Goal: Task Accomplishment & Management: Use online tool/utility

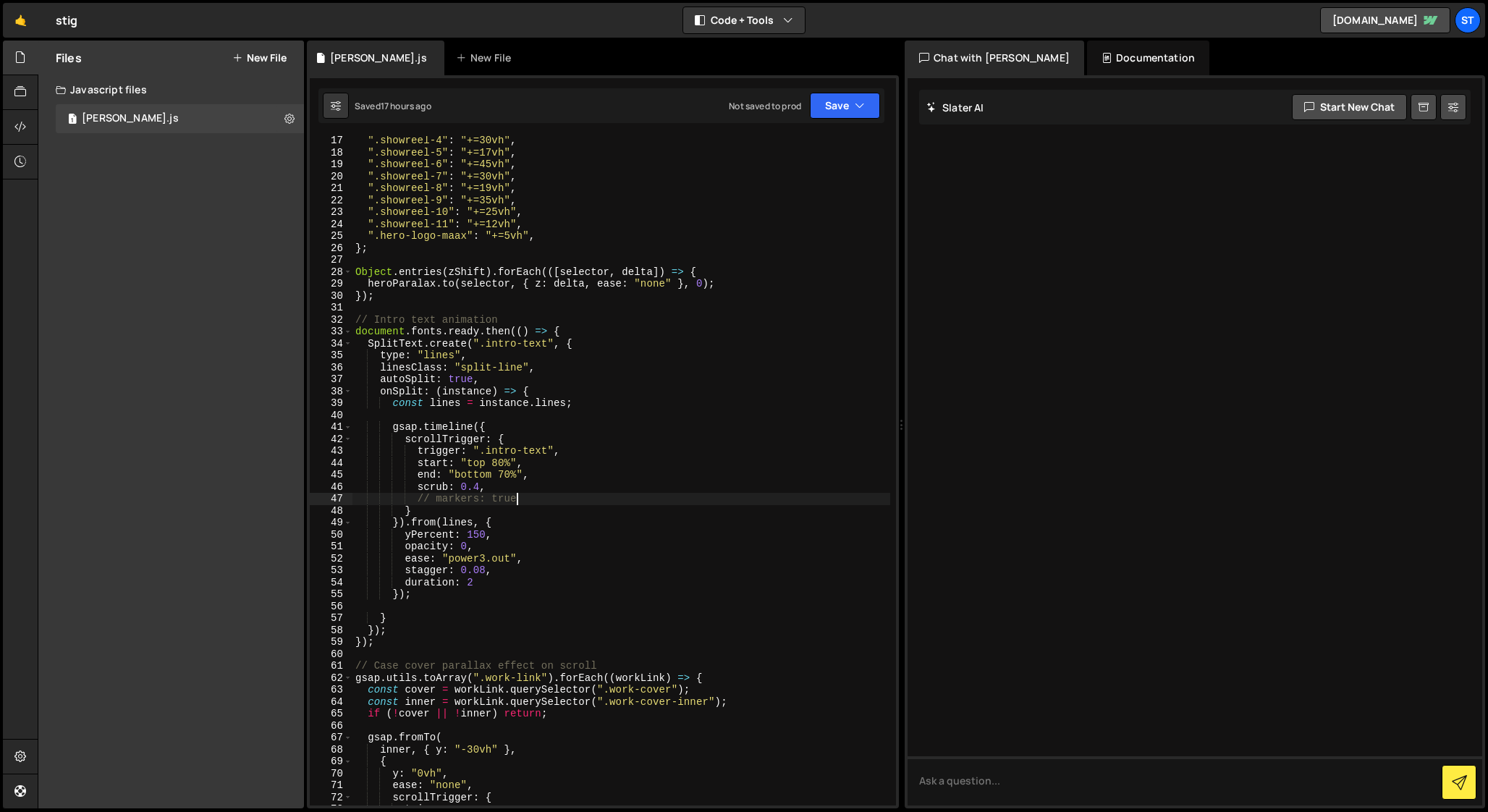
scroll to position [192, 0]
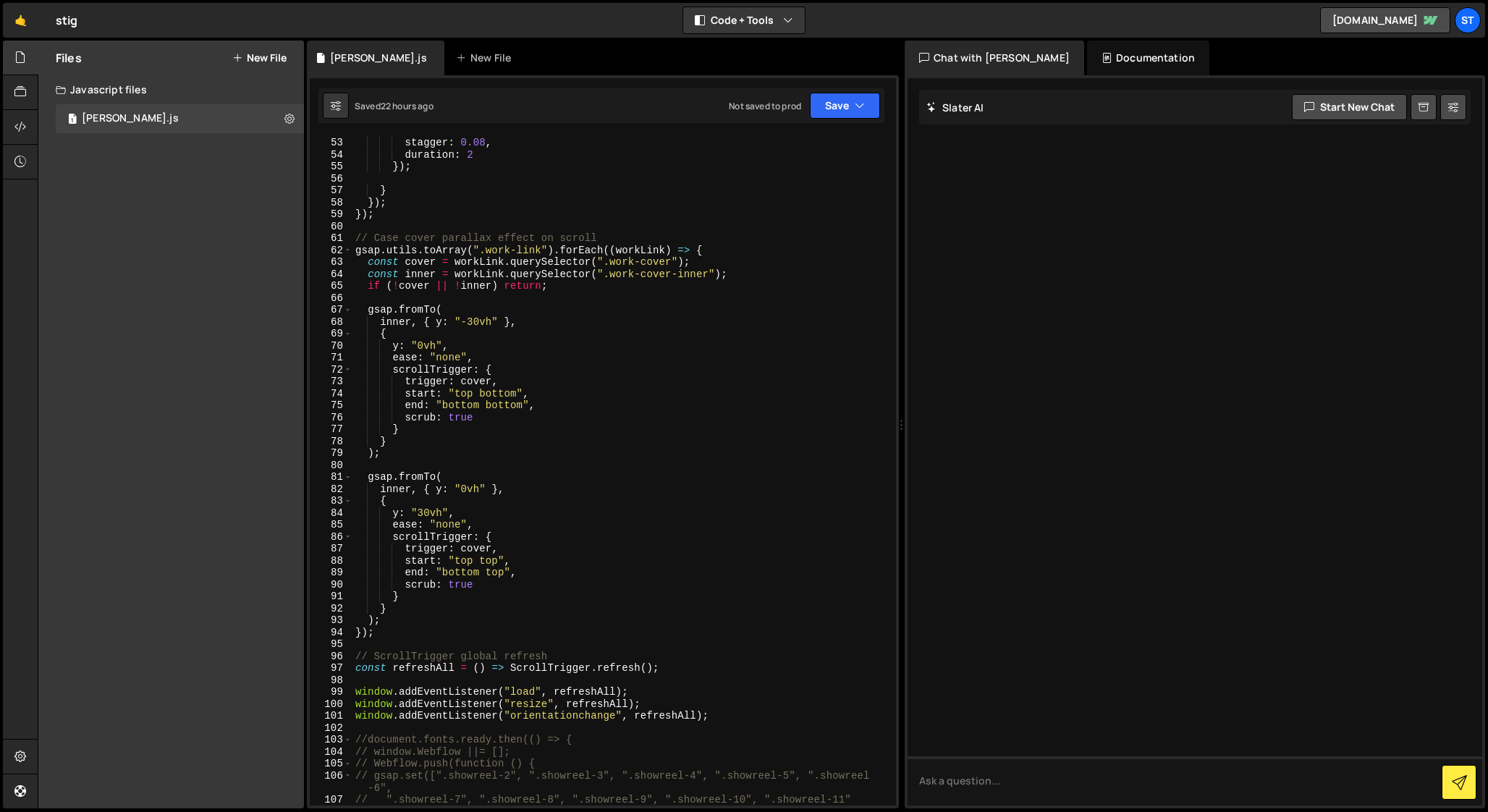
scroll to position [631, 0]
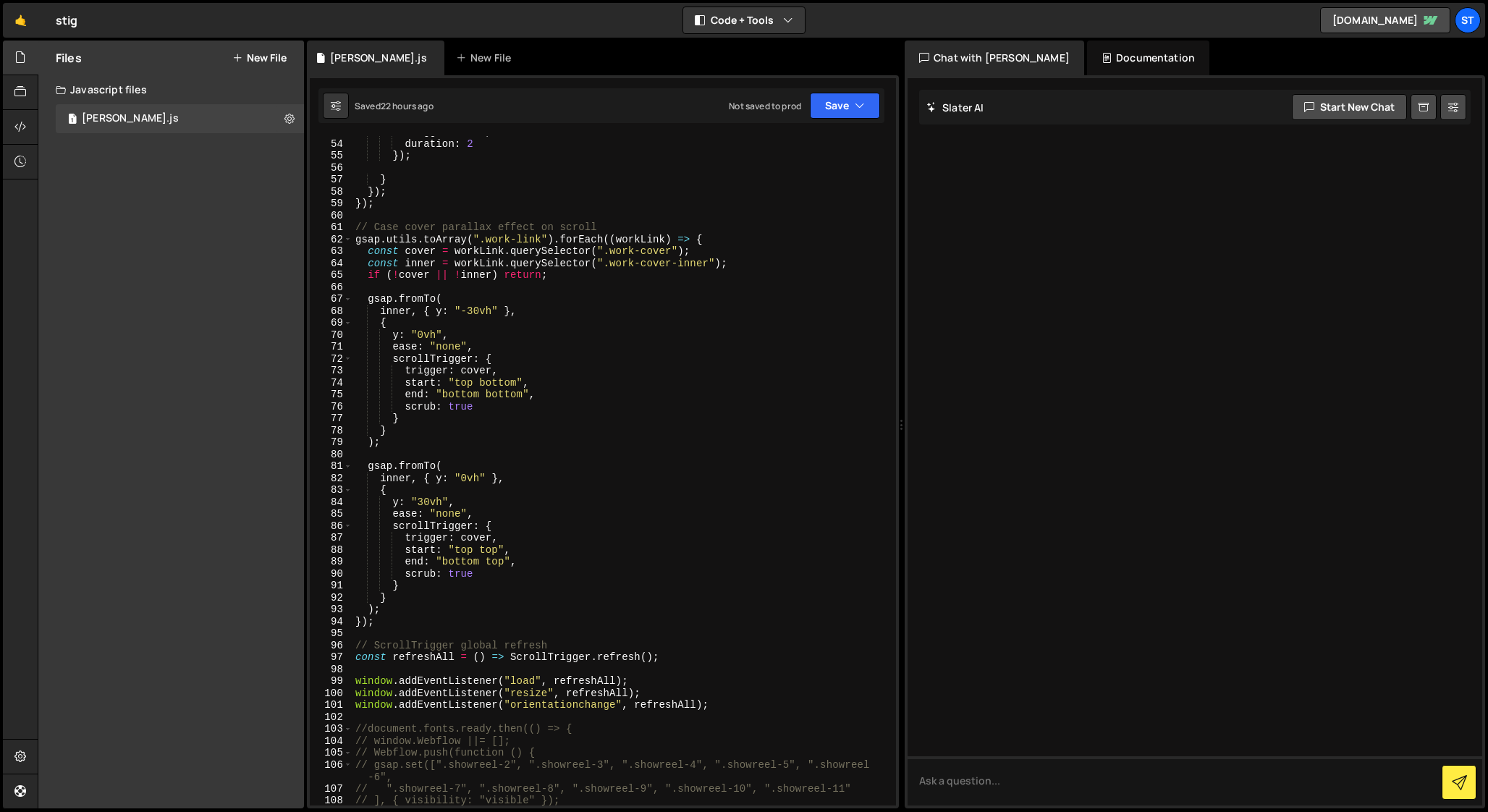
type textarea "});"
click at [385, 626] on div "stagger : 0.08 , duration : 2 }) ; } }) ; }) ; // Case cover parallax effect on…" at bounding box center [622, 472] width 538 height 693
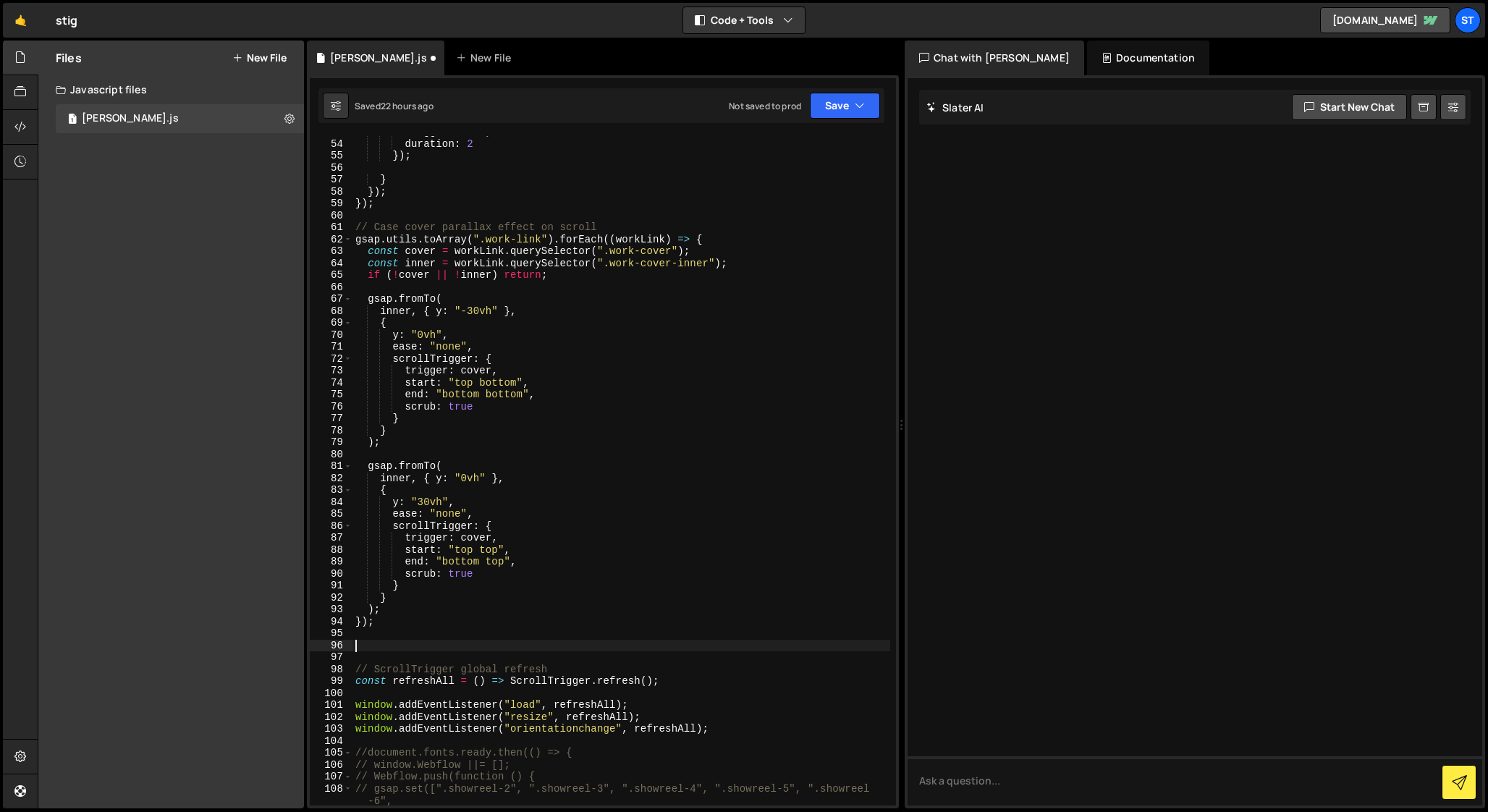
paste textarea "});"
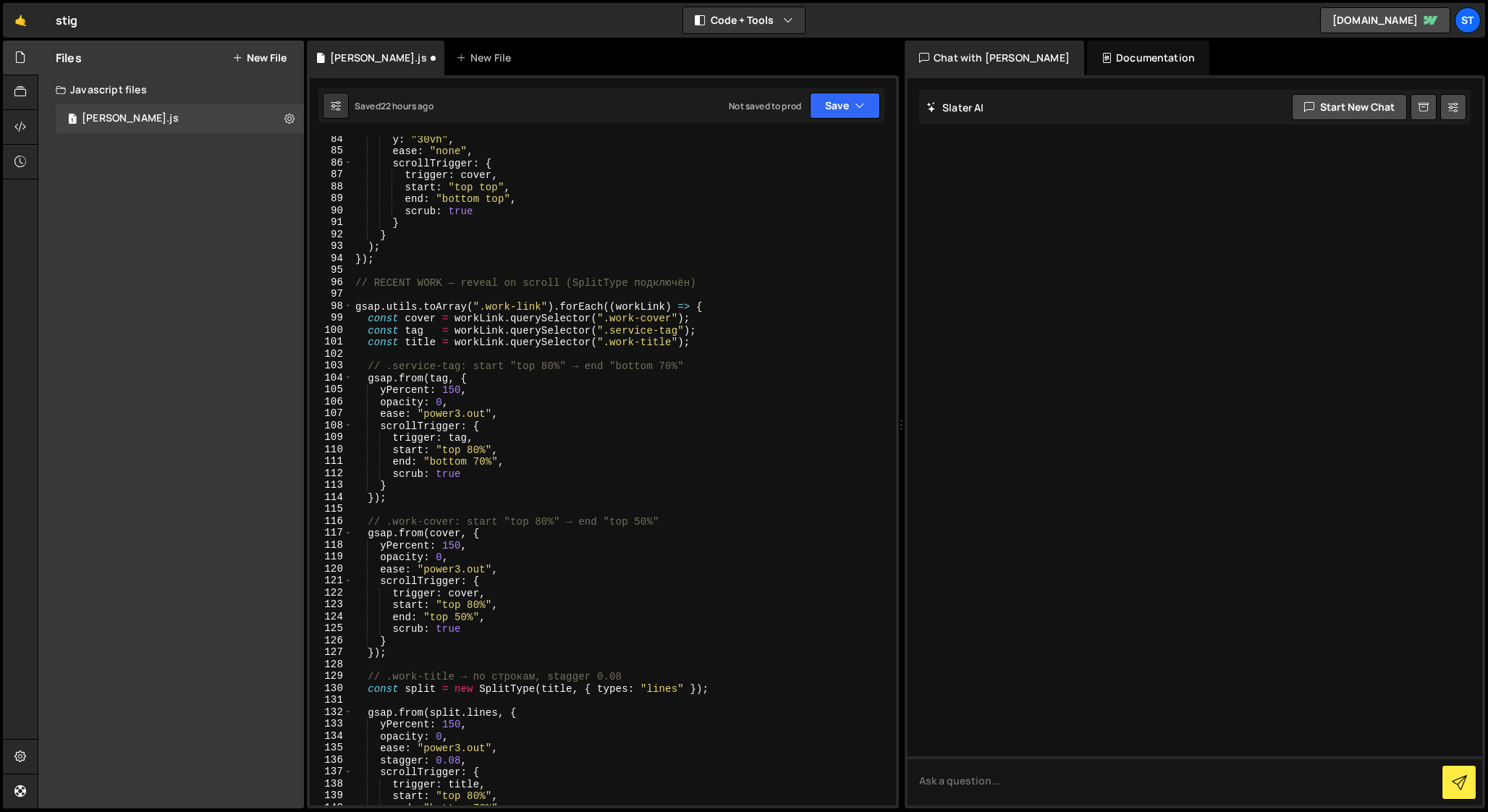
scroll to position [984, 0]
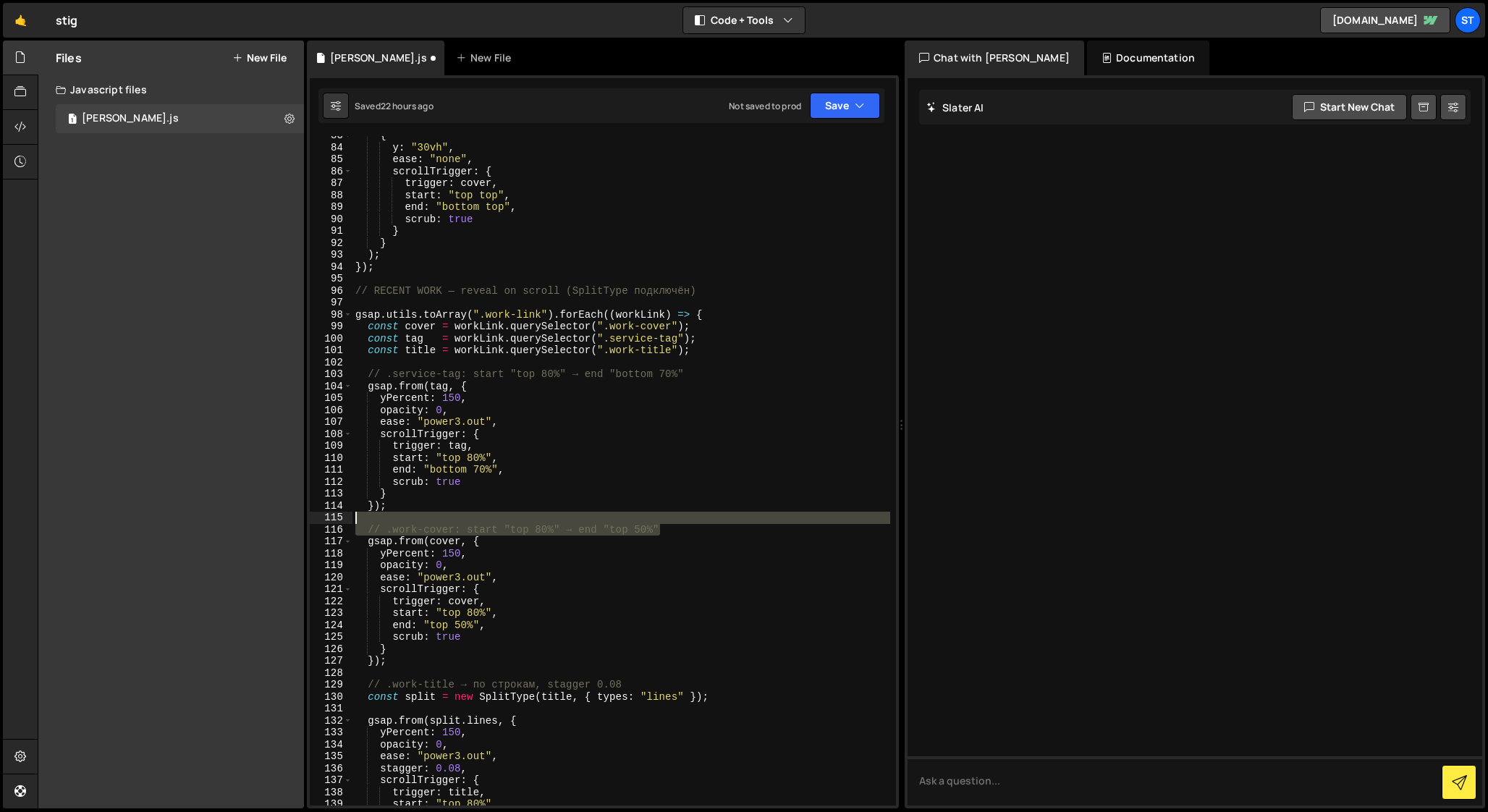
drag, startPoint x: 667, startPoint y: 529, endPoint x: 338, endPoint y: 522, distance: 329.1
click at [338, 522] on div "}); 83 84 85 86 87 88 89 90 91 92 93 94 95 96 97 98 99 100 101 102 103 104 105 …" at bounding box center [603, 470] width 586 height 669
type textarea "// .work-cover: start "top 80%" → end "top 50%""
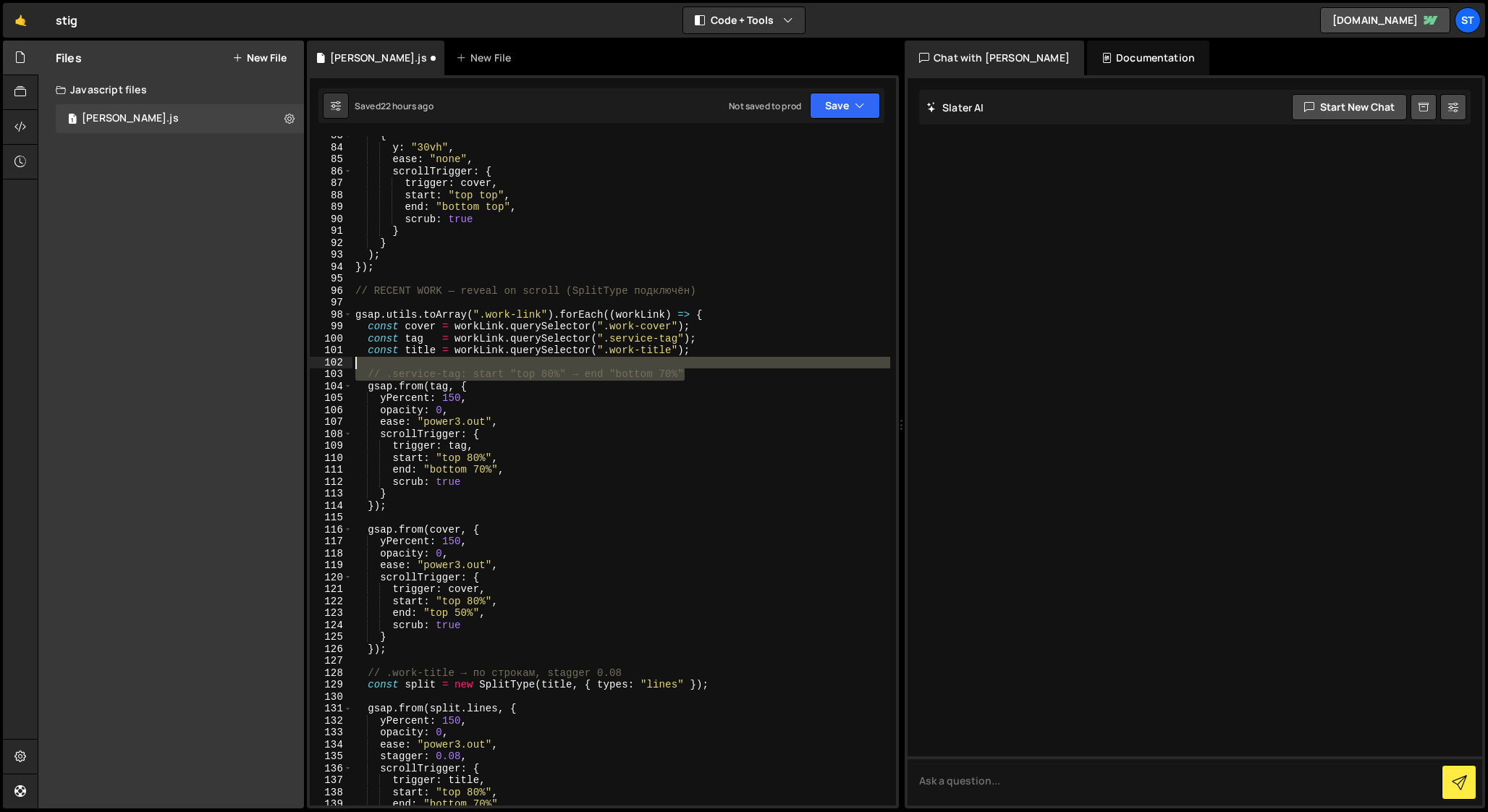
drag, startPoint x: 696, startPoint y: 371, endPoint x: 343, endPoint y: 369, distance: 353.0
click at [343, 369] on div "83 84 85 86 87 88 89 90 91 92 93 94 95 96 97 98 99 100 101 102 103 104 105 106 …" at bounding box center [603, 470] width 586 height 669
type textarea "// .service-tag: start "top 80%" → end "bottom 70%""
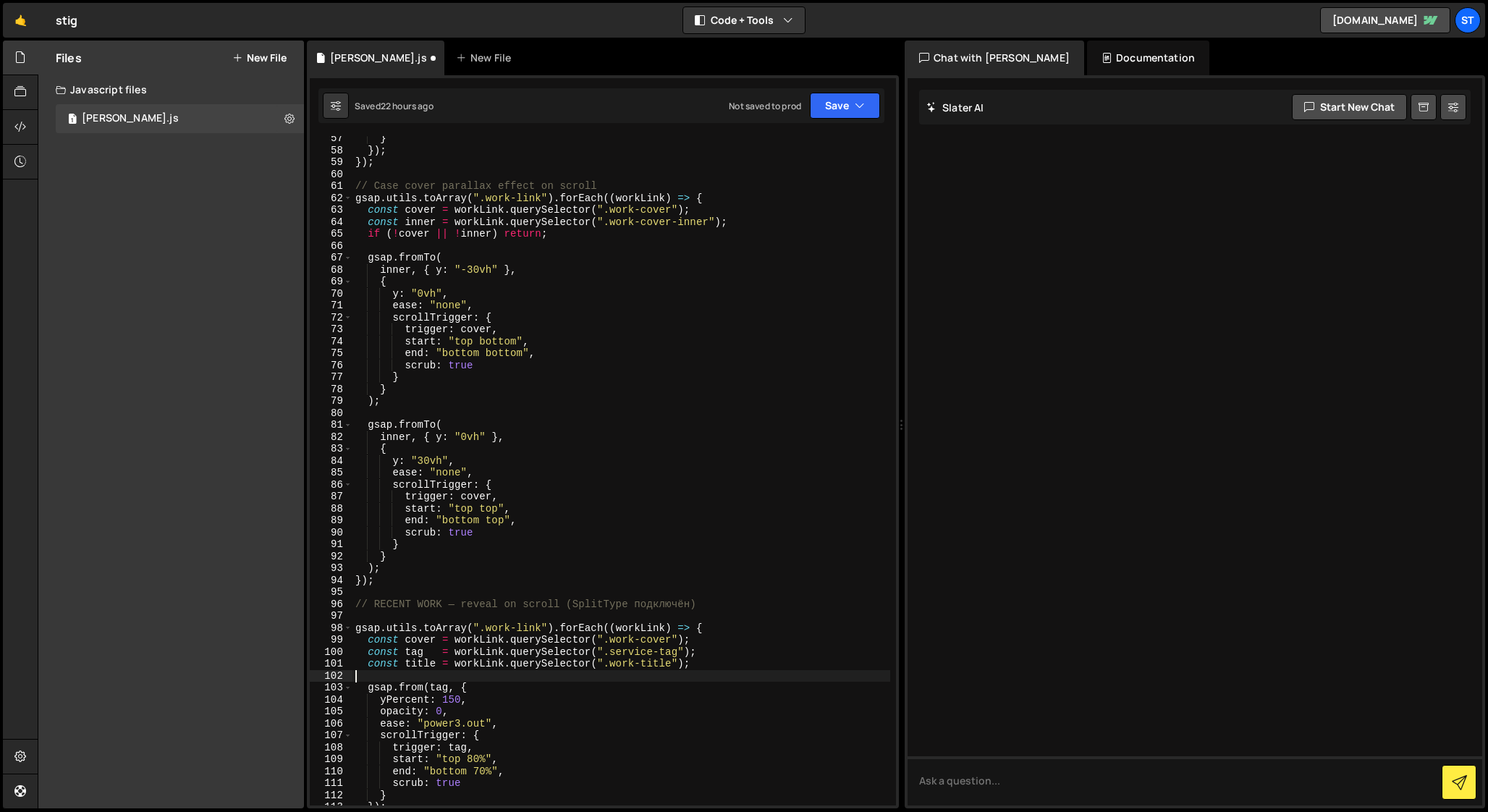
scroll to position [671, 0]
drag, startPoint x: 565, startPoint y: 601, endPoint x: 705, endPoint y: 606, distance: 140.1
click at [705, 606] on div "} }) ; }) ; // Case cover parallax effect on scroll gsap . utils . toArray ( ".…" at bounding box center [622, 479] width 538 height 693
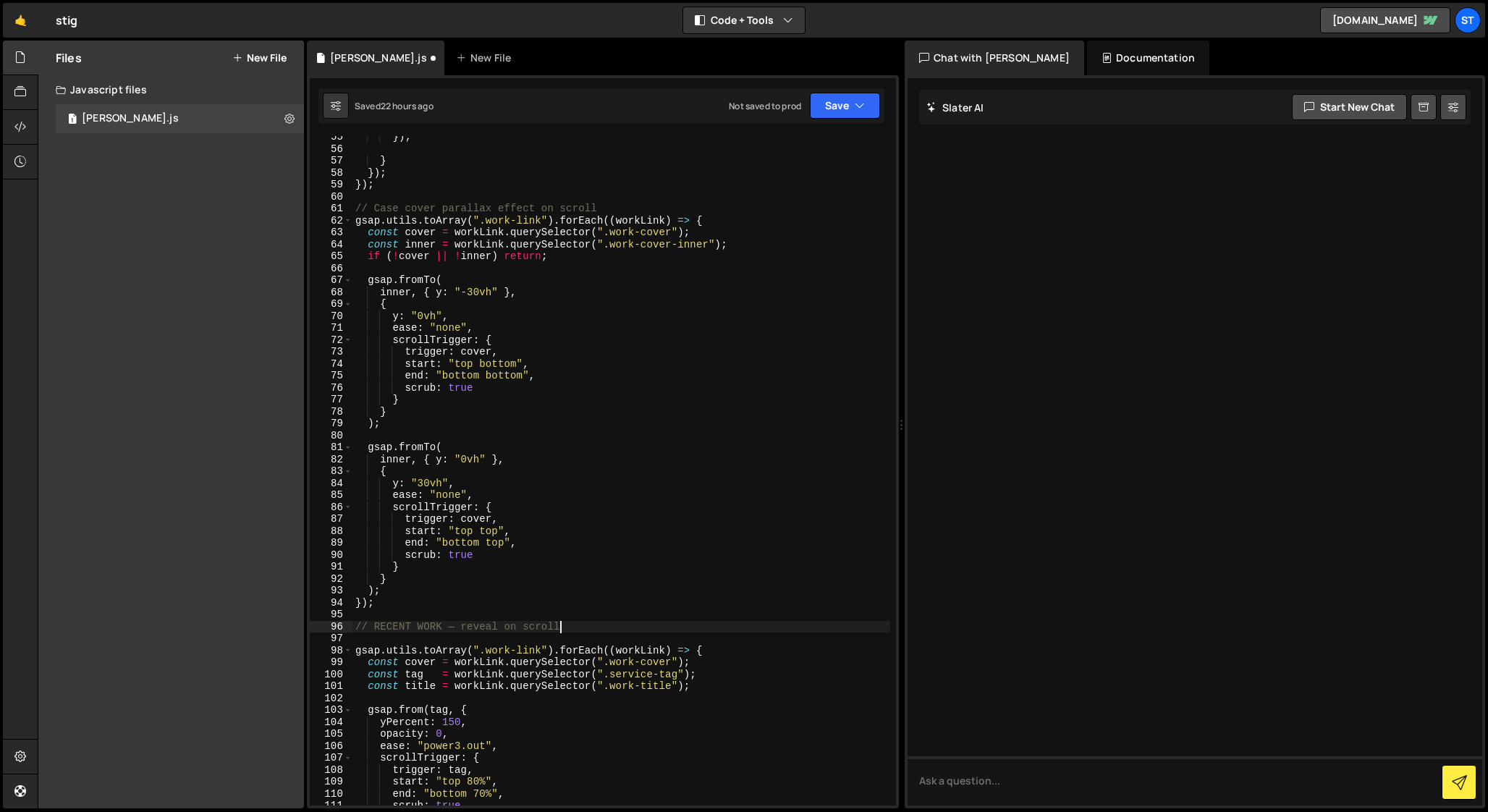
scroll to position [649, 0]
drag, startPoint x: 444, startPoint y: 626, endPoint x: 461, endPoint y: 626, distance: 17.0
click at [461, 626] on div "}) ; } }) ; }) ; // Case cover parallax effect on scroll gsap . utils . toArray…" at bounding box center [622, 477] width 538 height 693
click at [440, 204] on div "}) ; } }) ; }) ; // Case cover parallax effect on scroll gsap . utils . toArray…" at bounding box center [622, 477] width 538 height 693
paste textarea "—"
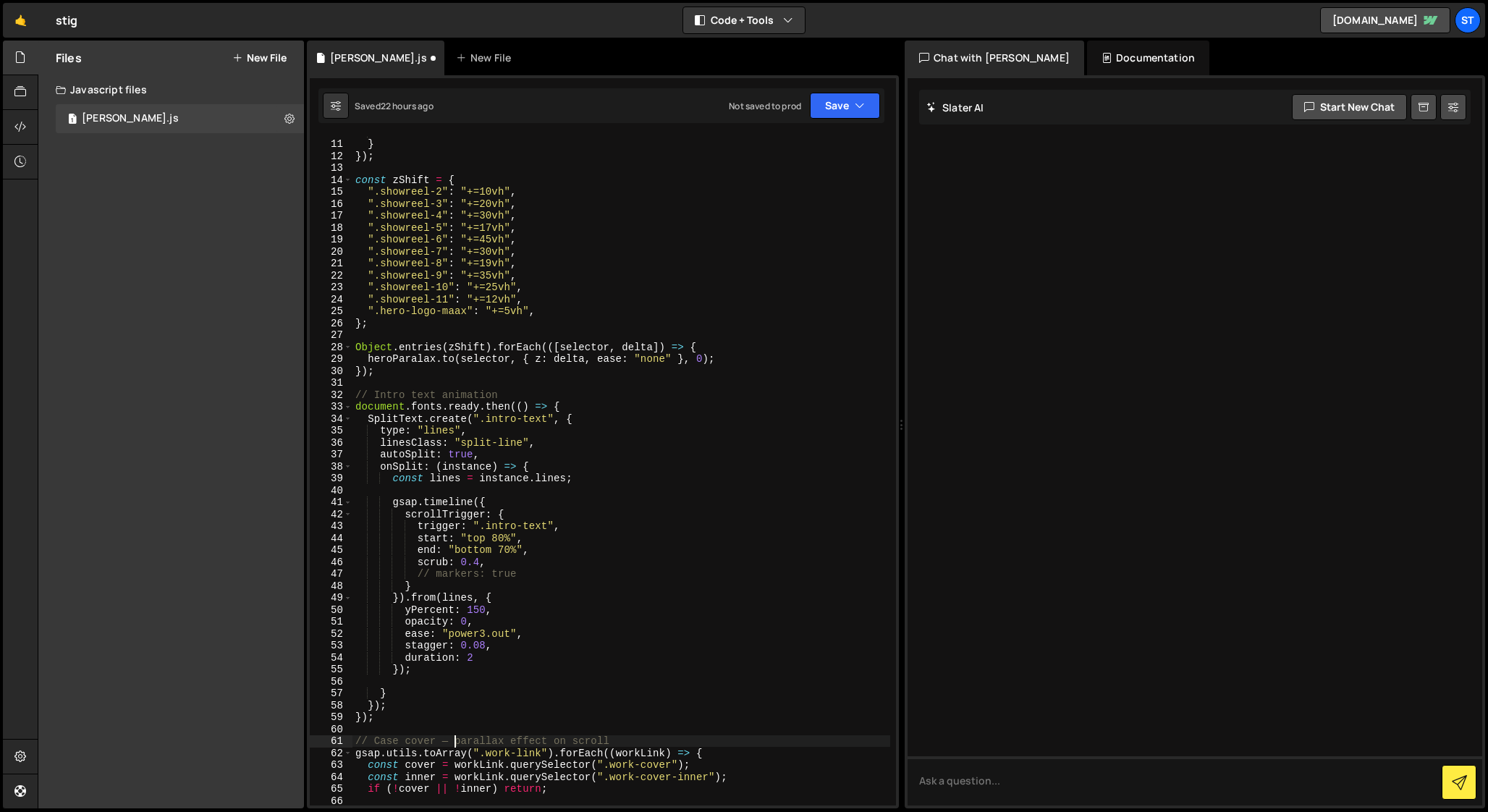
scroll to position [0, 0]
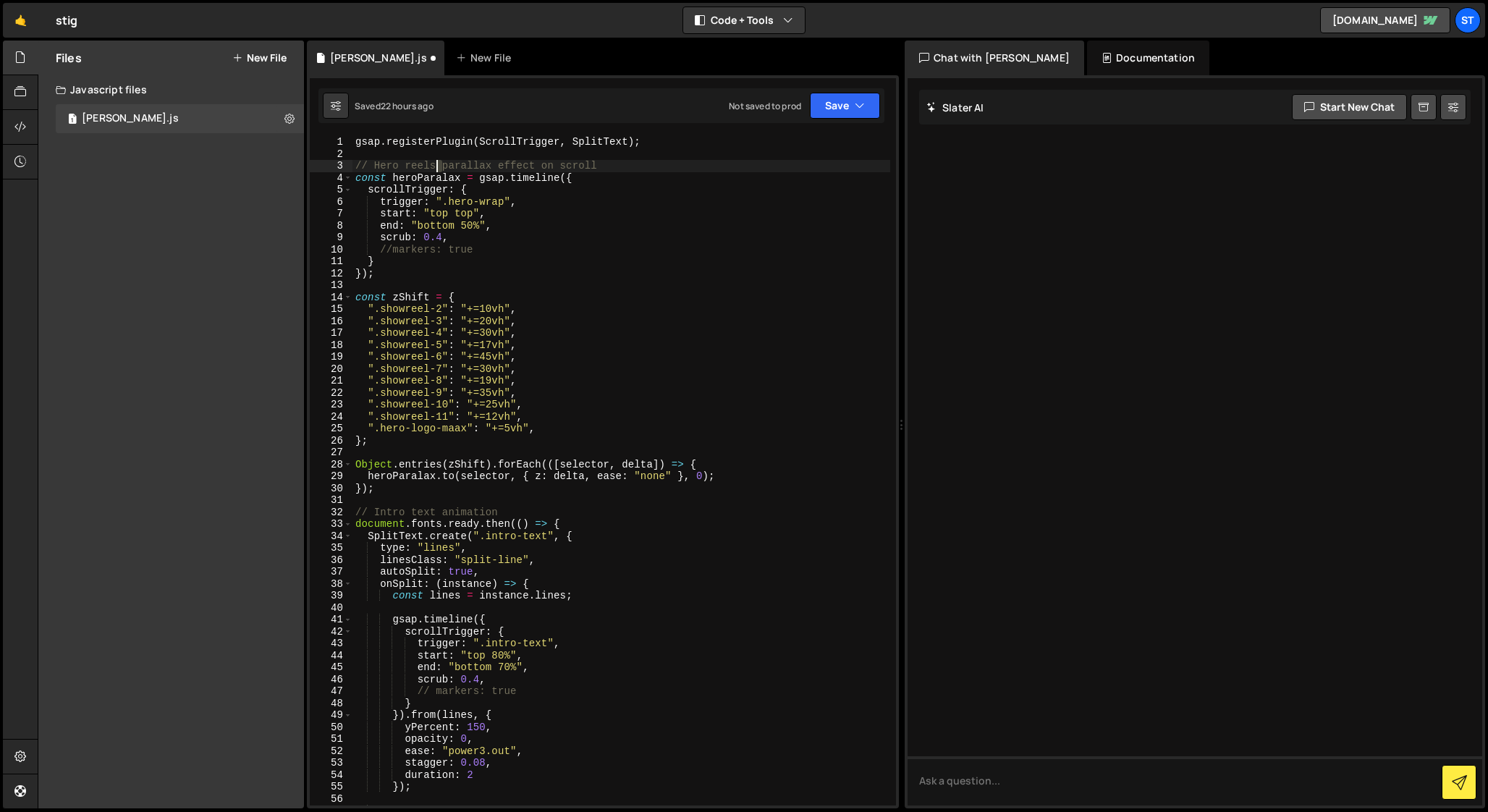
click at [435, 161] on div "gsap . registerPlugin ( ScrollTrigger , SplitText ) ; // Hero reels parallax ef…" at bounding box center [622, 482] width 538 height 693
paste textarea "—"
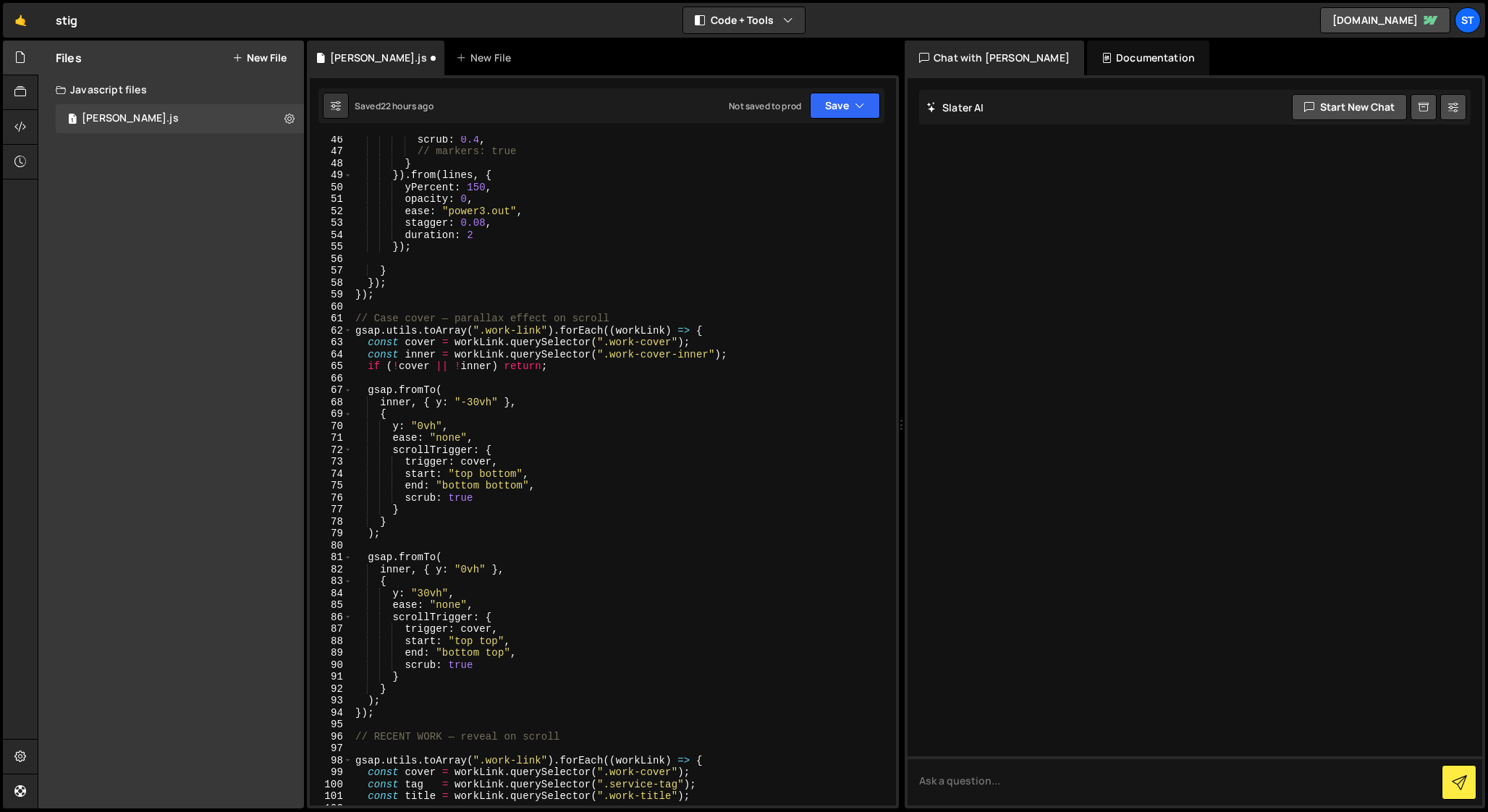
scroll to position [540, 0]
click at [391, 736] on div "scrub : 0.4 , // markers: true } }) . from ( lines , { yPercent : 150 , opacity…" at bounding box center [622, 479] width 538 height 693
click at [425, 736] on div "scrub : 0.4 , // markers: true } }) . from ( lines , { yPercent : 150 , opacity…" at bounding box center [622, 479] width 538 height 693
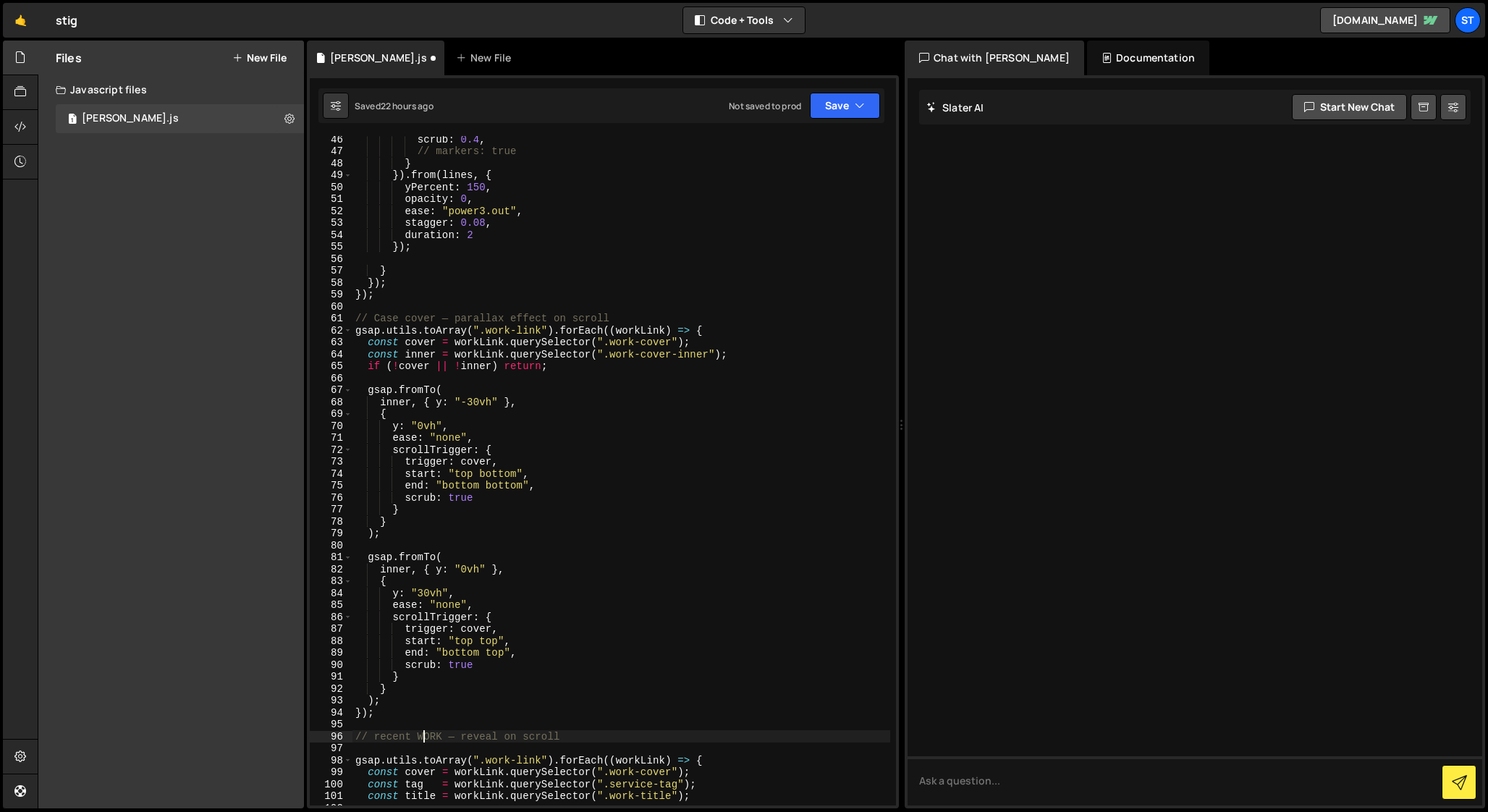
click at [425, 736] on div "scrub : 0.4 , // markers: true } }) . from ( lines , { yPercent : 150 , opacity…" at bounding box center [622, 479] width 538 height 693
click at [397, 741] on div "scrub : 0.4 , // markers: true } }) . from ( lines , { yPercent : 150 , opacity…" at bounding box center [622, 479] width 538 height 693
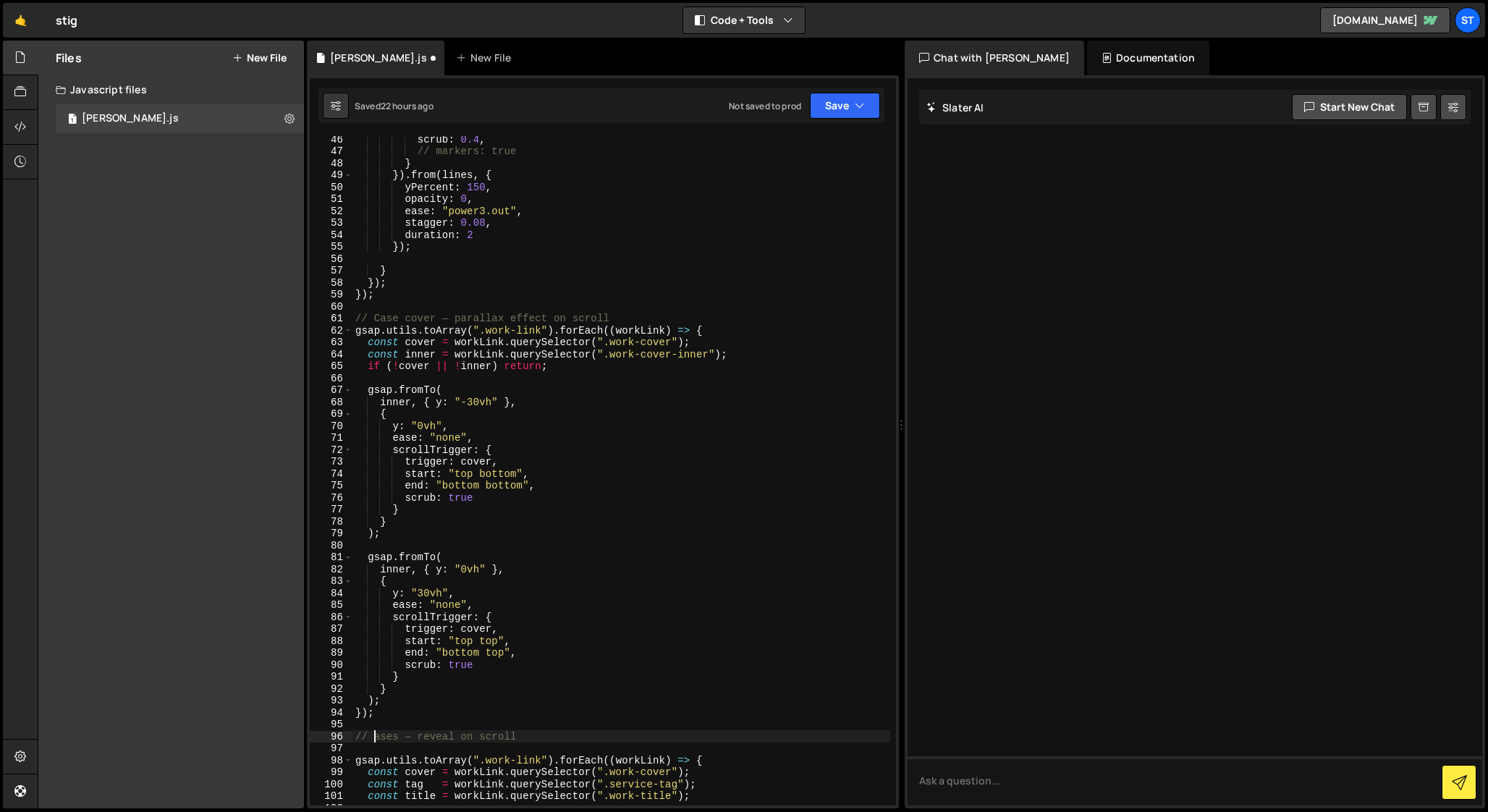
type textarea "// Cases — reveal on scroll"
click at [417, 743] on div "scrub : 0.4 , // markers: true } }) . from ( lines , { yPercent : 150 , opacity…" at bounding box center [622, 479] width 538 height 693
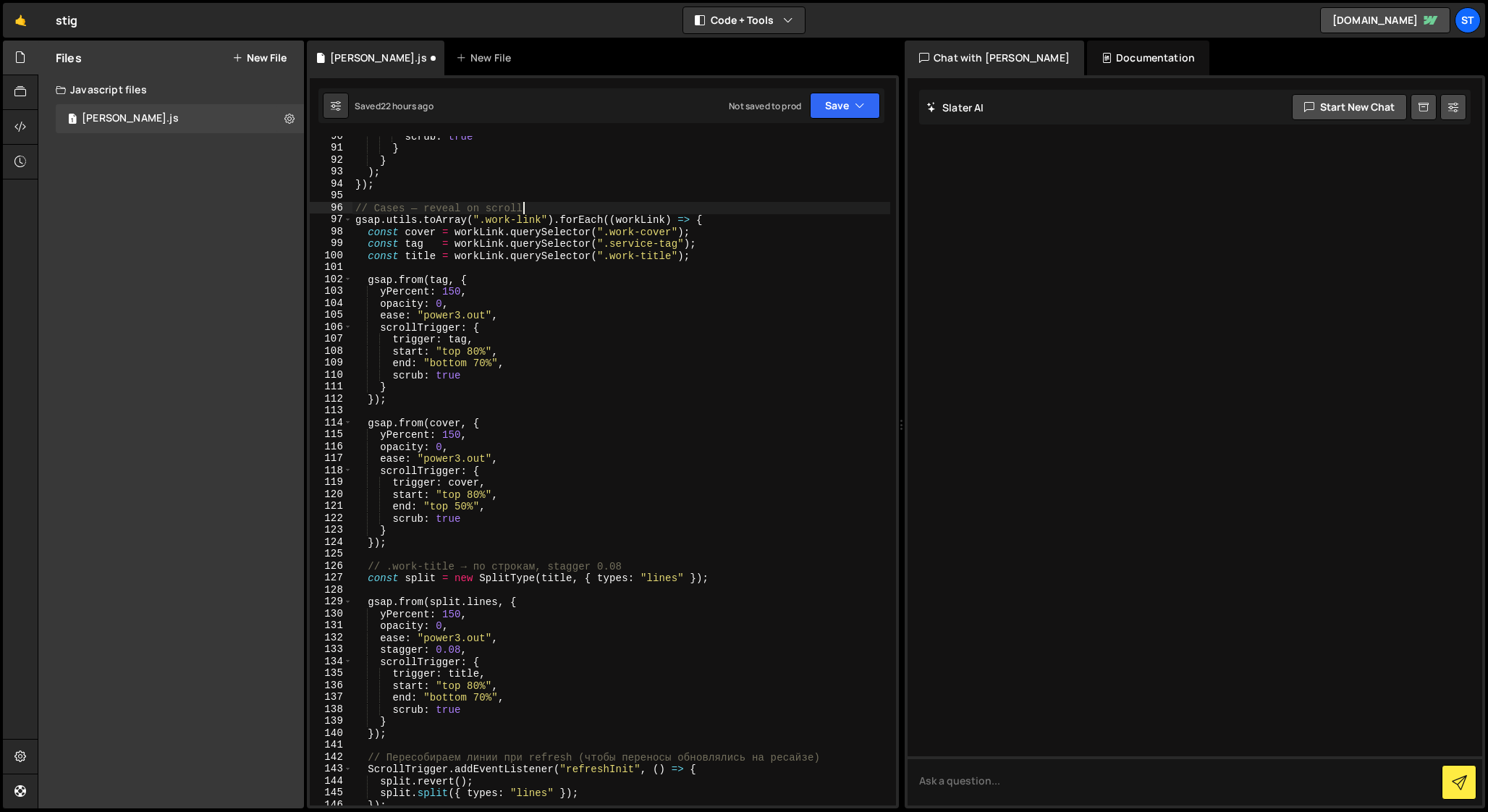
scroll to position [1082, 0]
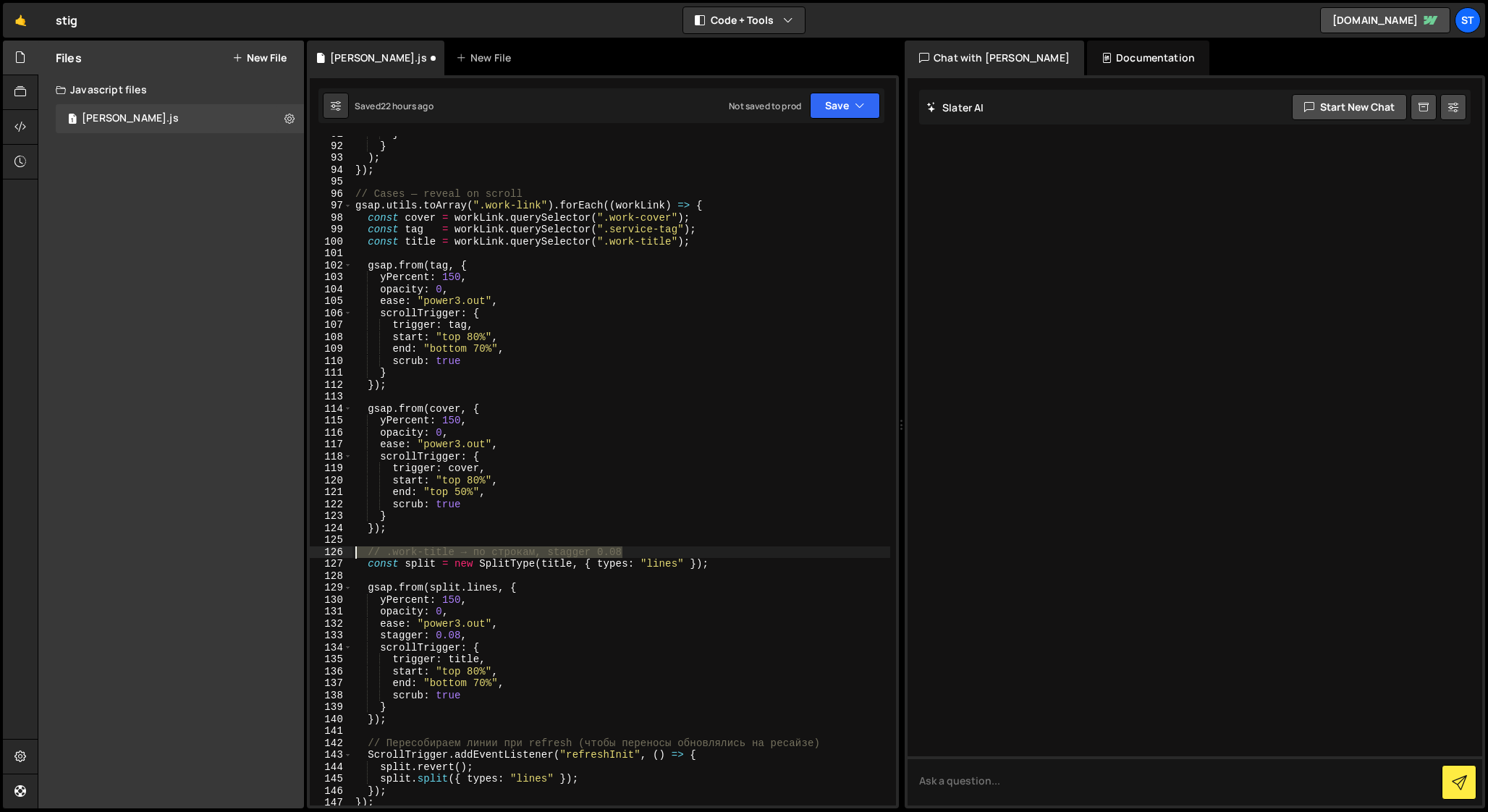
drag, startPoint x: 635, startPoint y: 548, endPoint x: 337, endPoint y: 546, distance: 298.0
click at [337, 546] on div "// Cases — reveal on scroll 91 92 93 94 95 96 97 98 99 100 101 102 103 104 105 …" at bounding box center [603, 470] width 586 height 669
type textarea "// .work-title → по строкам, stagger 0.08"
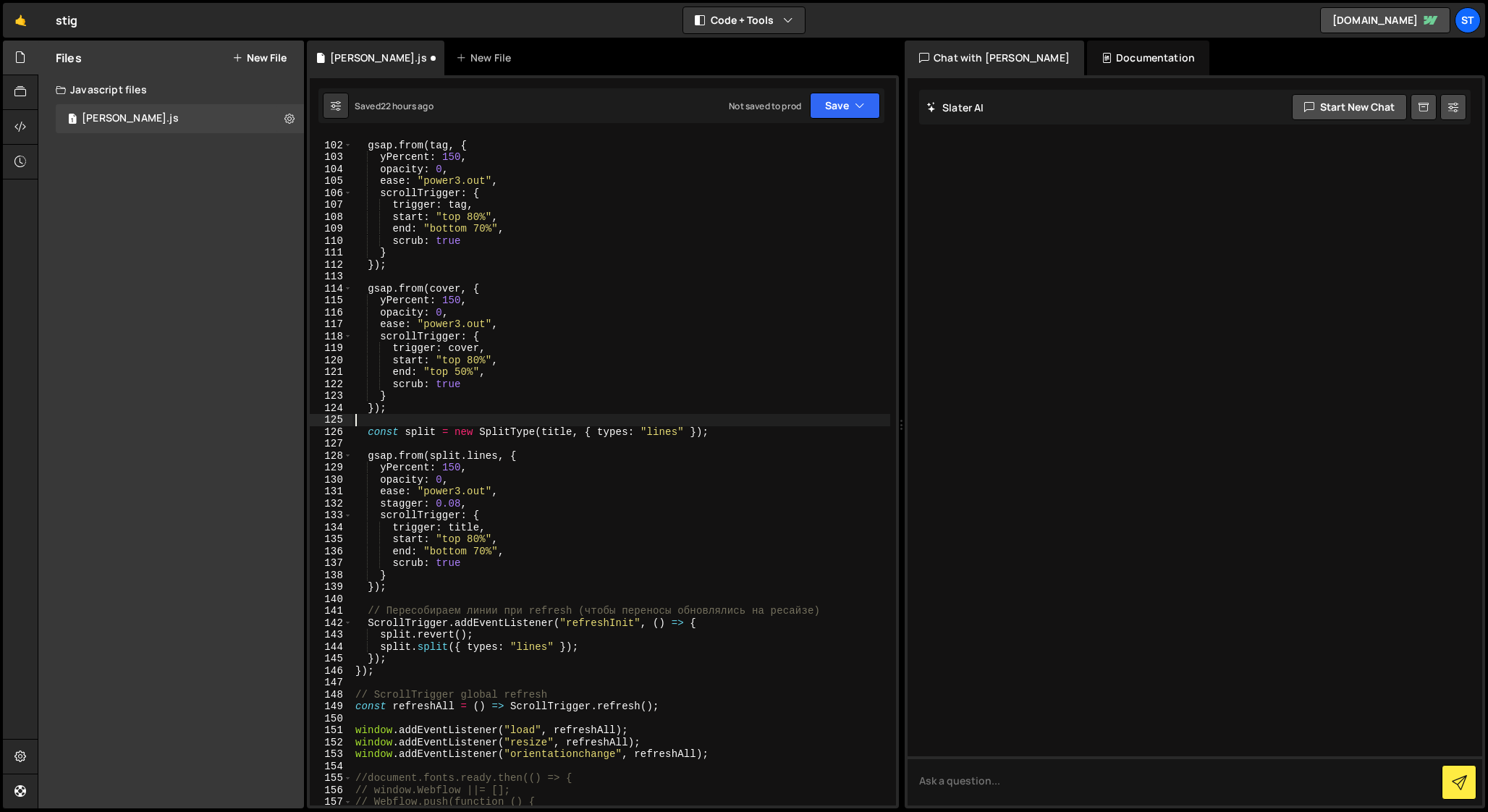
scroll to position [1202, 0]
click at [397, 657] on div "gsap . from ( tag , { yPercent : 150 , opacity : 0 , ease : "power3.out" , scro…" at bounding box center [622, 479] width 538 height 705
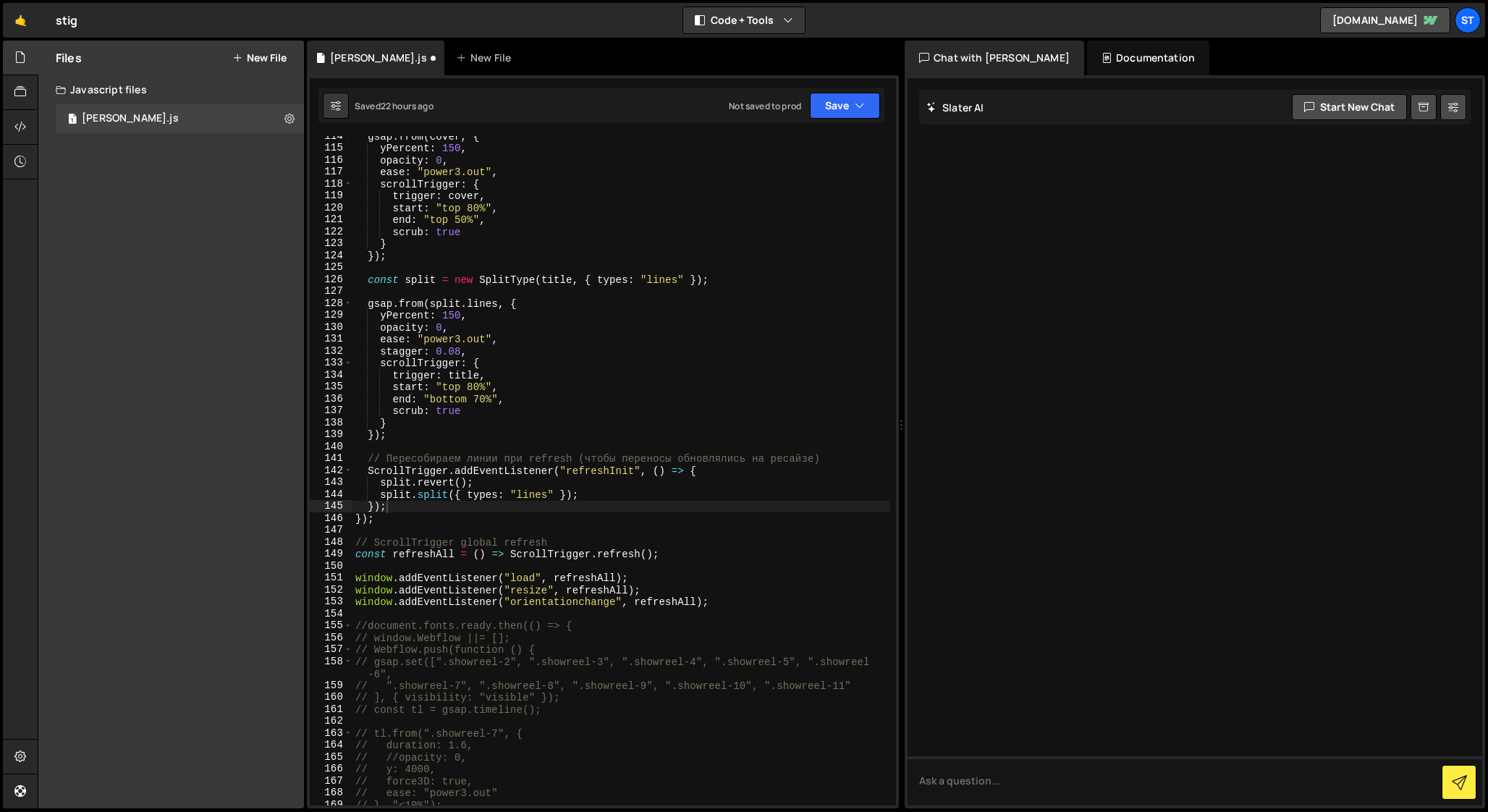
scroll to position [1226, 0]
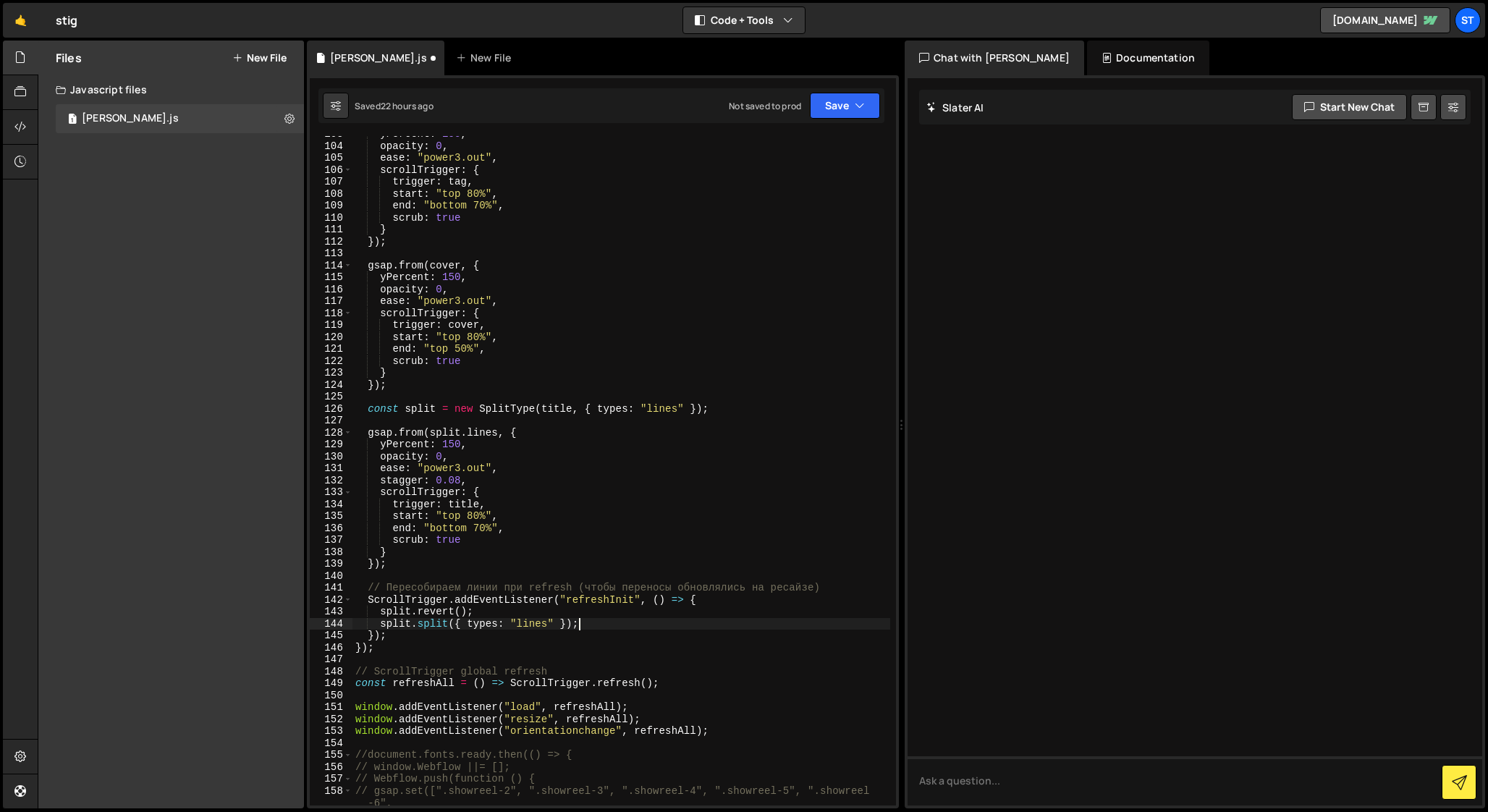
click at [596, 625] on div "yPercent : 150 , opacity : 0 , ease : "power3.out" , scrollTrigger : { trigger …" at bounding box center [622, 474] width 538 height 693
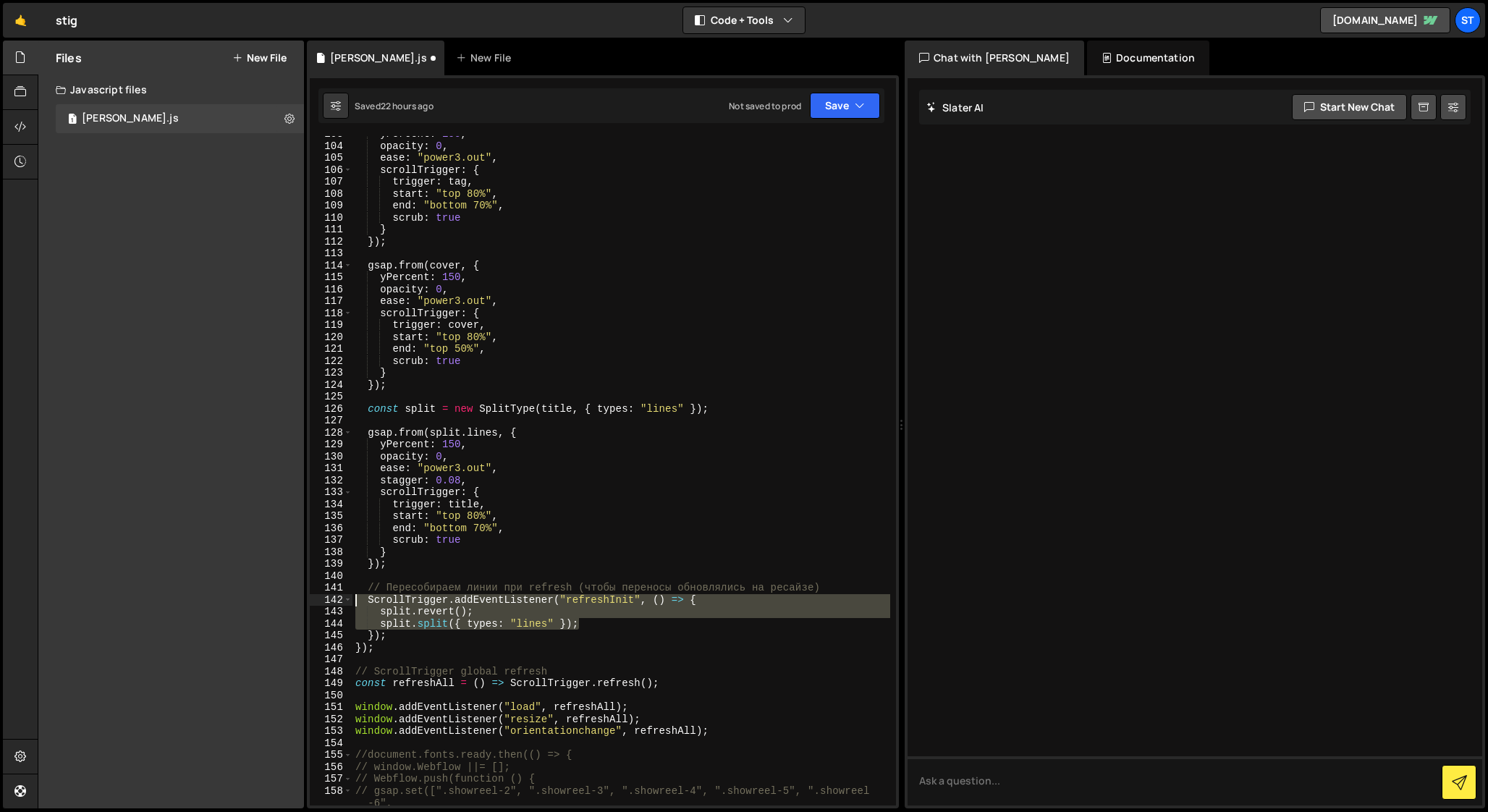
drag, startPoint x: 593, startPoint y: 624, endPoint x: 312, endPoint y: 600, distance: 282.0
click at [312, 600] on div "split.split({ types: "lines" }); 103 104 105 106 107 108 109 110 111 112 113 11…" at bounding box center [603, 470] width 586 height 669
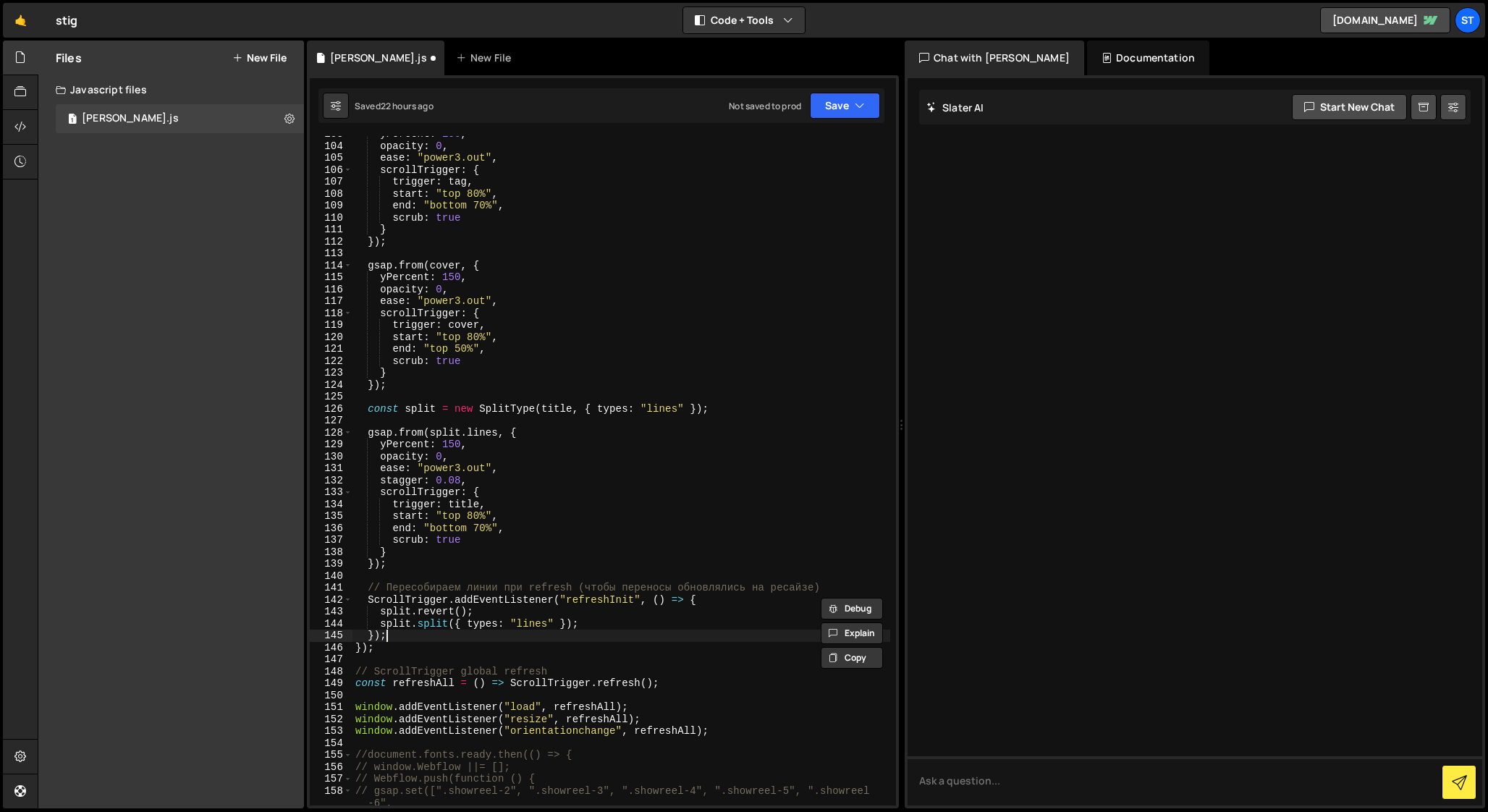
click at [415, 633] on div "yPercent : 150 , opacity : 0 , ease : "power3.out" , scrollTrigger : { trigger …" at bounding box center [622, 474] width 538 height 693
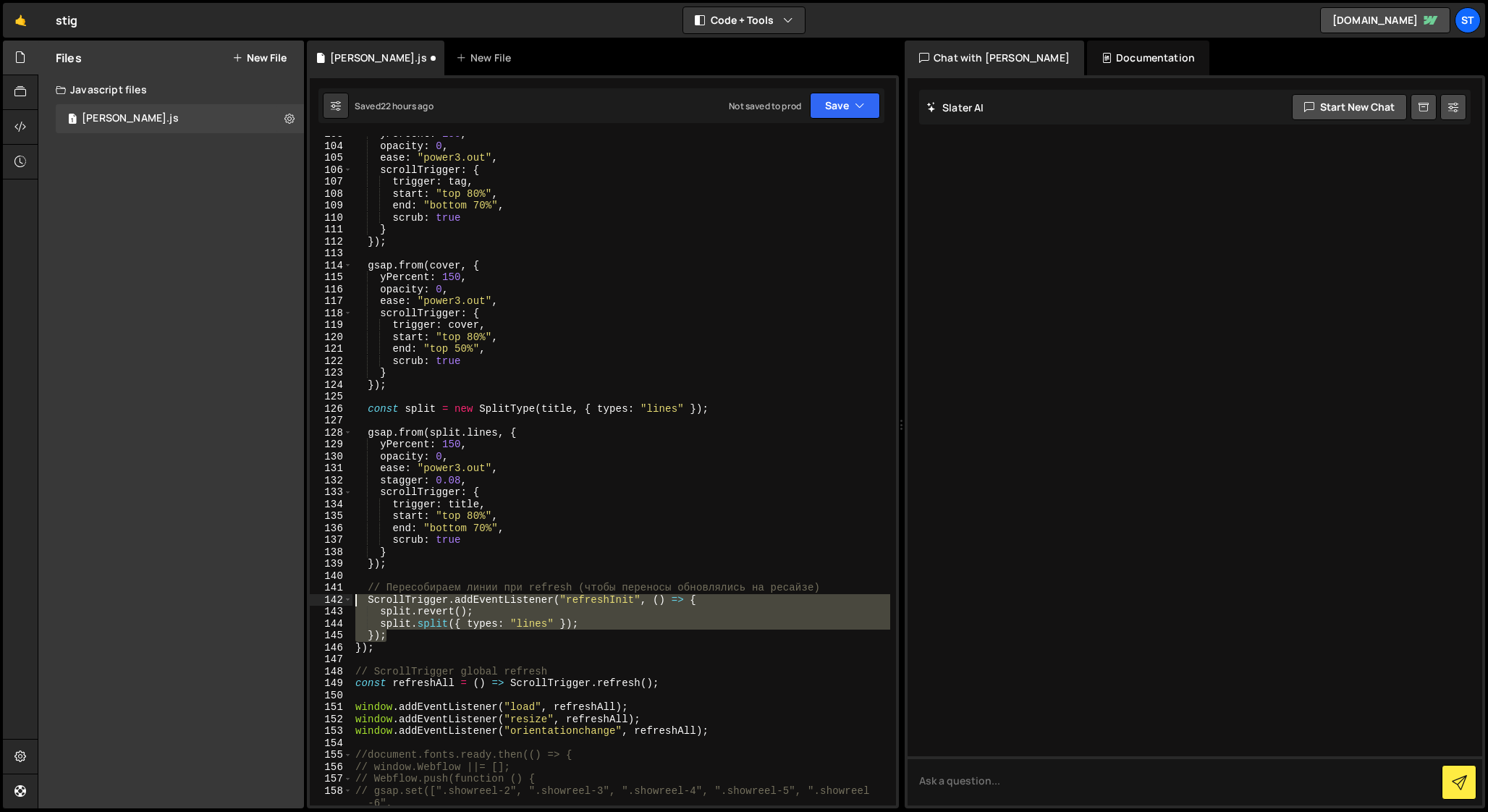
drag, startPoint x: 403, startPoint y: 635, endPoint x: 293, endPoint y: 599, distance: 115.7
click at [293, 598] on div "Files New File Javascript files 1 stig-slater.js 0 CSS files Copy share link Ed…" at bounding box center [763, 424] width 1450 height 769
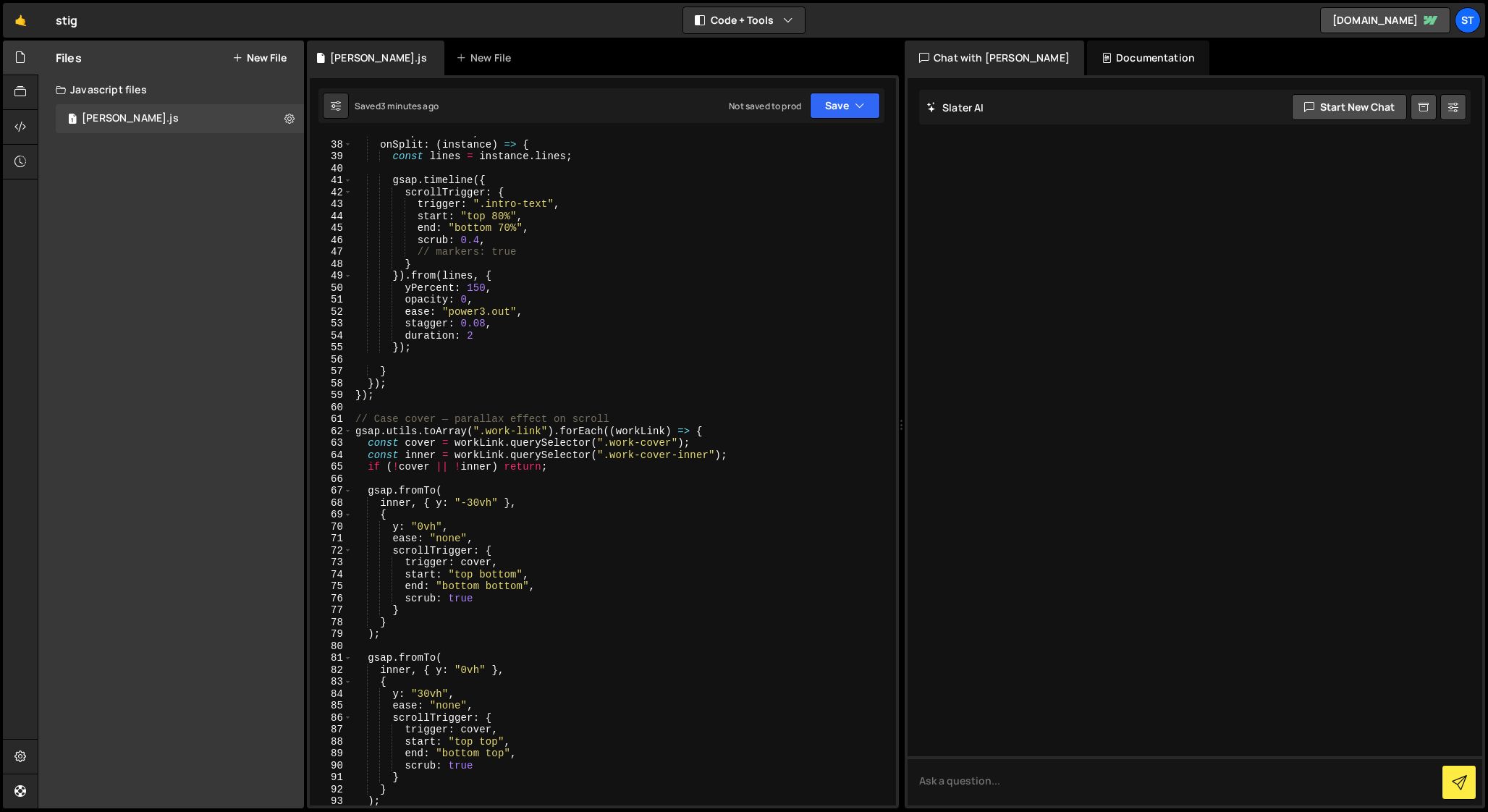
scroll to position [443, 0]
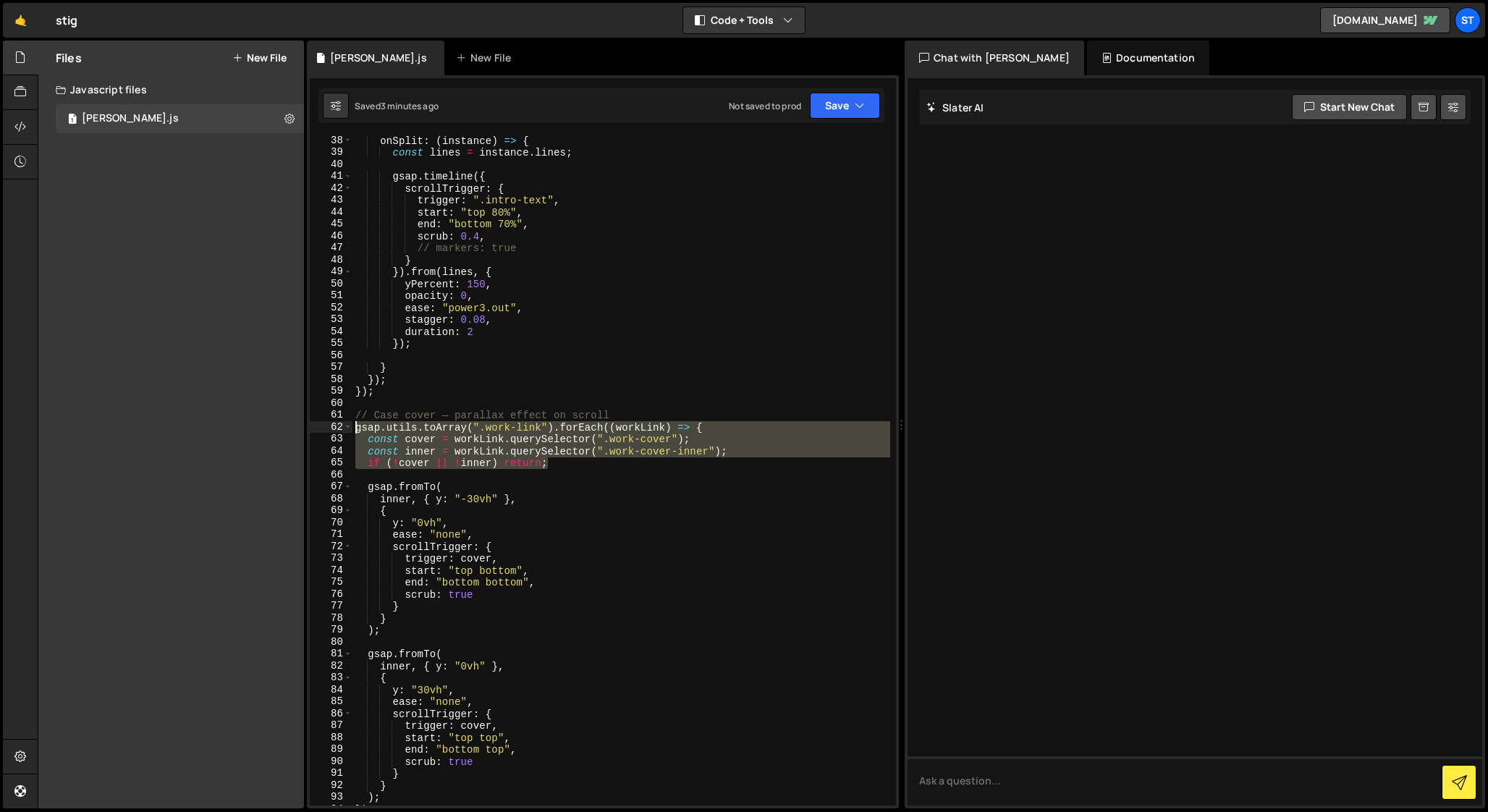
drag, startPoint x: 555, startPoint y: 465, endPoint x: 324, endPoint y: 427, distance: 234.1
click at [324, 426] on div "// ScrollTrigger.addEventListener("refreshInit", () => { 38 39 40 41 42 43 44 4…" at bounding box center [603, 470] width 586 height 669
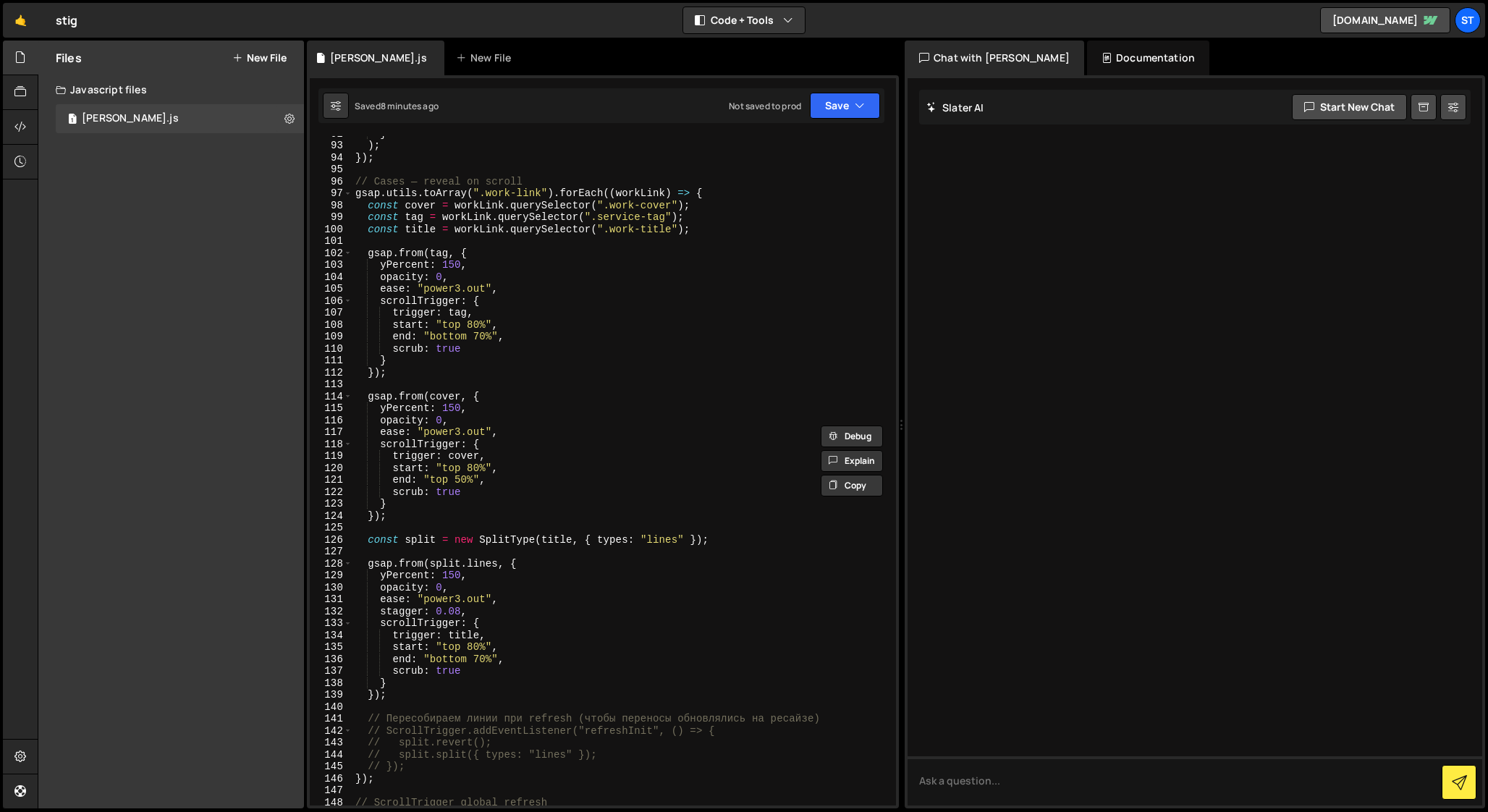
scroll to position [1093, 0]
click at [636, 374] on div "} ) ; }) ; // Cases — reveal on scroll gsap . utils . toArray ( ".work-link" ) …" at bounding box center [622, 475] width 538 height 693
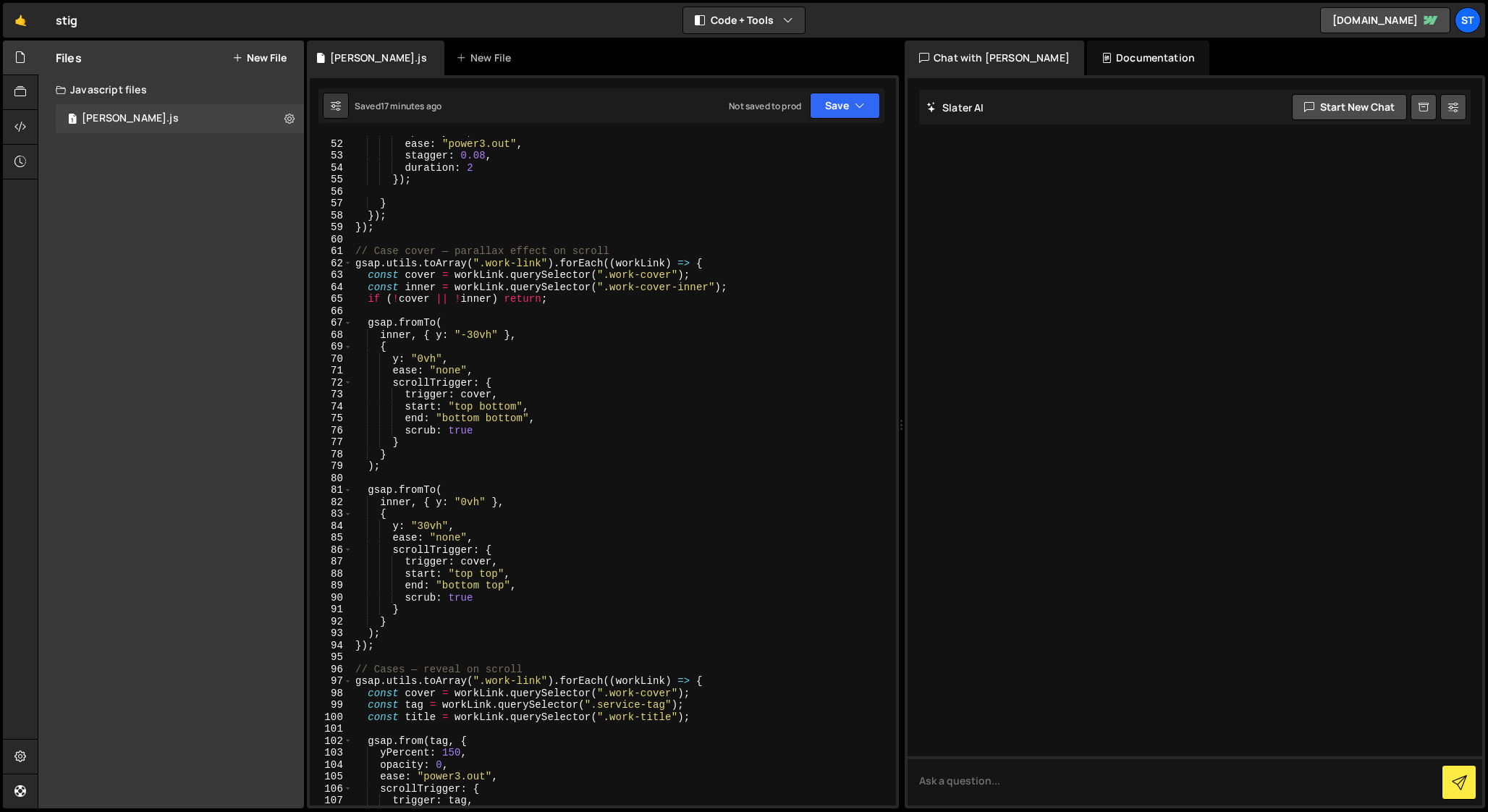
scroll to position [613, 0]
drag, startPoint x: 562, startPoint y: 295, endPoint x: 364, endPoint y: 295, distance: 198.0
click at [364, 295] on div "ease : "power3.out" , stagger : 0.08 , duration : 2 }) ; } }) ; }) ; // Case co…" at bounding box center [622, 478] width 538 height 693
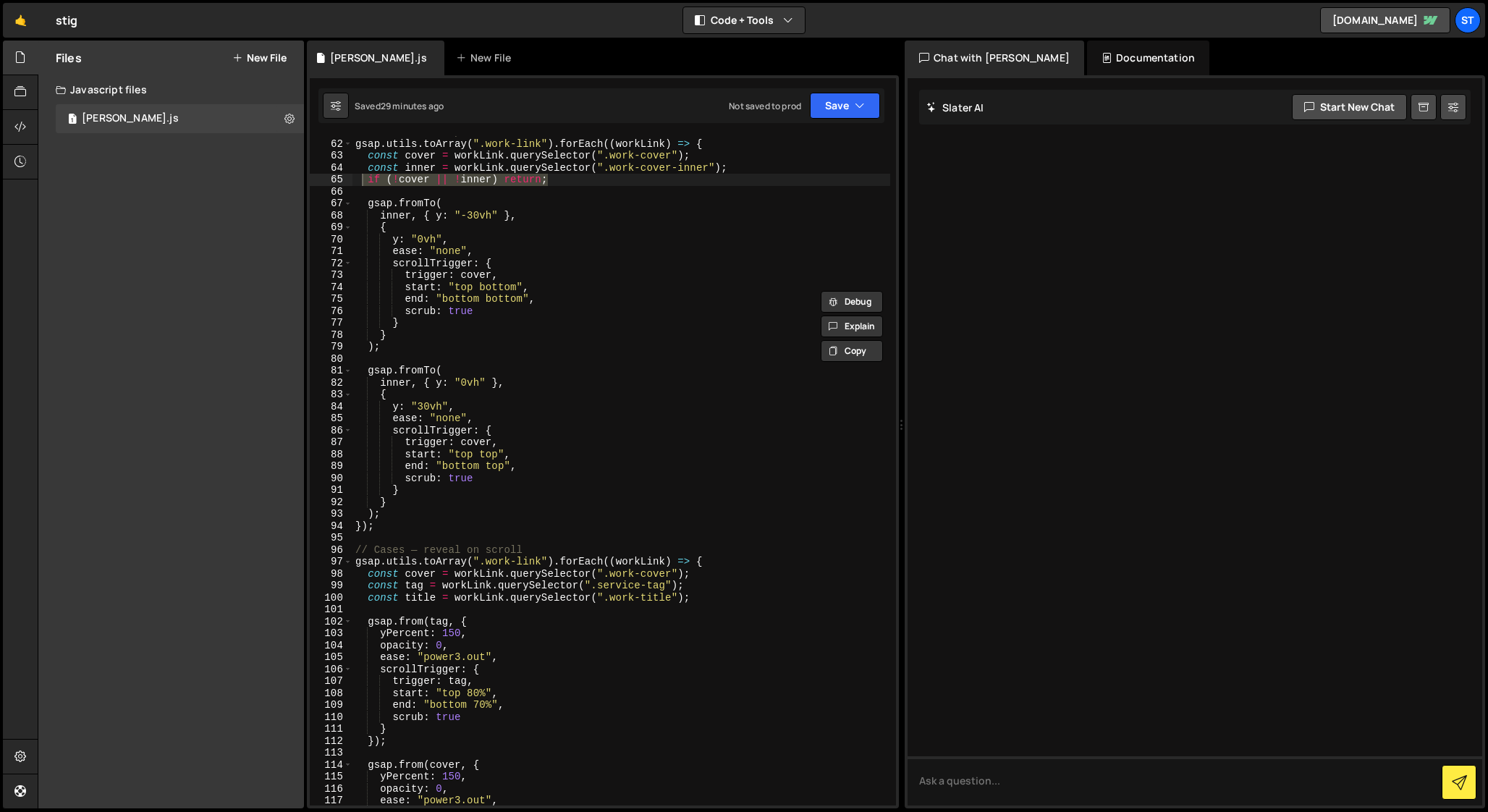
scroll to position [726, 0]
click at [560, 401] on div "// Case cover — parallax effect on scroll gsap . utils . toArray ( ".work-link"…" at bounding box center [622, 472] width 538 height 693
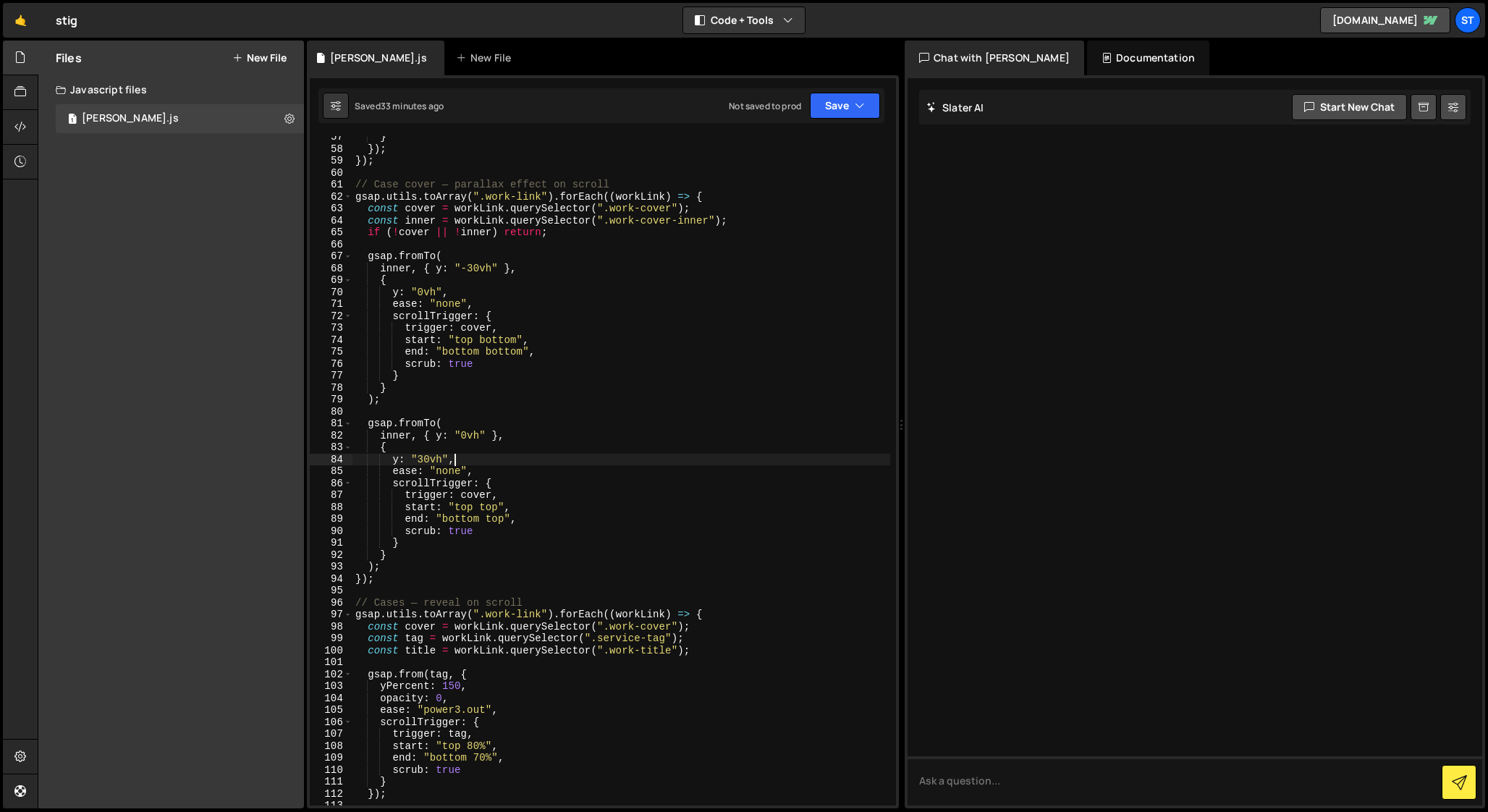
scroll to position [661, 0]
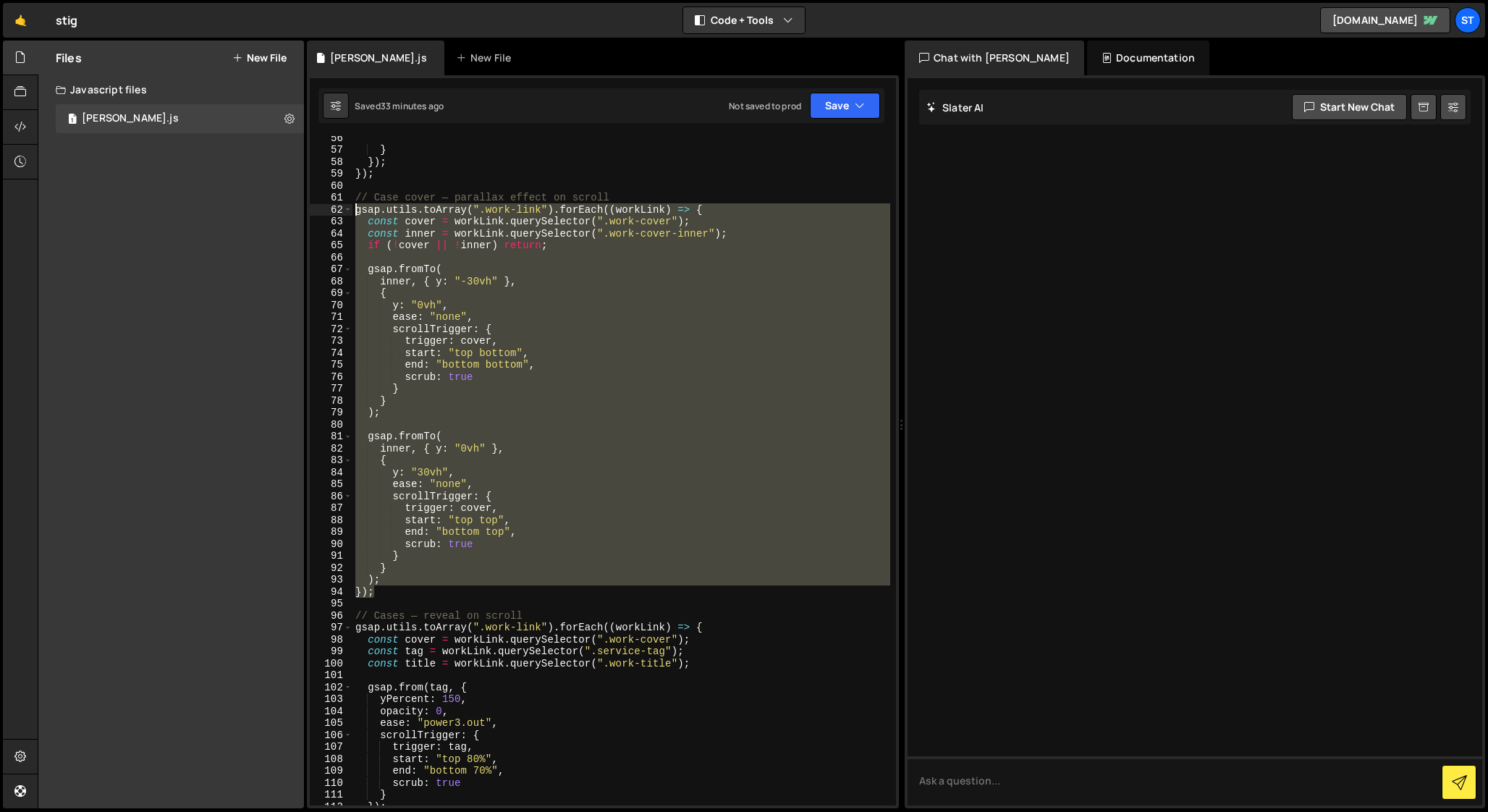
drag, startPoint x: 386, startPoint y: 591, endPoint x: 316, endPoint y: 213, distance: 384.4
click at [316, 213] on div "y: "30vh", 56 57 58 59 60 61 62 63 64 65 66 67 68 69 70 71 72 73 74 75 76 77 78…" at bounding box center [603, 470] width 586 height 669
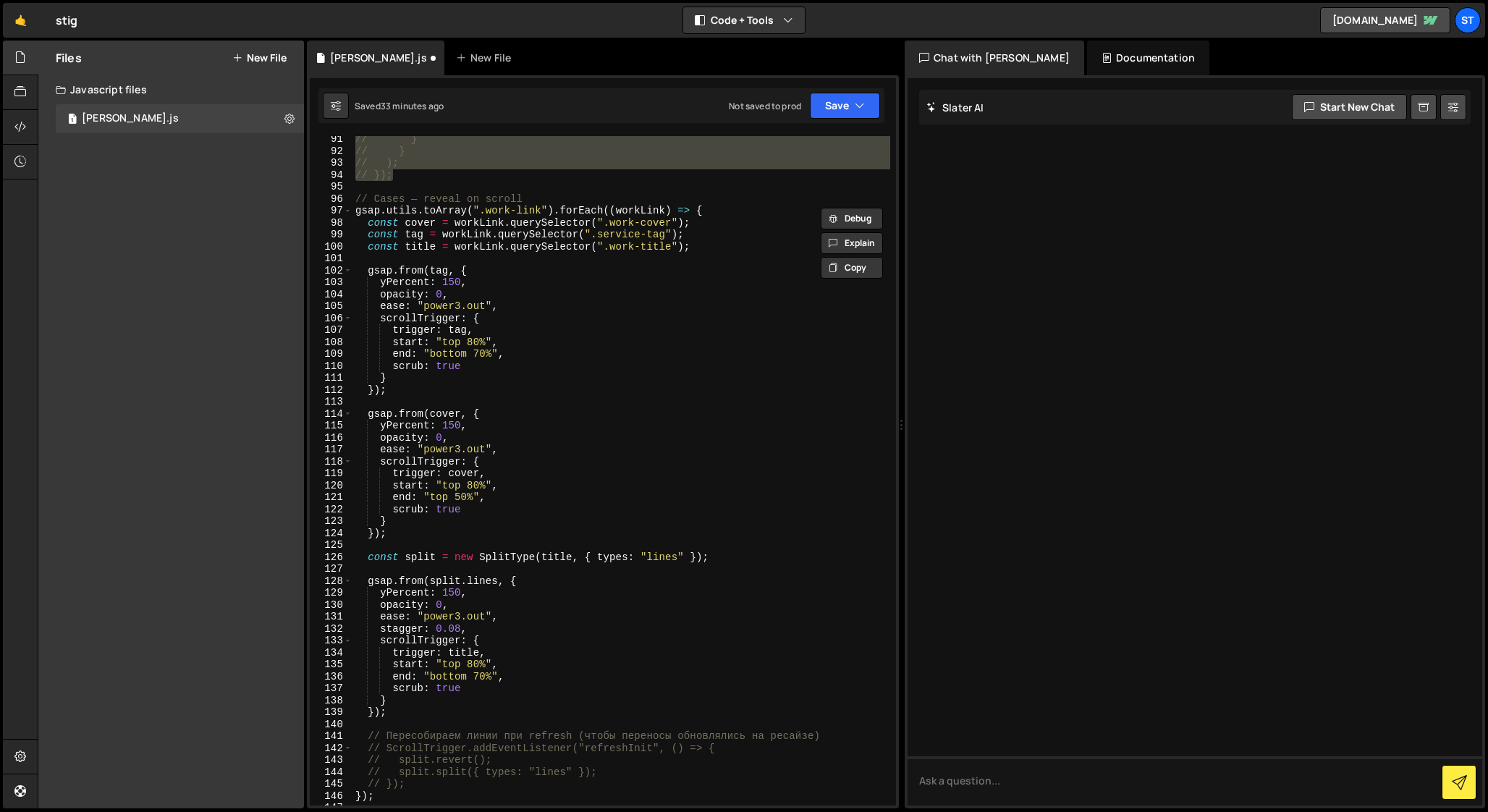
scroll to position [1074, 0]
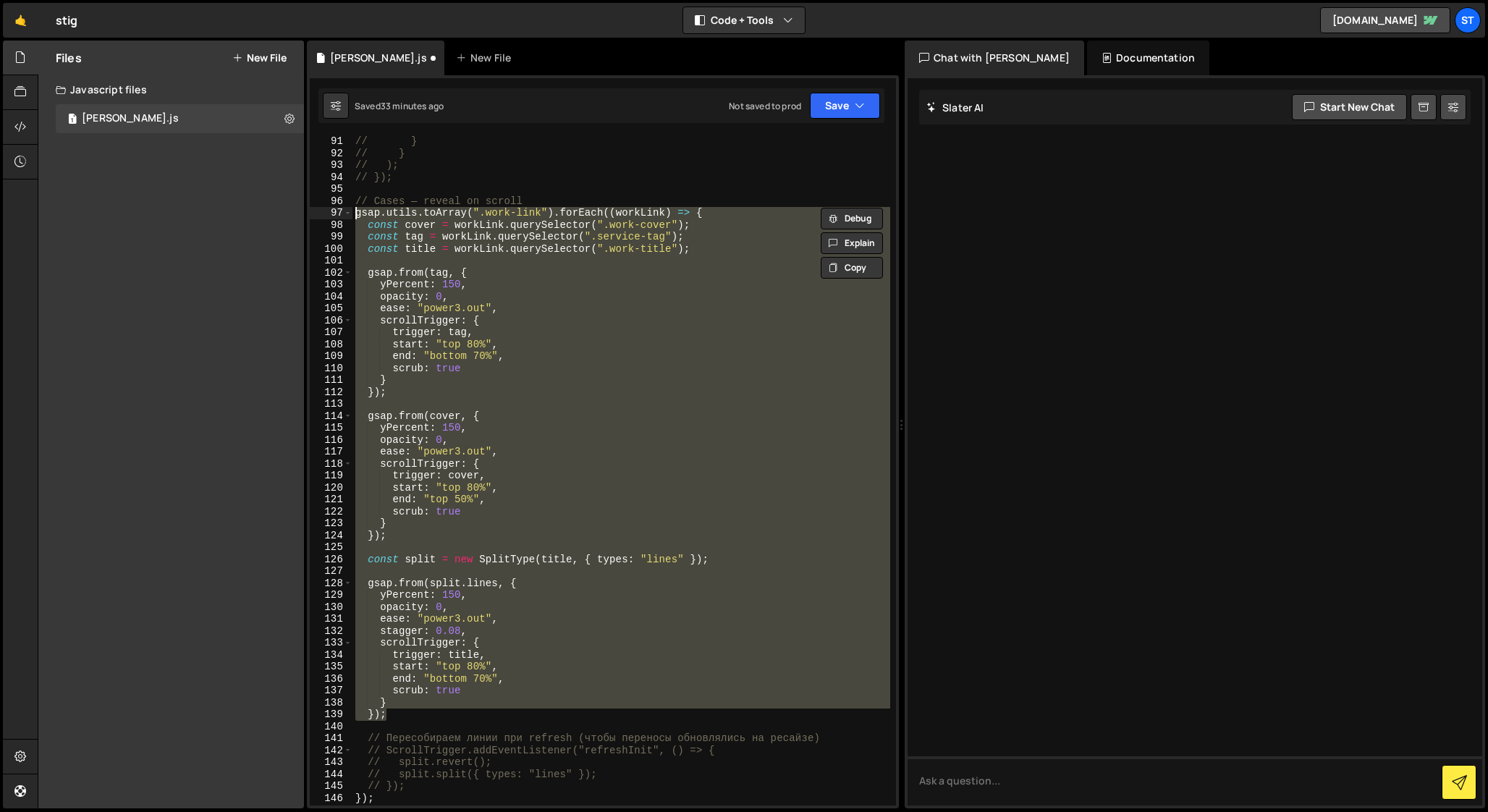
drag, startPoint x: 399, startPoint y: 715, endPoint x: 327, endPoint y: 212, distance: 508.1
click at [327, 212] on html "Projects Community Library Blog St Projects Your Teams Account Upgrade Logout" at bounding box center [744, 406] width 1488 height 812
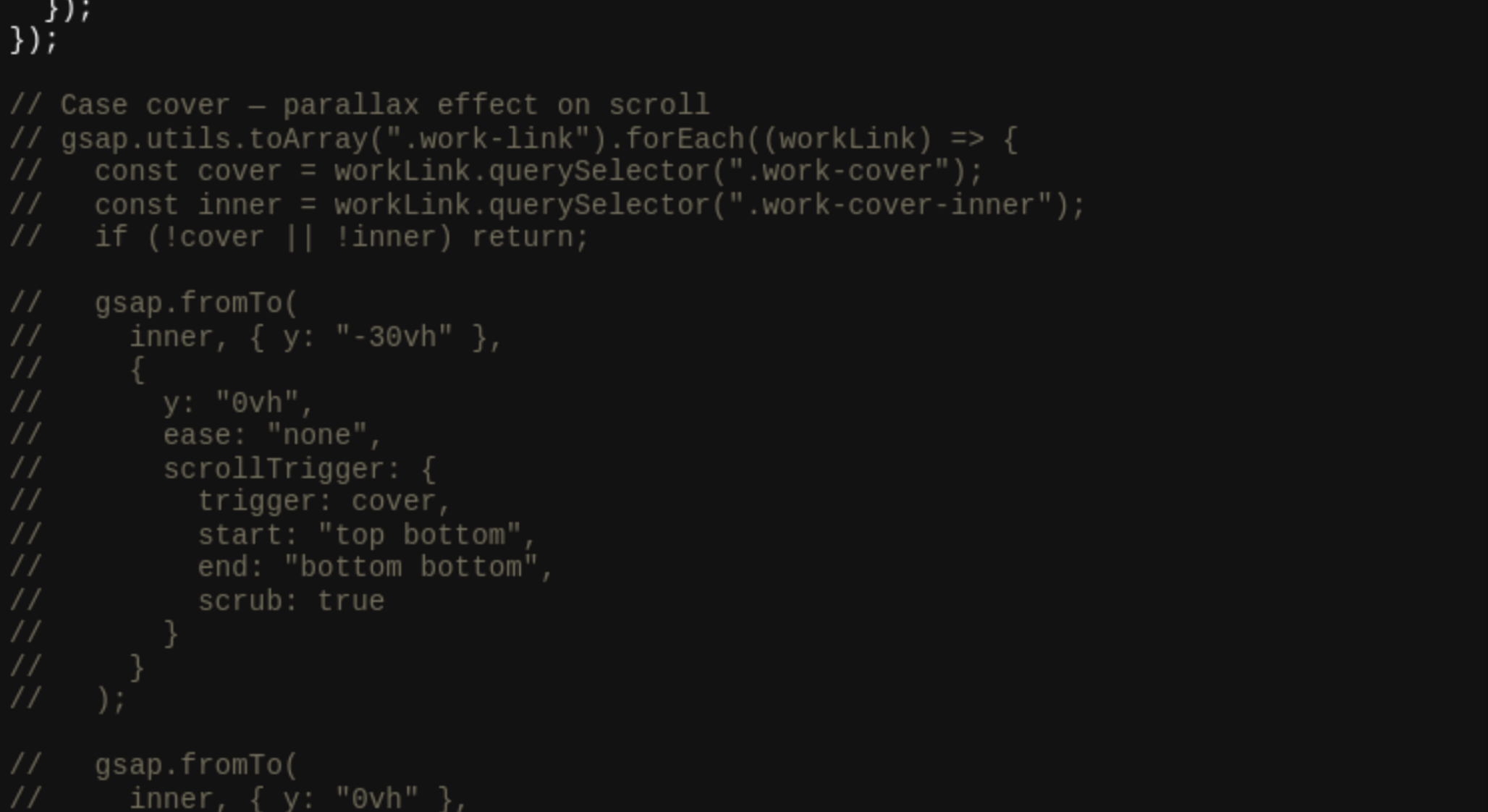
scroll to position [583, 0]
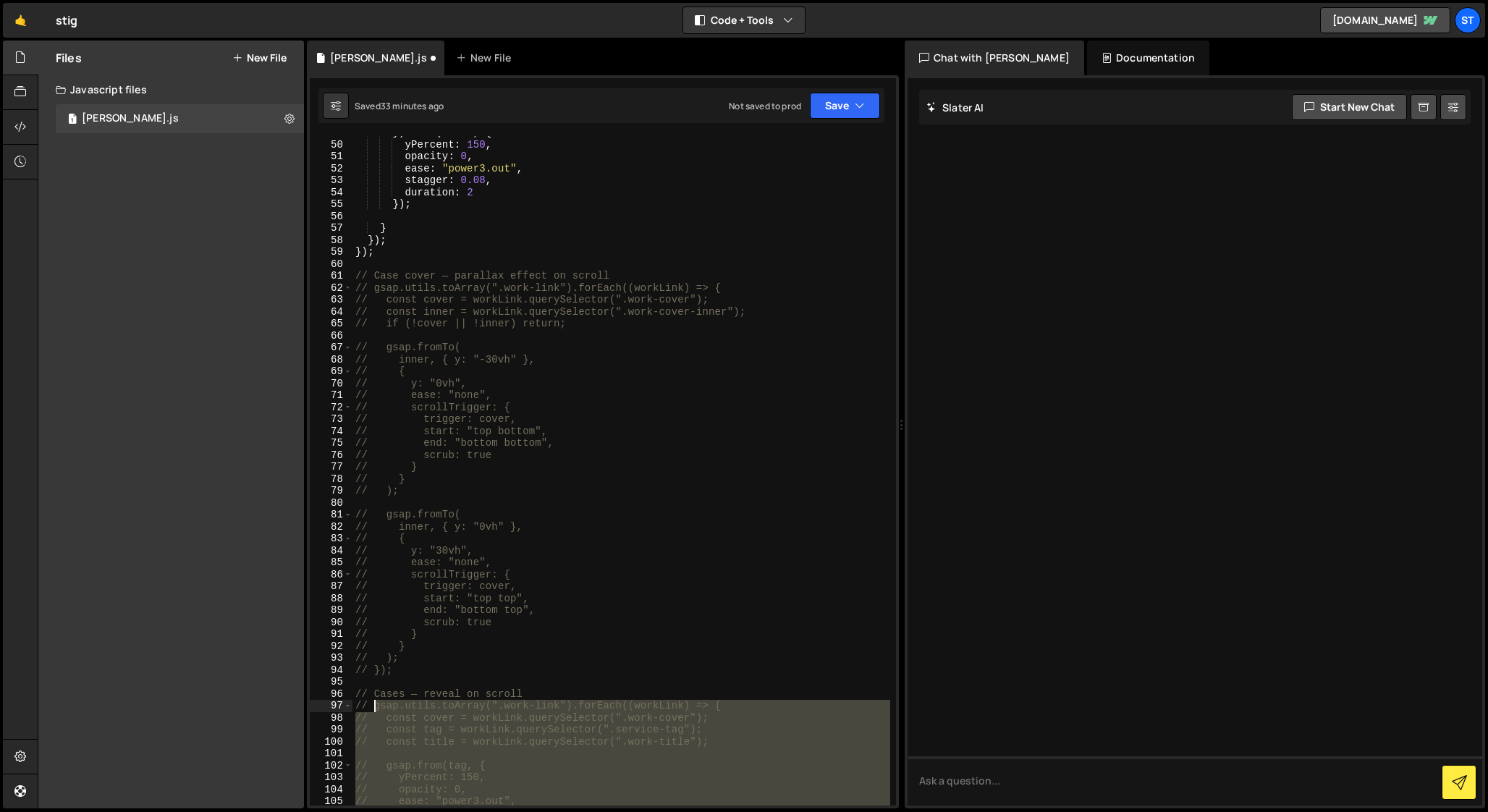
click at [491, 519] on div "}) . from ( lines , { yPercent : 150 , opacity : 0 , ease : "power3.out" , stag…" at bounding box center [622, 472] width 538 height 693
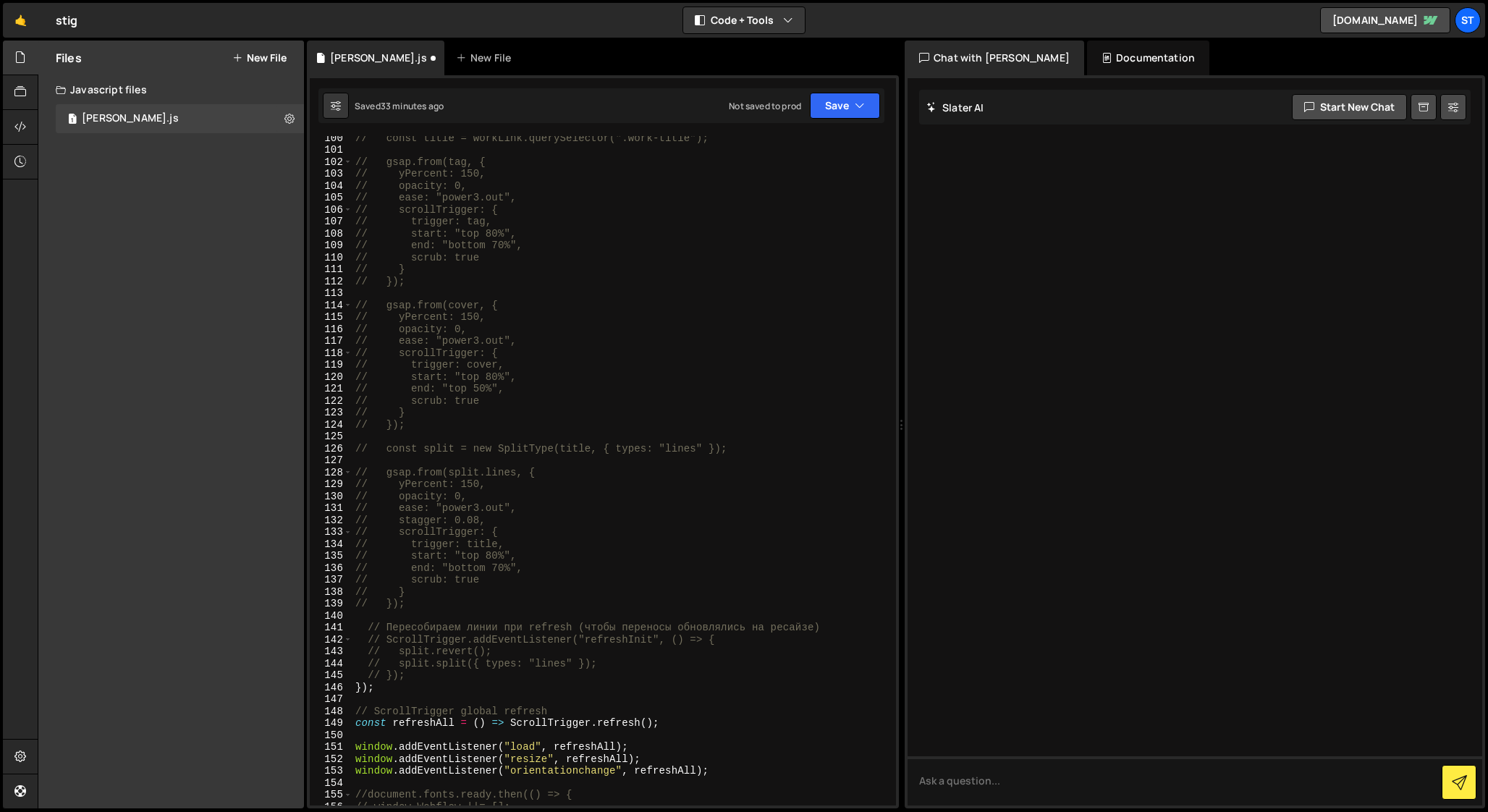
scroll to position [1270, 0]
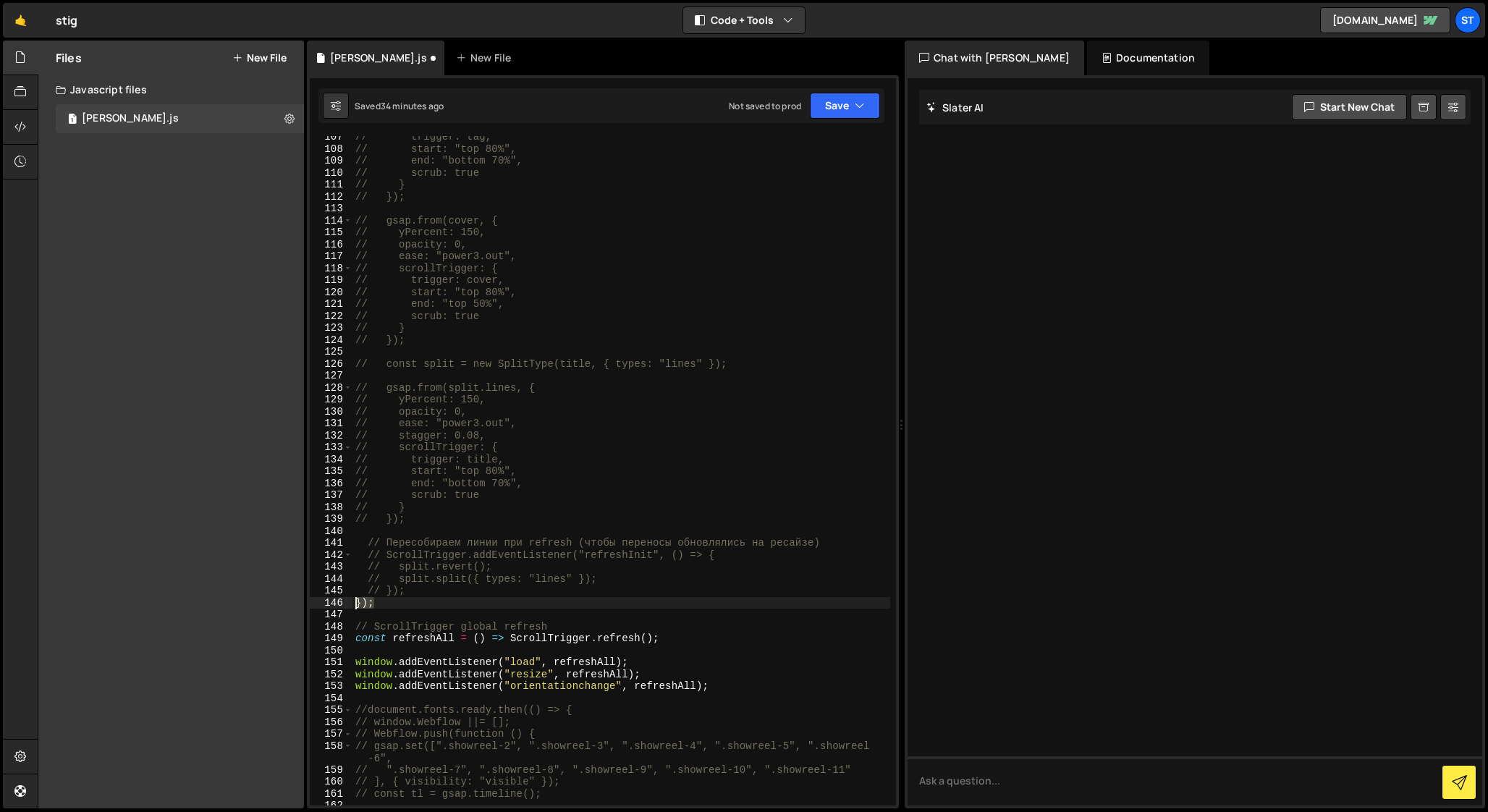
drag, startPoint x: 379, startPoint y: 600, endPoint x: 352, endPoint y: 599, distance: 27.0
click at [352, 599] on div "// gsap.fromTo( 107 108 109 110 111 112 113 114 115 116 117 118 119 120 121 122…" at bounding box center [603, 470] width 586 height 669
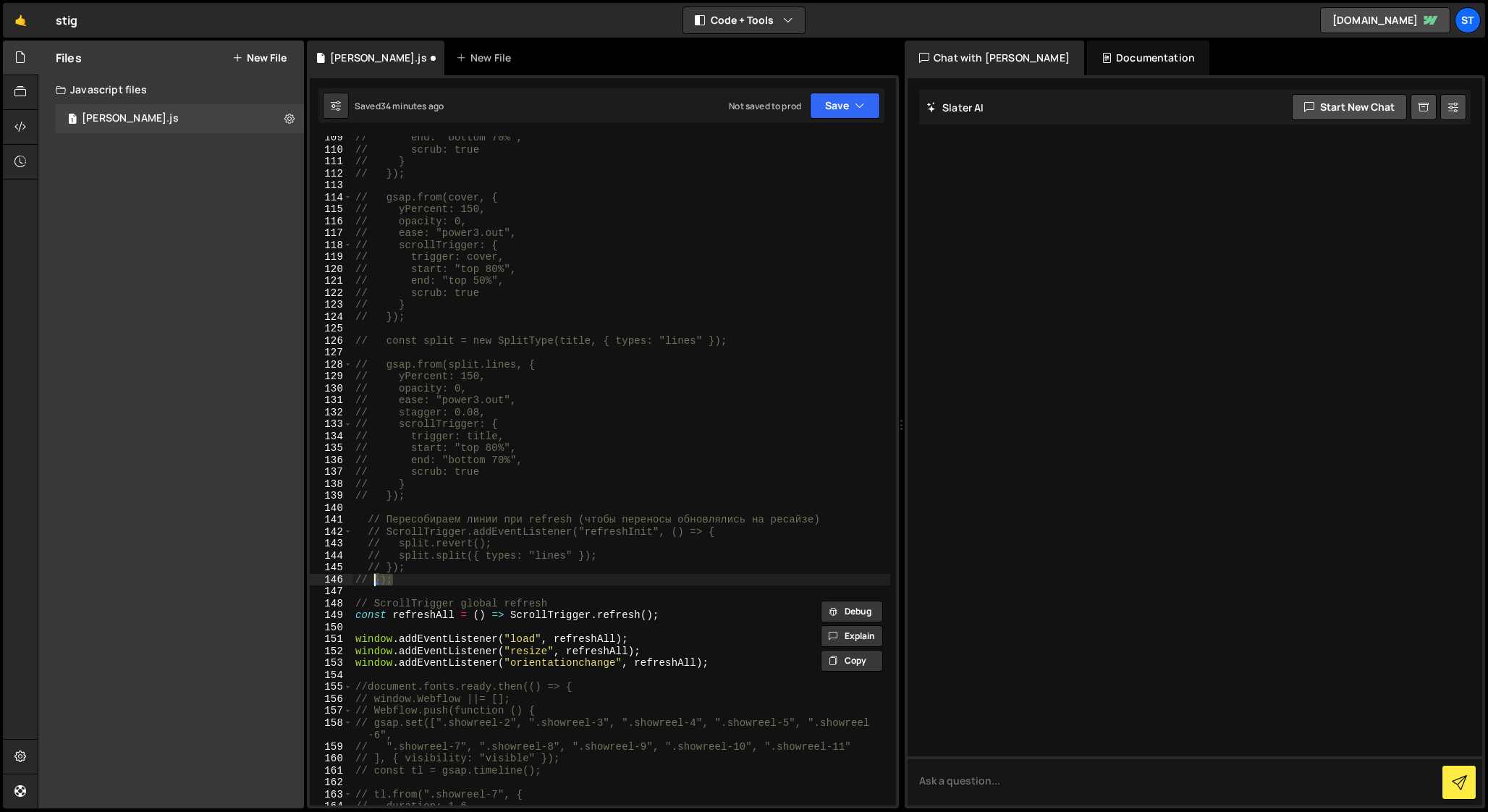
scroll to position [1302, 0]
click at [485, 564] on div "// scrub: true // } // }); // gsap.from(cover, { // yPercent: 150, // opacity: …" at bounding box center [622, 480] width 538 height 693
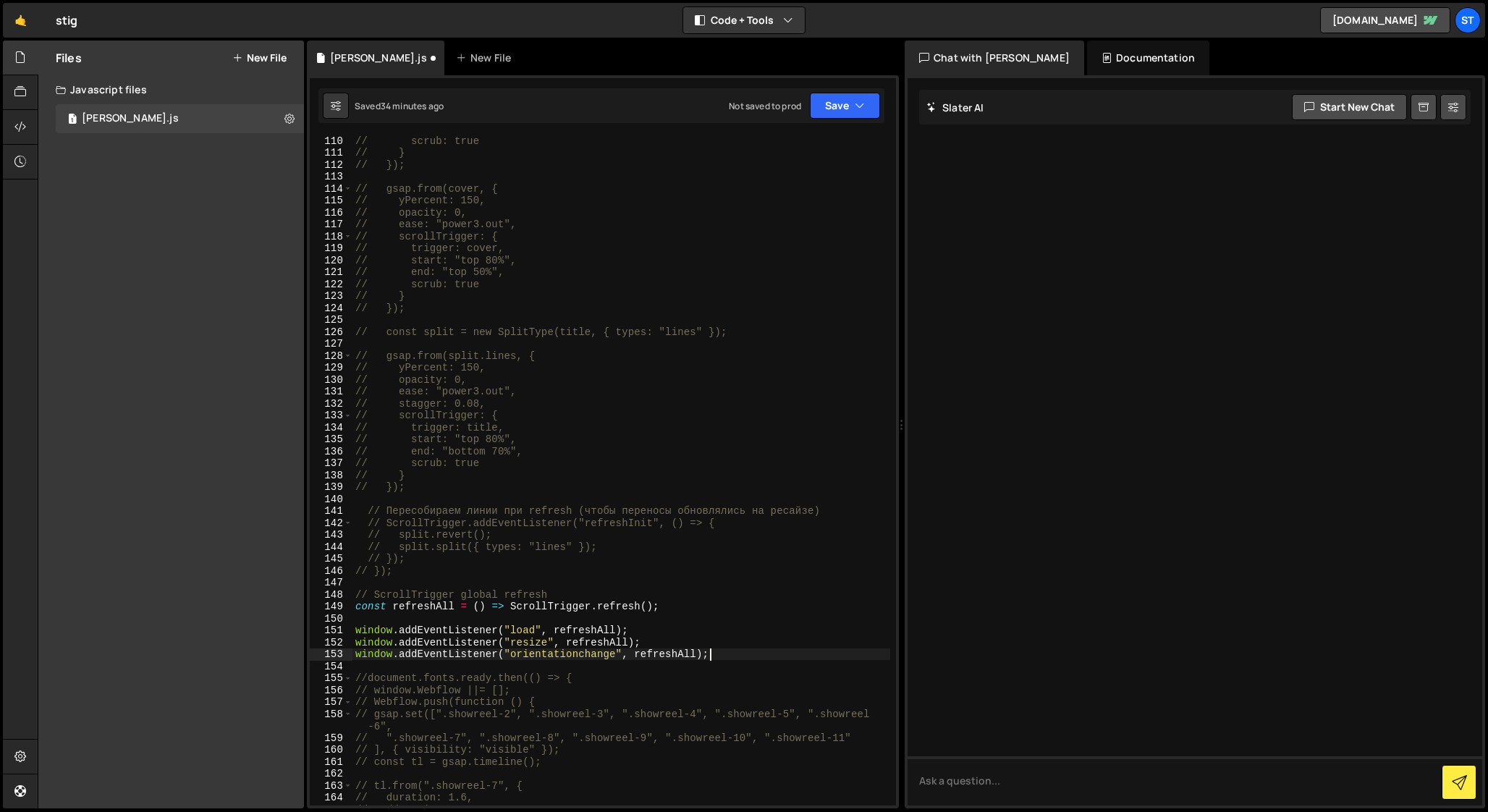
click at [716, 653] on div "// scrub: true // } // }); // gsap.from(cover, { // yPercent: 150, // opacity: …" at bounding box center [622, 480] width 538 height 693
type textarea "window.addEventListener("orientationchange", refreshAll);"
type textarea "window.addEventListener("load", refreshAll);"
type textarea "// ScrollTrigger global refresh"
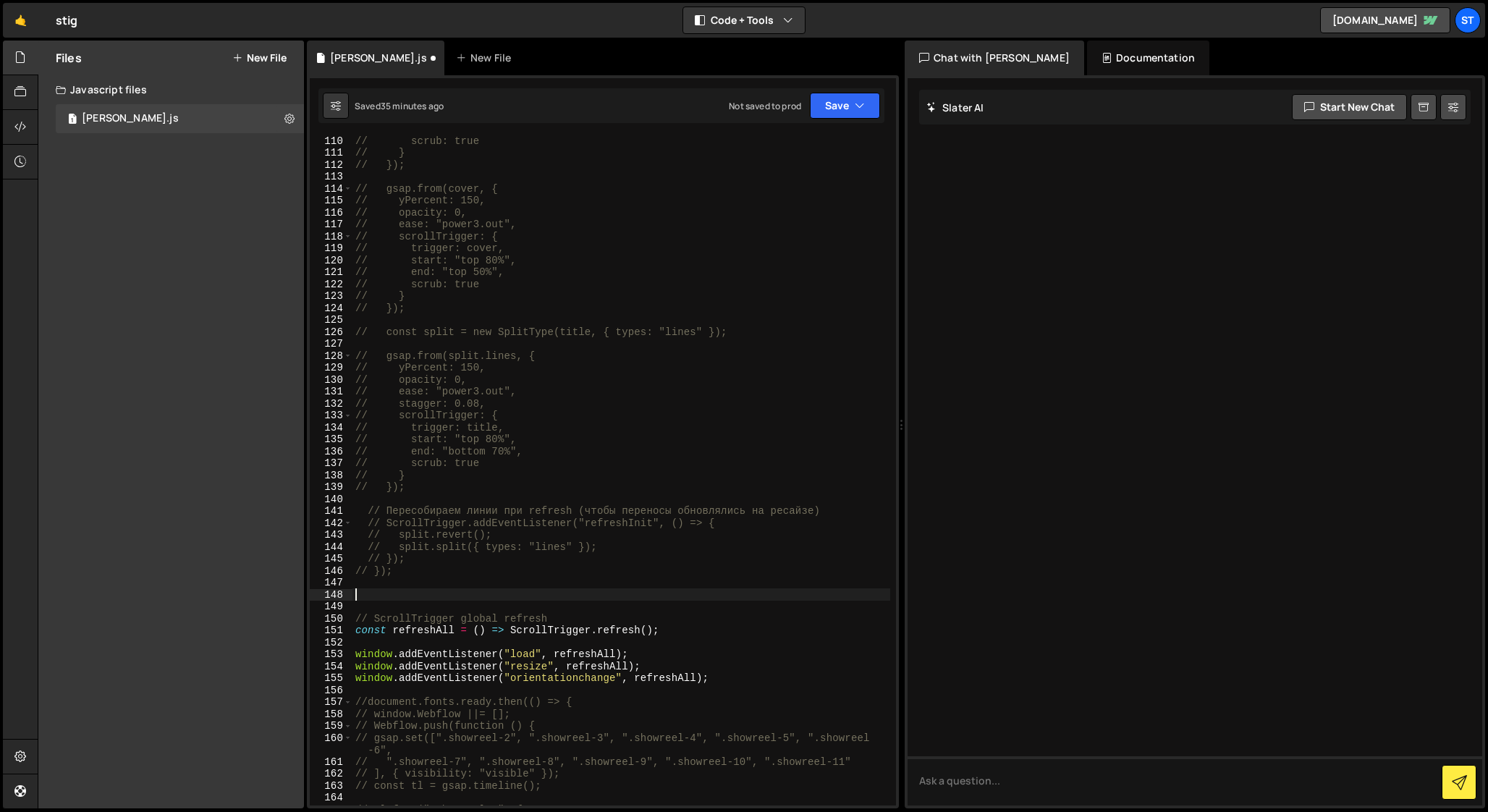
paste textarea "window.addEventListener("orientationchange", refreshAll);"
type textarea "window.addEventListener("orientationchange", refreshAll);"
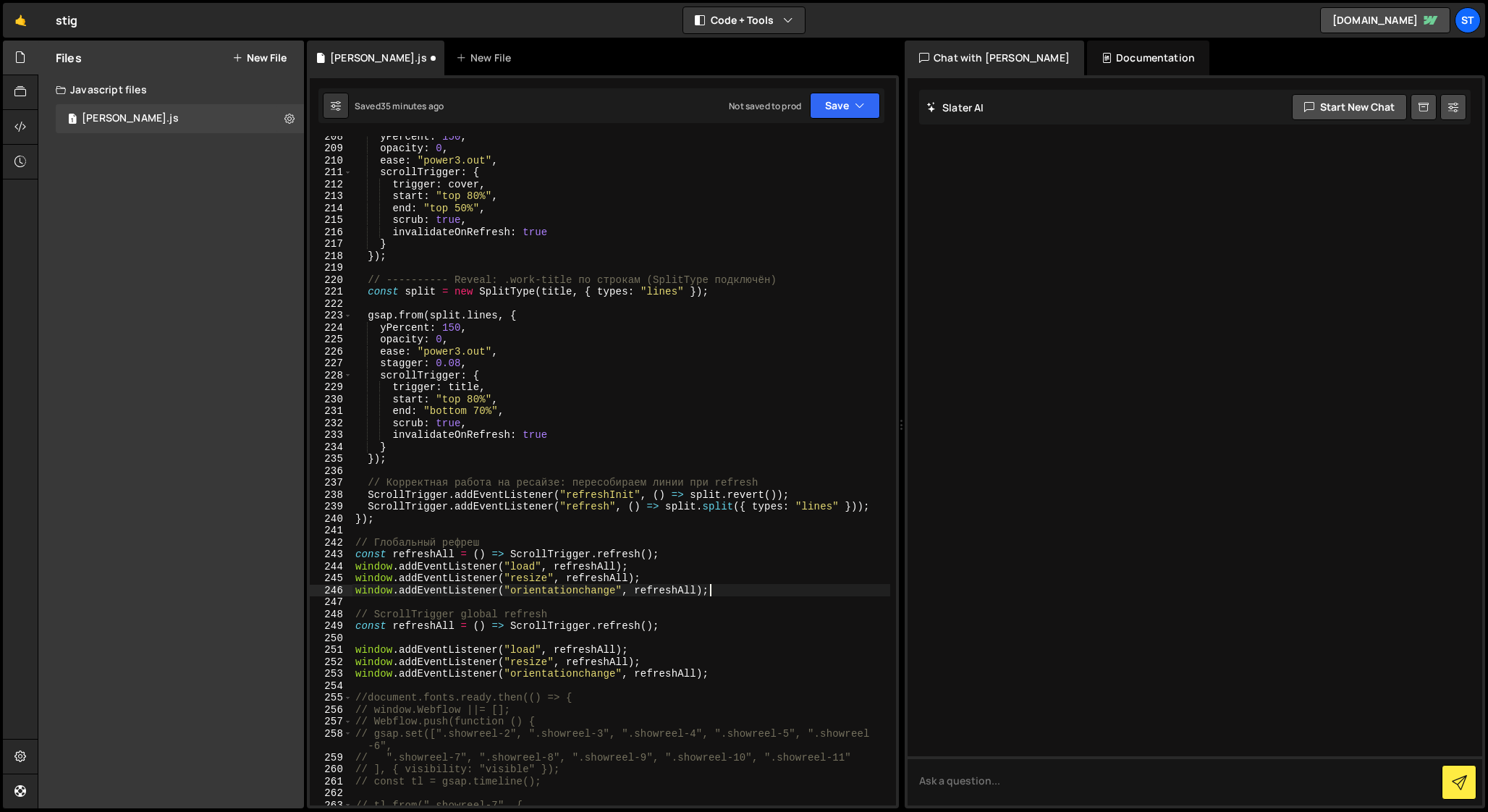
scroll to position [2477, 0]
click at [392, 641] on div "yPercent : 150 , opacity : 0 , ease : "power3.out" , scrollTrigger : { trigger …" at bounding box center [622, 476] width 538 height 693
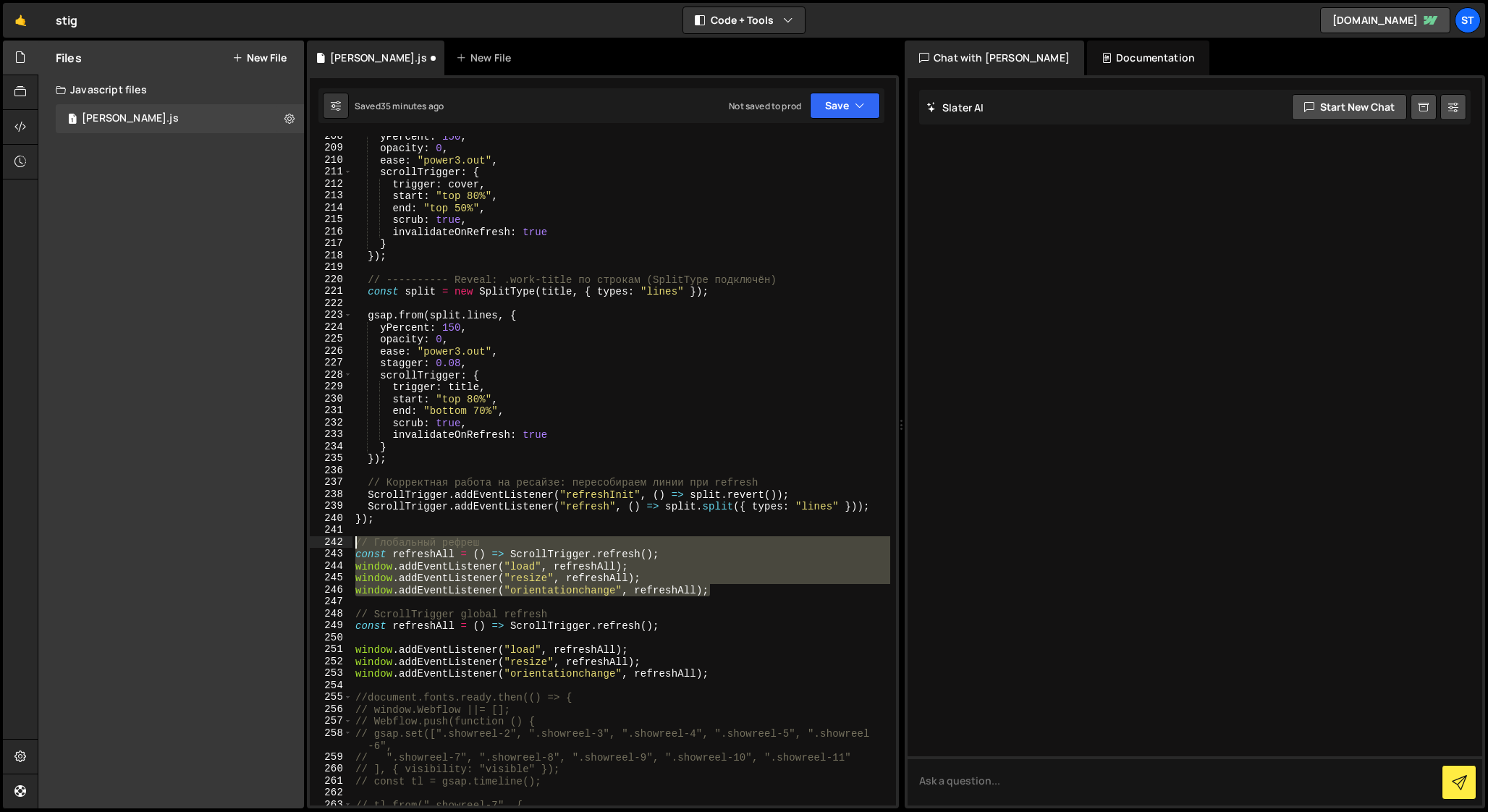
drag, startPoint x: 724, startPoint y: 589, endPoint x: 308, endPoint y: 542, distance: 418.6
click at [308, 542] on div "208 209 210 211 212 213 214 215 216 217 218 219 220 221 222 223 224 225 226 227…" at bounding box center [602, 441] width 592 height 733
type textarea "// Глобальный рефреш const refreshAll = () => ScrollTrigger.refresh();"
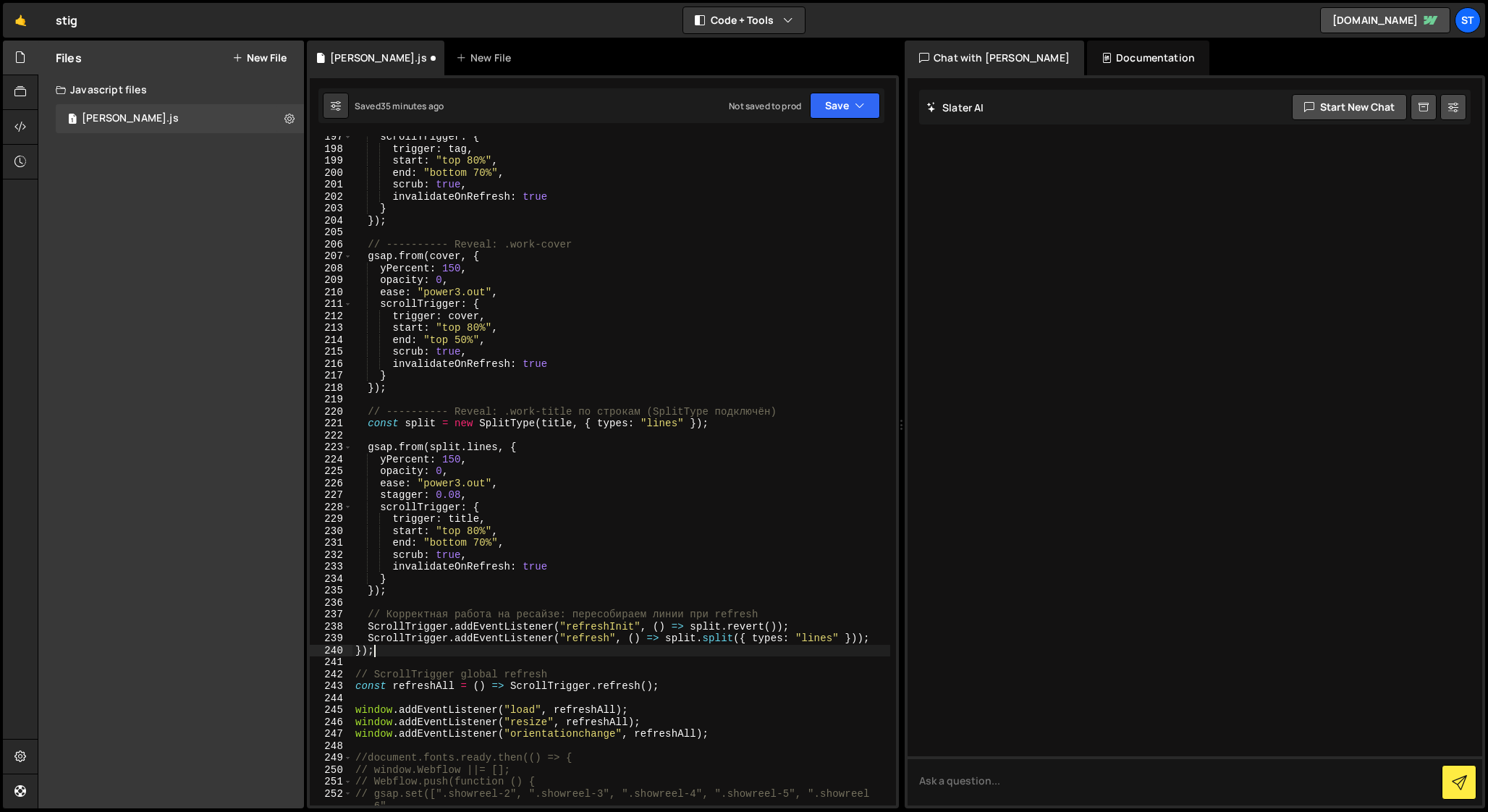
scroll to position [2343, 0]
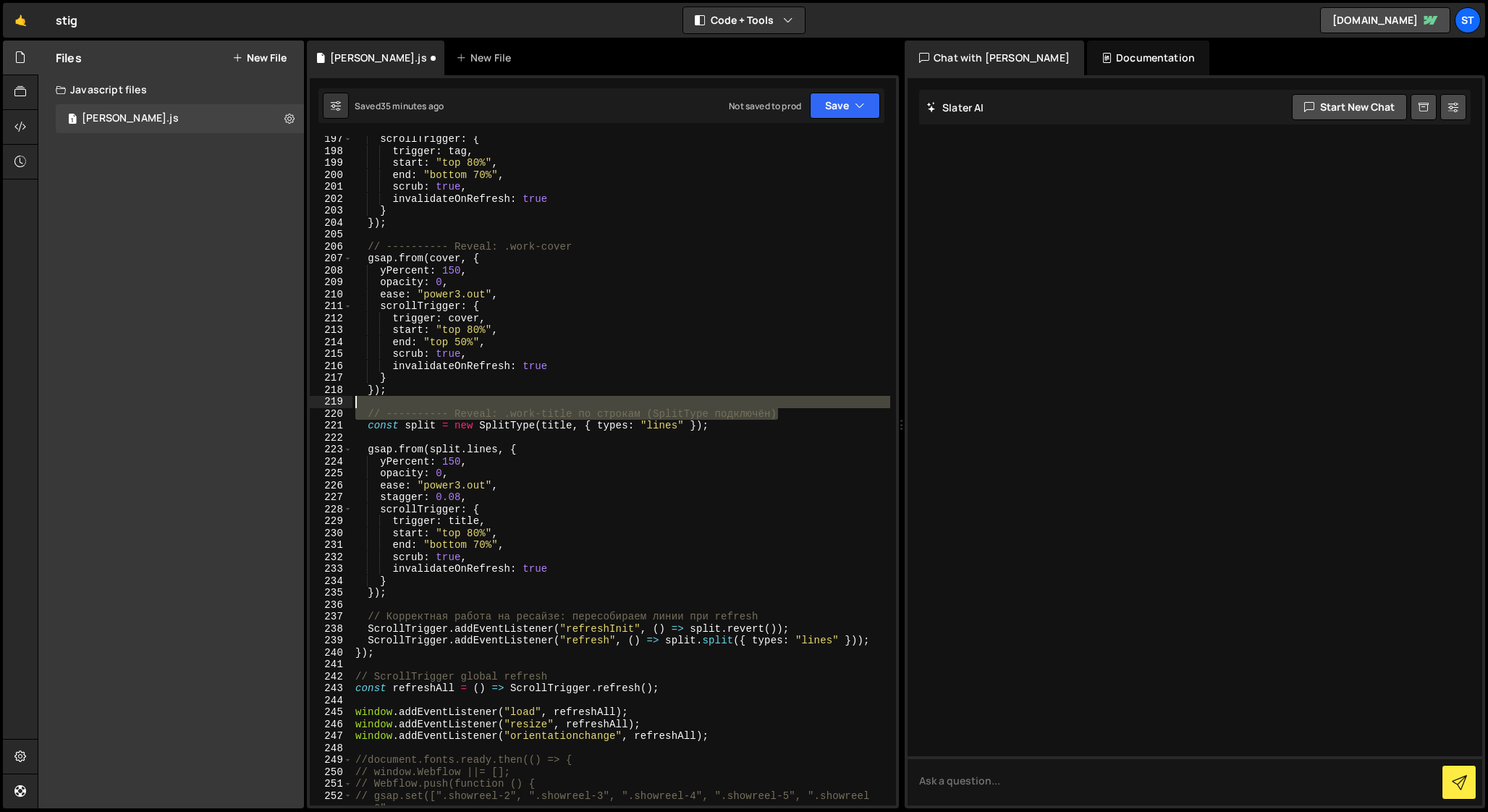
drag, startPoint x: 786, startPoint y: 414, endPoint x: 330, endPoint y: 404, distance: 456.1
click at [330, 404] on div "}); 197 198 199 200 201 202 203 204 205 206 207 208 209 210 211 212 213 214 215…" at bounding box center [603, 470] width 586 height 669
type textarea "// ---------- Reveal: .work-title по строкам (SplitType подключён)"
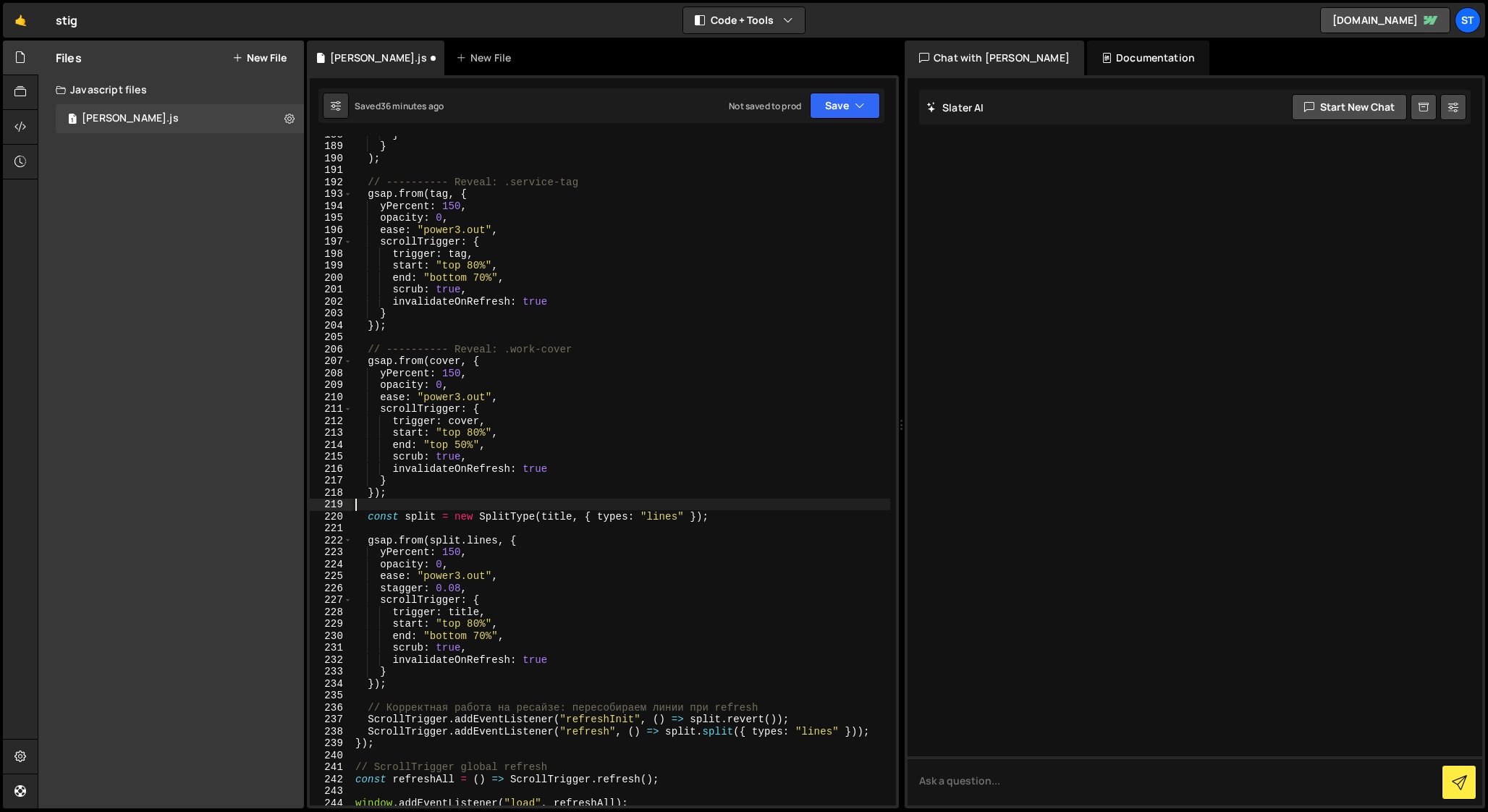
scroll to position [2240, 0]
drag, startPoint x: 775, startPoint y: 705, endPoint x: 361, endPoint y: 712, distance: 414.1
click at [360, 711] on div "} } ) ; // ---------- Reveal: .service-tag gsap . from ( tag , { yPercent : 150…" at bounding box center [622, 474] width 538 height 693
click at [433, 644] on div "} } ) ; // ---------- Reveal: .service-tag gsap . from ( tag , { yPercent : 150…" at bounding box center [622, 474] width 538 height 693
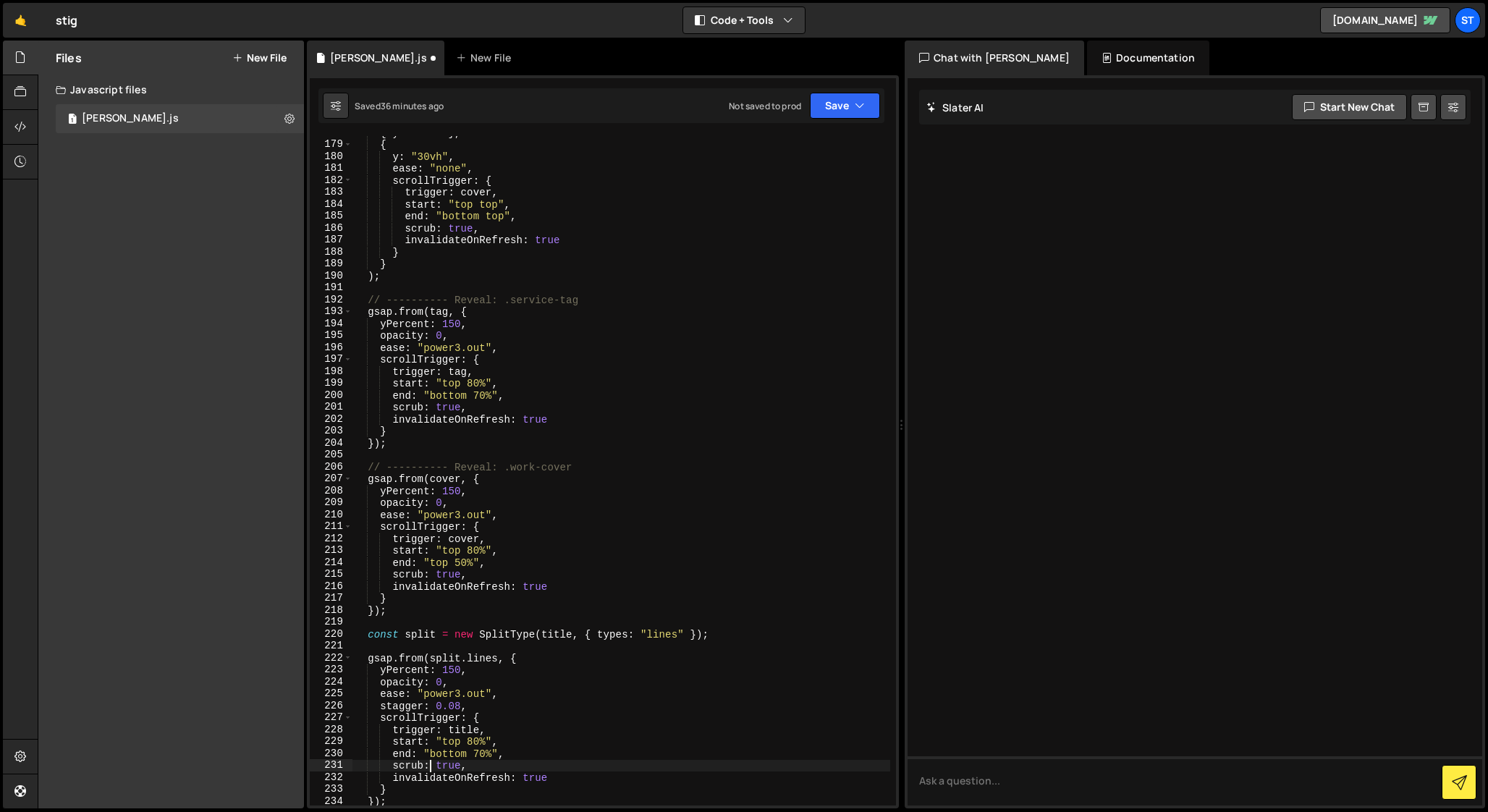
scroll to position [2113, 0]
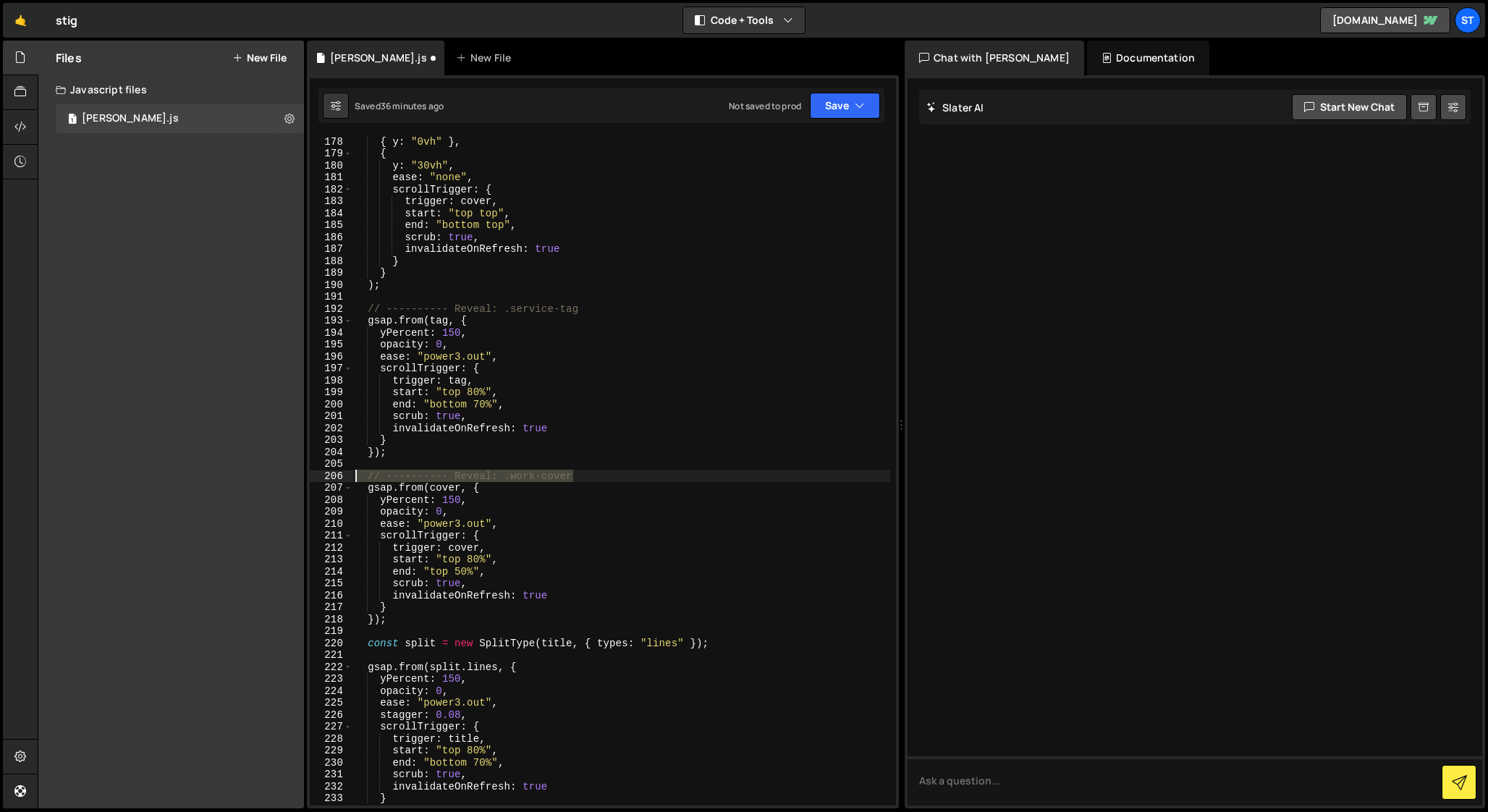
drag, startPoint x: 587, startPoint y: 472, endPoint x: 324, endPoint y: 475, distance: 263.0
click at [324, 475] on div "scrub: true, 178 179 180 181 182 183 184 185 186 187 188 189 190 191 192 193 19…" at bounding box center [603, 470] width 586 height 669
type textarea "// ---------- Reveal: .work-cover"
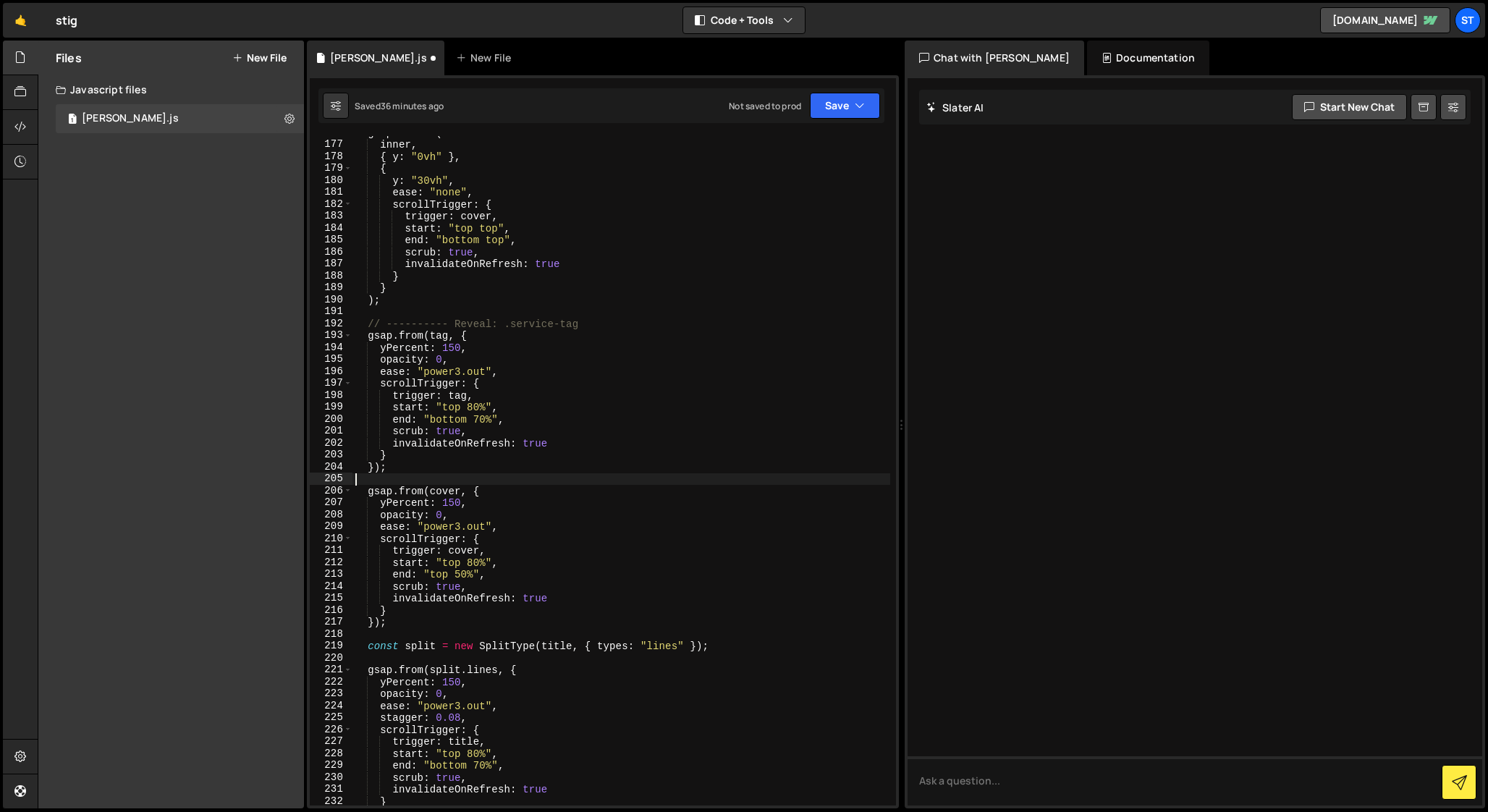
scroll to position [2047, 0]
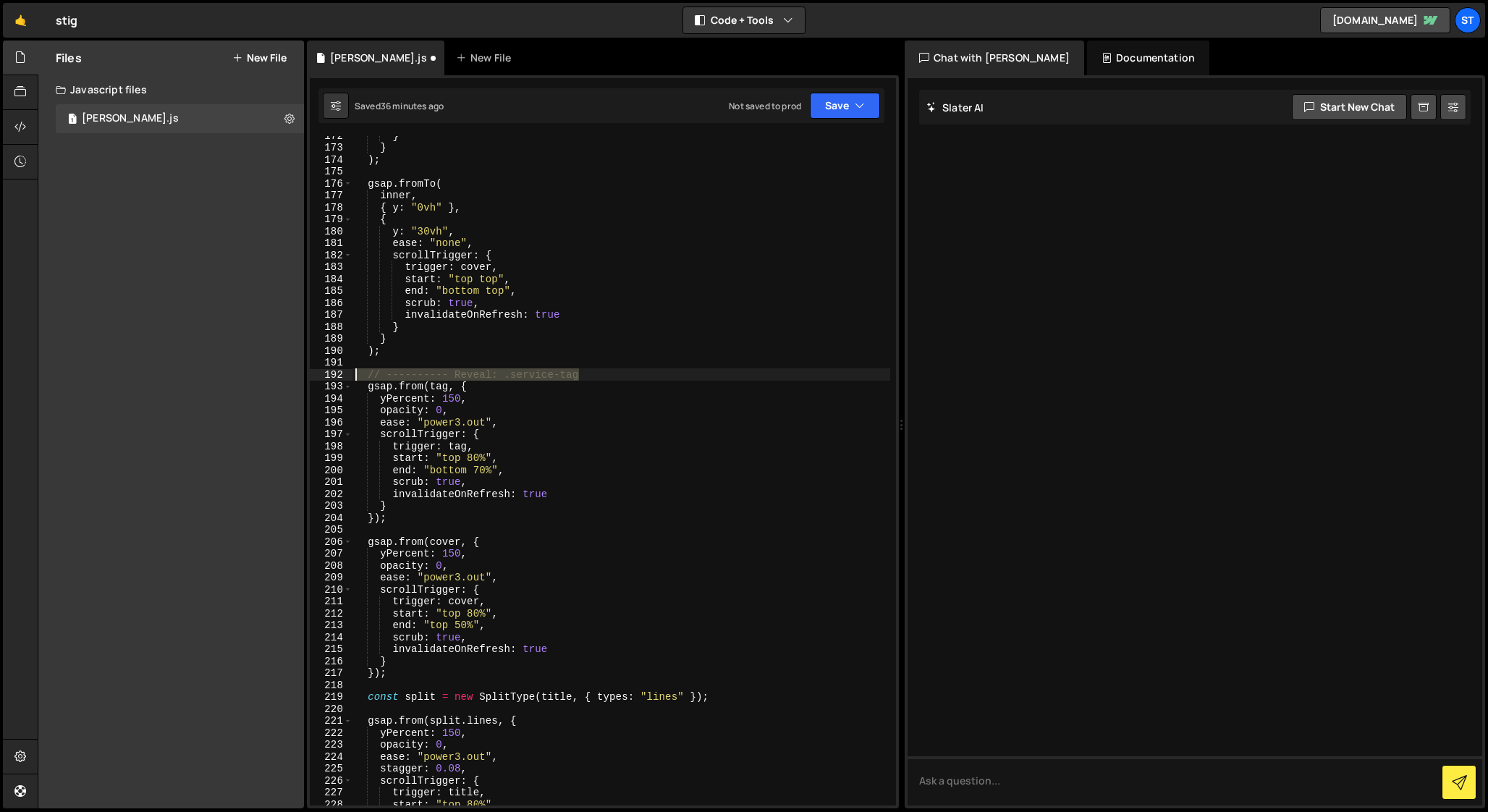
drag, startPoint x: 589, startPoint y: 372, endPoint x: 333, endPoint y: 373, distance: 256.0
click at [333, 373] on div "172 173 174 175 176 177 178 179 180 181 182 183 184 185 186 187 188 189 190 191…" at bounding box center [603, 470] width 586 height 669
type textarea "// ---------- Reveal: .service-tag"
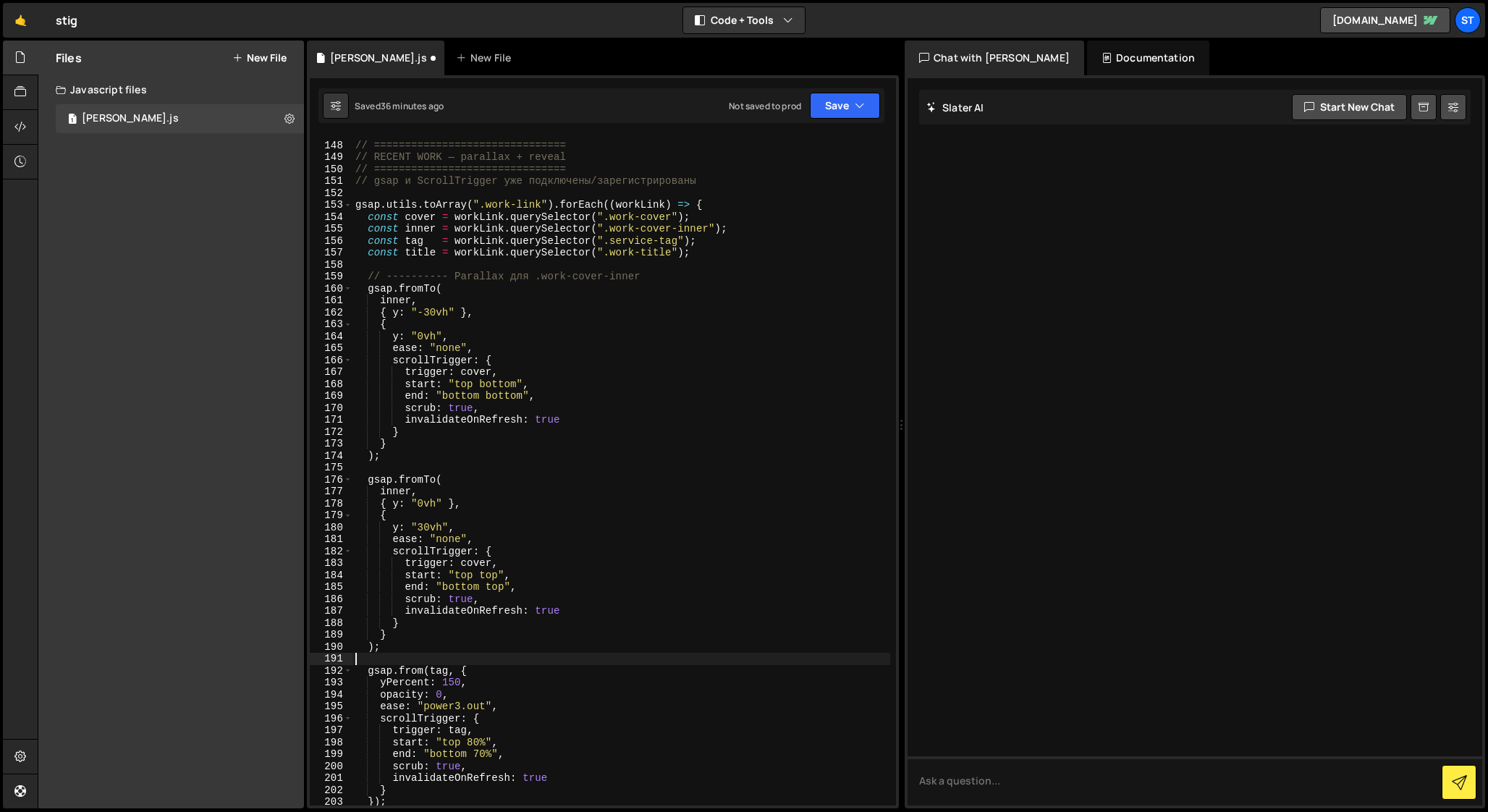
scroll to position [1750, 0]
drag, startPoint x: 655, startPoint y: 274, endPoint x: 315, endPoint y: 272, distance: 340.0
click at [315, 272] on div "147 148 149 150 151 152 153 154 155 156 157 158 159 160 161 162 163 164 165 166…" at bounding box center [603, 470] width 586 height 669
type textarea "// ---------- Parallax для .work-cover-inner"
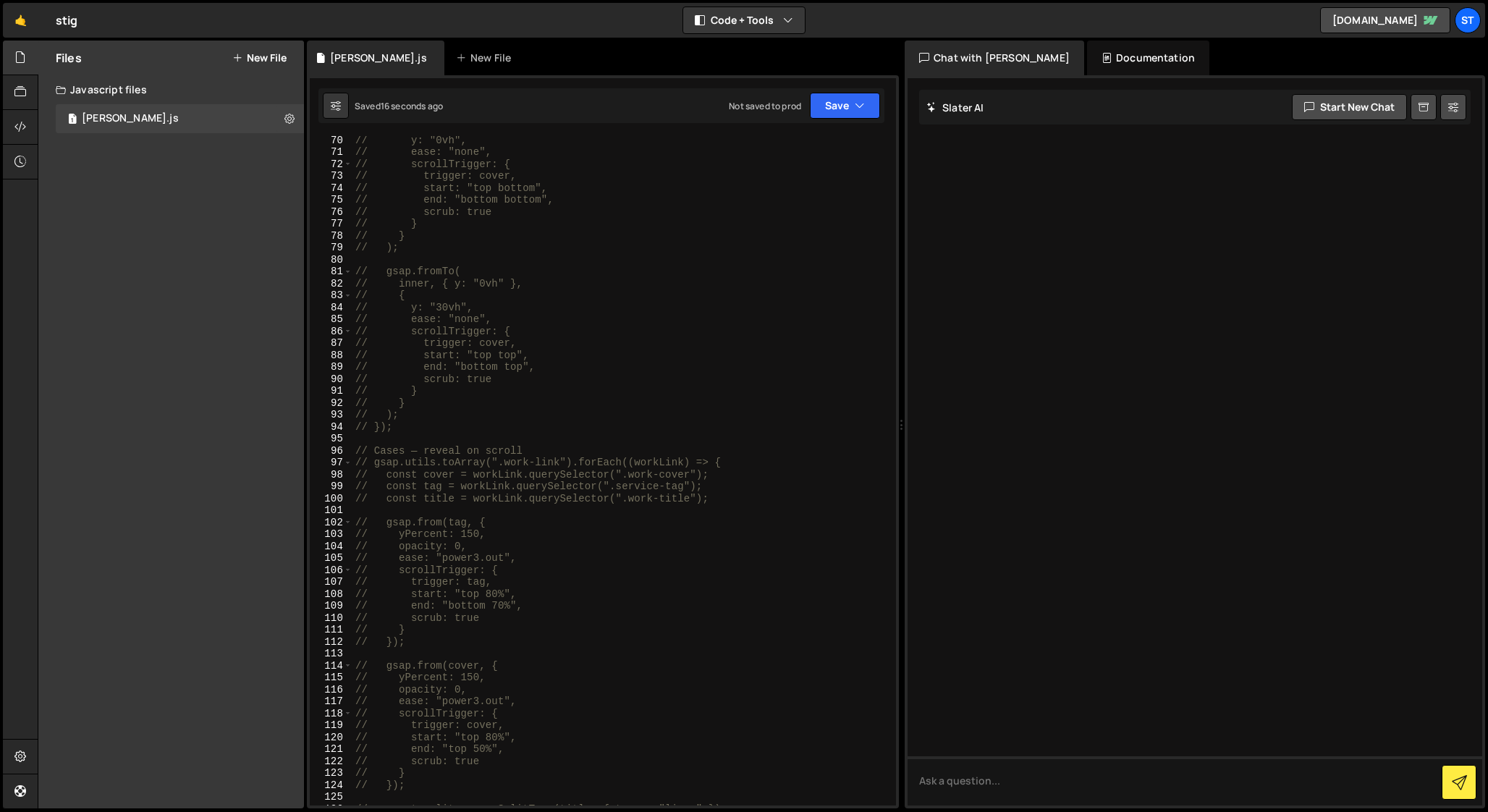
scroll to position [845, 0]
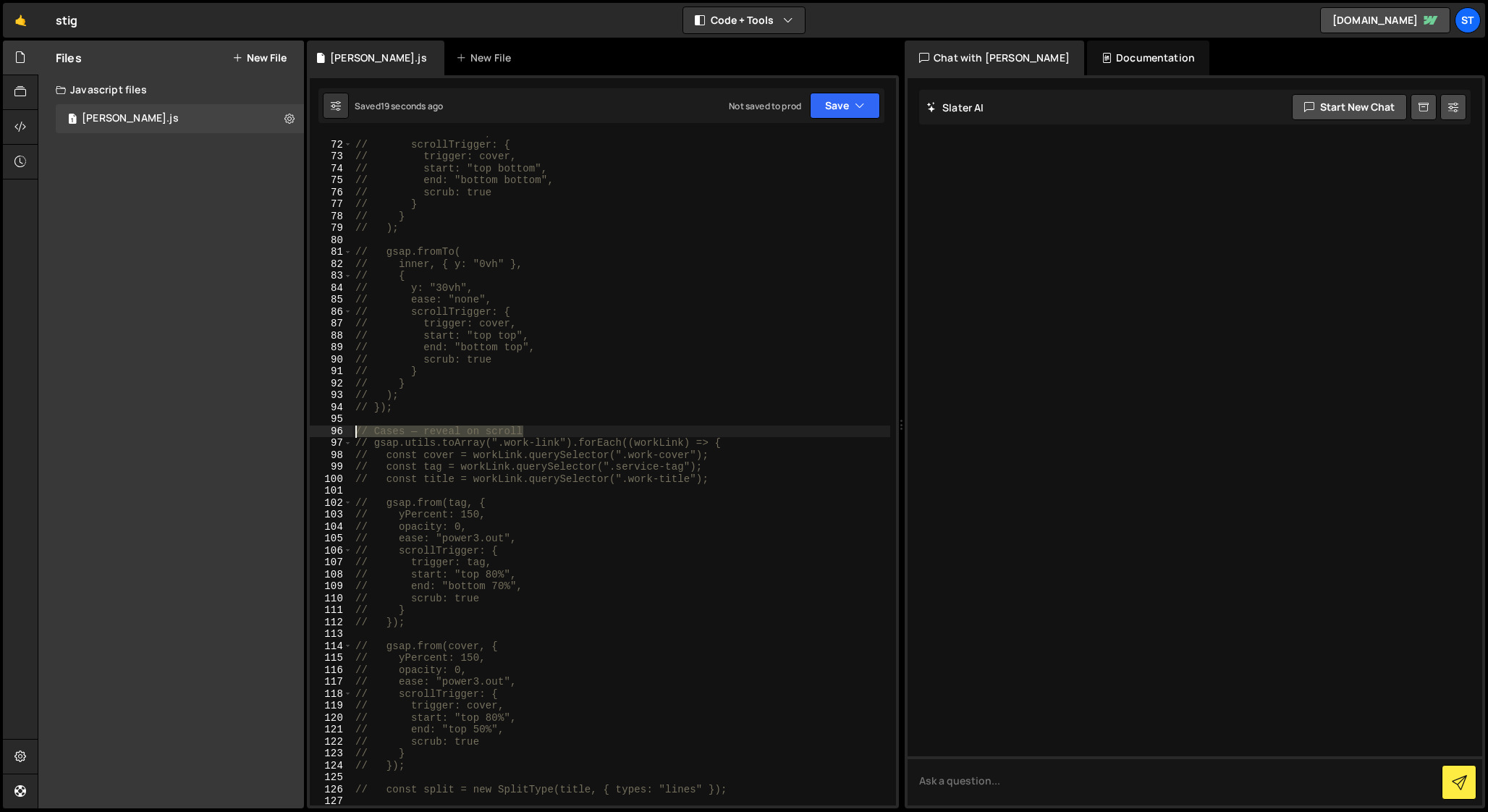
drag, startPoint x: 531, startPoint y: 430, endPoint x: 341, endPoint y: 432, distance: 190.0
click at [341, 432] on div "71 72 73 74 75 76 77 78 79 80 81 82 83 84 85 86 87 88 89 90 91 92 93 94 95 96 9…" at bounding box center [603, 470] width 586 height 669
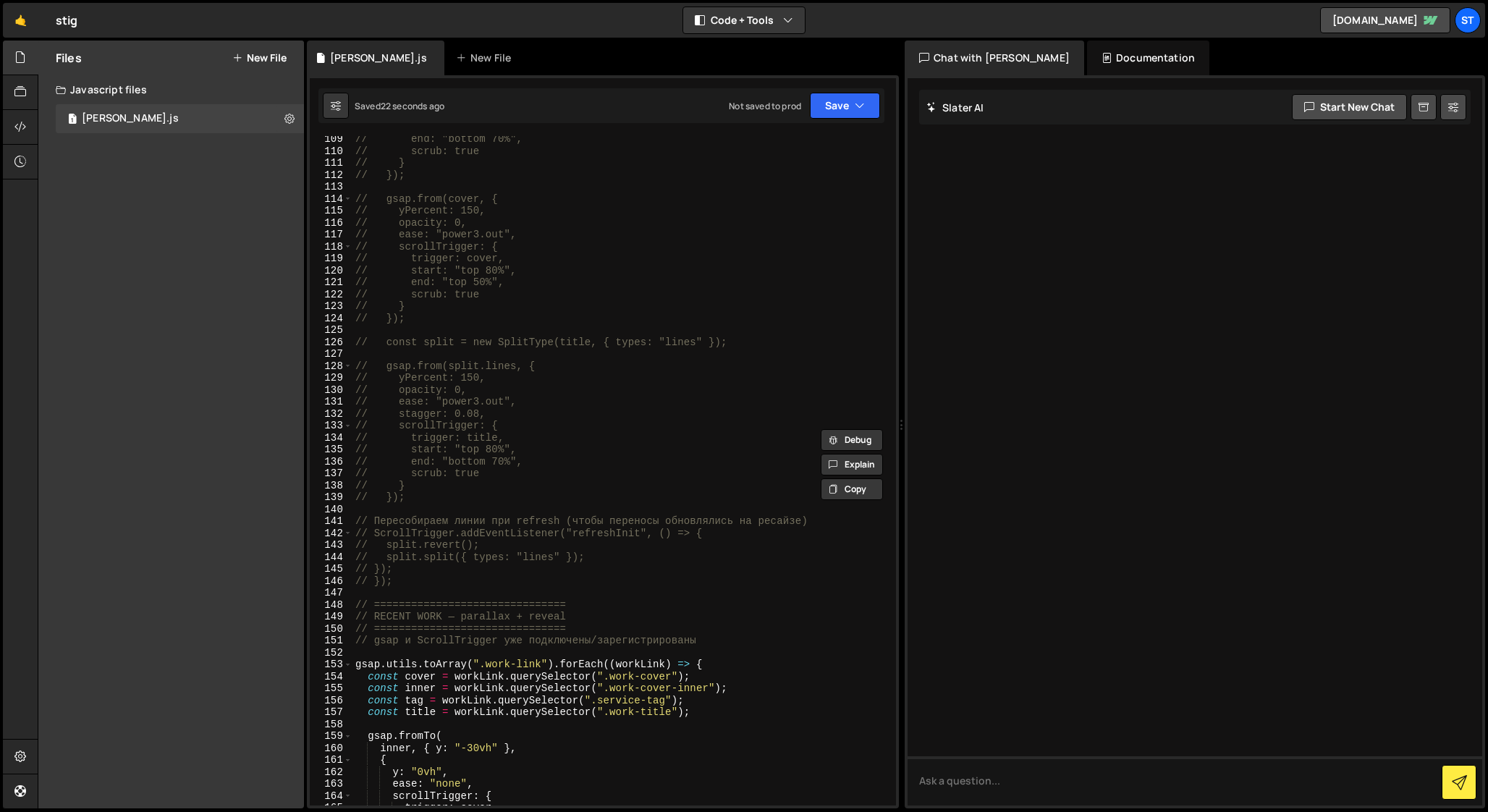
scroll to position [1292, 0]
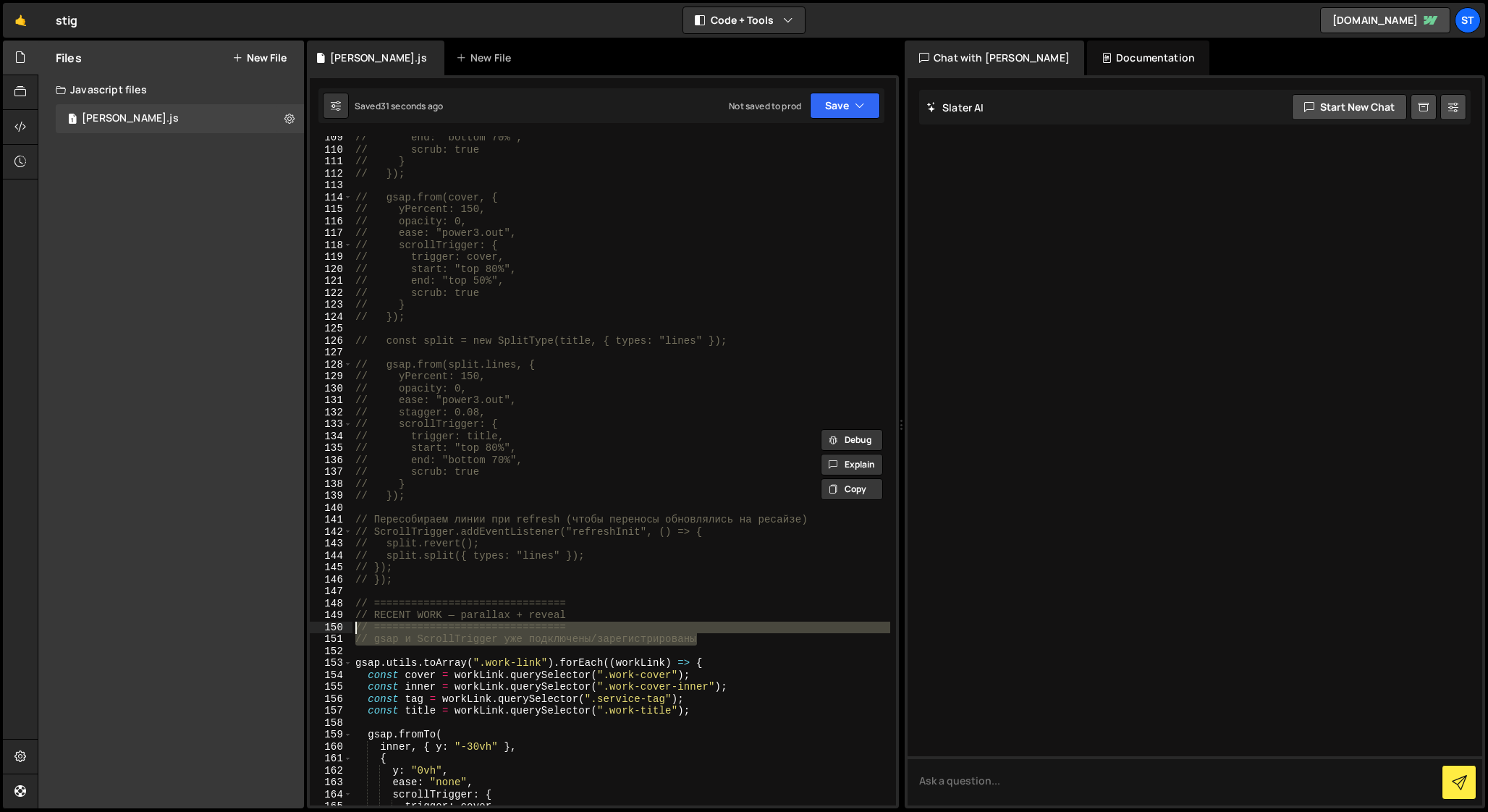
drag, startPoint x: 707, startPoint y: 640, endPoint x: 329, endPoint y: 628, distance: 378.2
click at [329, 628] on div "// Cases — reveal on scroll 109 110 111 112 113 114 115 116 117 118 119 120 121…" at bounding box center [603, 470] width 586 height 669
paste textarea "Cases — reveal on scroll"
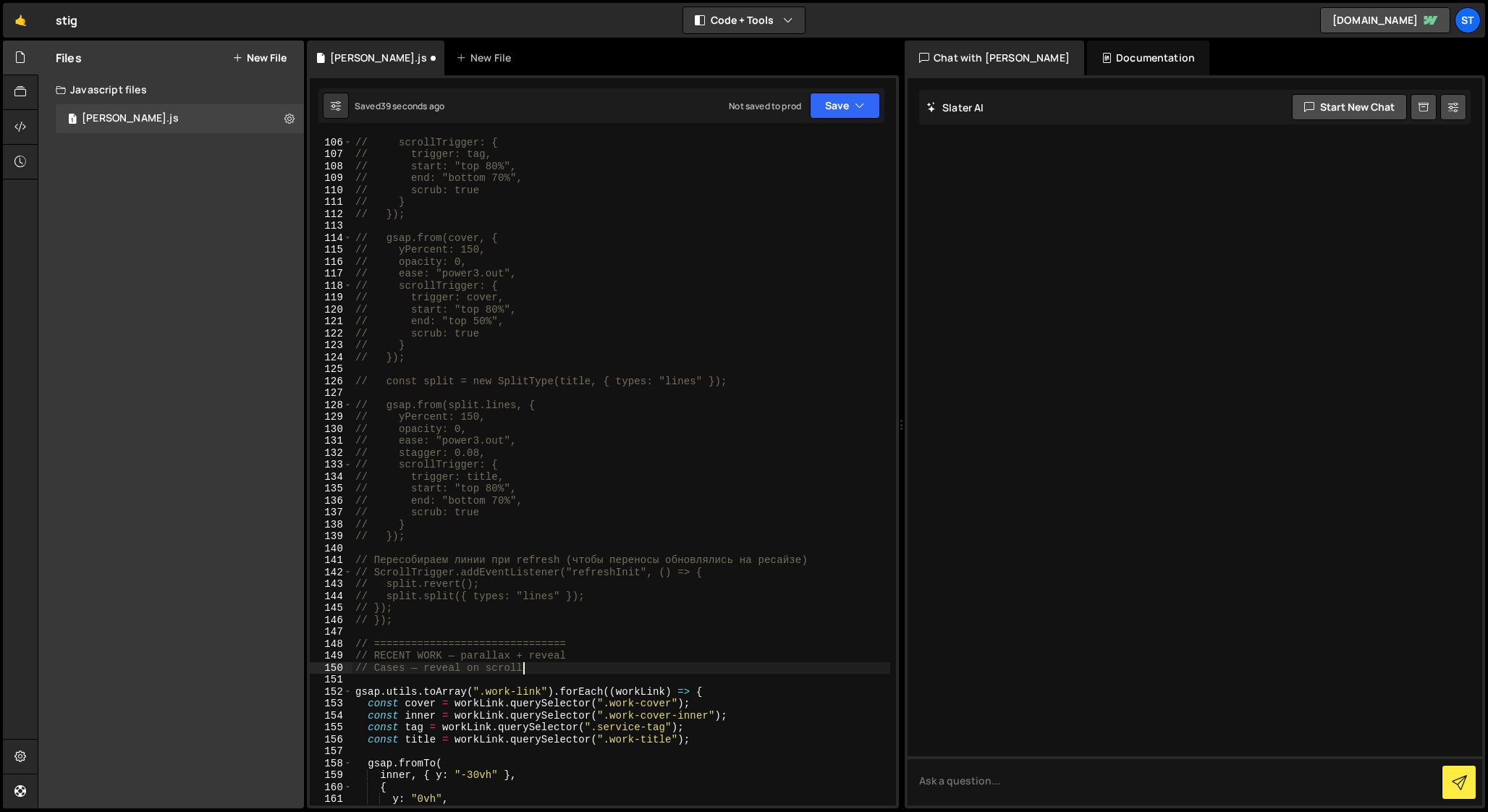
scroll to position [1253, 0]
drag, startPoint x: 461, startPoint y: 653, endPoint x: 609, endPoint y: 656, distance: 148.0
click at [609, 656] on div "// ease: "power3.out", // scrollTrigger: { // trigger: tag, // start: "top 80%"…" at bounding box center [622, 471] width 538 height 693
click at [443, 669] on div "// ease: "power3.out", // scrollTrigger: { // trigger: tag, // start: "top 80%"…" at bounding box center [622, 471] width 538 height 693
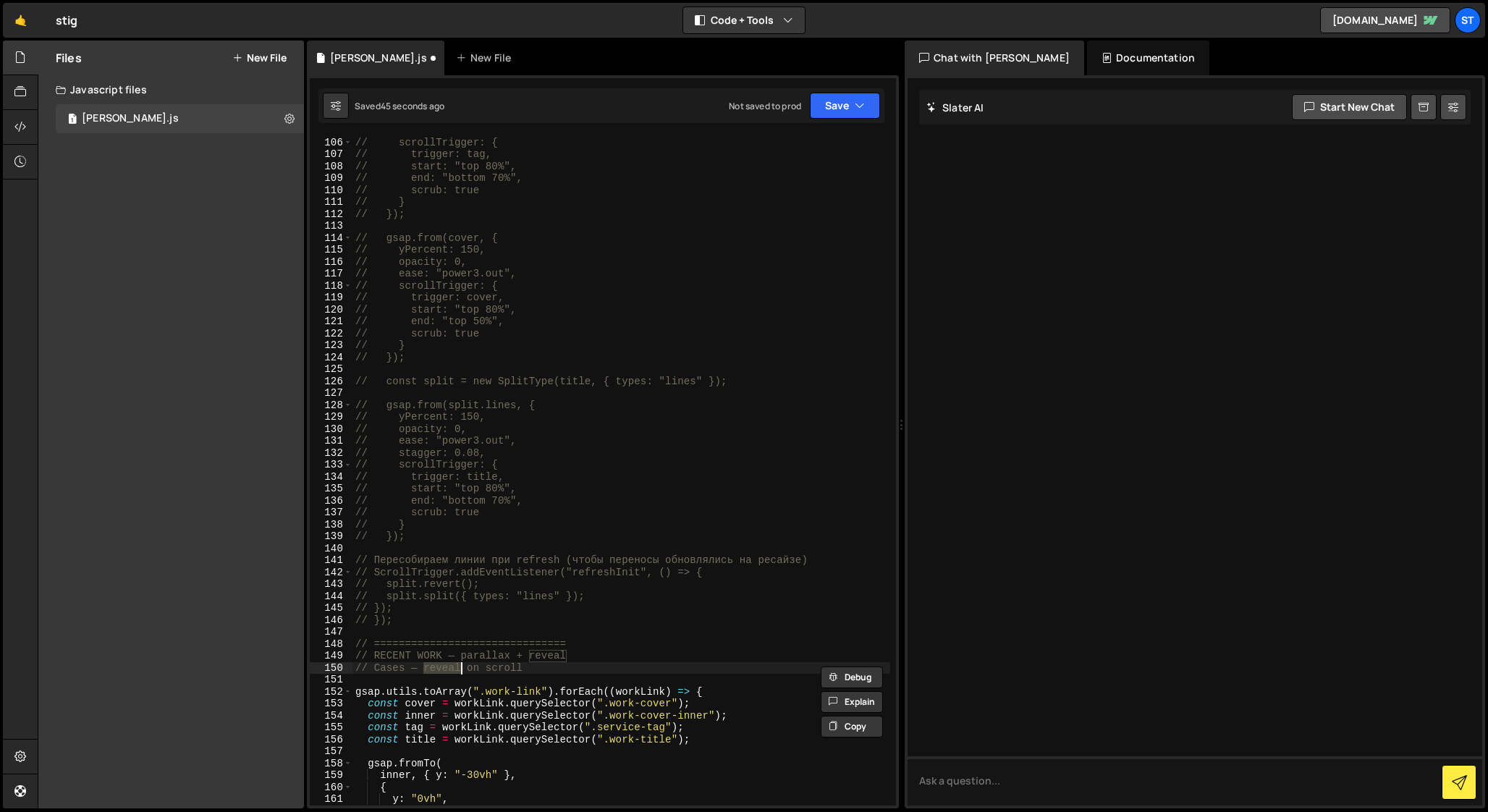
paste textarea "parallax +"
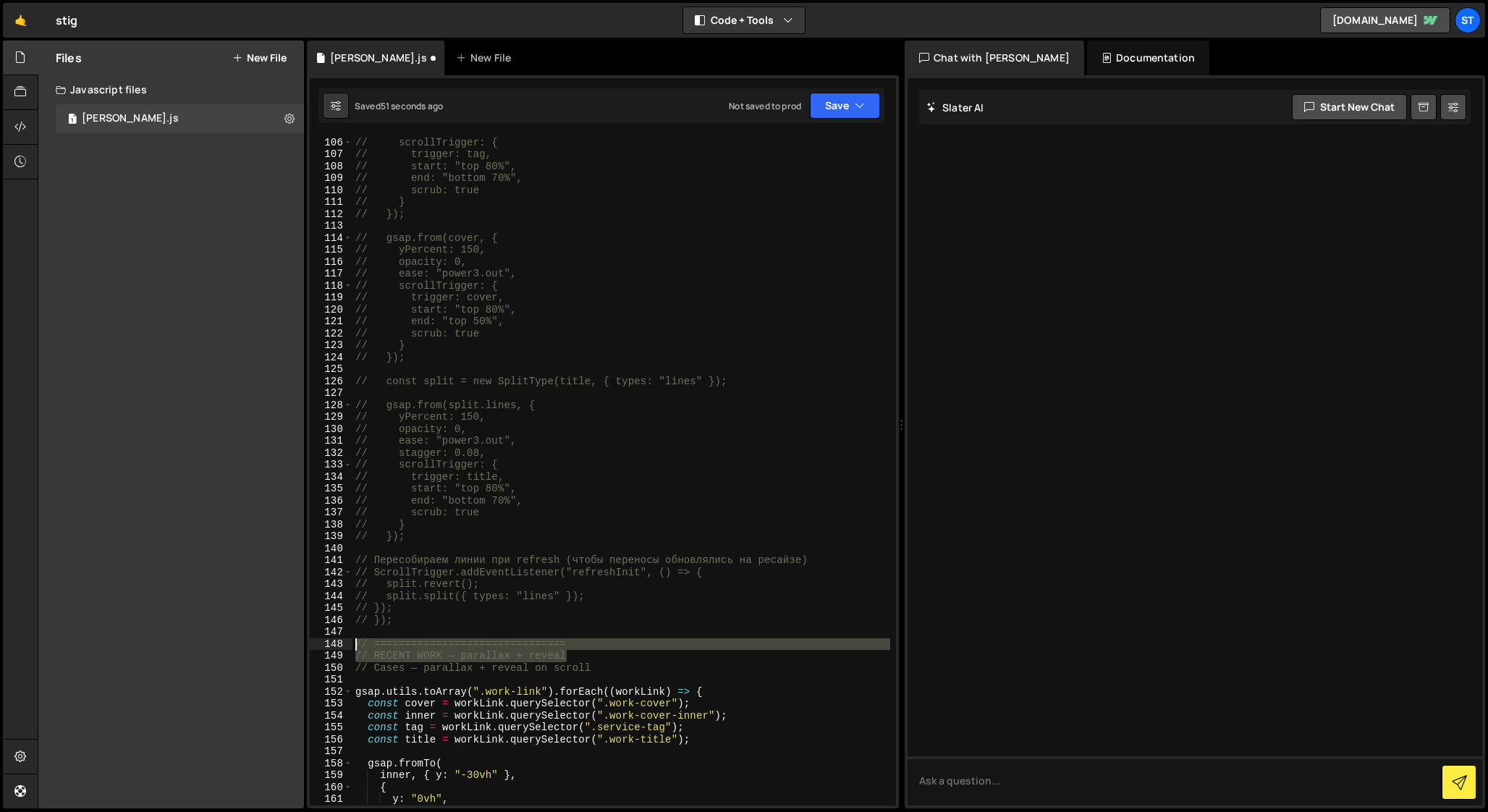
drag, startPoint x: 577, startPoint y: 654, endPoint x: 324, endPoint y: 643, distance: 253.2
click at [324, 643] on div "// Cases — parallax + reveal on scroll 105 106 107 108 109 110 111 112 113 114 …" at bounding box center [603, 470] width 586 height 669
type textarea "// =============================== // RECENT WORK — parallax + reveal"
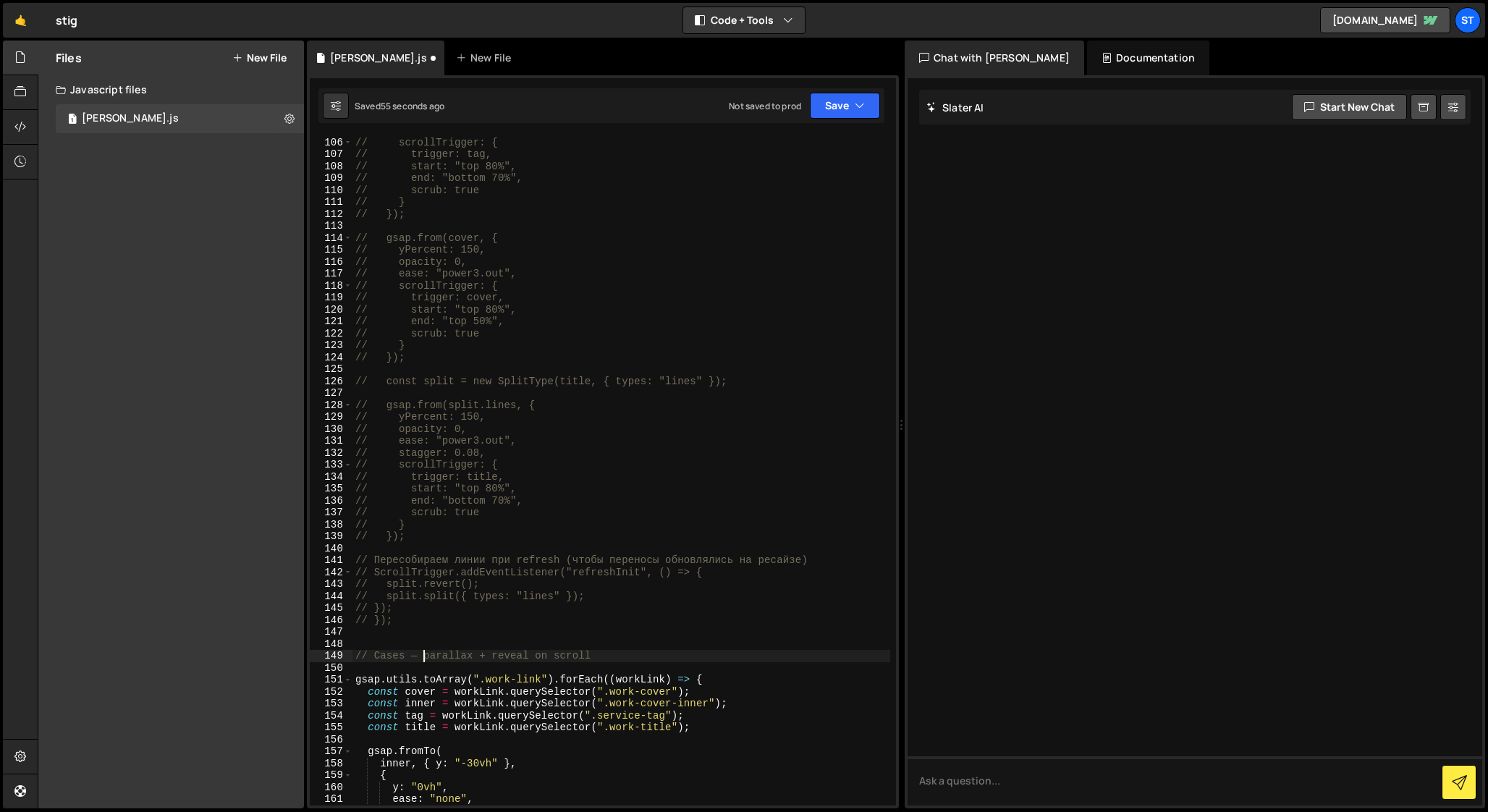
click at [426, 659] on div "// ease: "power3.out", // scrollTrigger: { // trigger: tag, // start: "top 80%"…" at bounding box center [622, 471] width 538 height 693
type textarea "// Cases — covers parallax + reveal on scroll"
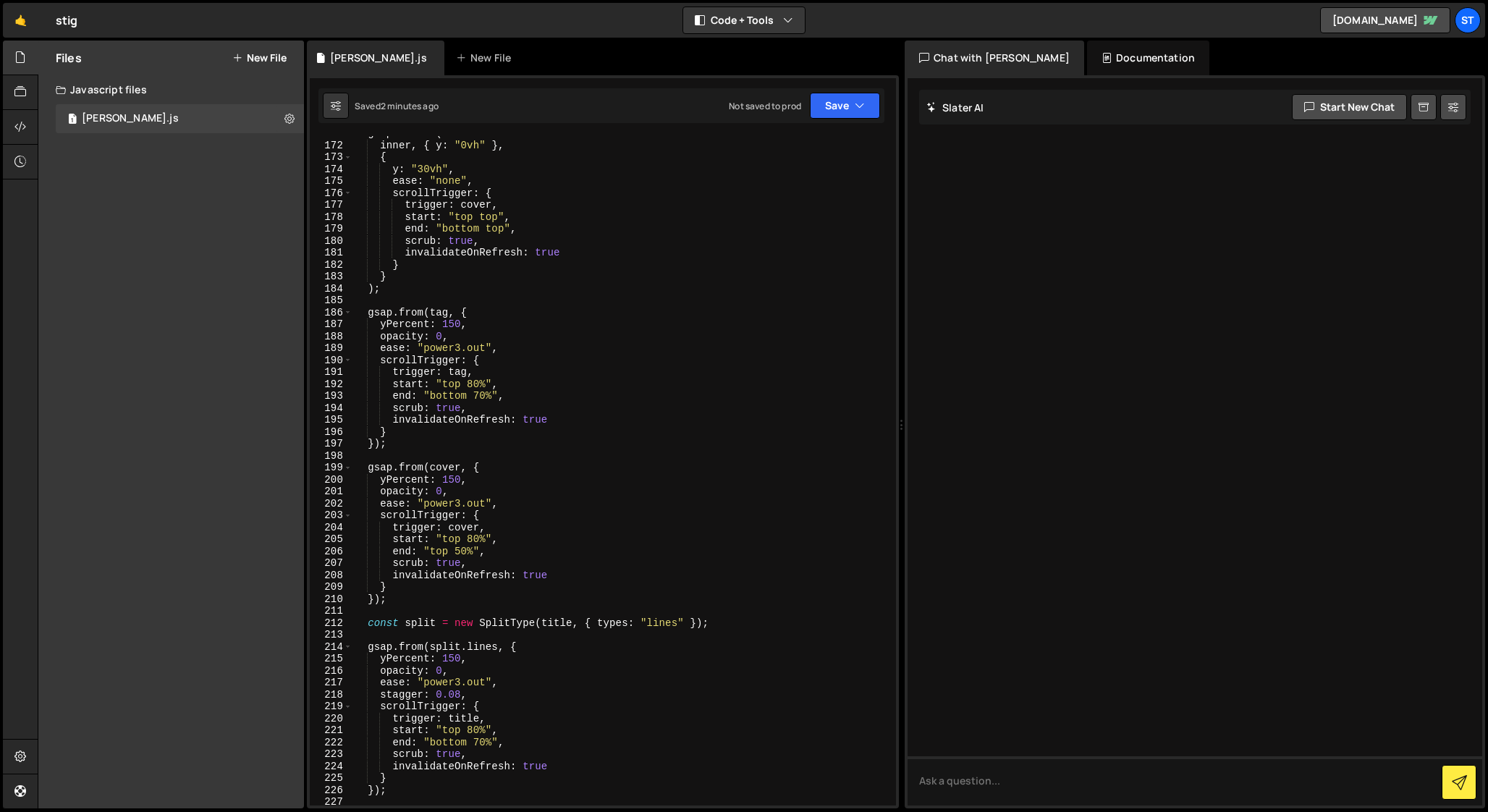
scroll to position [2062, 0]
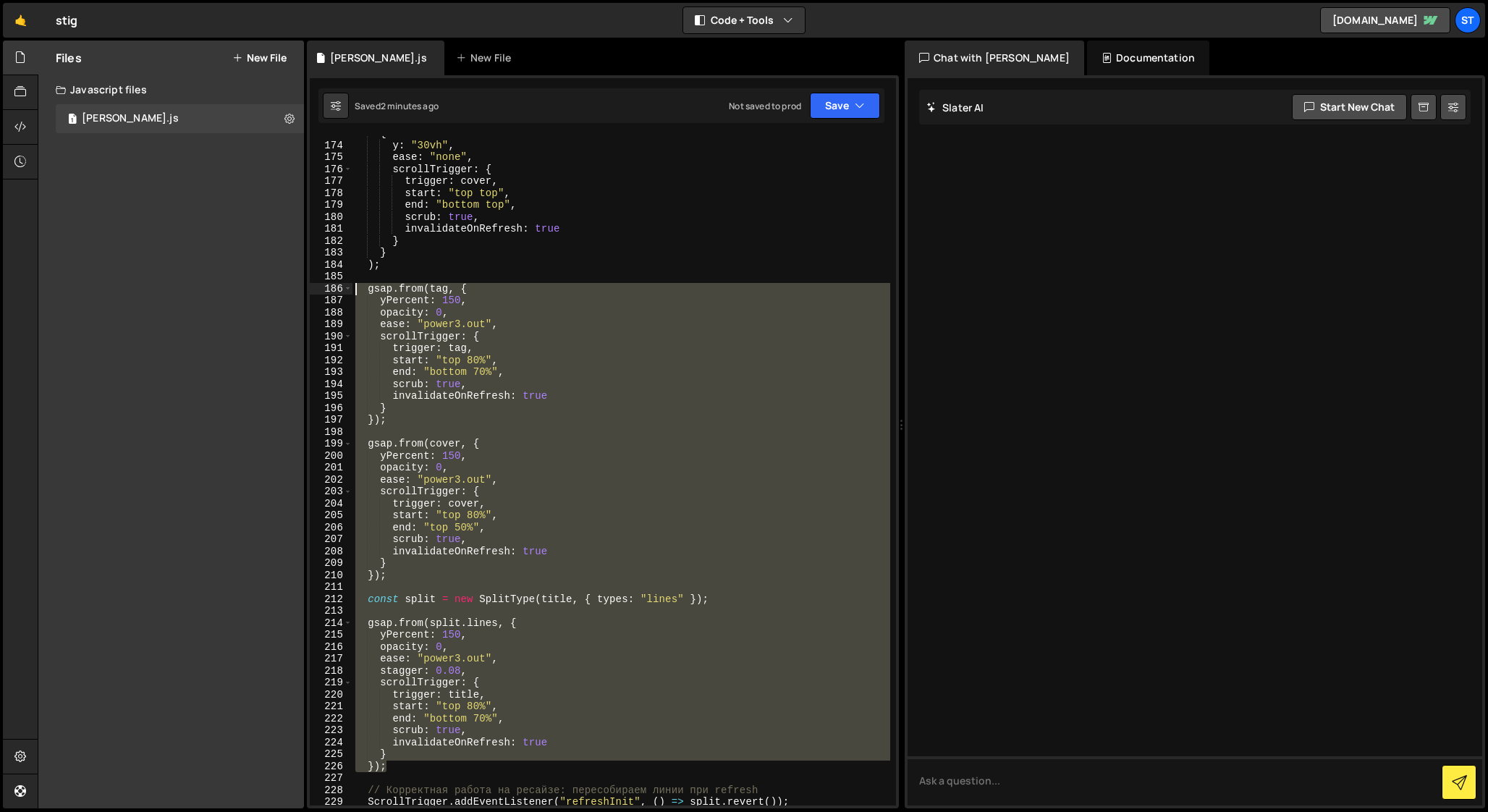
drag, startPoint x: 392, startPoint y: 766, endPoint x: 321, endPoint y: 291, distance: 480.3
click at [321, 291] on div "173 174 175 176 177 178 179 180 181 182 183 184 185 186 187 188 189 190 191 192…" at bounding box center [603, 470] width 586 height 669
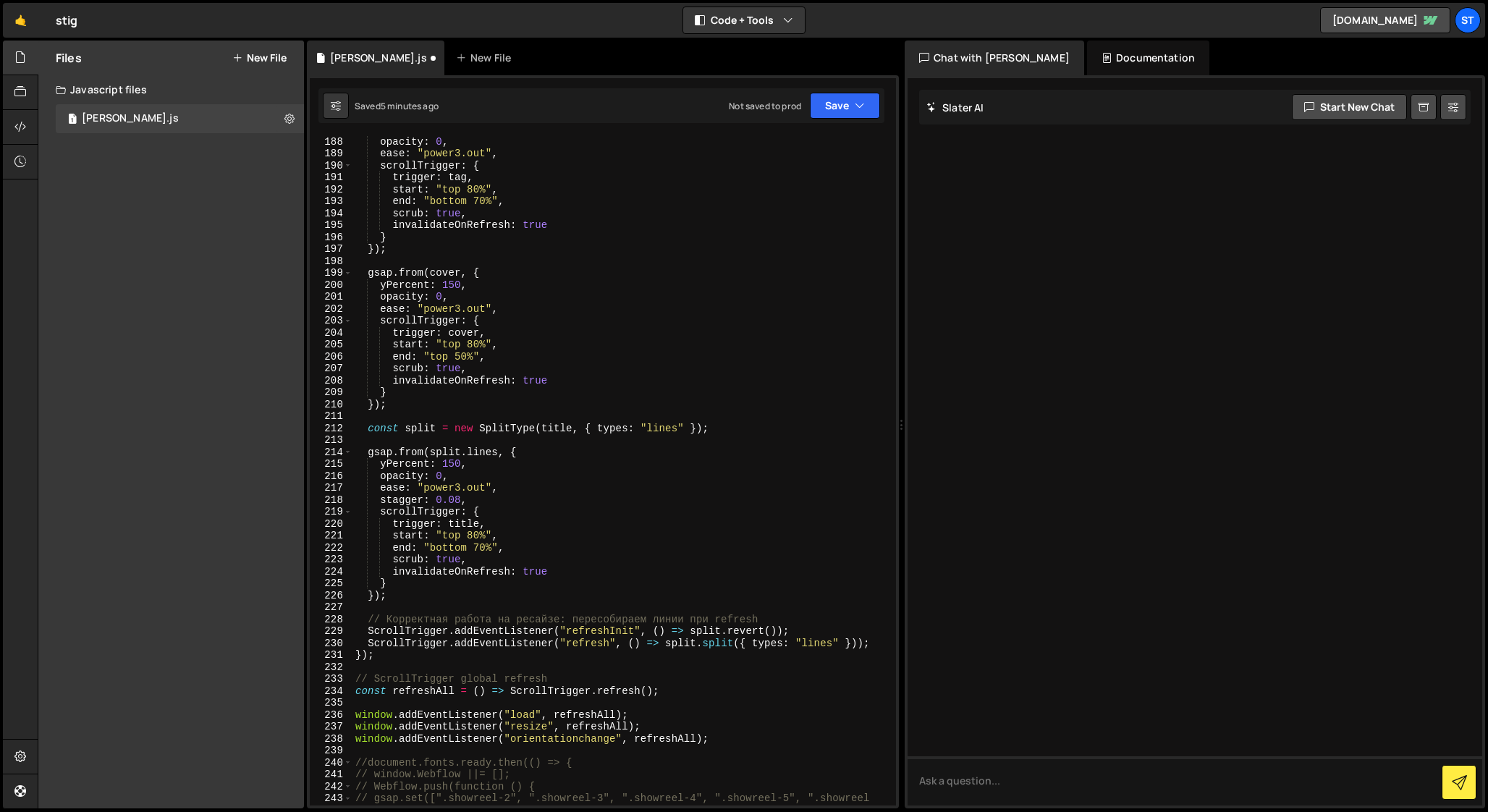
scroll to position [2234, 0]
drag, startPoint x: 877, startPoint y: 643, endPoint x: 368, endPoint y: 633, distance: 509.1
click at [368, 633] on div "opacity : 0 , ease : "power3.out" , scrollTrigger : { trigger : tag , start : "…" at bounding box center [622, 480] width 538 height 693
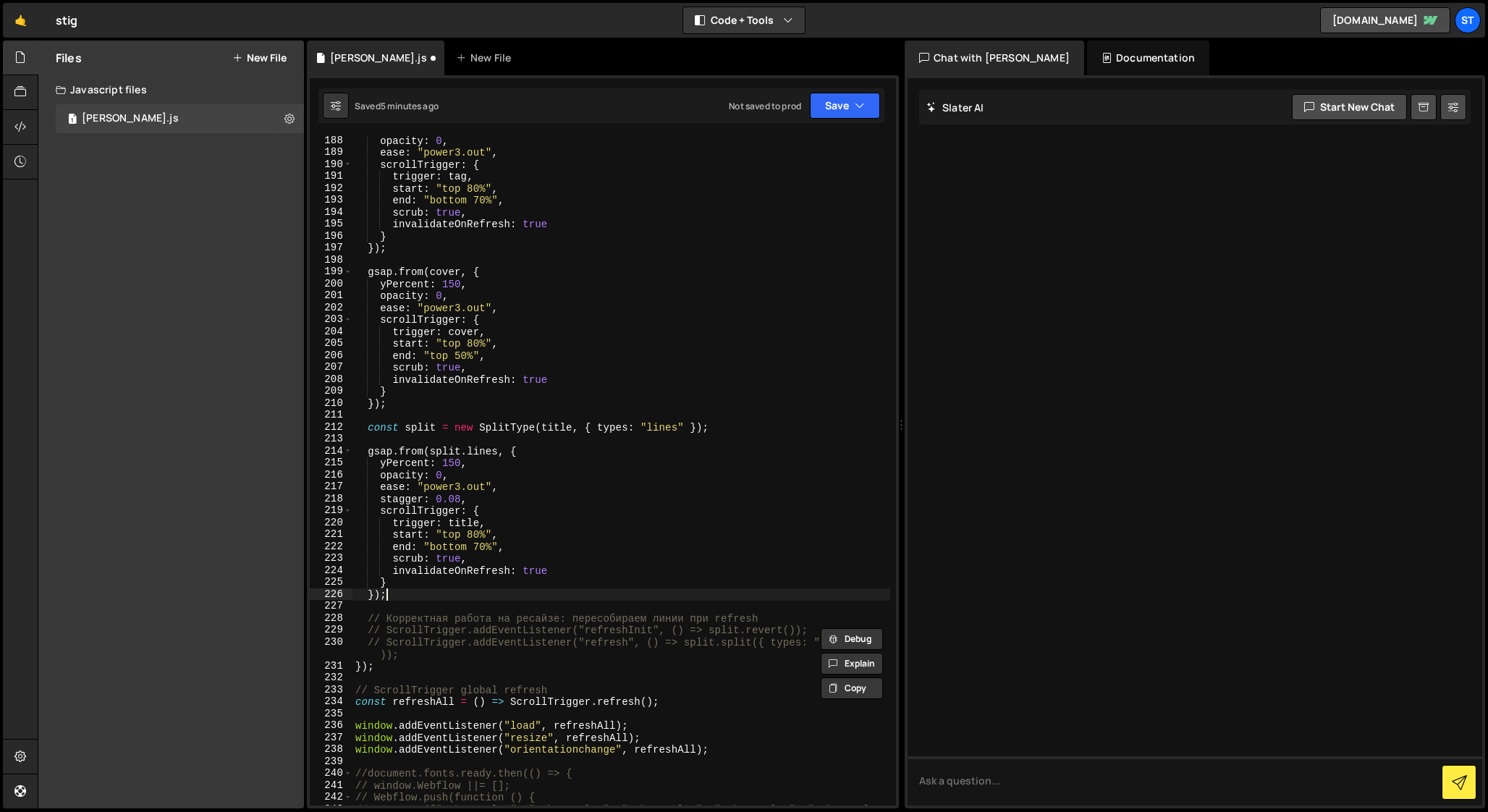
click at [536, 591] on div "opacity : 0 , ease : "power3.out" , scrollTrigger : { trigger : tag , start : "…" at bounding box center [622, 487] width 538 height 705
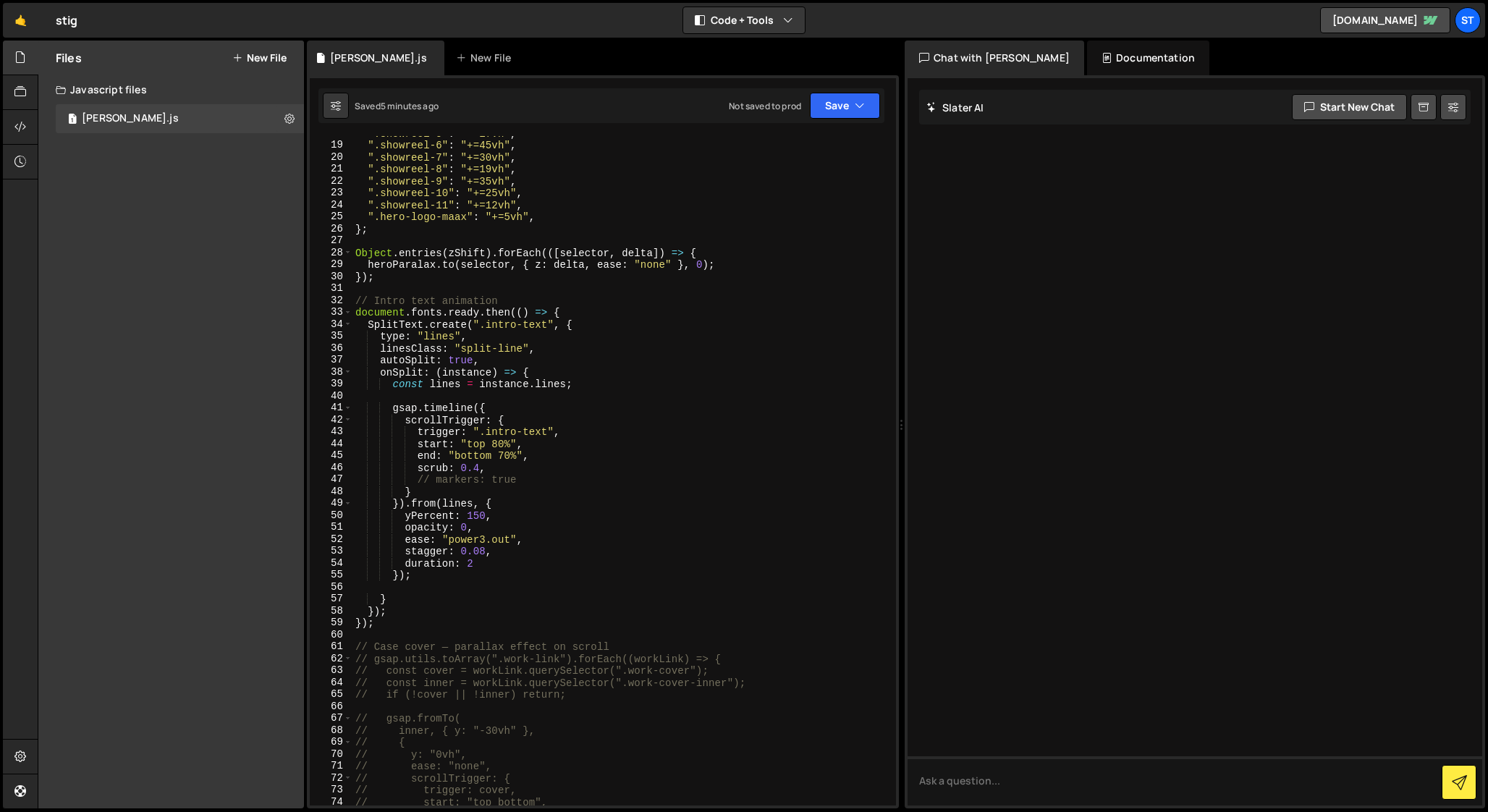
scroll to position [200, 0]
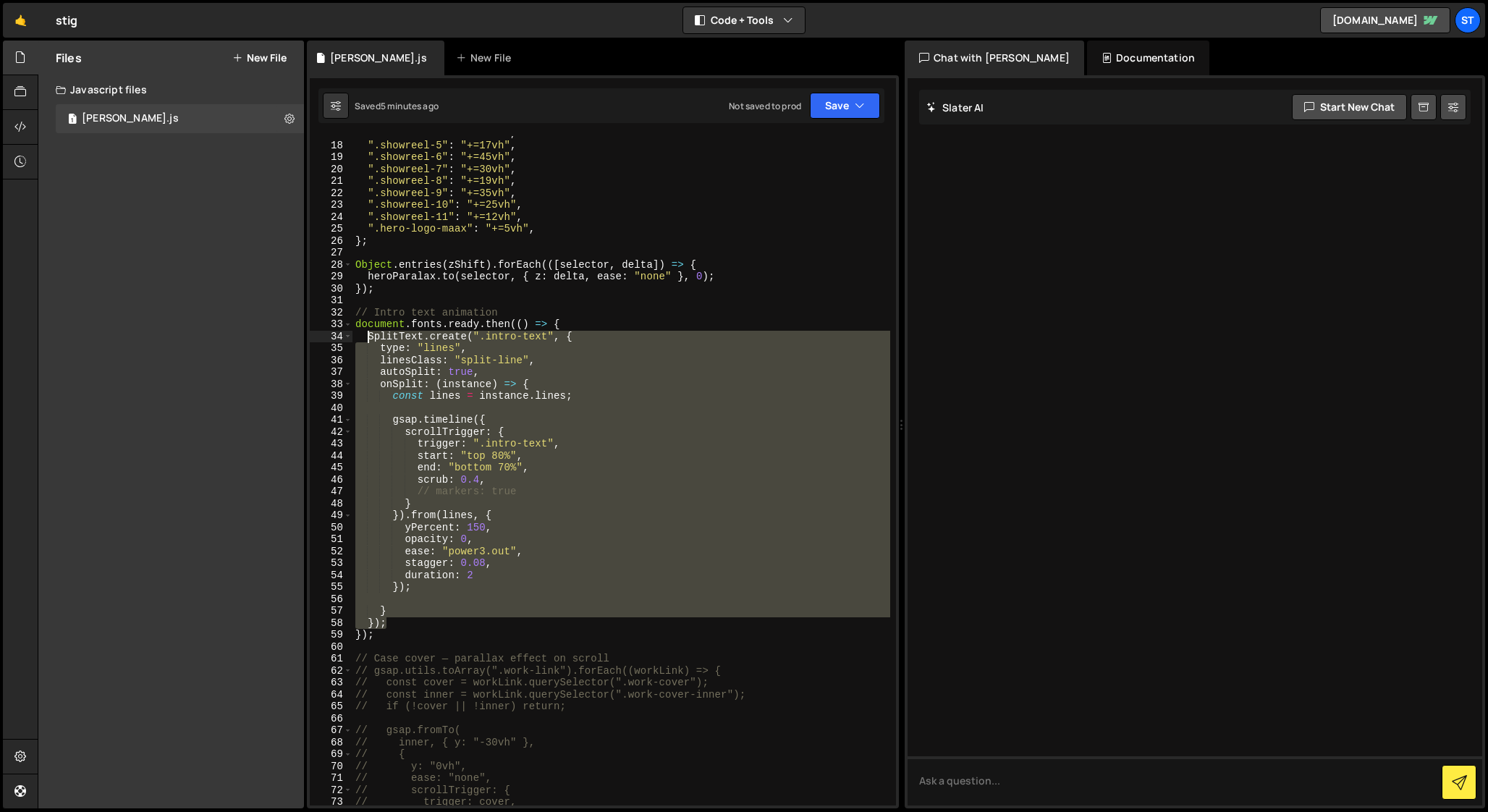
drag, startPoint x: 395, startPoint y: 620, endPoint x: 369, endPoint y: 332, distance: 289.2
click at [369, 332] on div "".showreel-4" : "+=30vh" , ".showreel-5" : "+=17vh" , ".showreel-6" : "+=45vh" …" at bounding box center [622, 473] width 538 height 693
click at [473, 337] on div "".showreel-4" : "+=30vh" , ".showreel-5" : "+=17vh" , ".showreel-6" : "+=45vh" …" at bounding box center [622, 473] width 538 height 693
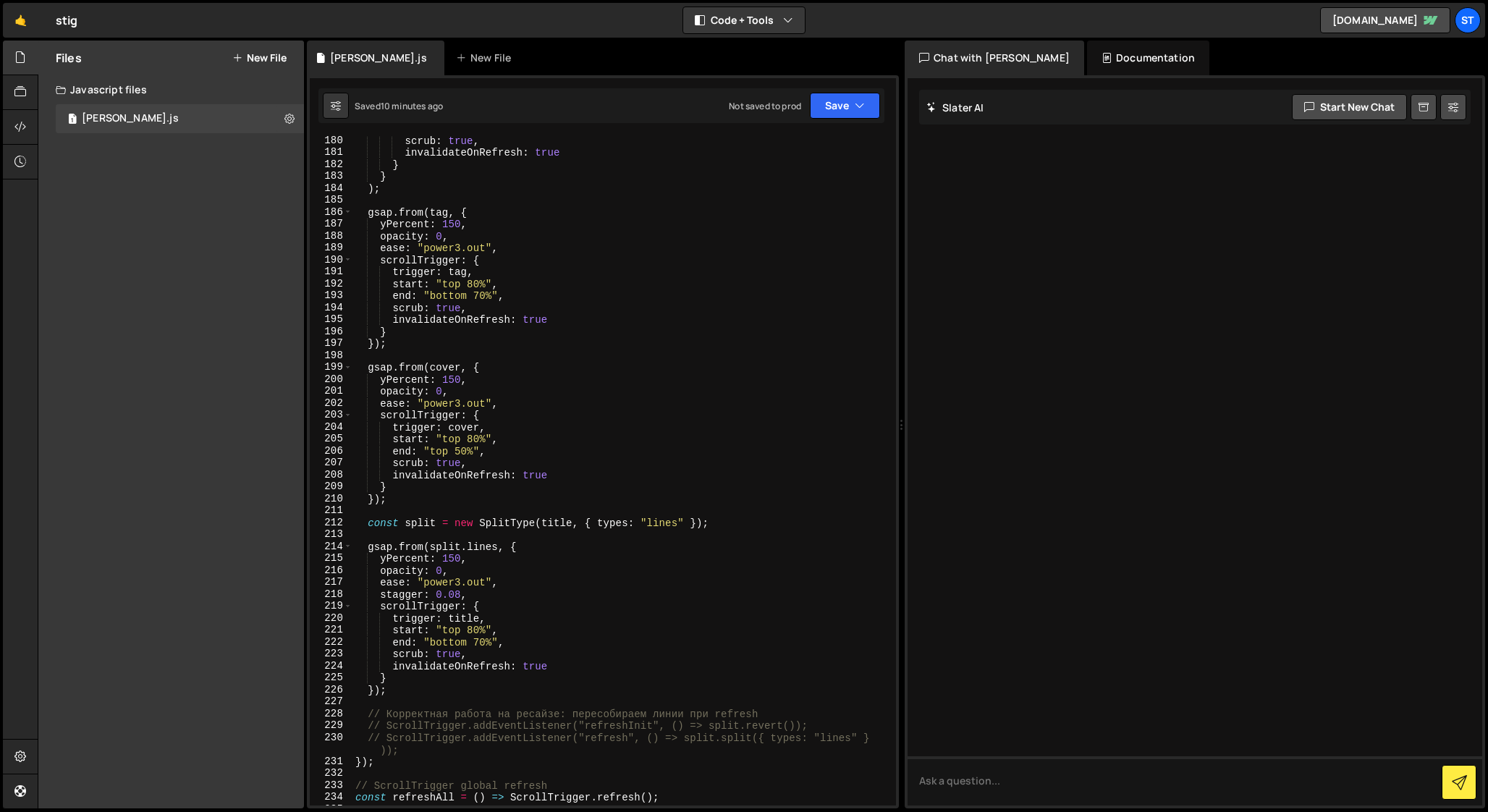
scroll to position [2137, 0]
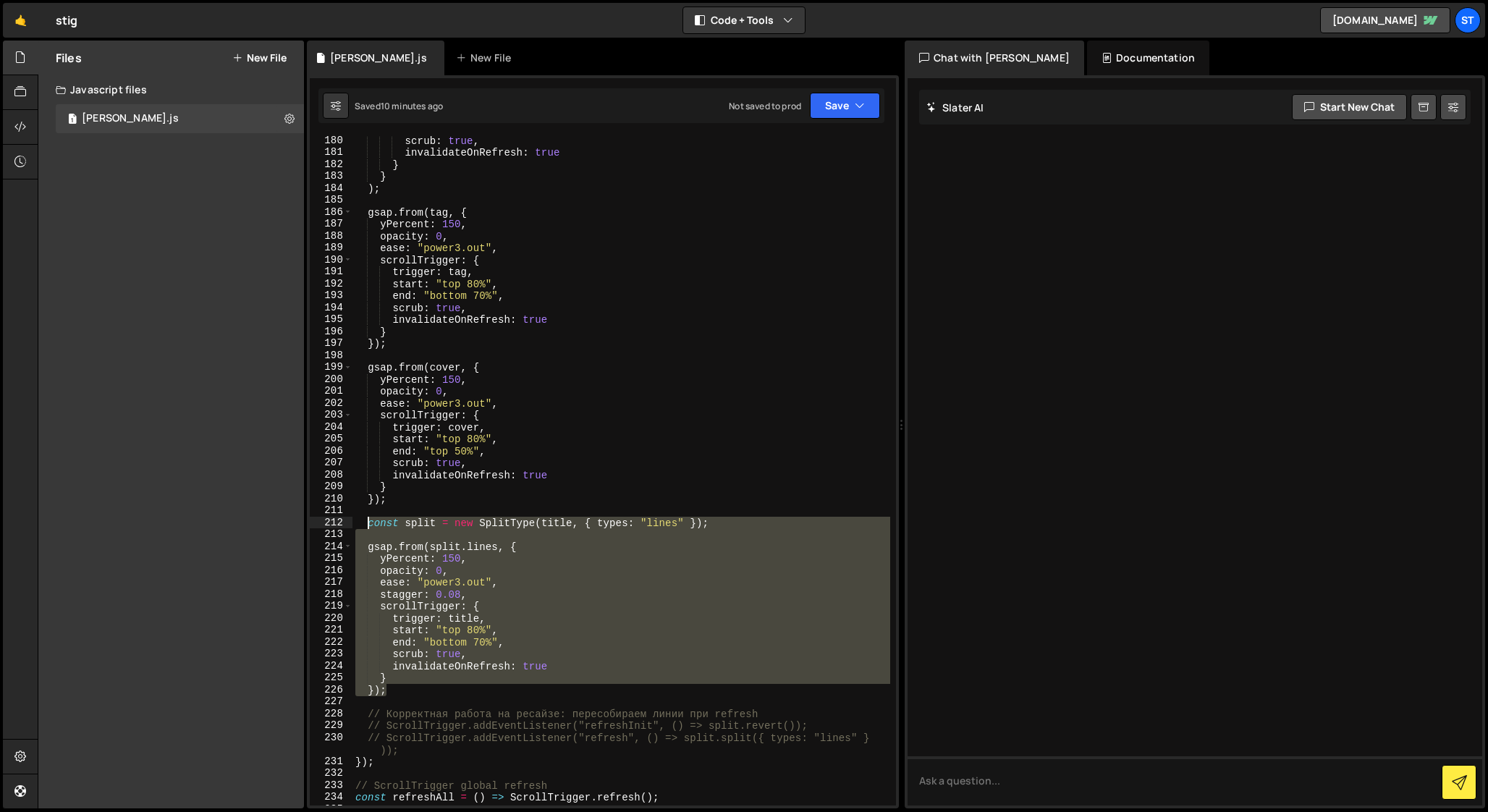
drag, startPoint x: 391, startPoint y: 690, endPoint x: 367, endPoint y: 526, distance: 165.7
click at [367, 526] on div "scrub : true , invalidateOnRefresh : true } } ) ; gsap . from ( tag , { yPercen…" at bounding box center [622, 480] width 538 height 693
paste textarea "});"
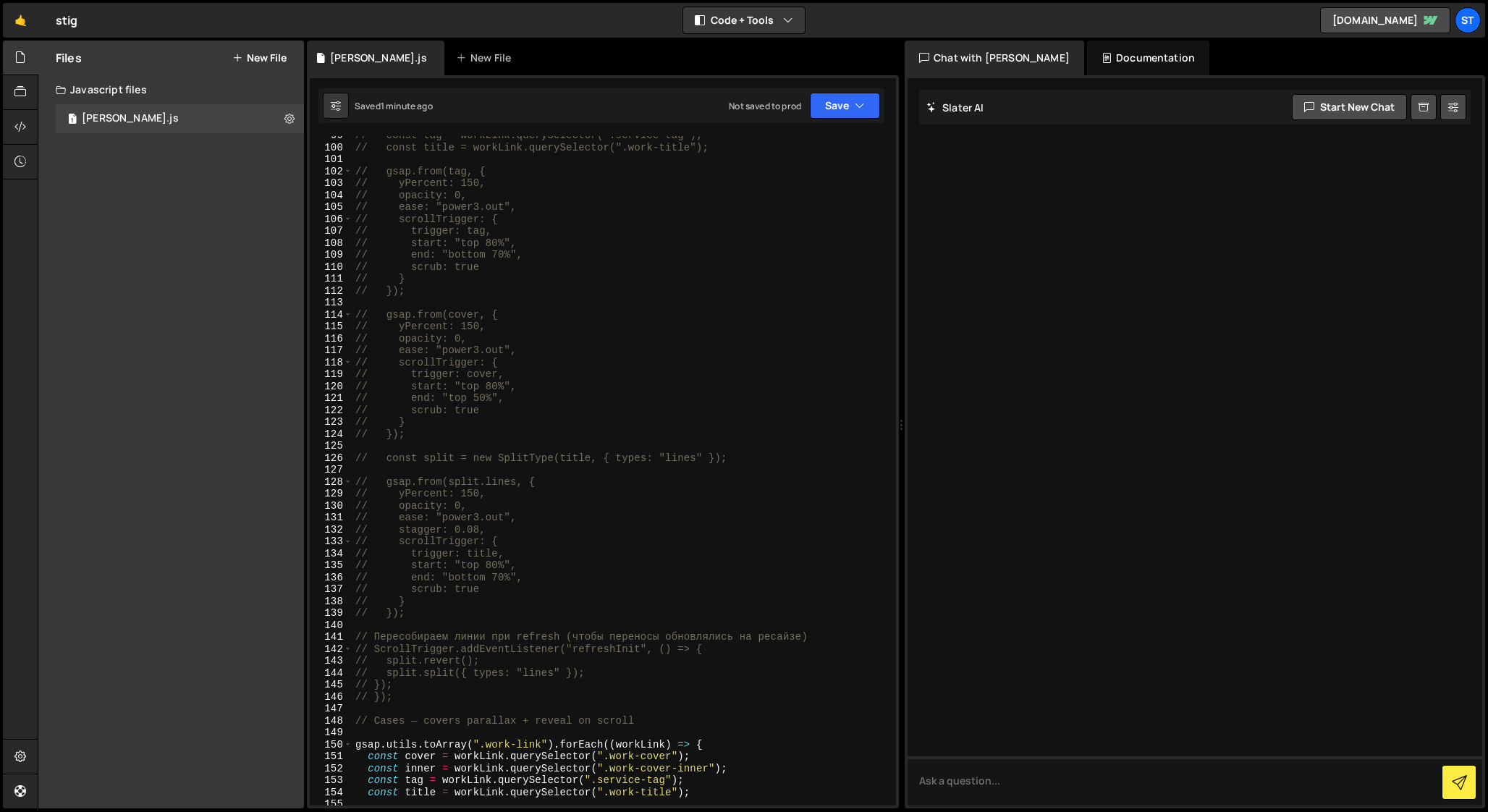
scroll to position [1174, 0]
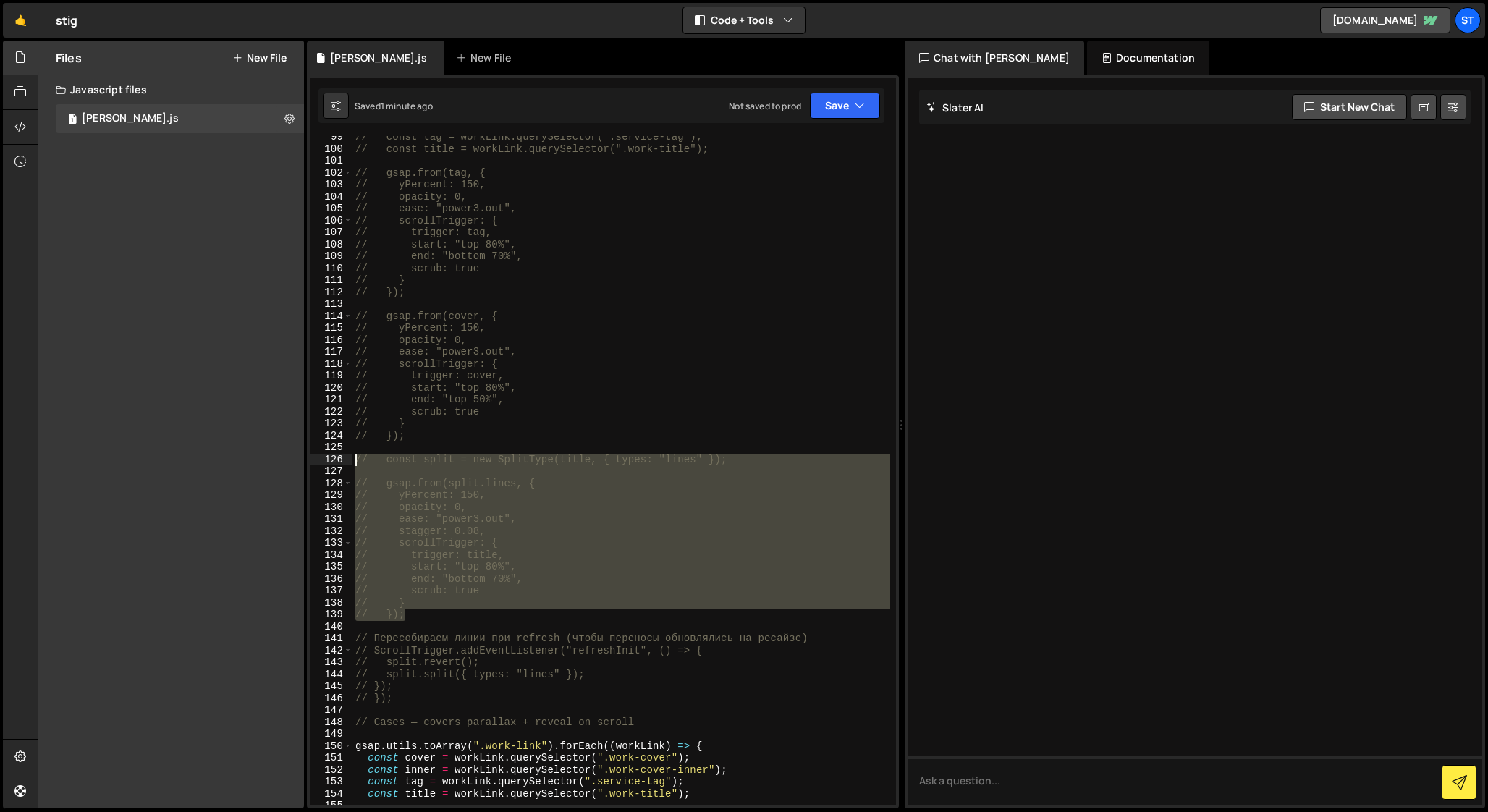
drag, startPoint x: 417, startPoint y: 614, endPoint x: 297, endPoint y: 461, distance: 194.4
click at [297, 461] on div "Files New File Javascript files 1 stig-slater.js 0 CSS files Copy share link Ed…" at bounding box center [763, 424] width 1450 height 769
type textarea "// const split = new SplitType(title, { types: "lines" });"
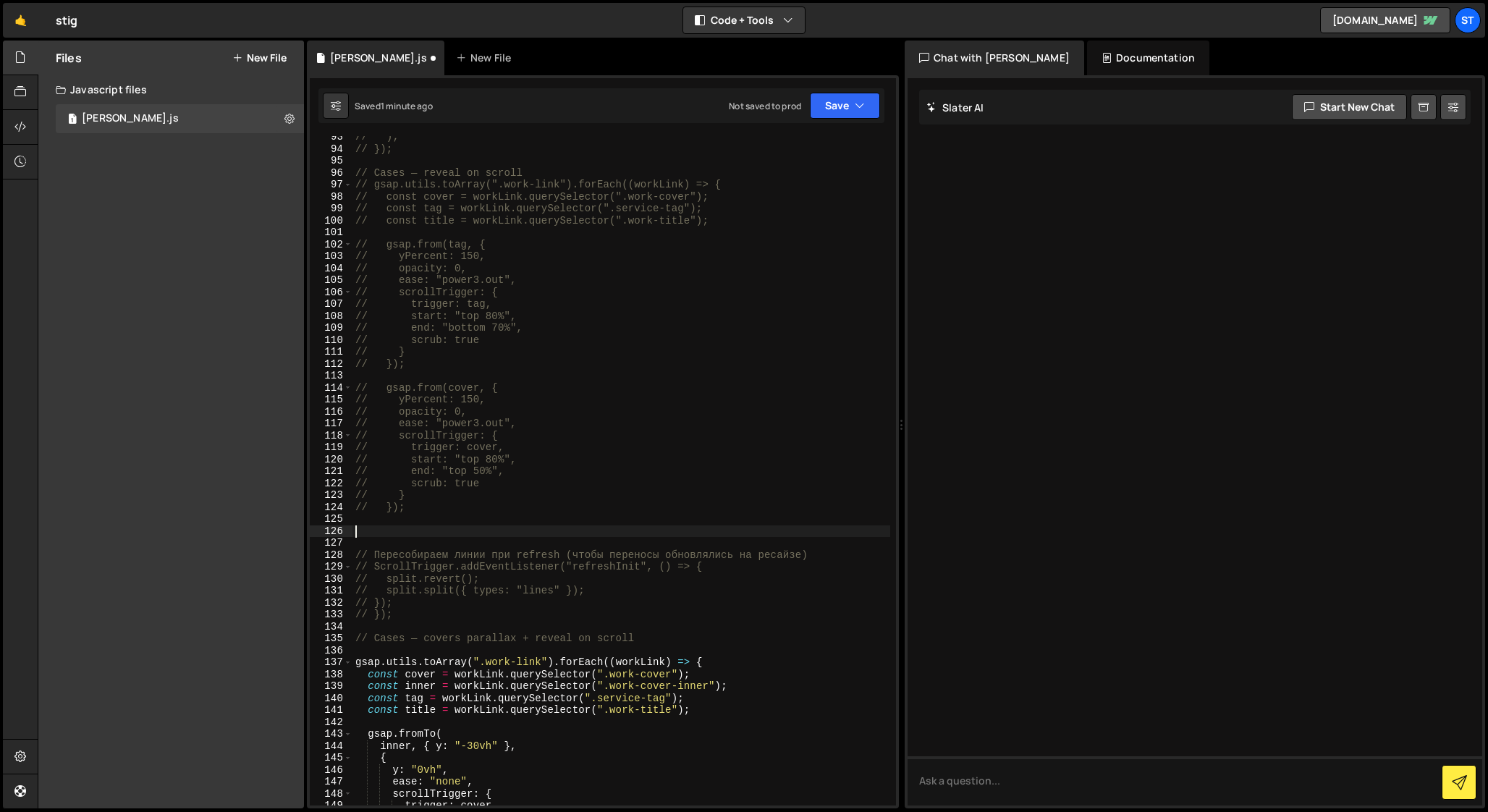
scroll to position [1103, 0]
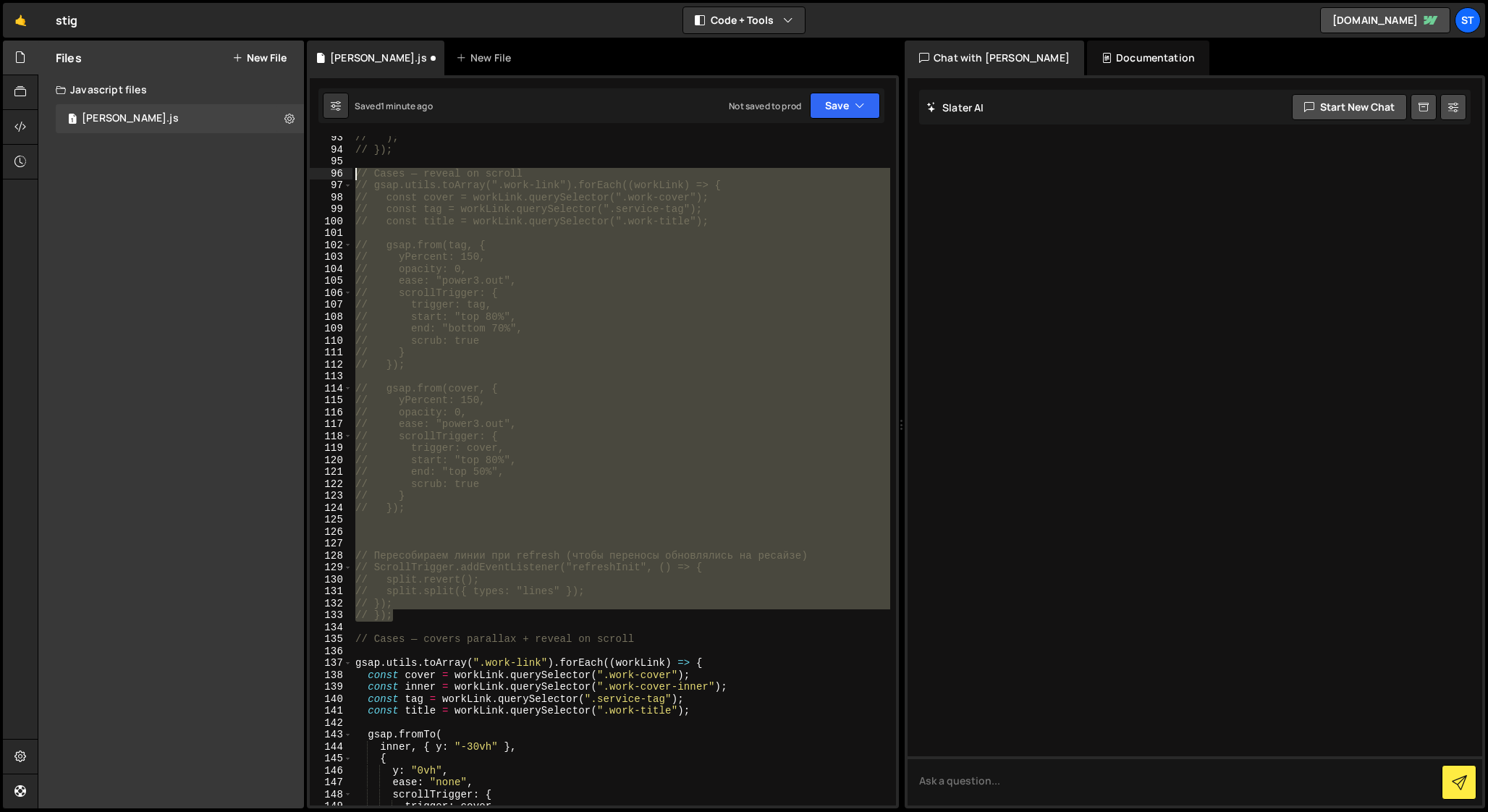
drag, startPoint x: 399, startPoint y: 613, endPoint x: 311, endPoint y: 175, distance: 446.8
click at [311, 175] on div "93 94 95 96 97 98 99 100 101 102 103 104 105 106 107 108 109 110 111 112 113 11…" at bounding box center [603, 470] width 586 height 669
type textarea "// Cases — reveal on scroll // gsap.utils.toArray(".work-link").forEach((workLi…"
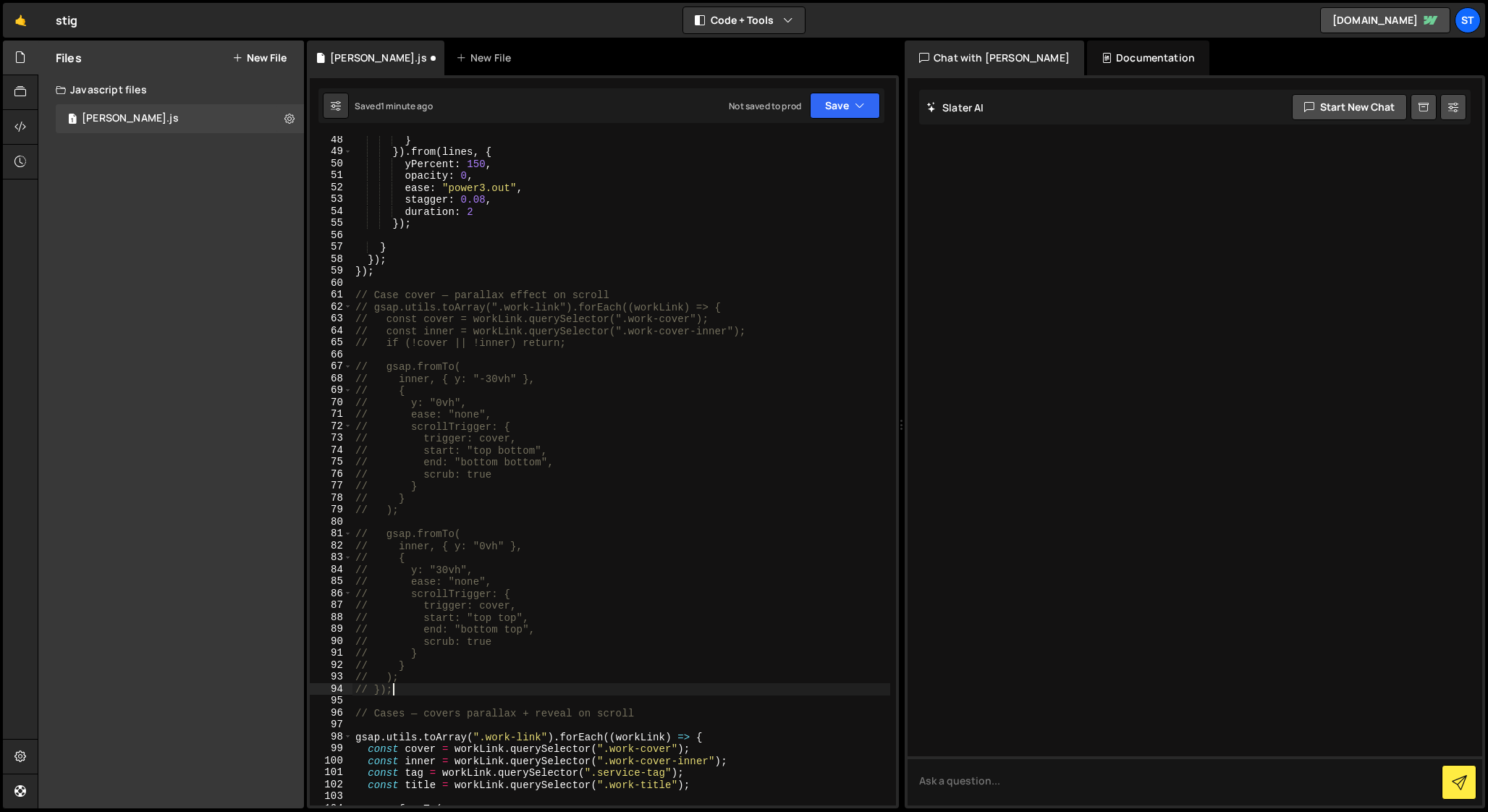
scroll to position [559, 0]
click at [526, 297] on div "// markers: true } }) . from ( lines , { yPercent : 150 , opacity : 0 , ease : …" at bounding box center [622, 472] width 538 height 693
click at [519, 718] on div "// markers: true } }) . from ( lines , { yPercent : 150 , opacity : 0 , ease : …" at bounding box center [622, 472] width 538 height 693
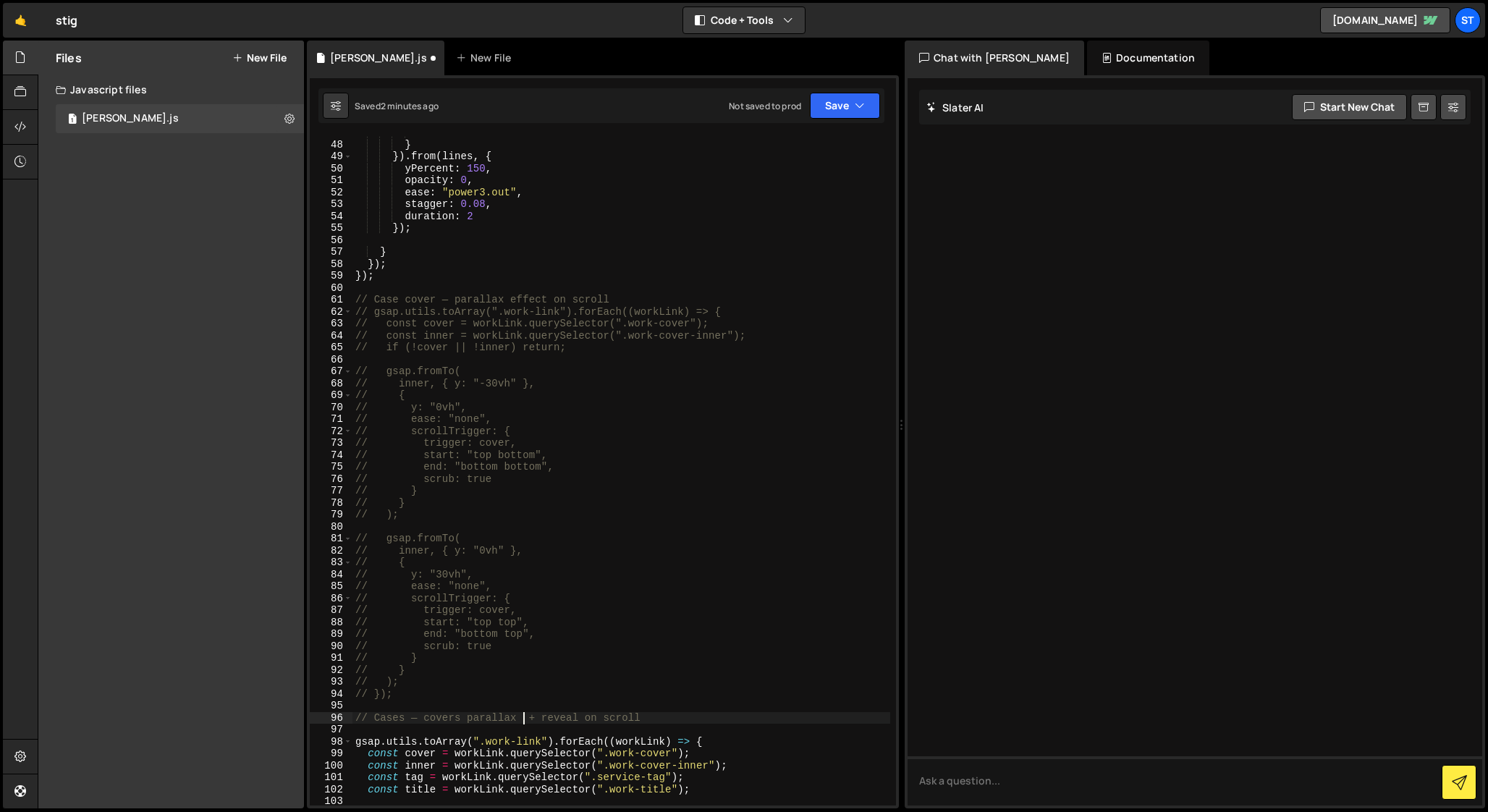
paste textarea "effect"
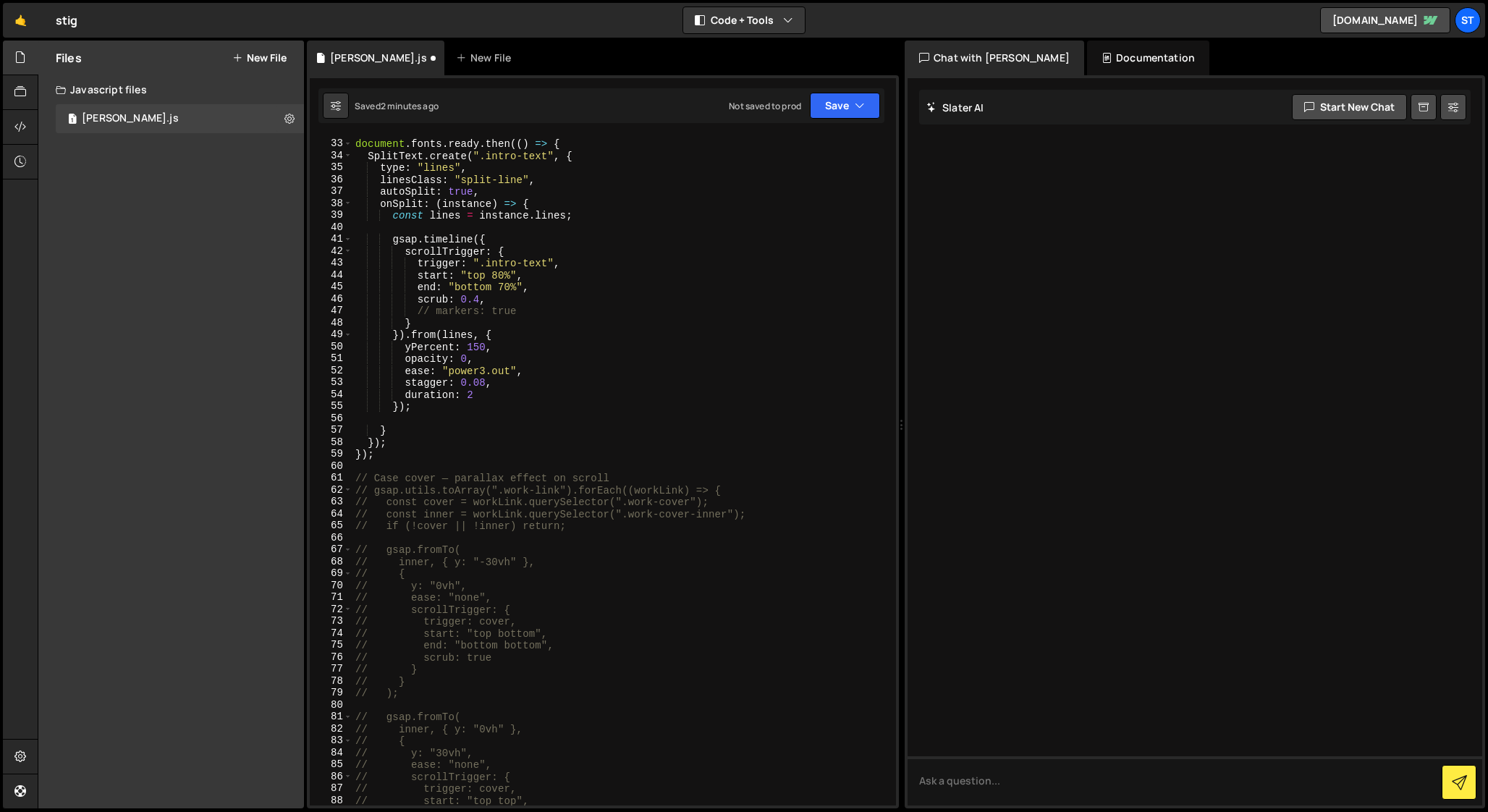
scroll to position [379, 0]
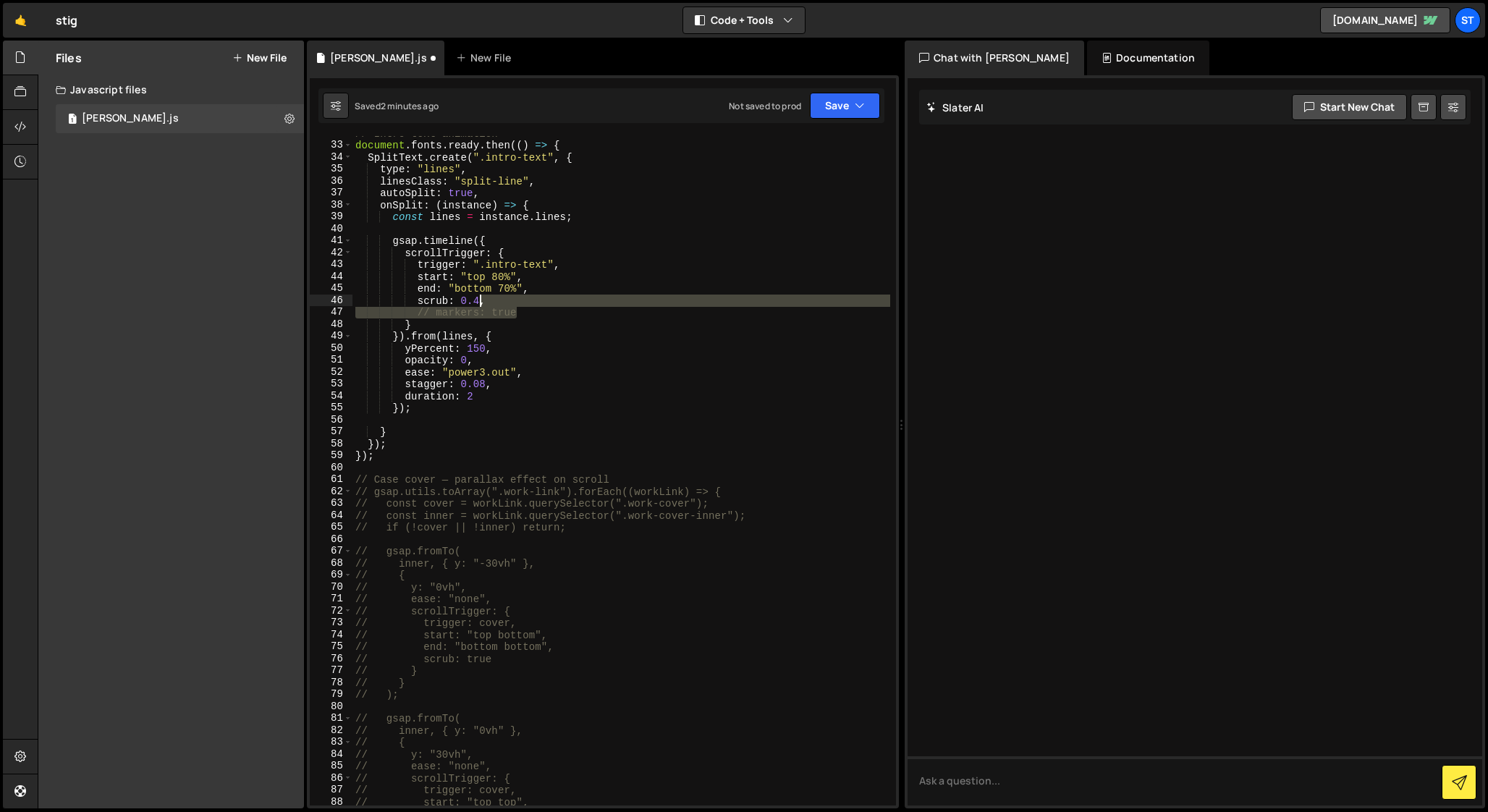
drag, startPoint x: 523, startPoint y: 313, endPoint x: 478, endPoint y: 299, distance: 47.1
click at [478, 299] on div "// Intro text animation document . fonts . ready . then (( ) => { SplitText . c…" at bounding box center [622, 473] width 538 height 693
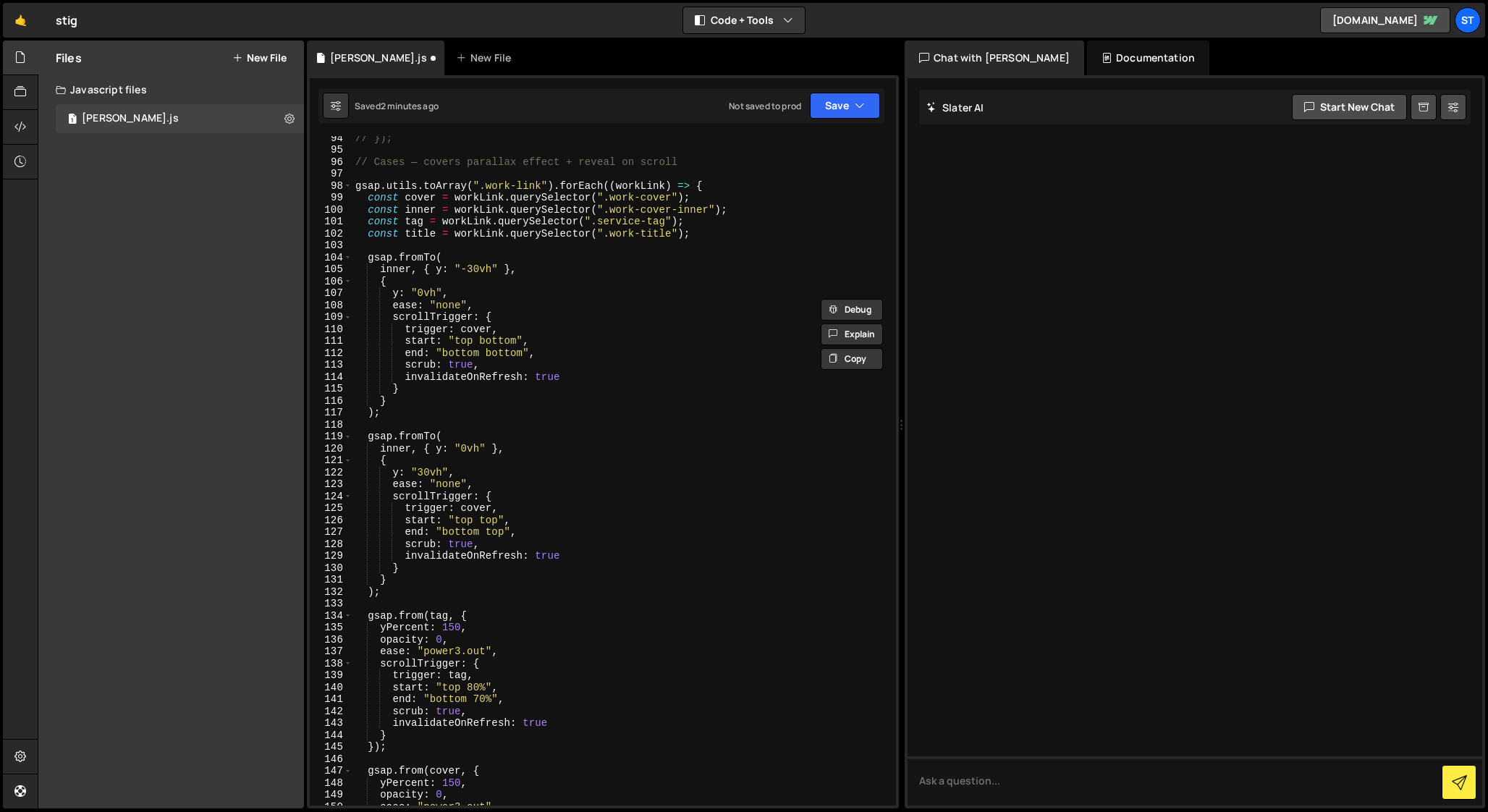
scroll to position [1115, 0]
click at [568, 457] on div "// }); // Cases — covers parallax effect + reveal on scroll gsap . utils . toAr…" at bounding box center [622, 476] width 538 height 693
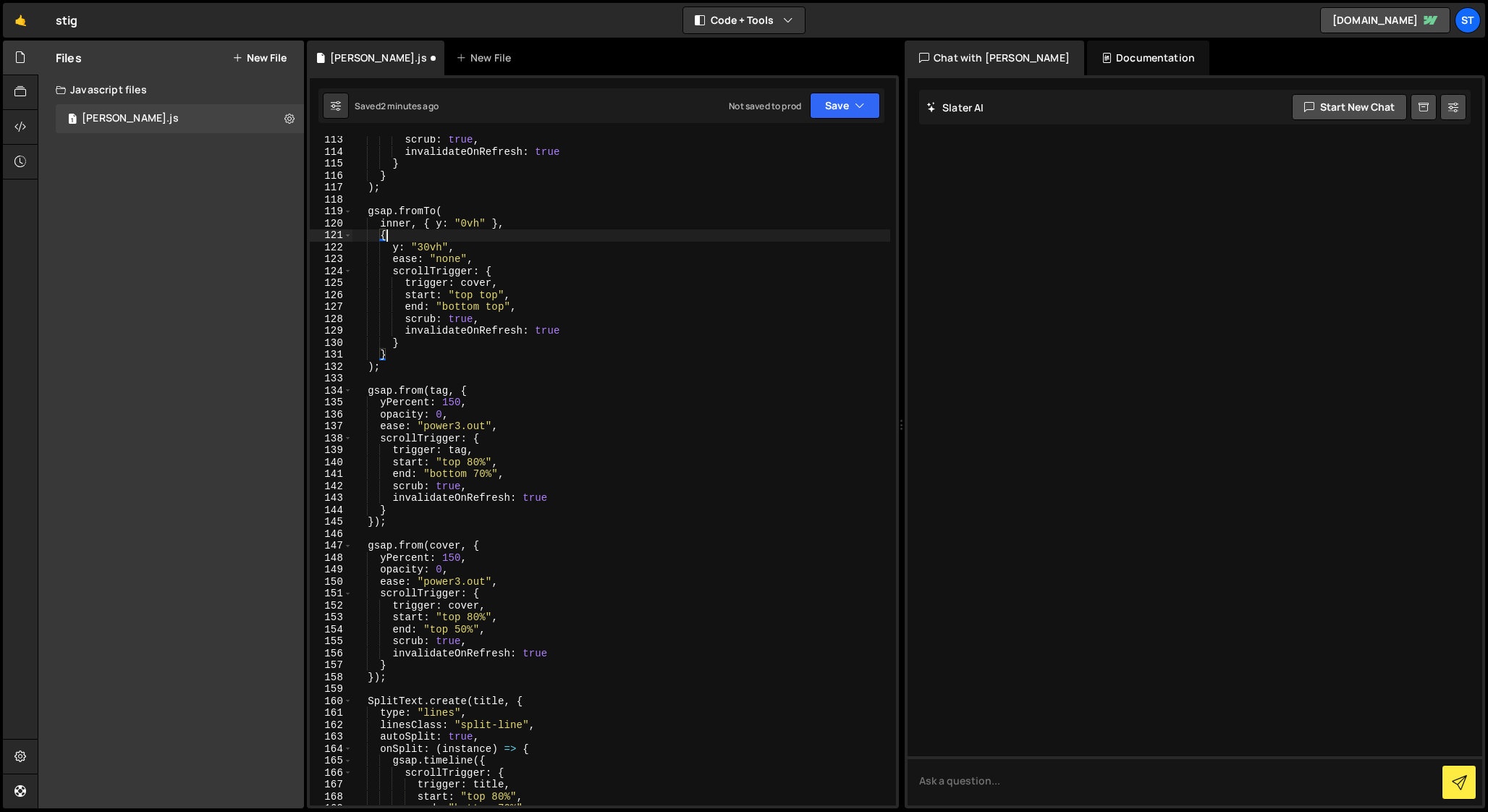
scroll to position [1339, 0]
click at [562, 653] on div "scrub : true , invalidateOnRefresh : true } } ) ; gsap . fromTo ( inner , { y :…" at bounding box center [622, 480] width 538 height 693
paste textarea "// markers"
drag, startPoint x: 436, startPoint y: 667, endPoint x: 412, endPoint y: 667, distance: 24.0
click at [412, 667] on div "scrub : true , invalidateOnRefresh : true } } ) ; gsap . fromTo ( inner , { y :…" at bounding box center [622, 480] width 538 height 693
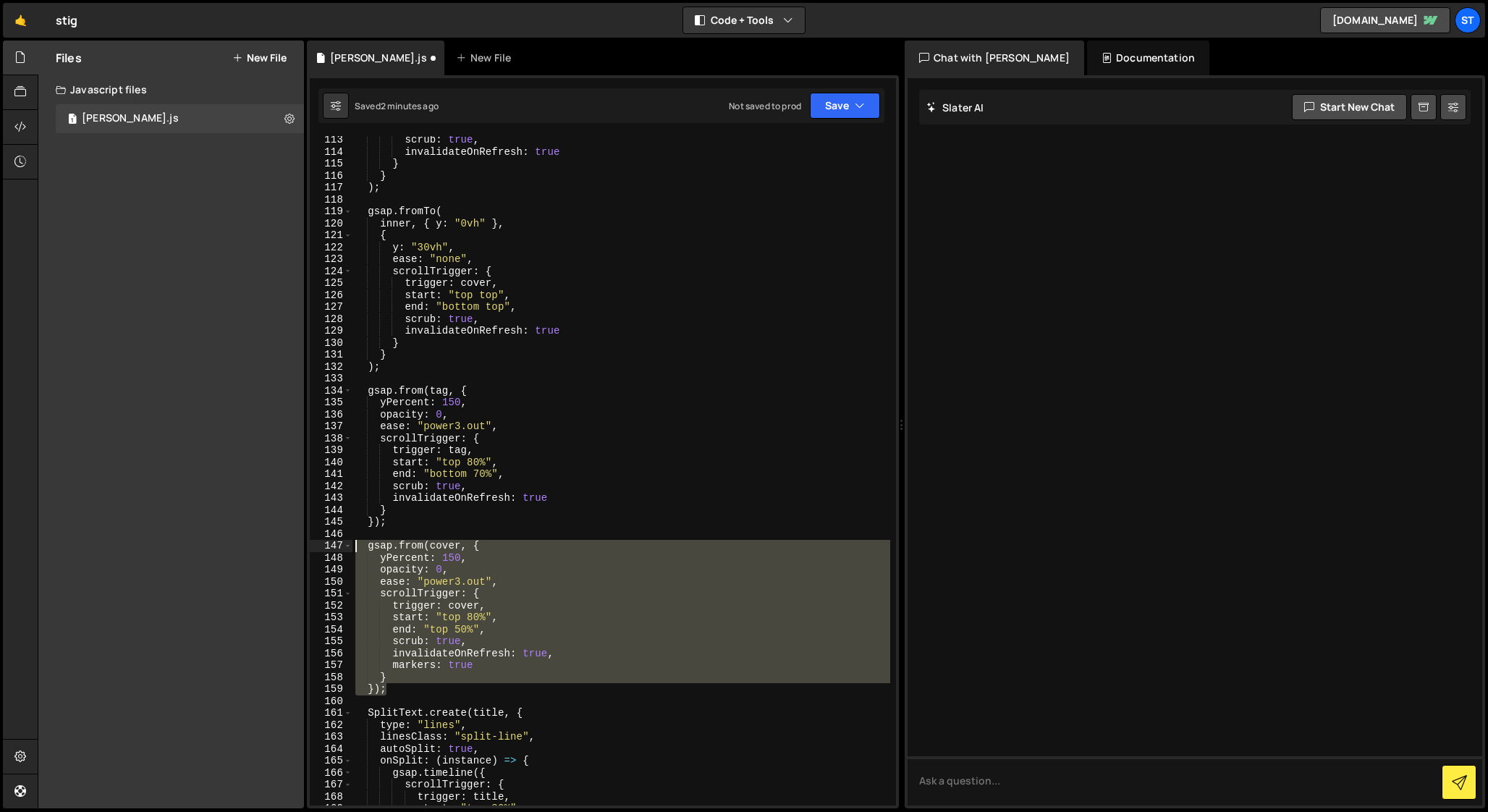
drag, startPoint x: 390, startPoint y: 690, endPoint x: 332, endPoint y: 546, distance: 155.2
click at [332, 546] on div "markers: true 113 114 115 116 117 118 119 120 121 122 123 124 125 126 127 128 1…" at bounding box center [603, 470] width 586 height 669
type textarea "gsap.from(cover, { yPercent: 150,"
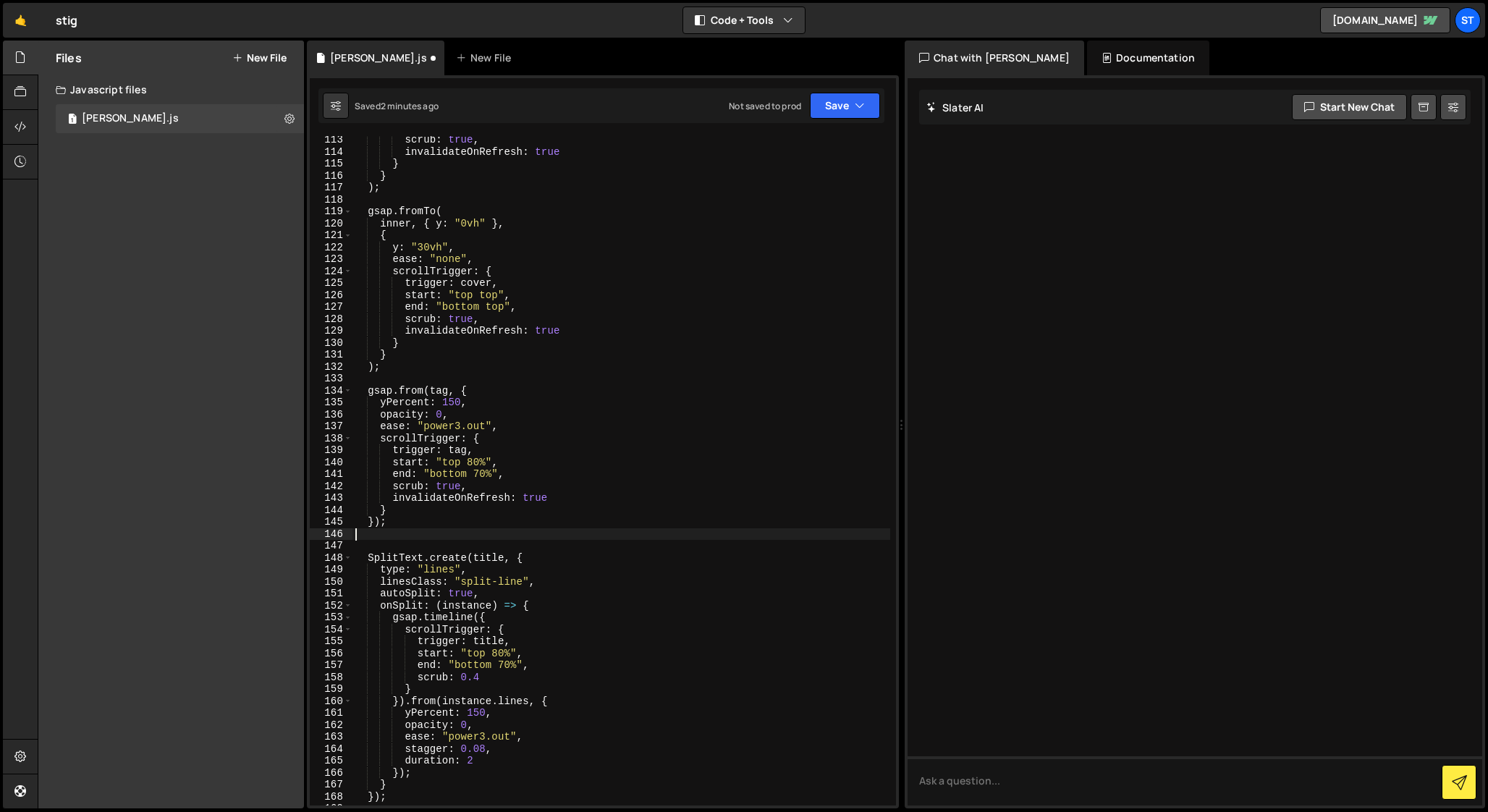
type textarea "});"
click at [378, 376] on div "scrub : true , invalidateOnRefresh : true } } ) ; gsap . fromTo ( inner , { y :…" at bounding box center [622, 480] width 538 height 693
paste textarea "});"
type textarea "});"
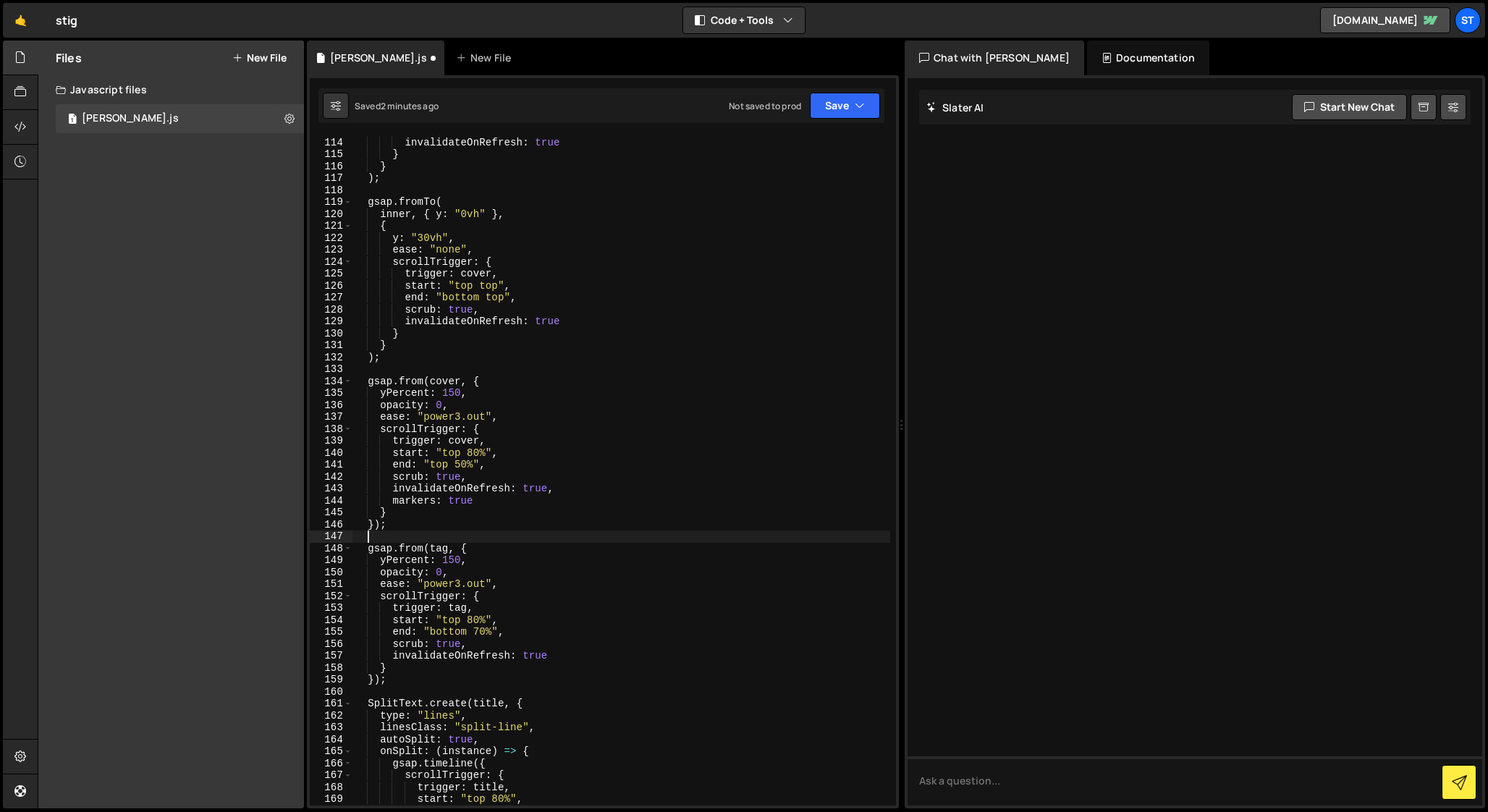
scroll to position [1349, 0]
drag, startPoint x: 483, startPoint y: 502, endPoint x: 391, endPoint y: 502, distance: 92.0
click at [391, 502] on div "scrub : true , invalidateOnRefresh : true } } ) ; gsap . fromTo ( inner , { y :…" at bounding box center [622, 471] width 538 height 693
click at [503, 501] on div "scrub : true , invalidateOnRefresh : true } } ) ; gsap . fromTo ( inner , { y :…" at bounding box center [622, 470] width 538 height 669
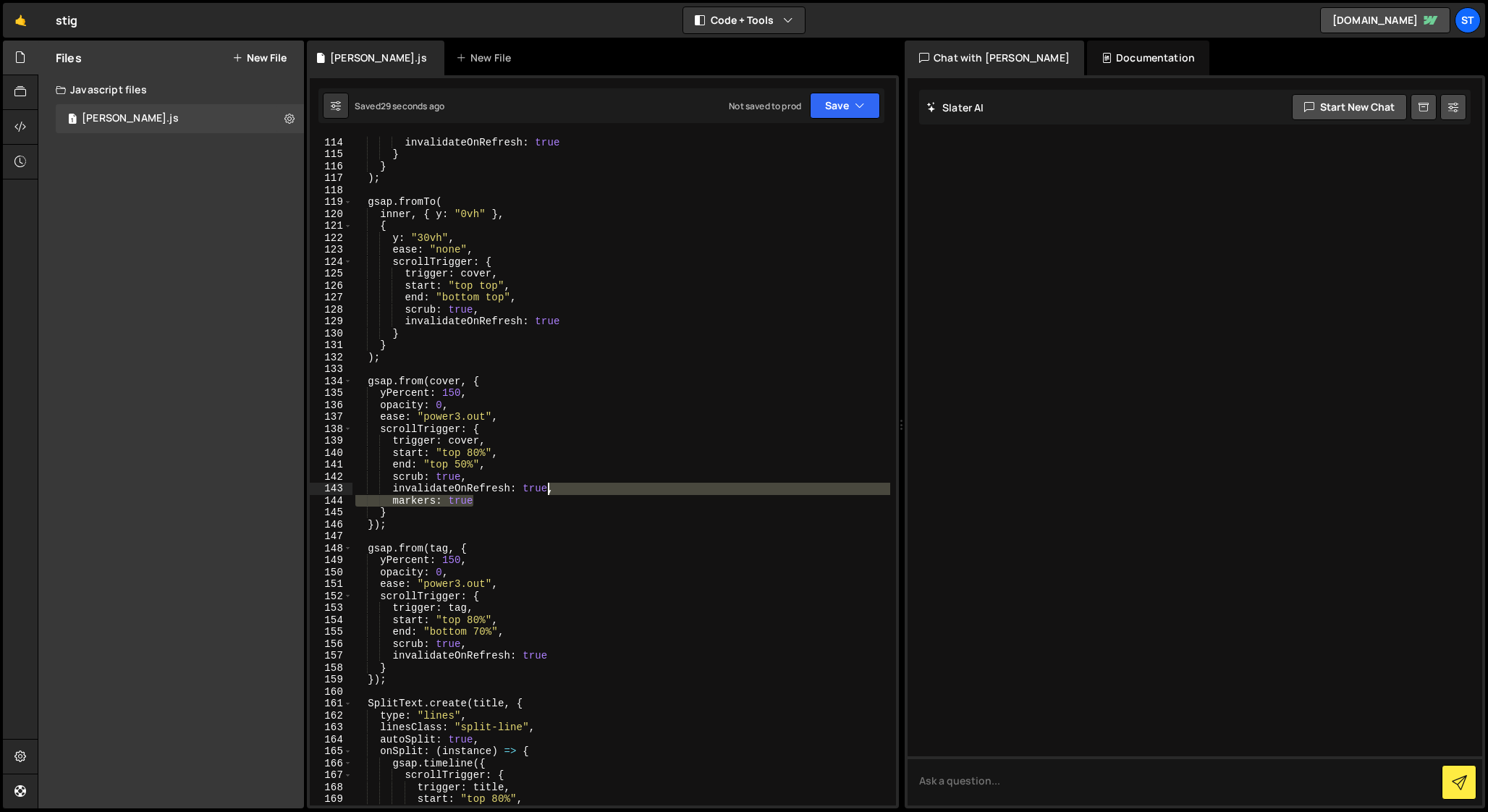
drag, startPoint x: 484, startPoint y: 501, endPoint x: 548, endPoint y: 487, distance: 65.5
click at [548, 487] on div "scrub : true , invalidateOnRefresh : true } } ) ; gsap . fromTo ( inner , { y :…" at bounding box center [622, 471] width 538 height 693
click at [563, 658] on div "scrub : true , invalidateOnRefresh : true } } ) ; gsap . fromTo ( inner , { y :…" at bounding box center [622, 471] width 538 height 693
paste textarea "markers"
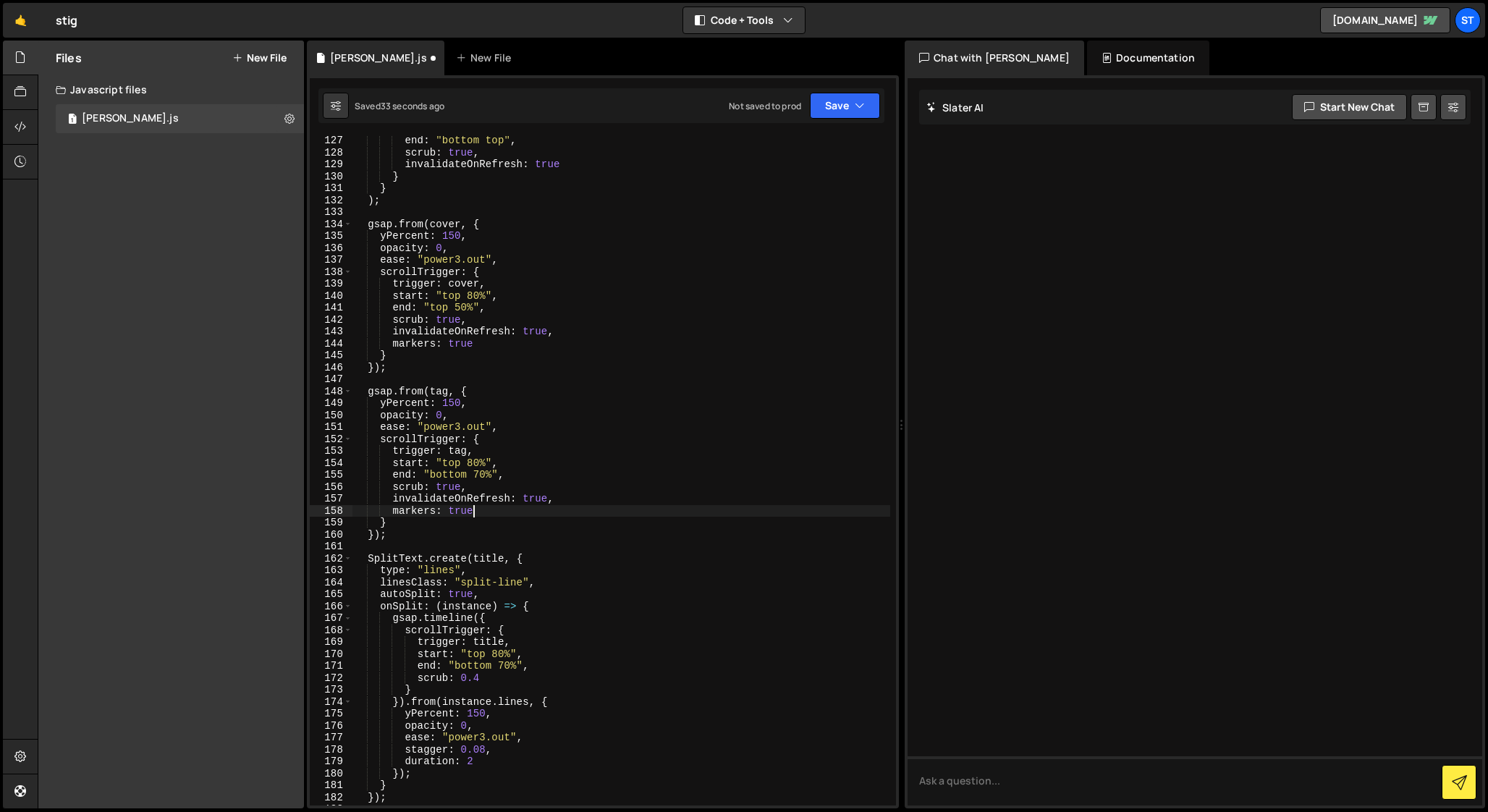
scroll to position [1525, 0]
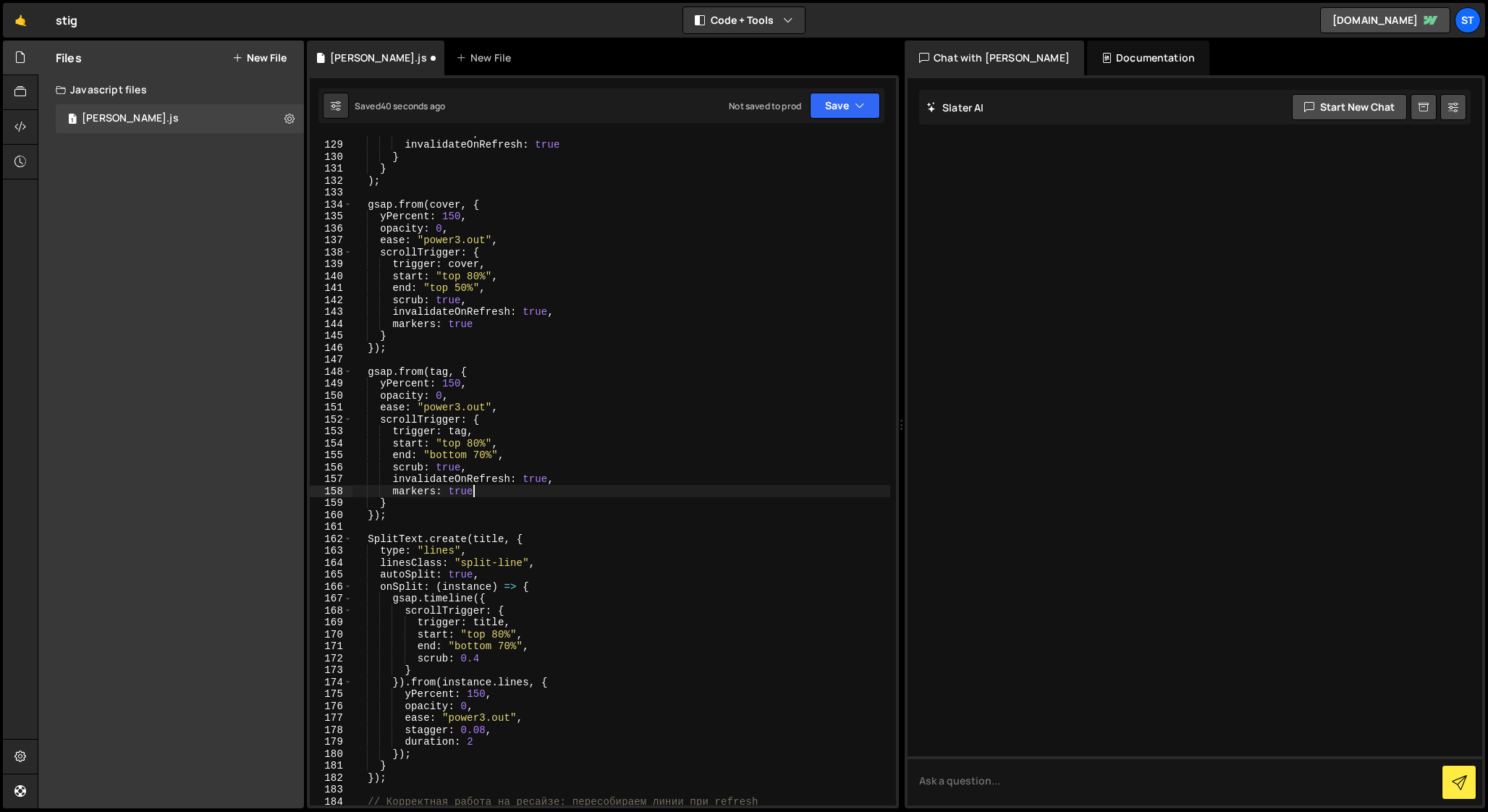
click at [495, 743] on div "scrub : true , invalidateOnRefresh : true } } ) ; gsap . from ( cover , { yPerc…" at bounding box center [622, 472] width 538 height 693
paste textarea "markers: true"
click at [502, 661] on div "scrub : true , invalidateOnRefresh : true } } ) ; gsap . from ( cover , { yPerc…" at bounding box center [622, 472] width 538 height 693
paste textarea "markers: true"
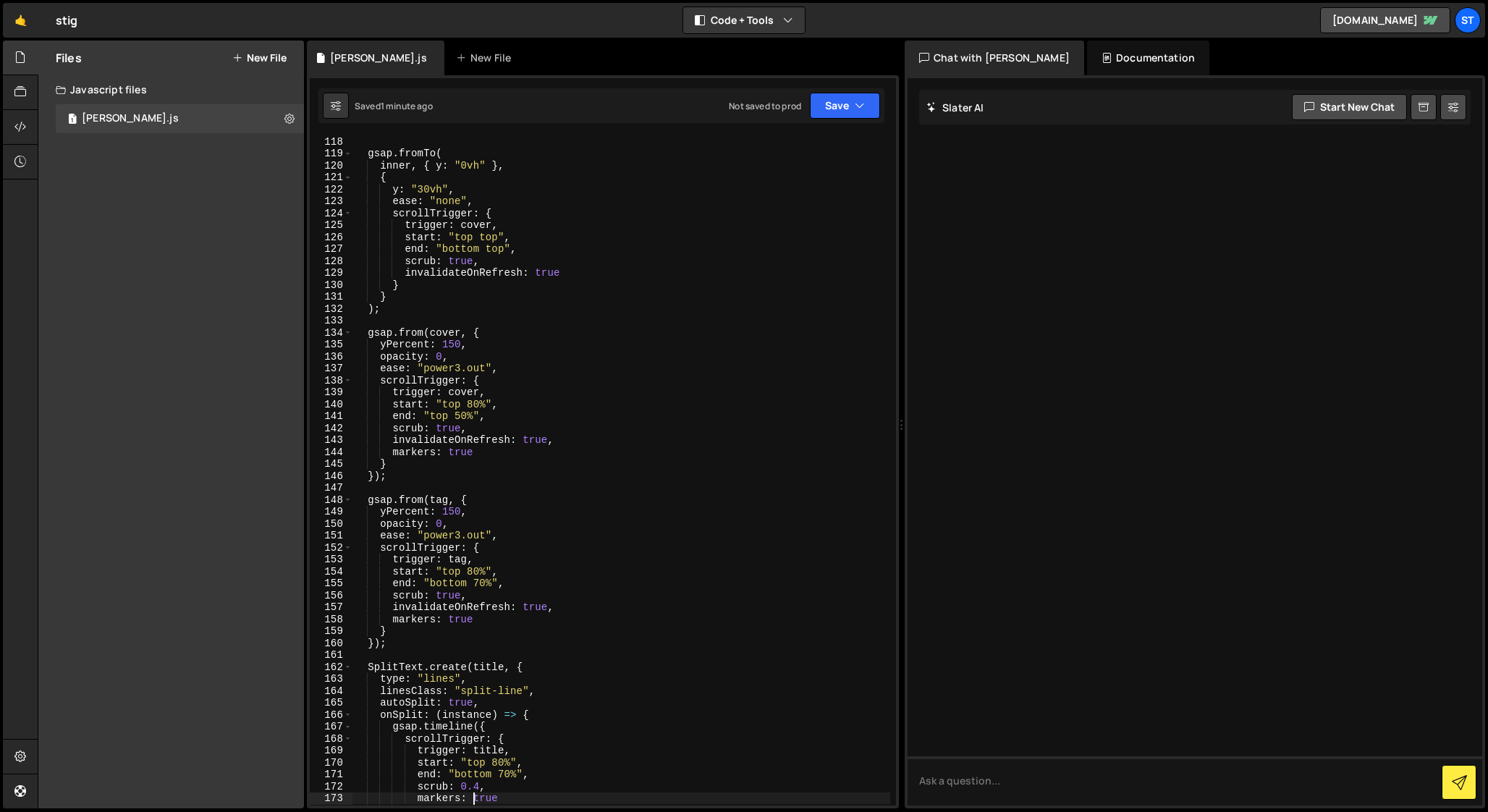
scroll to position [1395, 0]
click at [473, 406] on div ") ; gsap . fromTo ( inner , { y : "0vh" } , { y : "30vh" , ease : "none" , scro…" at bounding box center [622, 472] width 538 height 693
click at [472, 575] on div ") ; gsap . fromTo ( inner , { y : "0vh" } , { y : "30vh" , ease : "none" , scro…" at bounding box center [622, 472] width 538 height 693
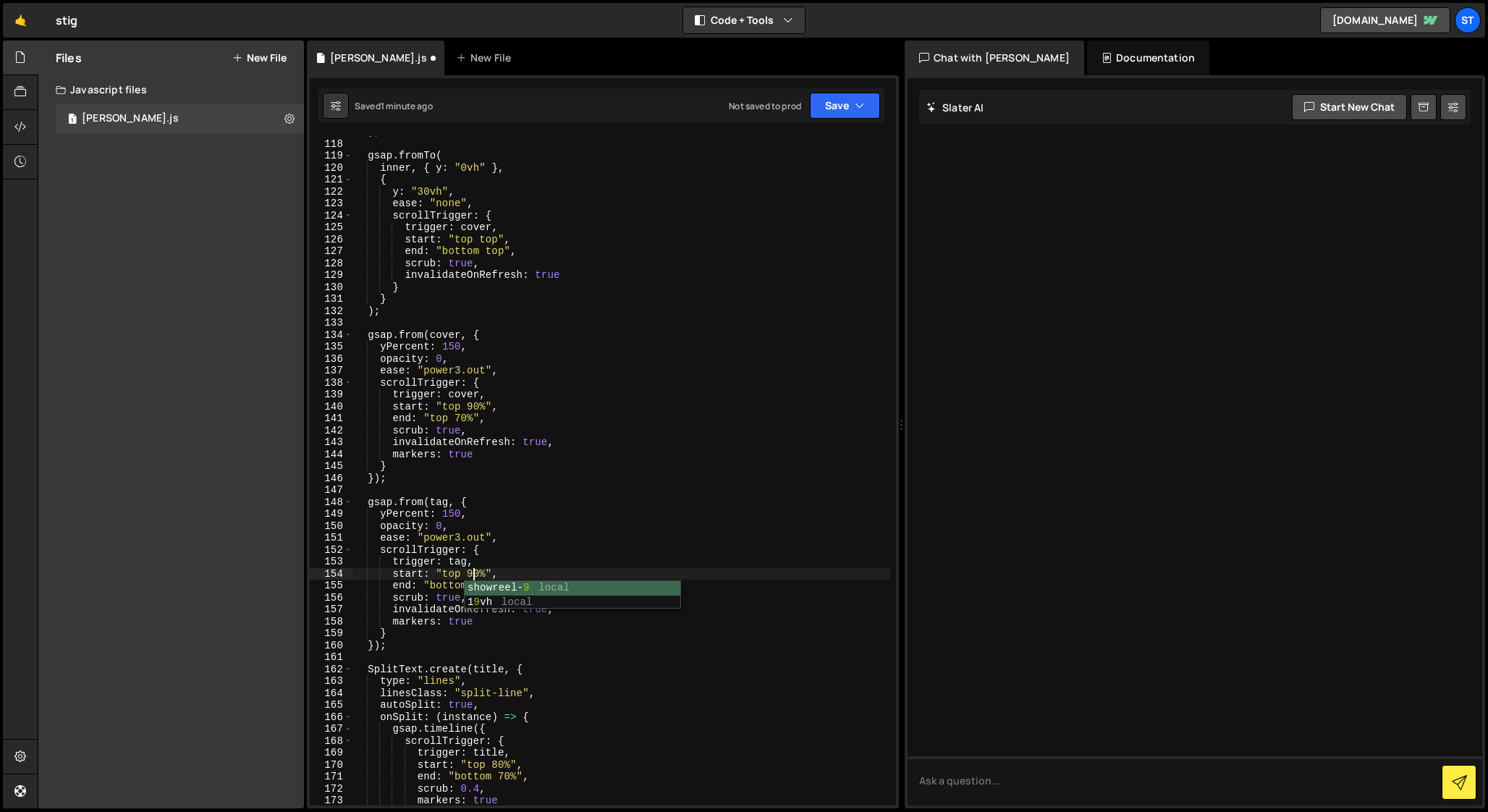
click at [438, 583] on div ") ; gsap . fromTo ( inner , { y : "0vh" } , { y : "30vh" , ease : "none" , scro…" at bounding box center [622, 472] width 538 height 693
click at [439, 418] on div ") ; gsap . fromTo ( inner , { y : "0vh" } , { y : "30vh" , ease : "none" , scro…" at bounding box center [622, 472] width 538 height 693
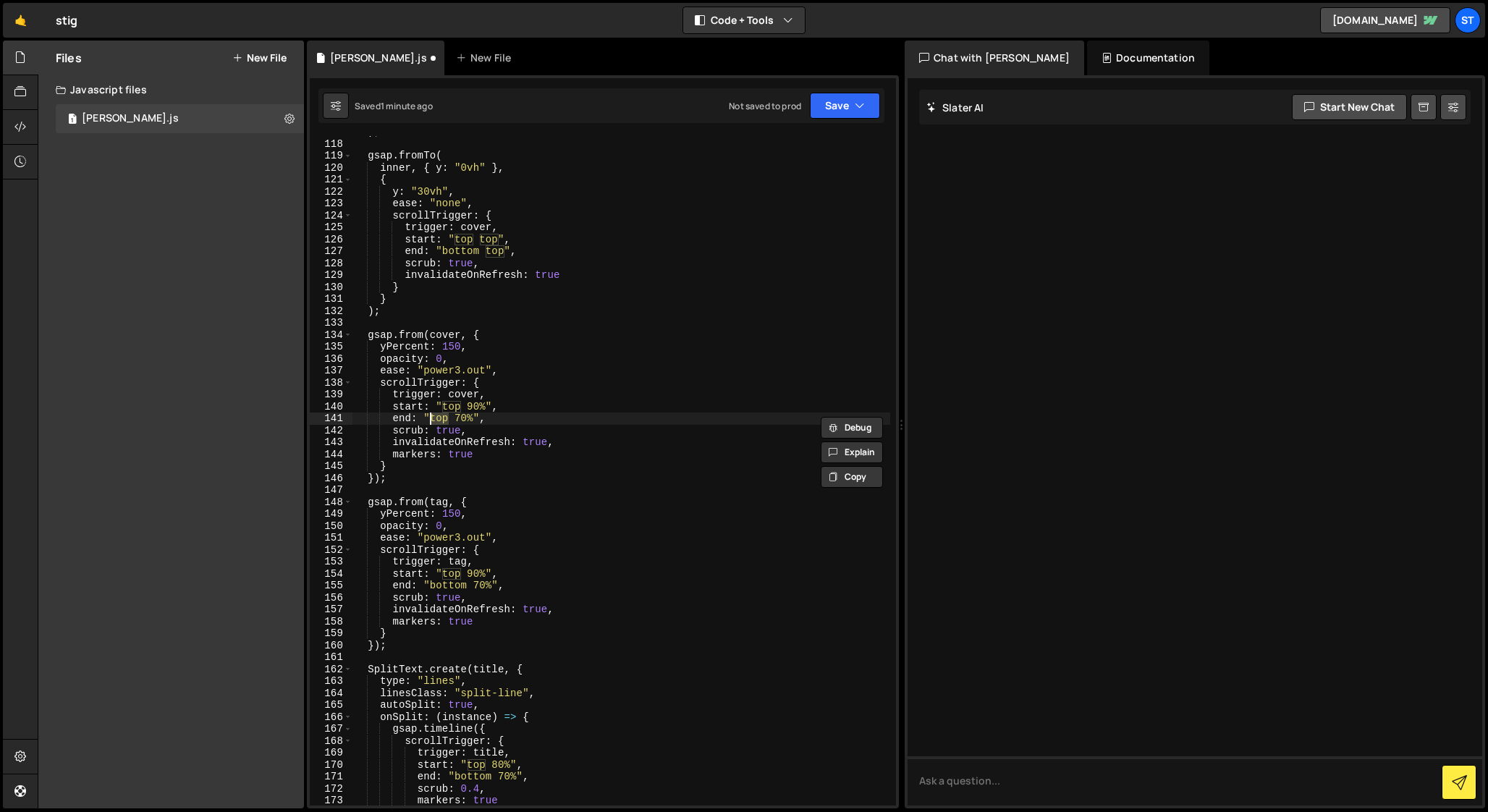
click at [449, 588] on div ") ; gsap . fromTo ( inner , { y : "0vh" } , { y : "30vh" , ease : "none" , scro…" at bounding box center [622, 472] width 538 height 693
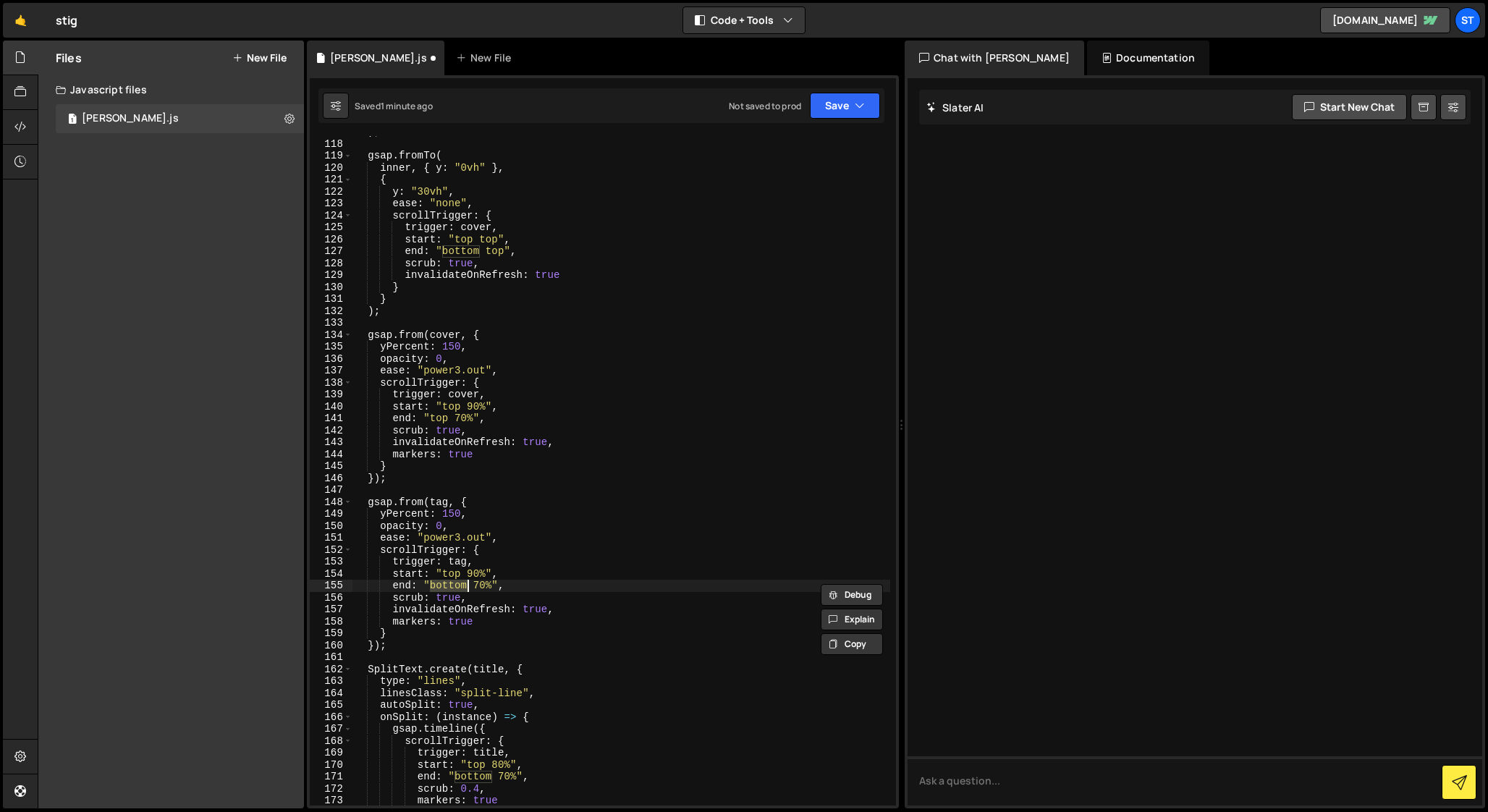
paste textarea "top"
drag, startPoint x: 489, startPoint y: 587, endPoint x: 394, endPoint y: 574, distance: 95.9
click at [394, 574] on div ") ; gsap . fromTo ( inner , { y : "0vh" } , { y : "30vh" , ease : "none" , scro…" at bounding box center [622, 472] width 538 height 693
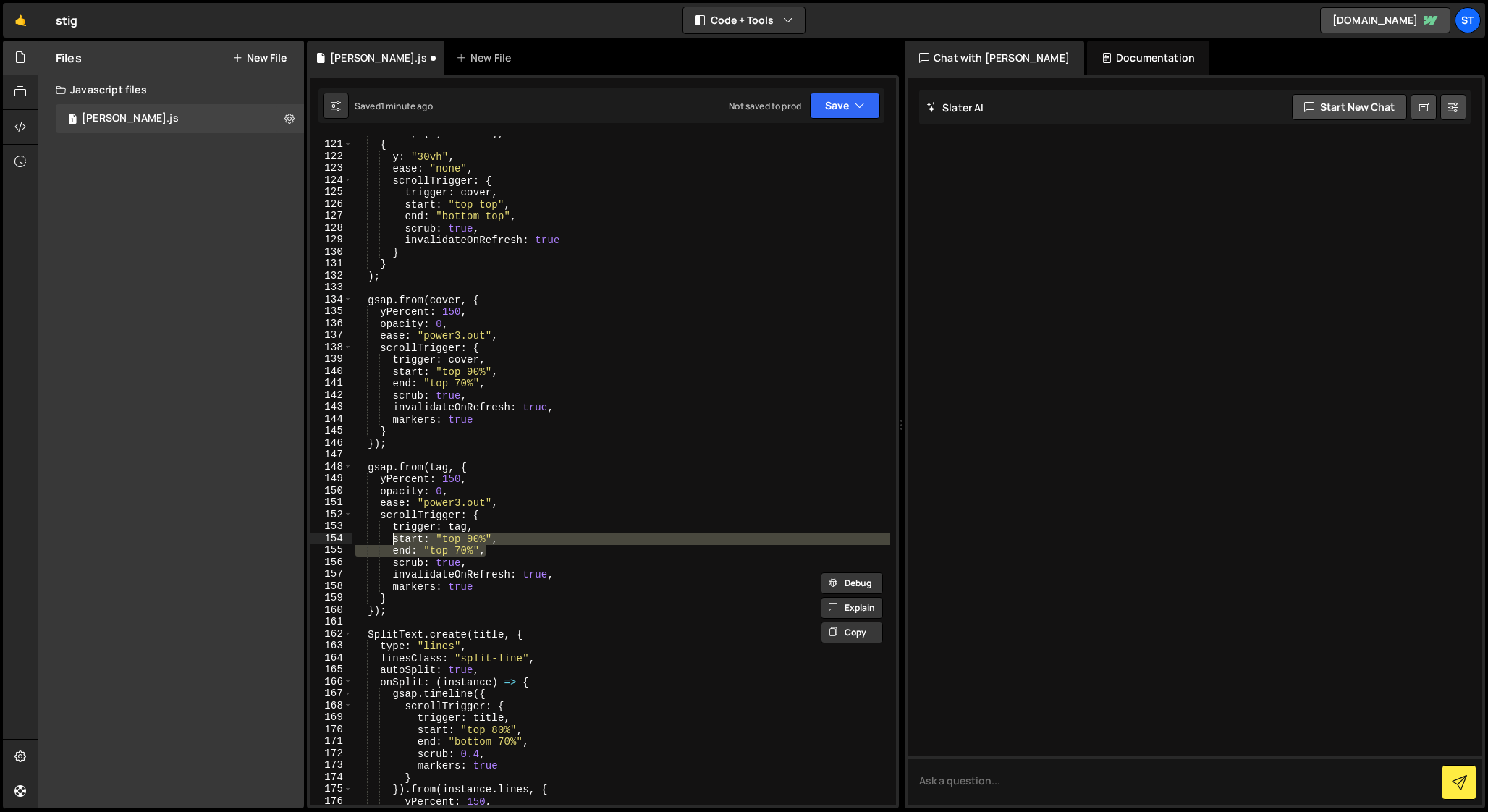
scroll to position [1434, 0]
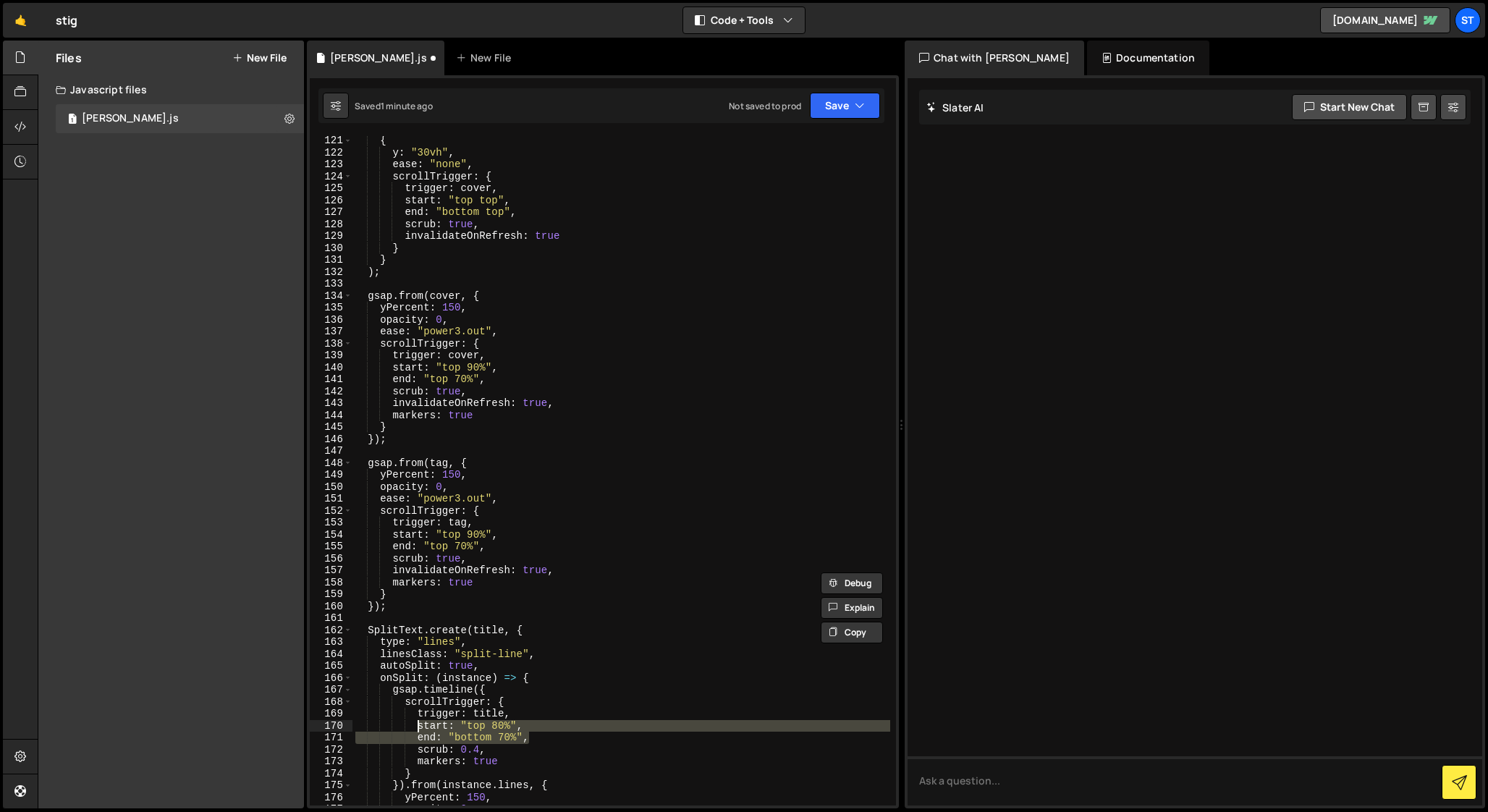
drag, startPoint x: 531, startPoint y: 738, endPoint x: 415, endPoint y: 726, distance: 116.6
click at [415, 726] on div "{ y : "30vh" , ease : "none" , scrollTrigger : { trigger : cover , start : "top…" at bounding box center [622, 480] width 538 height 693
paste textarea "end: "top"
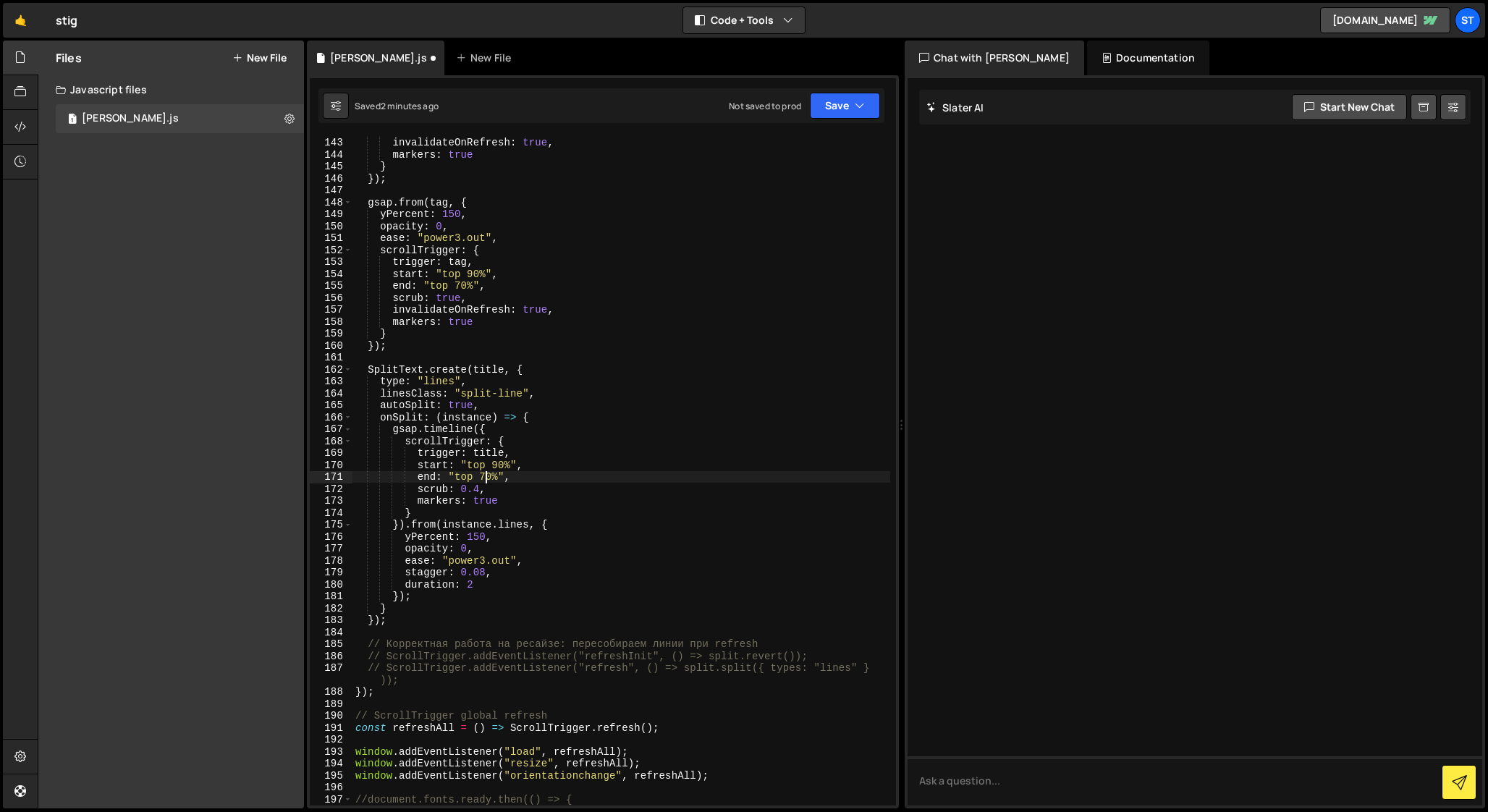
scroll to position [1694, 0]
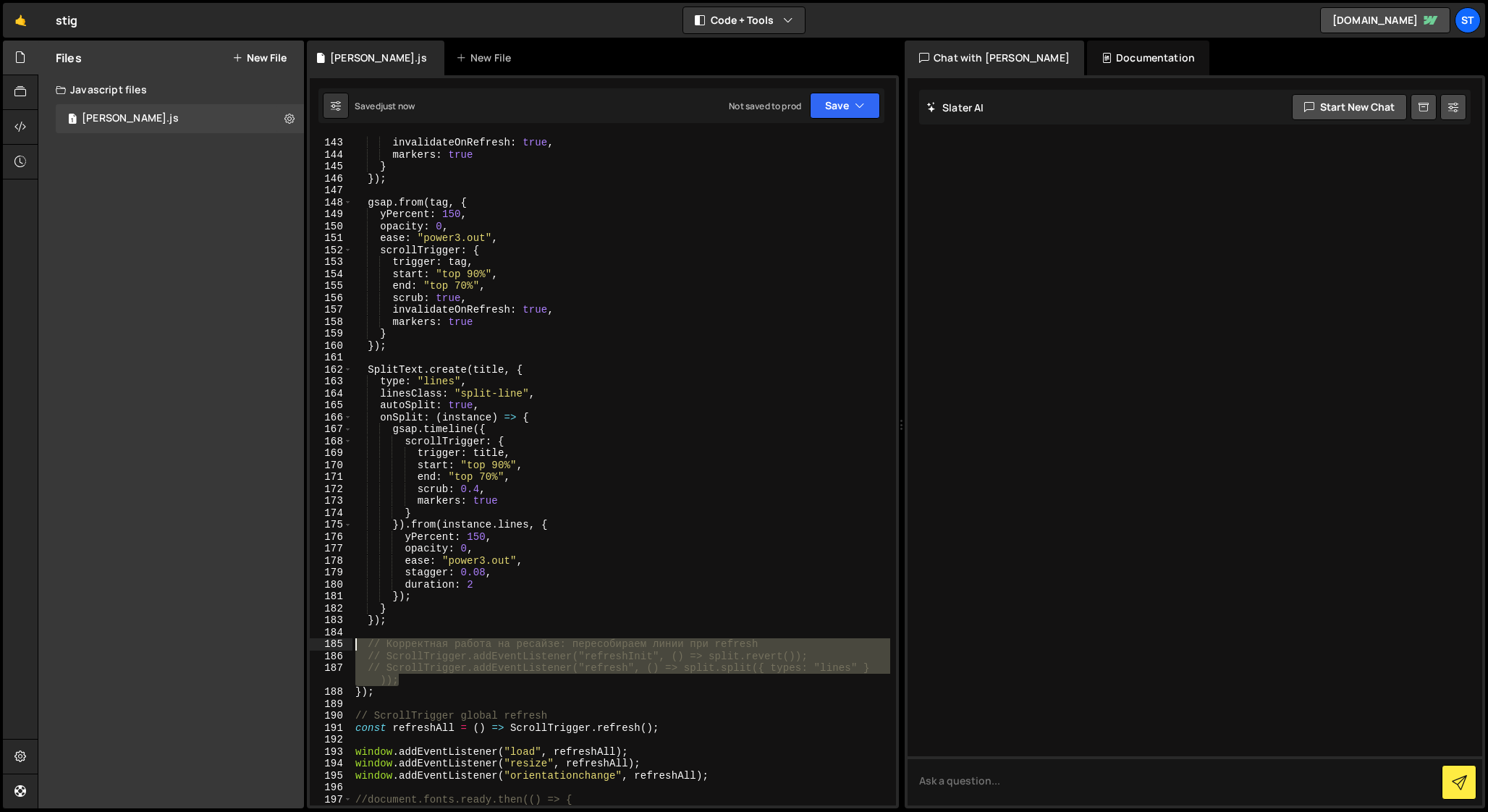
drag, startPoint x: 403, startPoint y: 680, endPoint x: 315, endPoint y: 641, distance: 96.3
click at [315, 641] on div "end: "top 70%", 142 143 144 145 146 147 148 149 150 151 152 153 154 155 156 157…" at bounding box center [603, 470] width 586 height 669
type textarea "// Корректная работа на ресайзе: пересобираем линии при refresh // ScrollTrigge…"
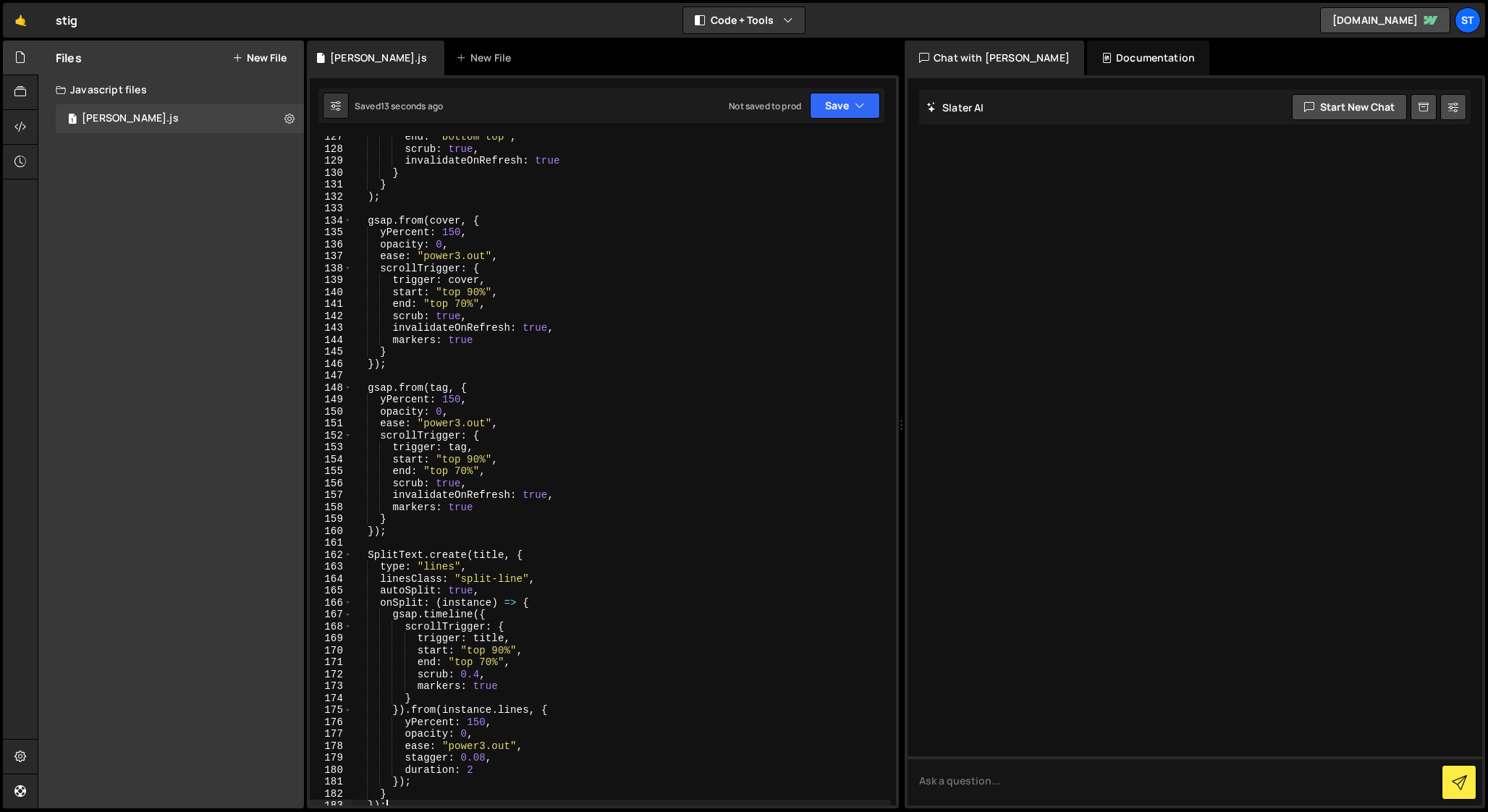
scroll to position [1508, 0]
drag, startPoint x: 490, startPoint y: 676, endPoint x: 417, endPoint y: 676, distance: 73.0
click at [417, 676] on div "end : "bottom top" , scrub : true , invalidateOnRefresh : true } } ) ; gsap . f…" at bounding box center [622, 477] width 538 height 693
drag, startPoint x: 472, startPoint y: 484, endPoint x: 391, endPoint y: 483, distance: 81.0
click at [391, 483] on div "end : "bottom top" , scrub : true , invalidateOnRefresh : true } } ) ; gsap . f…" at bounding box center [622, 477] width 538 height 693
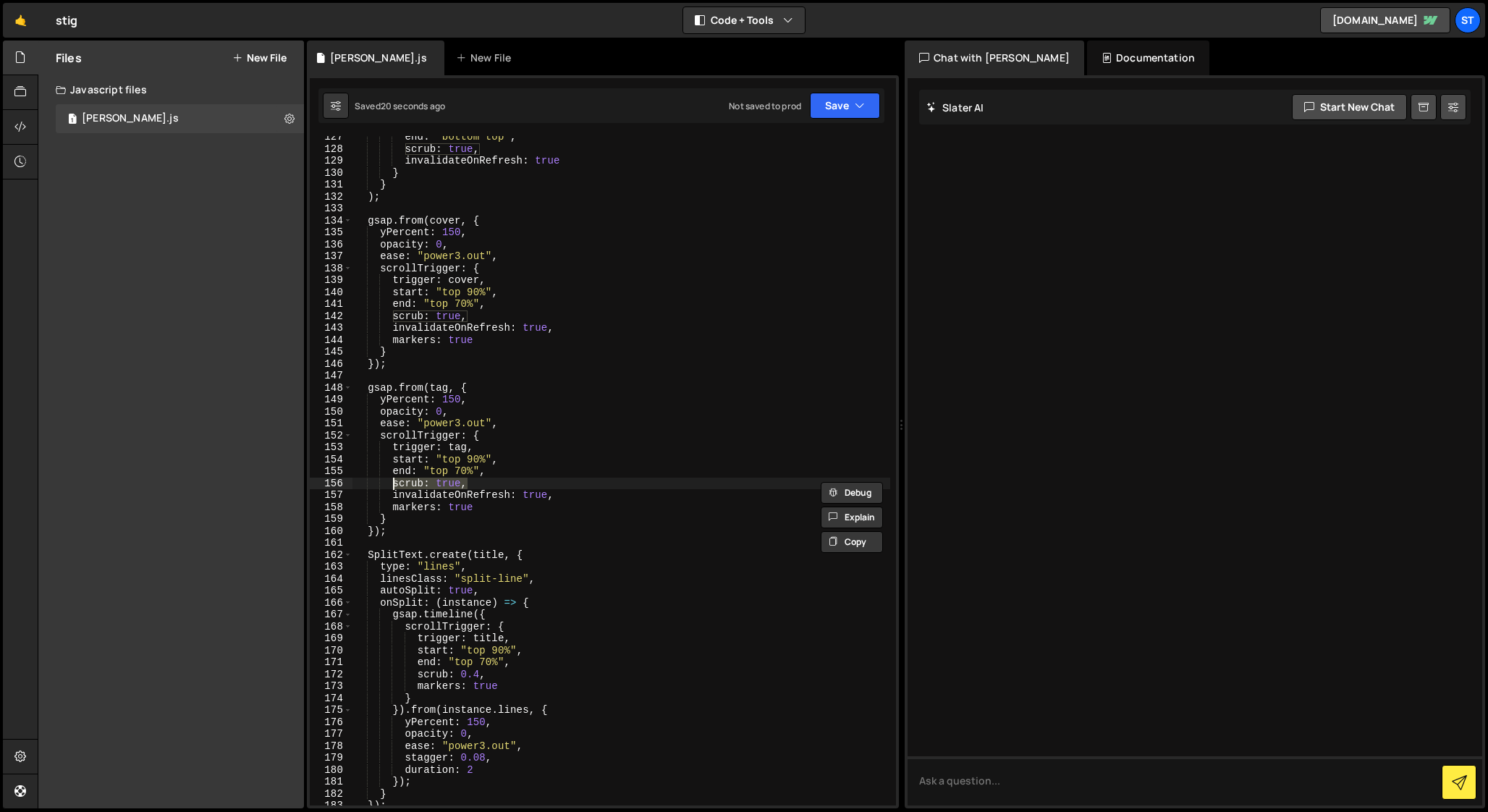
paste textarea "0.4"
drag, startPoint x: 471, startPoint y: 315, endPoint x: 393, endPoint y: 312, distance: 78.1
click at [393, 312] on div "end : "bottom top" , scrub : true , invalidateOnRefresh : true } } ) ; gsap . f…" at bounding box center [622, 477] width 538 height 693
paste textarea "0.4"
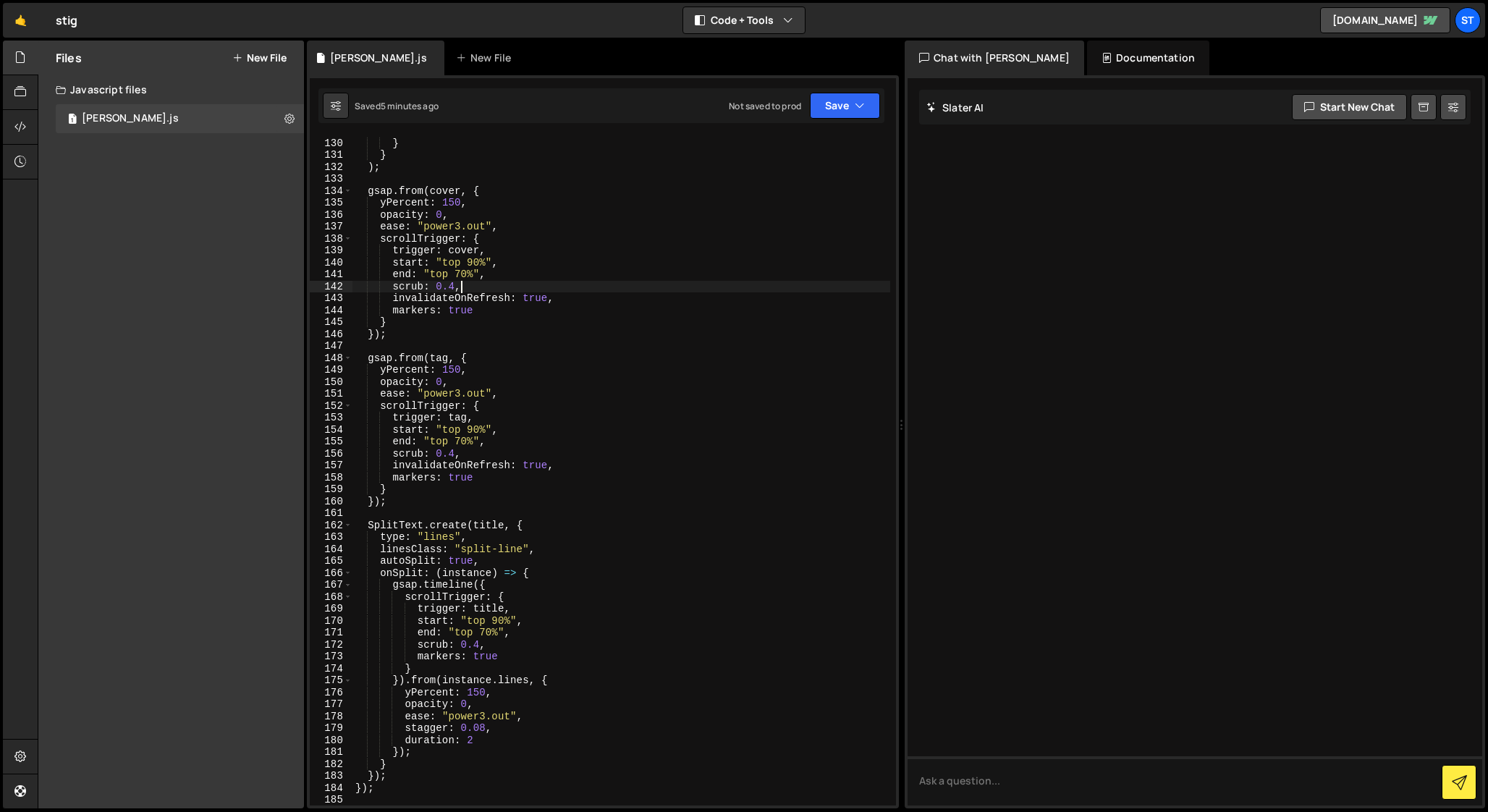
click at [455, 694] on div "invalidateOnRefresh : true } } ) ; gsap . from ( cover , { yPercent : 150 , opa…" at bounding box center [622, 472] width 538 height 693
click at [411, 696] on div "invalidateOnRefresh : true } } ) ; gsap . from ( cover , { yPercent : 150 , opa…" at bounding box center [622, 472] width 538 height 693
drag, startPoint x: 458, startPoint y: 690, endPoint x: 404, endPoint y: 690, distance: 54.0
click at [404, 690] on div "invalidateOnRefresh : true } } ) ; gsap . from ( cover , { yPercent : 150 , opa…" at bounding box center [622, 472] width 538 height 693
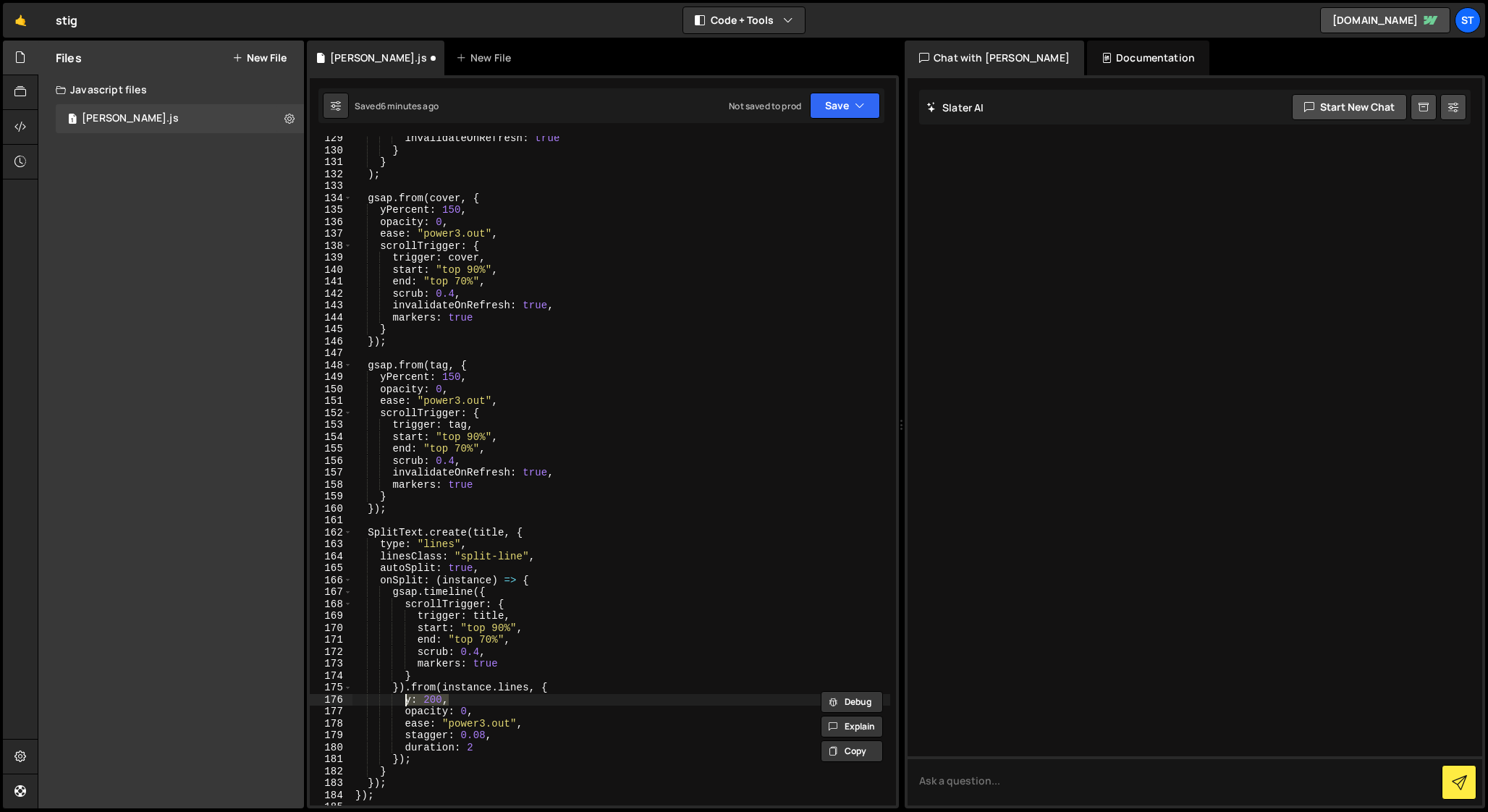
scroll to position [1527, 0]
drag, startPoint x: 473, startPoint y: 383, endPoint x: 380, endPoint y: 379, distance: 93.1
click at [380, 379] on div "scrub : true , invalidateOnRefresh : true } } ) ; gsap . from ( cover , { yPerc…" at bounding box center [622, 472] width 538 height 693
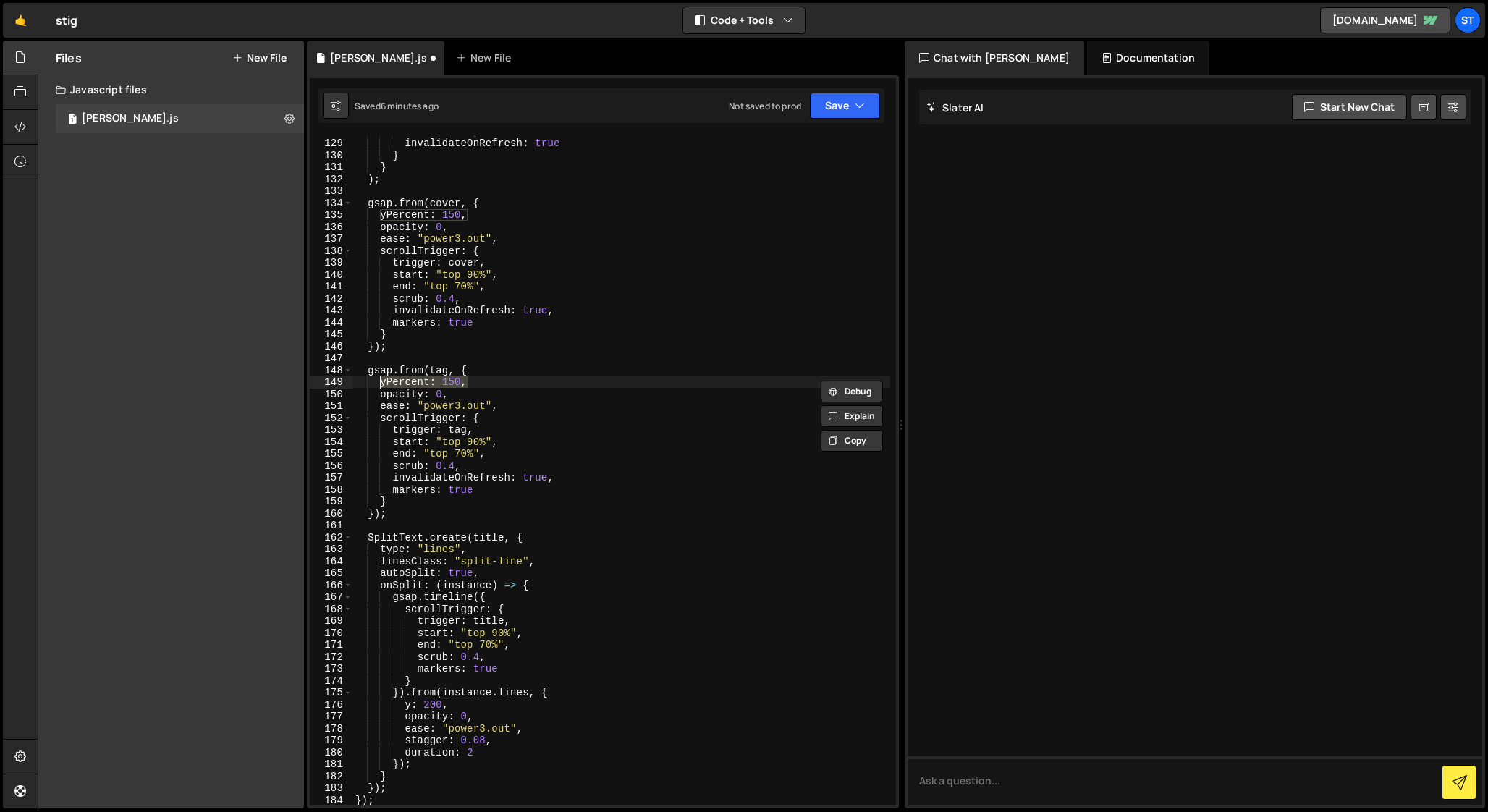
paste textarea ": 20"
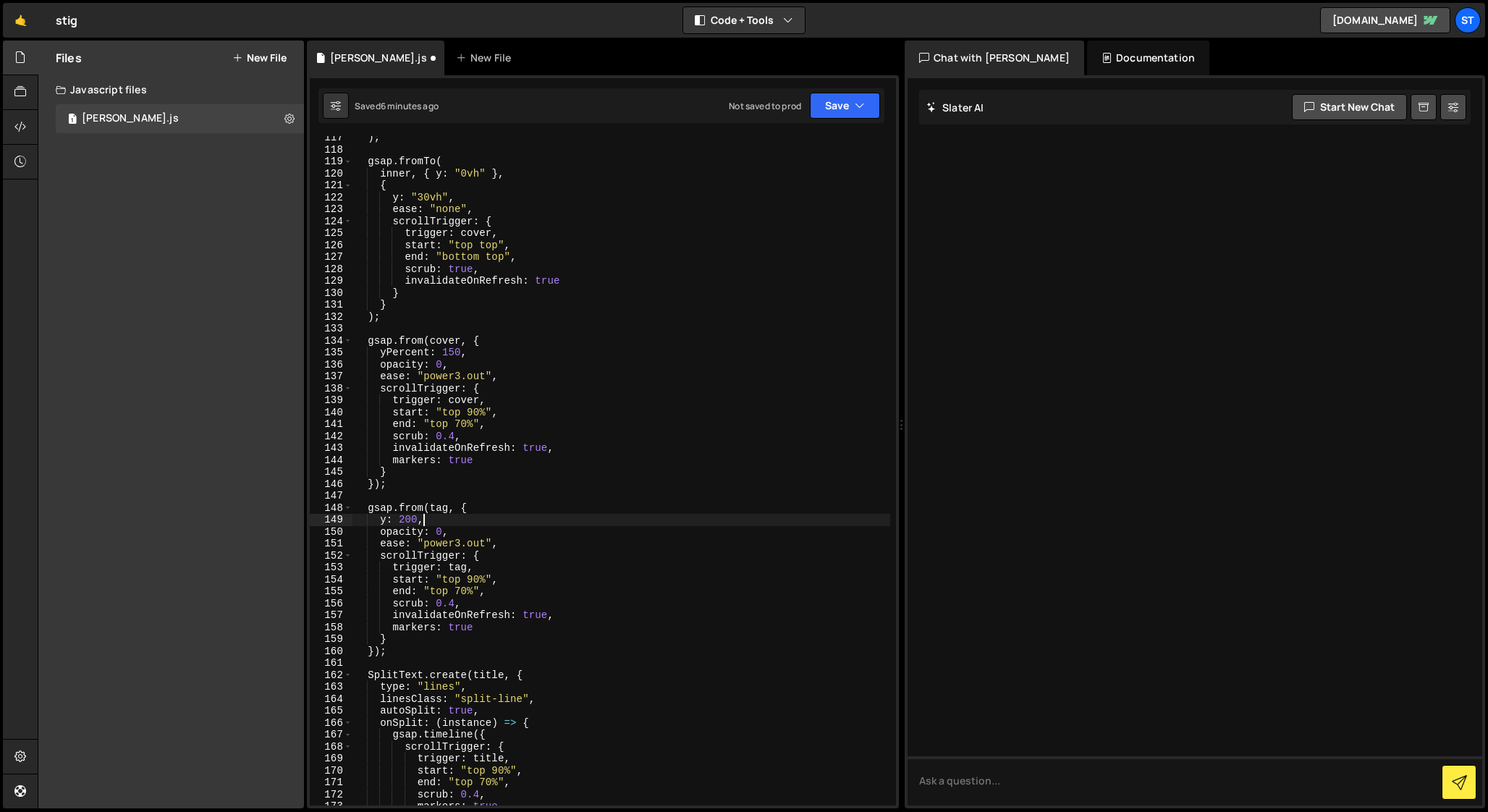
scroll to position [1364, 0]
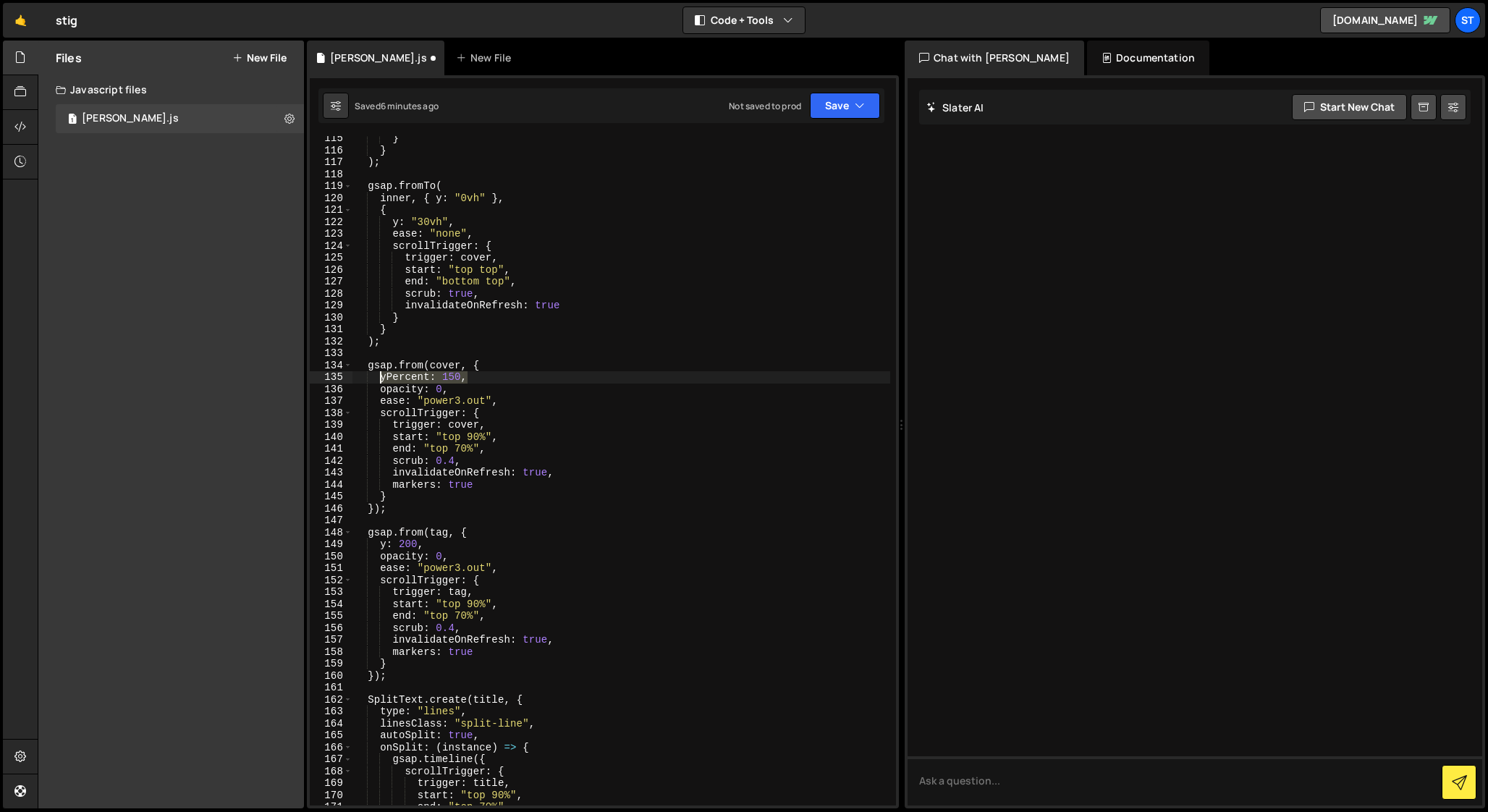
drag, startPoint x: 473, startPoint y: 377, endPoint x: 381, endPoint y: 376, distance: 92.0
click at [381, 376] on div "} } ) ; gsap . fromTo ( inner , { y : "0vh" } , { y : "30vh" , ease : "none" , …" at bounding box center [622, 478] width 538 height 693
paste textarea ": 20"
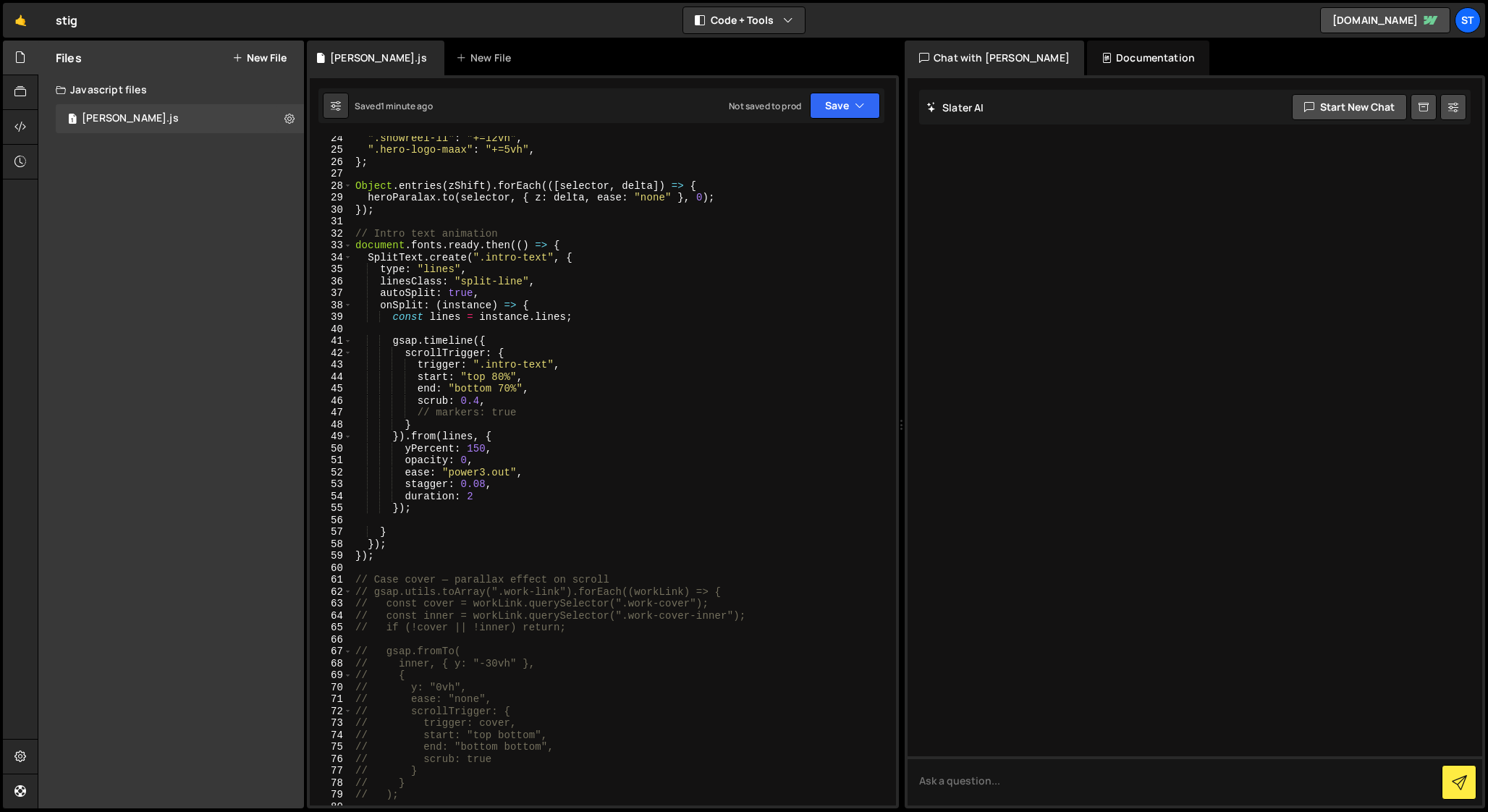
scroll to position [278, 0]
drag, startPoint x: 477, startPoint y: 500, endPoint x: 486, endPoint y: 484, distance: 18.4
click at [486, 484] on div "".showreel-11" : "+=12vh" , ".hero-logo-maax" : "+=5vh" , } ; Object . entries …" at bounding box center [622, 478] width 538 height 693
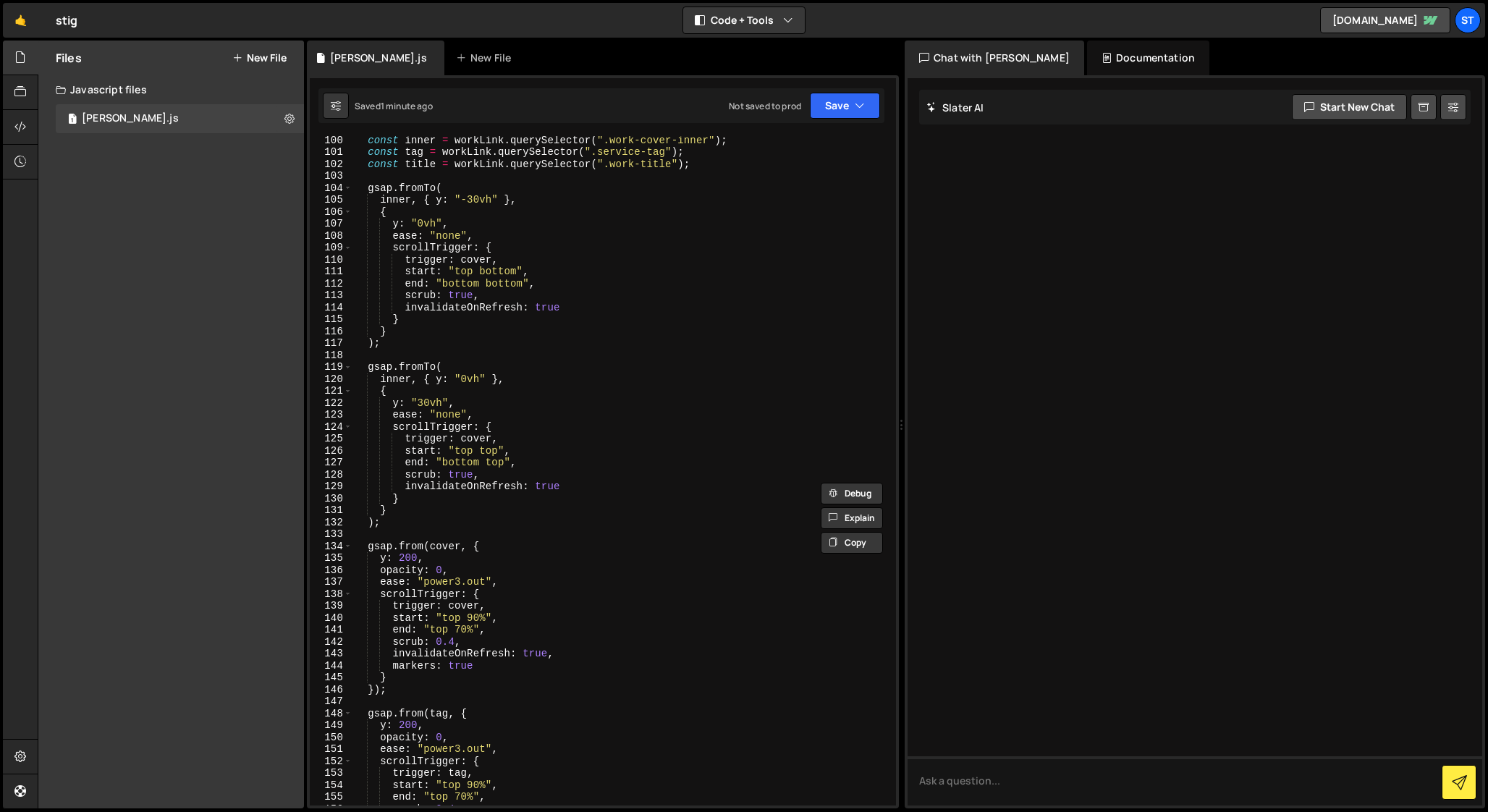
scroll to position [1195, 0]
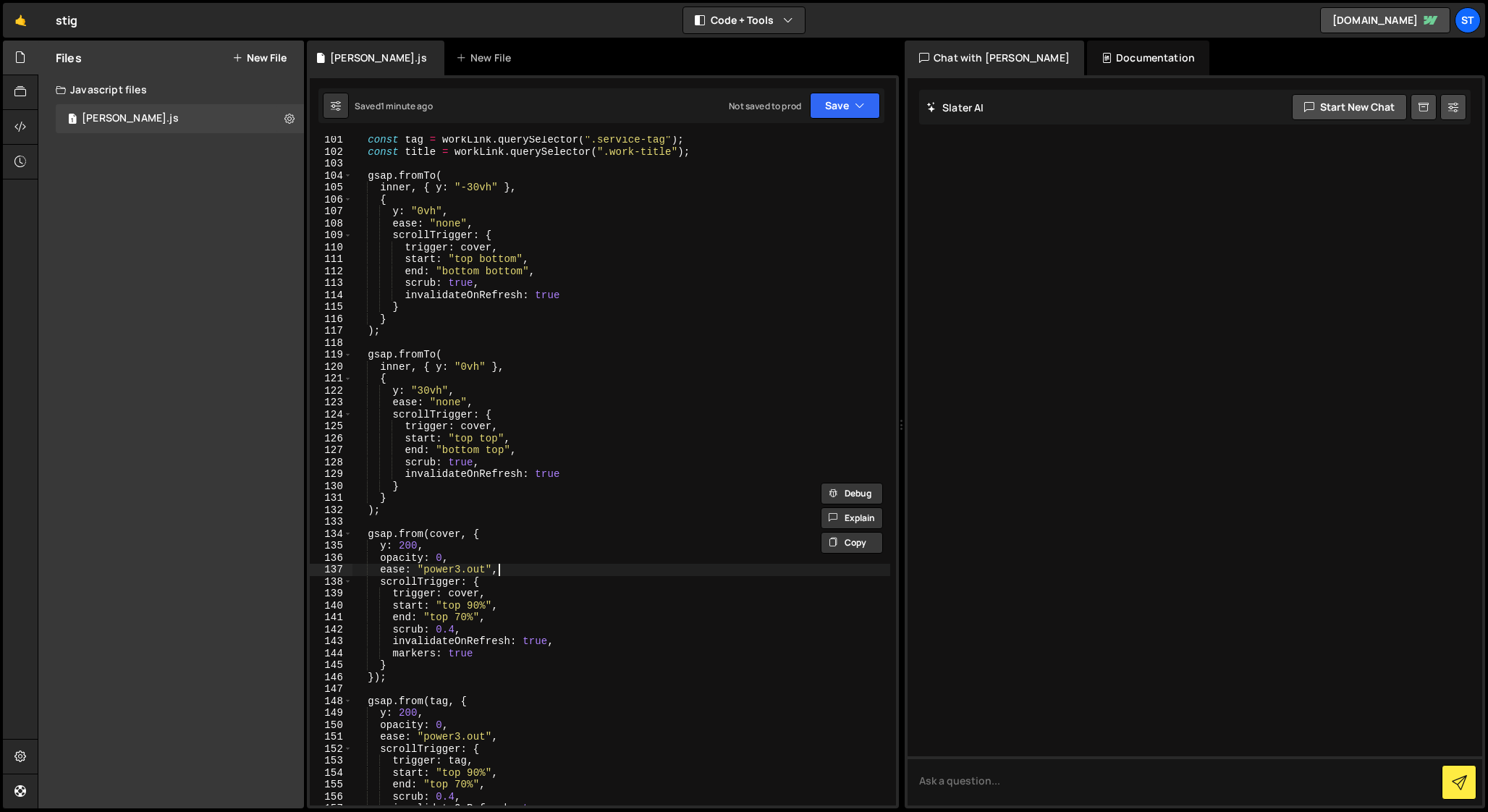
click at [508, 572] on div "const tag = workLink . querySelector ( ".service-tag" ) ; const title = workLin…" at bounding box center [622, 480] width 538 height 693
paste textarea "duration: 2"
click at [512, 575] on div "const tag = workLink . querySelector ( ".service-tag" ) ; const title = workLin…" at bounding box center [622, 480] width 538 height 693
click at [491, 583] on div "const tag = workLink . querySelector ( ".service-tag" ) ; const title = workLin…" at bounding box center [622, 480] width 538 height 693
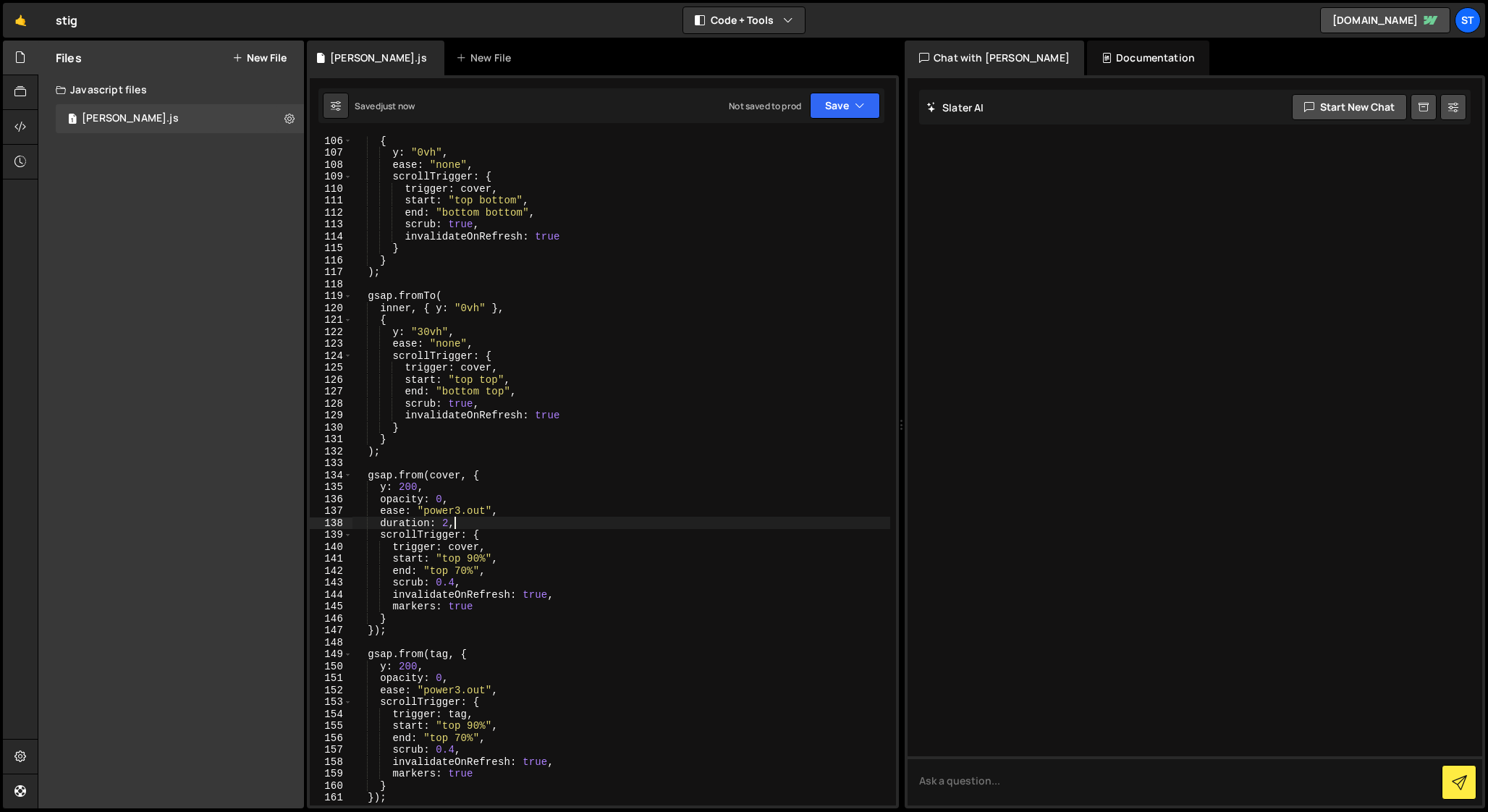
scroll to position [1262, 0]
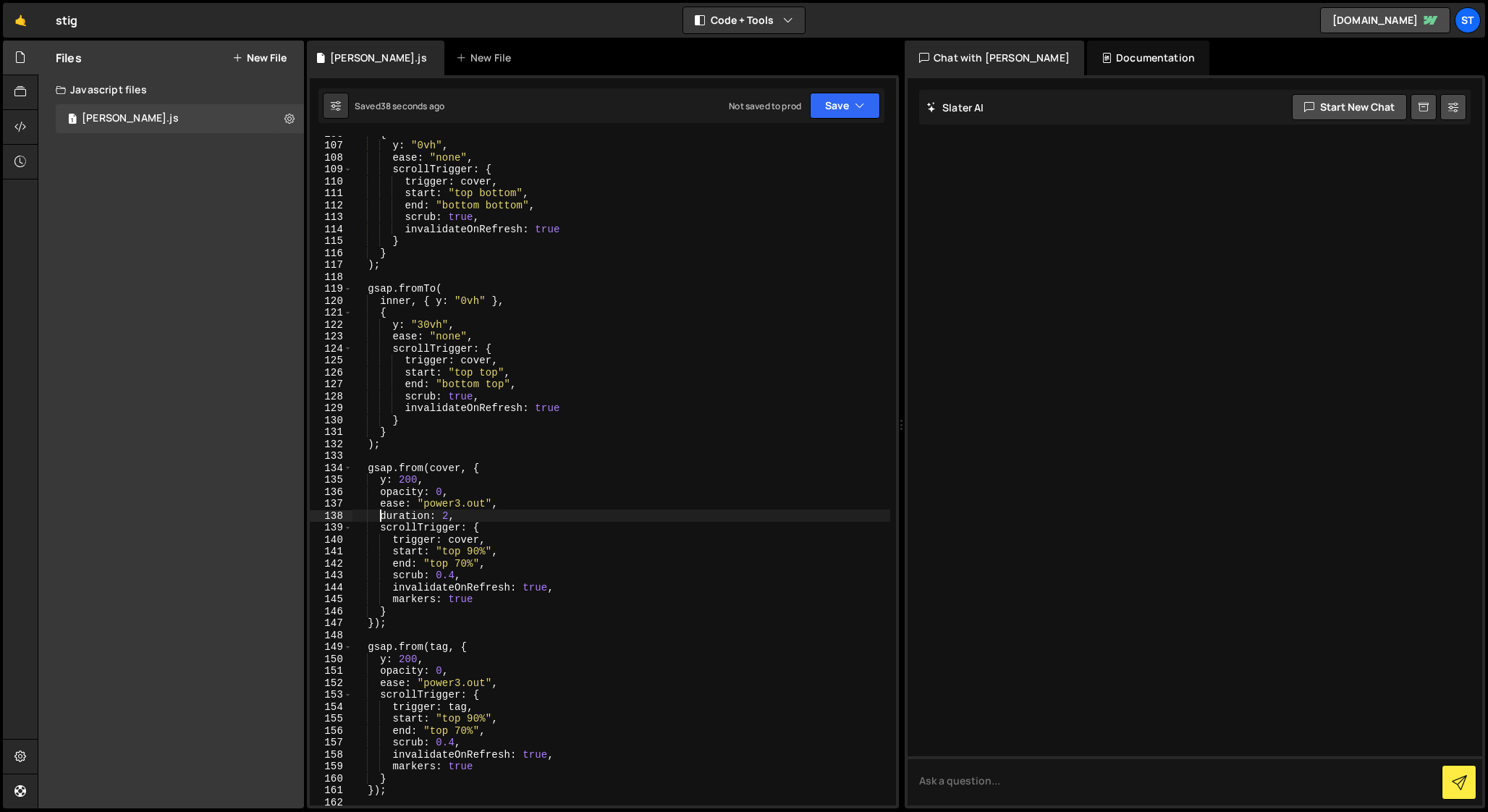
click at [378, 518] on div "{ y : "0vh" , ease : "none" , scrollTrigger : { trigger : cover , start : "top …" at bounding box center [622, 473] width 538 height 693
drag, startPoint x: 380, startPoint y: 505, endPoint x: 504, endPoint y: 502, distance: 124.0
click at [504, 502] on div "{ y : "0vh" , ease : "none" , scrollTrigger : { trigger : cover , start : "top …" at bounding box center [622, 473] width 538 height 693
paste textarea "sine.inOut""
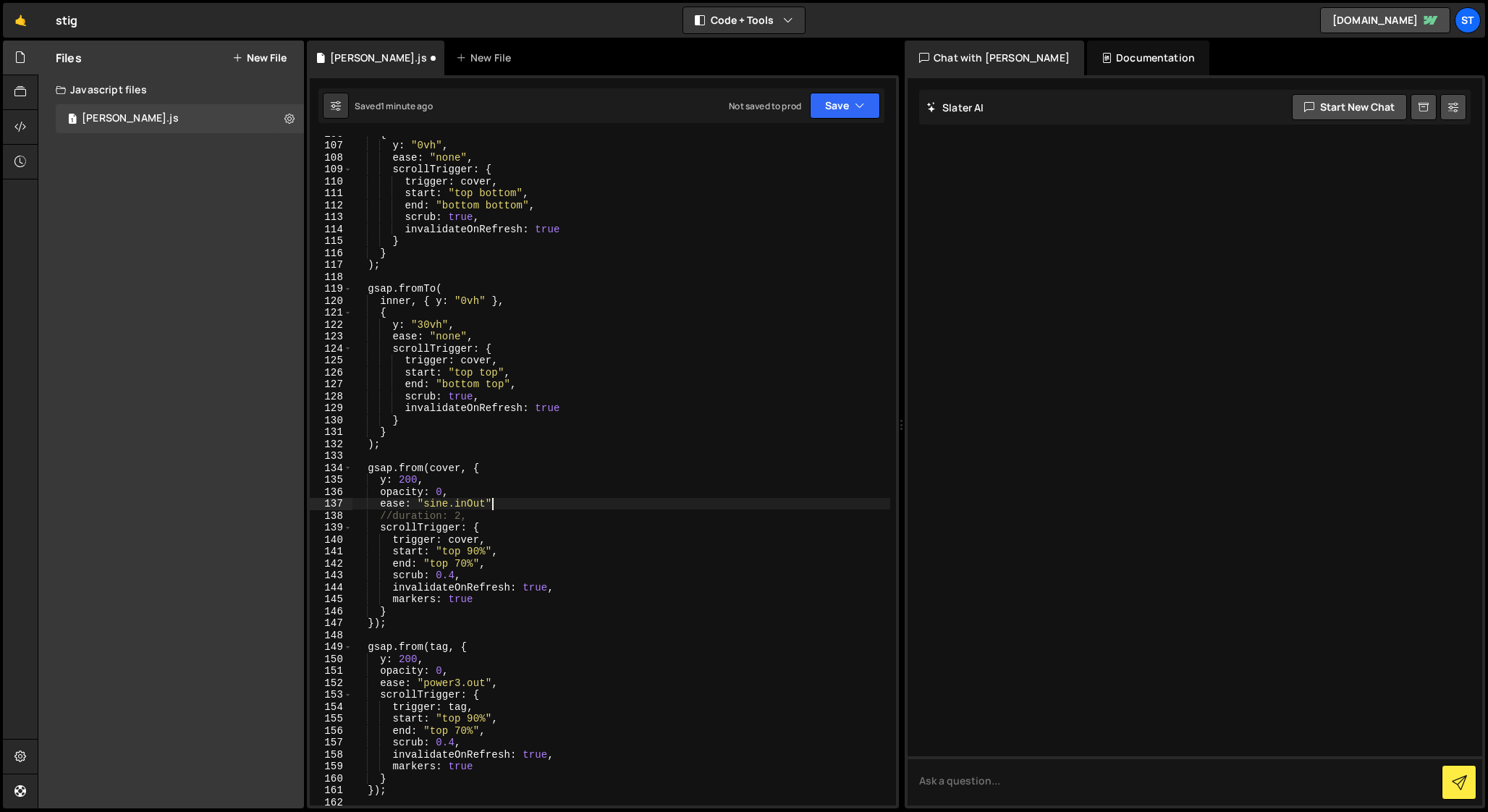
click at [469, 516] on div "{ y : "0vh" , ease : "none" , scrollTrigger : { trigger : cover , start : "top …" at bounding box center [622, 473] width 538 height 693
click at [391, 517] on div "{ y : "0vh" , ease : "none" , scrollTrigger : { trigger : cover , start : "top …" at bounding box center [622, 473] width 538 height 693
click at [447, 518] on div "{ y : "0vh" , ease : "none" , scrollTrigger : { trigger : cover , start : "top …" at bounding box center [622, 473] width 538 height 693
click at [449, 501] on div "{ y : "0vh" , ease : "none" , scrollTrigger : { trigger : cover , start : "top …" at bounding box center [622, 473] width 538 height 693
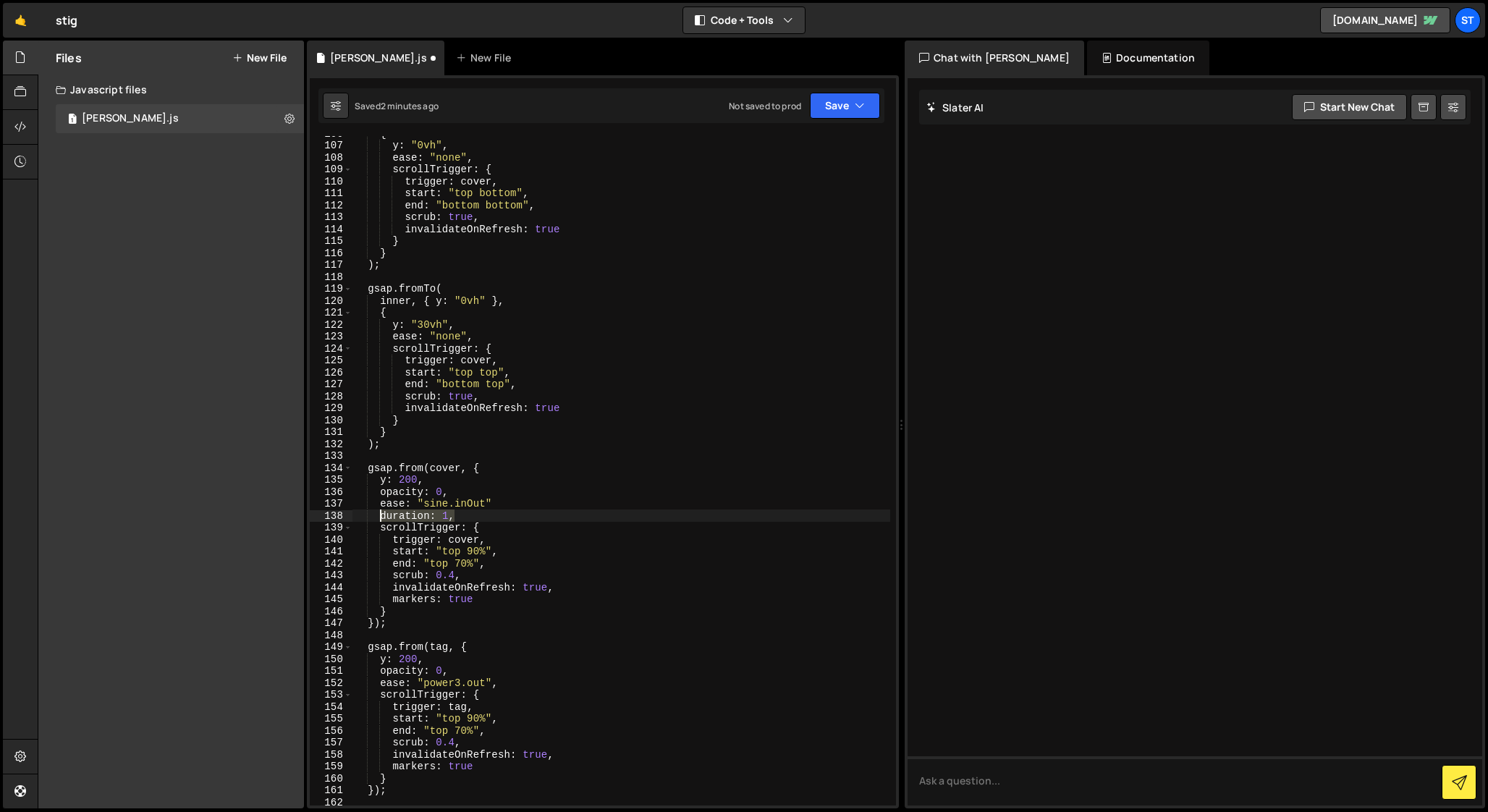
drag, startPoint x: 461, startPoint y: 516, endPoint x: 382, endPoint y: 516, distance: 79.0
click at [382, 516] on div "{ y : "0vh" , ease : "none" , scrollTrigger : { trigger : cover , start : "top …" at bounding box center [622, 473] width 538 height 693
type textarea "duration: 1,"
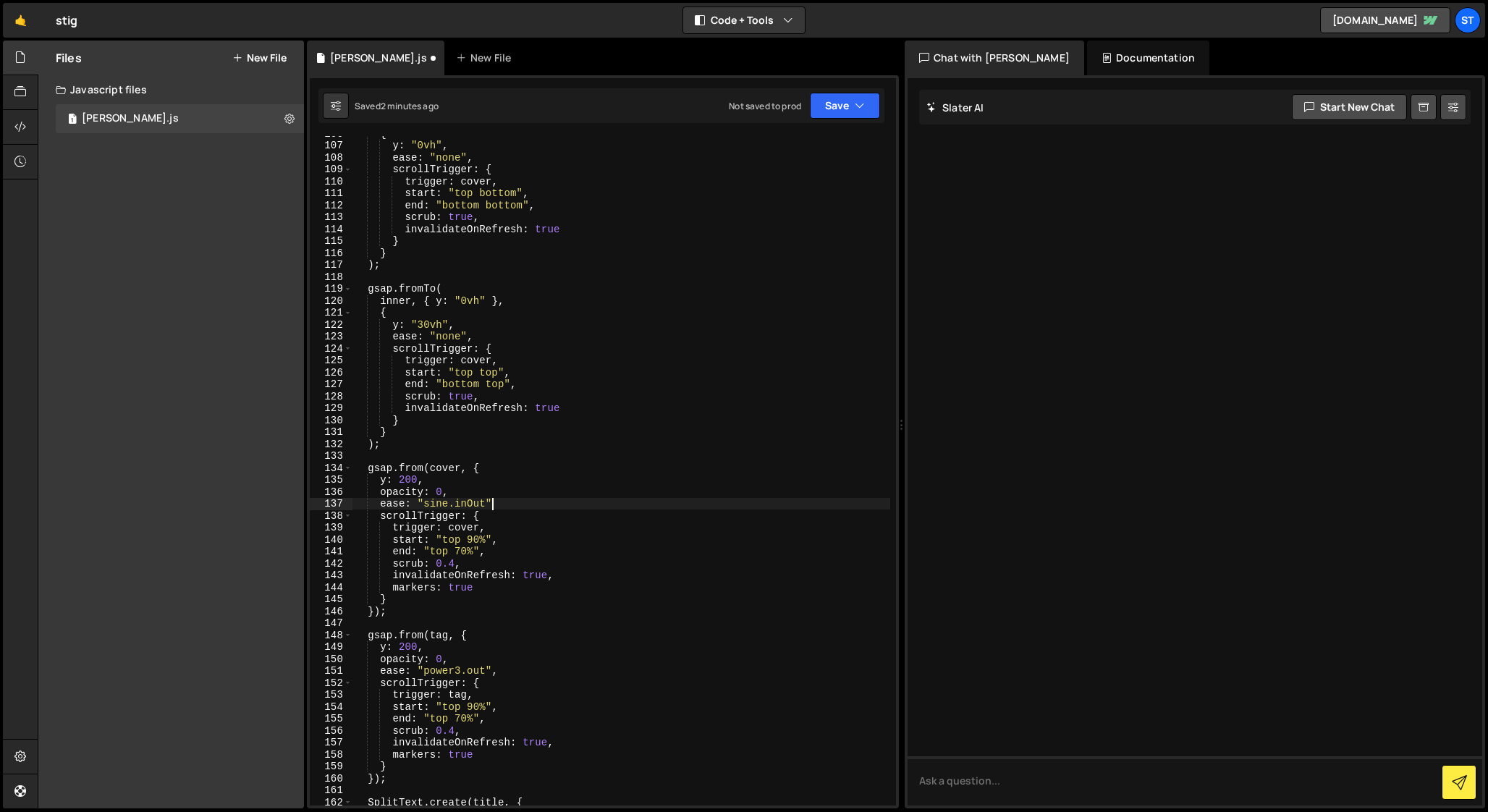
type textarea "opacity: 0,"
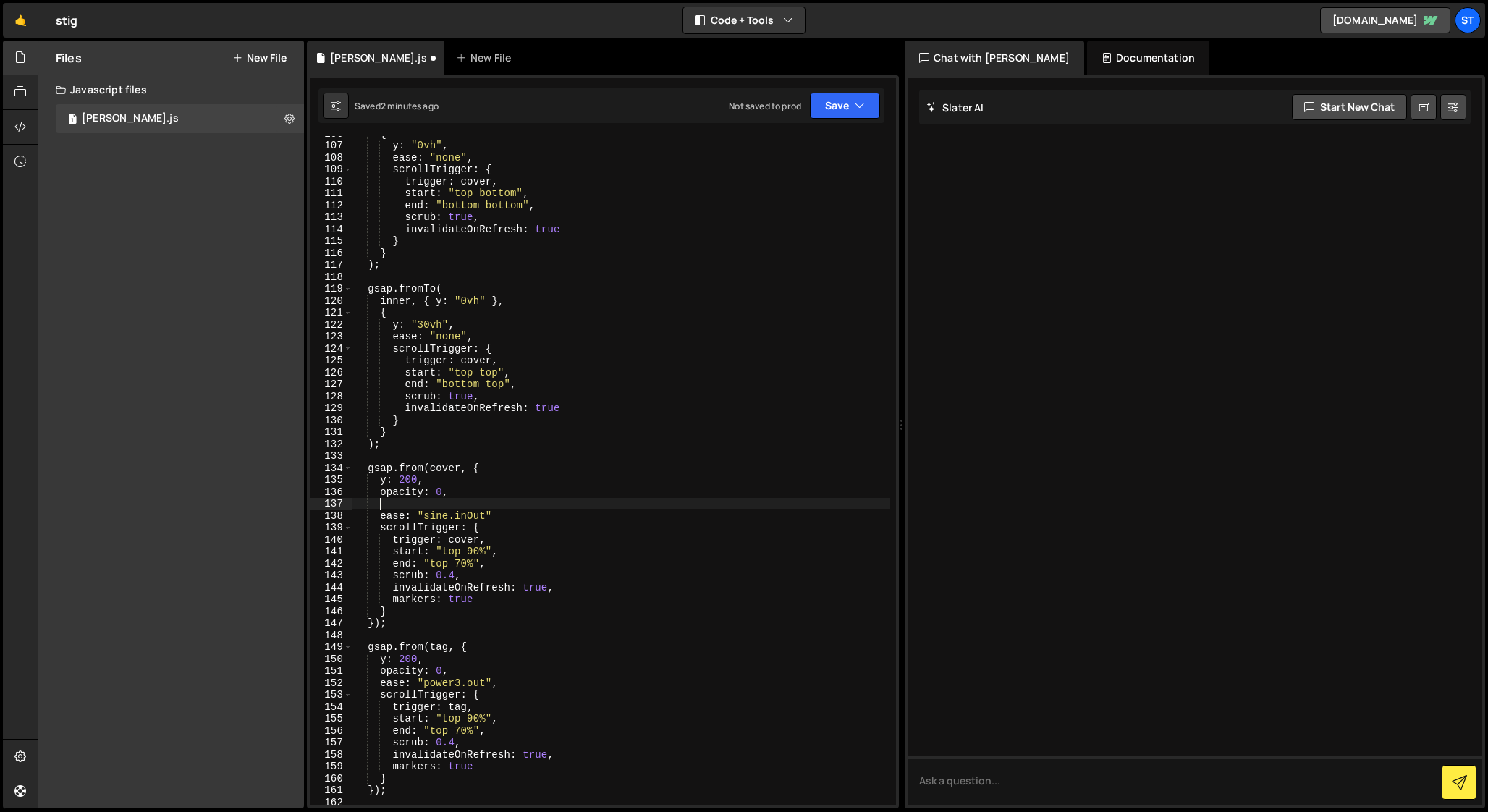
paste textarea "duration: 1,"
drag, startPoint x: 497, startPoint y: 517, endPoint x: 379, endPoint y: 501, distance: 119.1
click at [379, 501] on div "{ y : "0vh" , ease : "none" , scrollTrigger : { trigger : cover , start : "top …" at bounding box center [622, 473] width 538 height 693
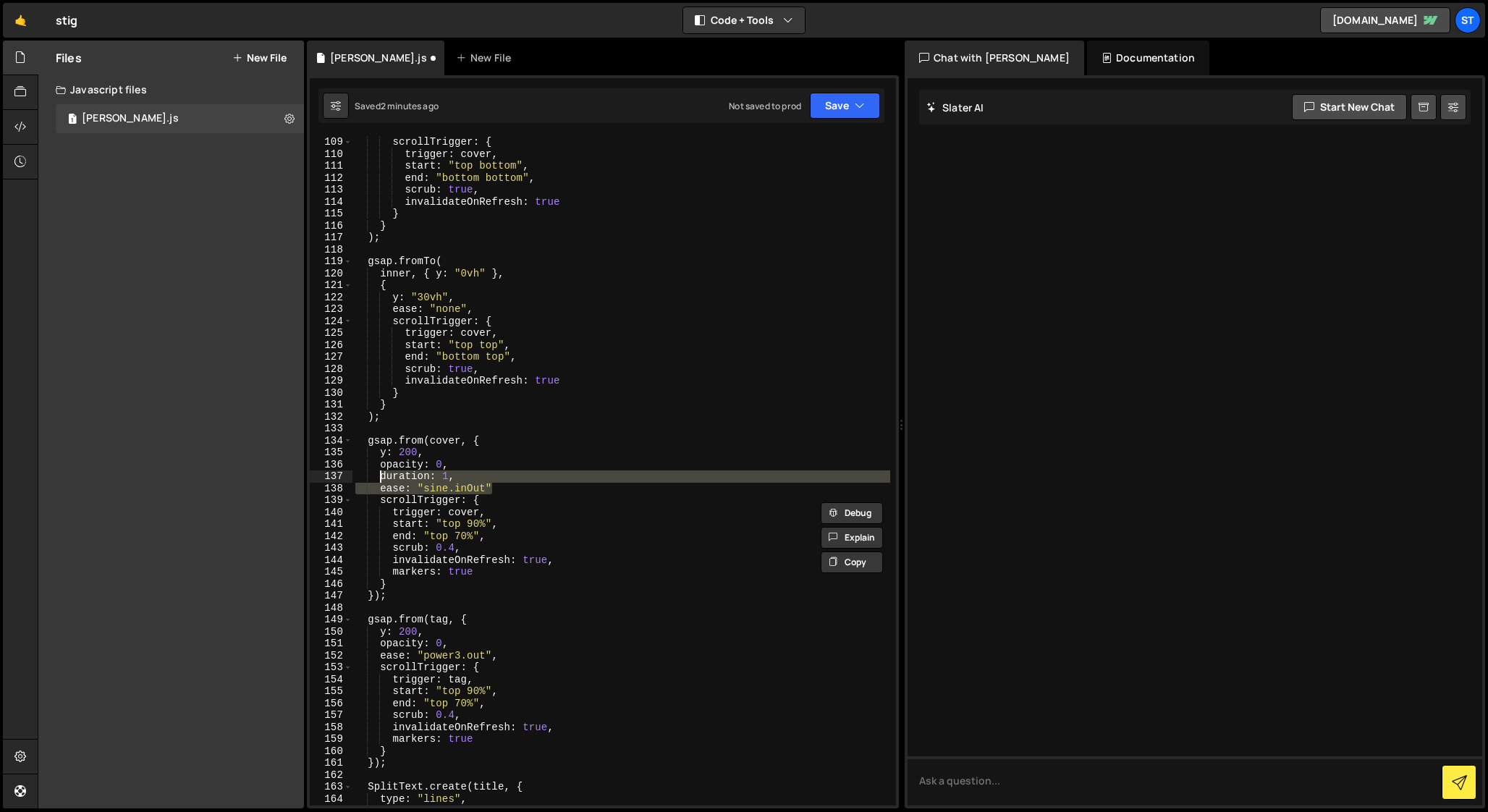
scroll to position [1305, 0]
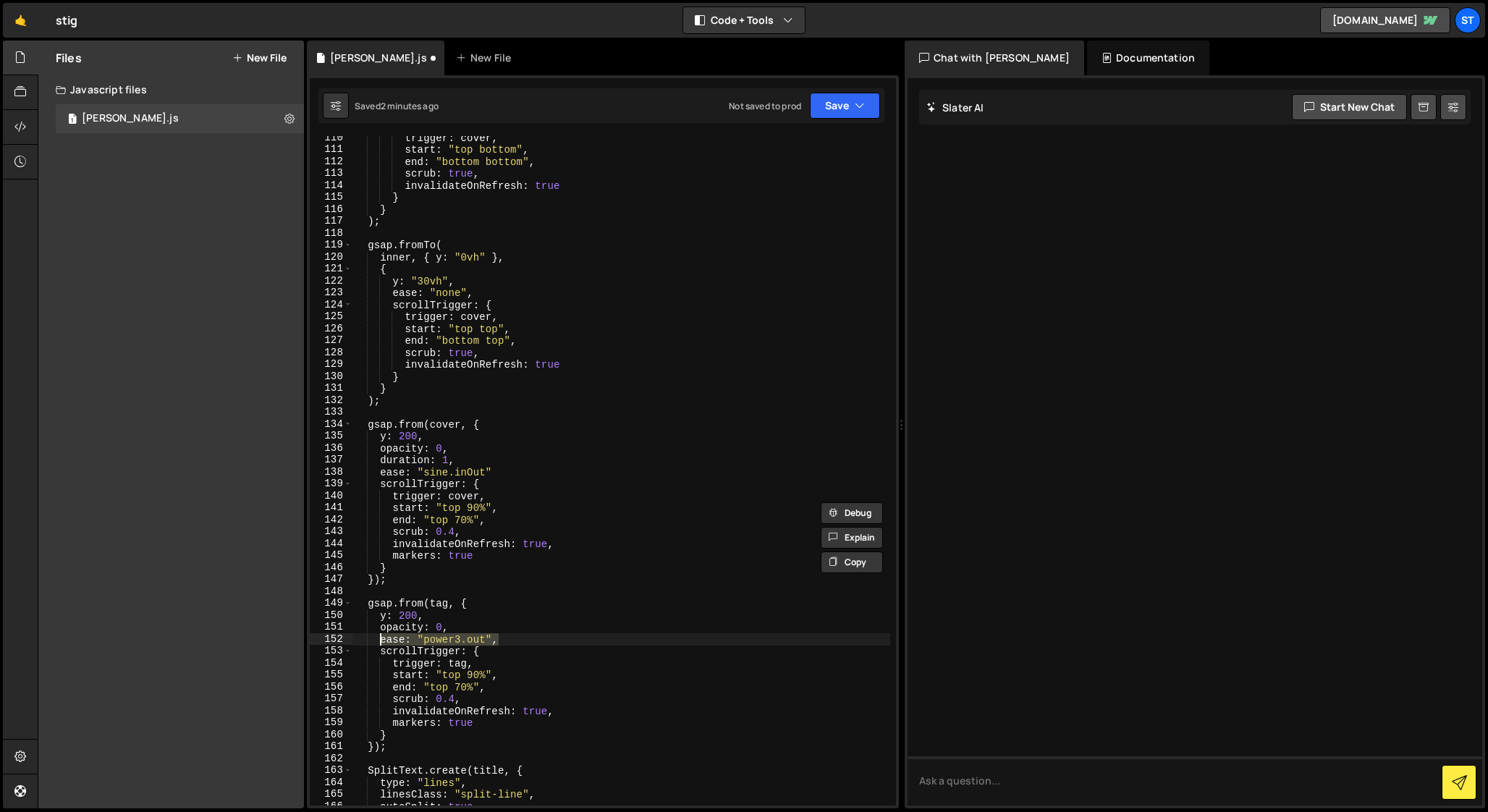
drag, startPoint x: 505, startPoint y: 638, endPoint x: 378, endPoint y: 638, distance: 127.0
click at [378, 638] on div "trigger : cover , start : "top bottom" , end : "bottom bottom" , scrub : true ,…" at bounding box center [622, 478] width 538 height 693
paste textarea "sine.inOut""
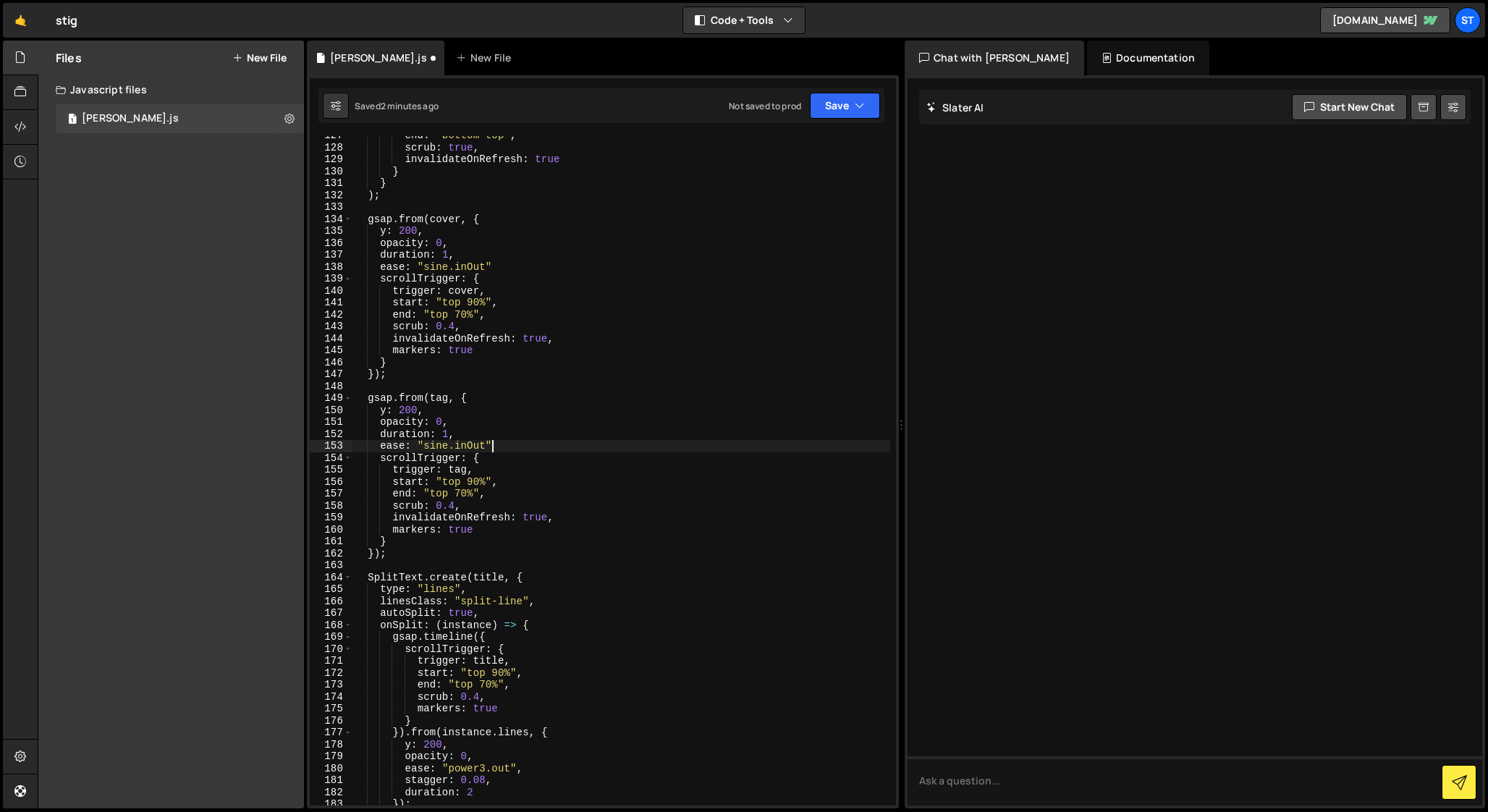
scroll to position [1556, 0]
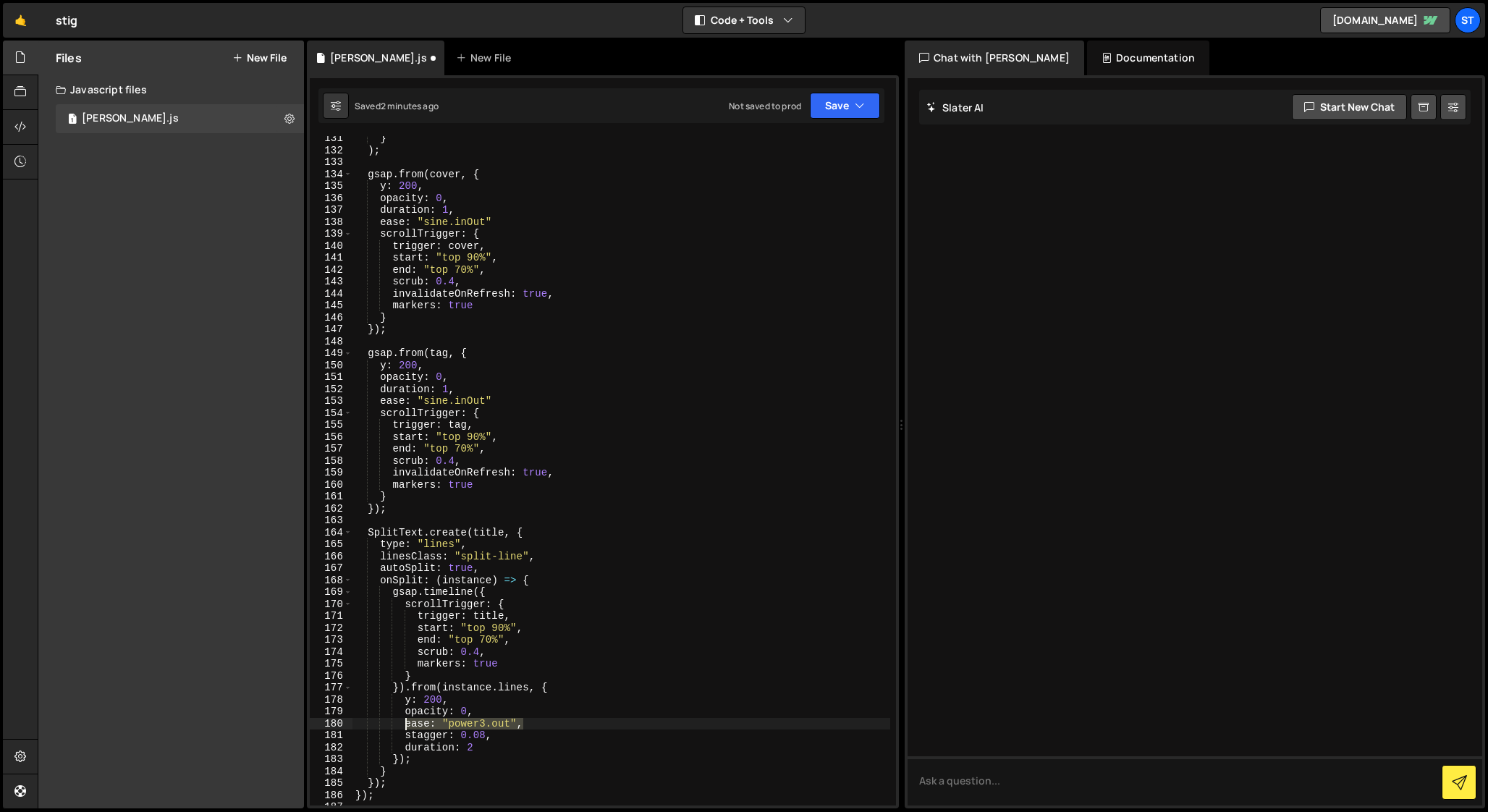
drag, startPoint x: 525, startPoint y: 724, endPoint x: 403, endPoint y: 726, distance: 122.0
click at [403, 726] on div "} ) ; gsap . from ( cover , { y : 200 , opacity : 0 , duration : 1 , ease : "si…" at bounding box center [622, 478] width 538 height 693
paste textarea "ease: "sine.inOut""
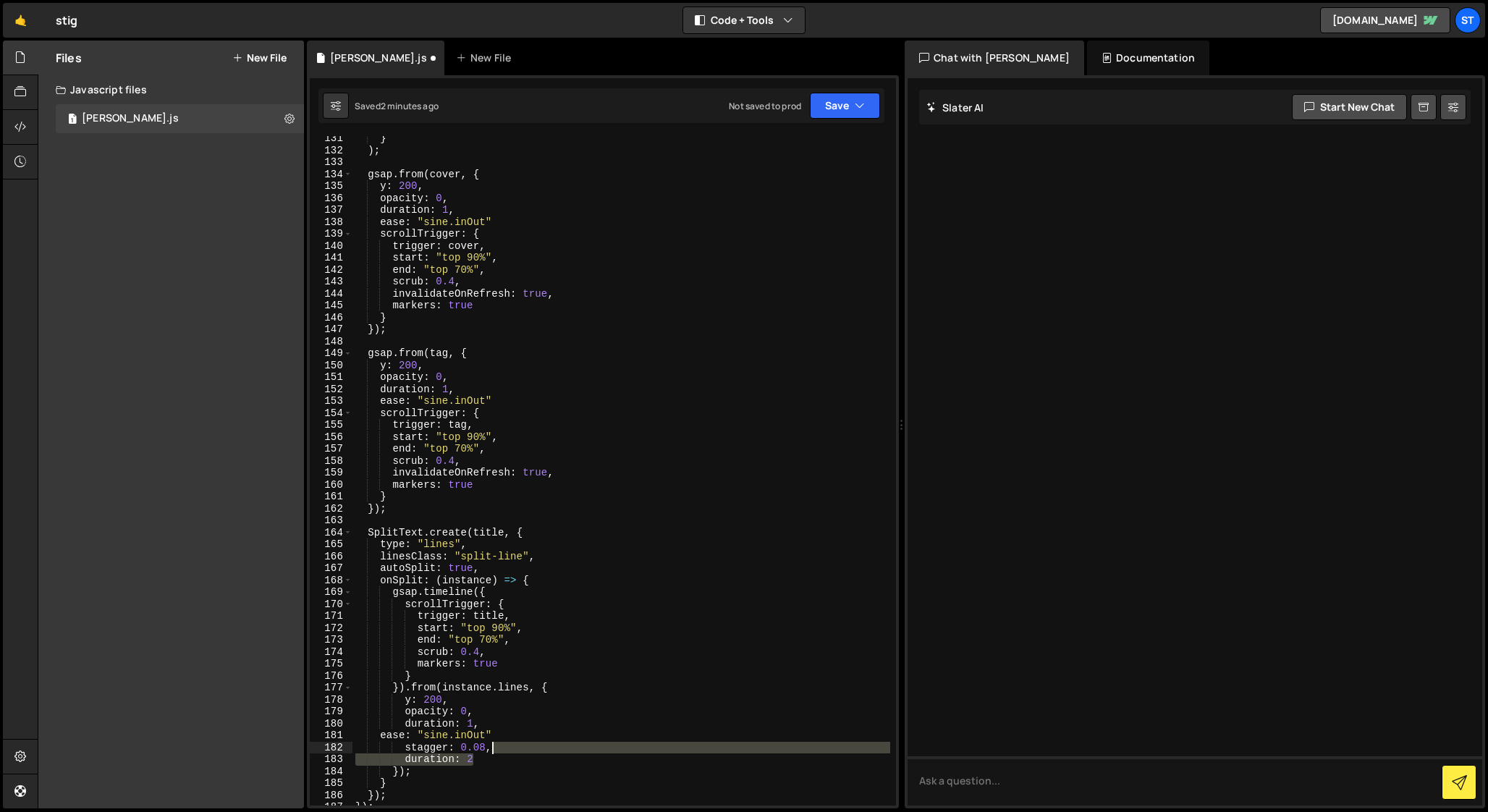
drag, startPoint x: 480, startPoint y: 762, endPoint x: 498, endPoint y: 751, distance: 21.1
click at [498, 751] on div "} ) ; gsap . from ( cover , { y : 200 , opacity : 0 , duration : 1 , ease : "si…" at bounding box center [622, 478] width 538 height 693
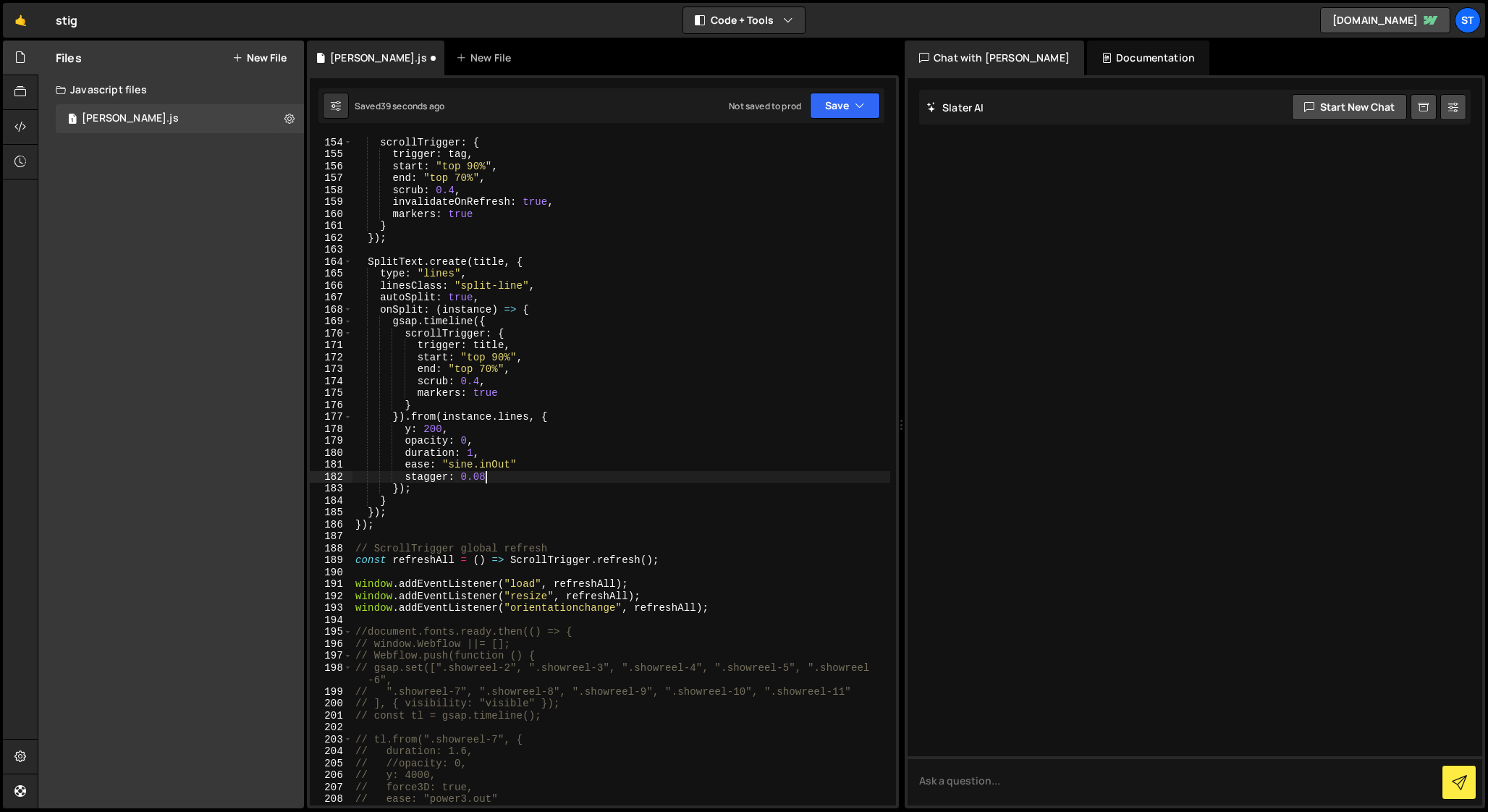
scroll to position [1826, 0]
click at [526, 464] on div "ease : "sine.inOut" scrollTrigger : { trigger : tag , start : "top 90%" , end :…" at bounding box center [622, 471] width 538 height 693
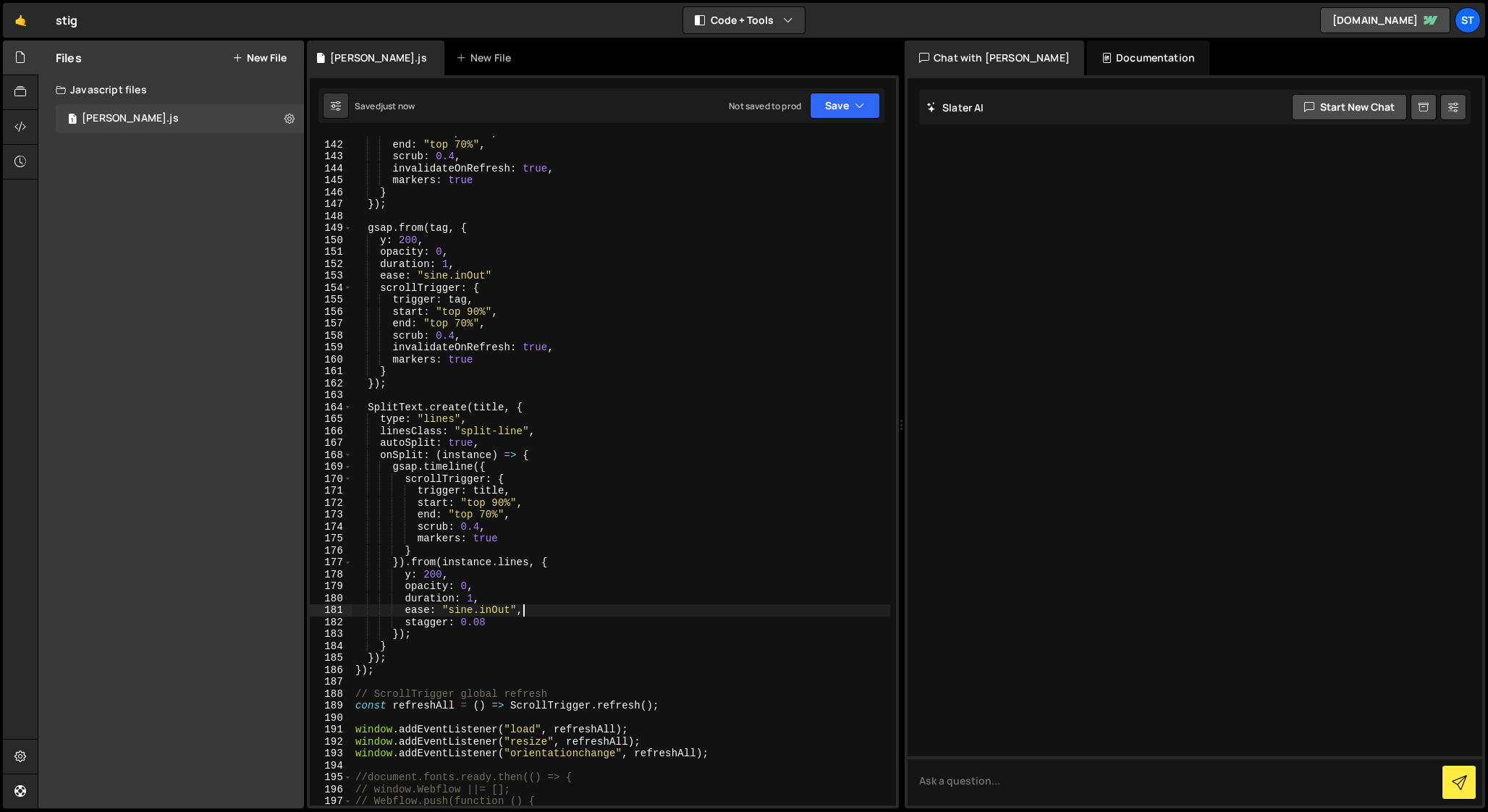
scroll to position [1674, 0]
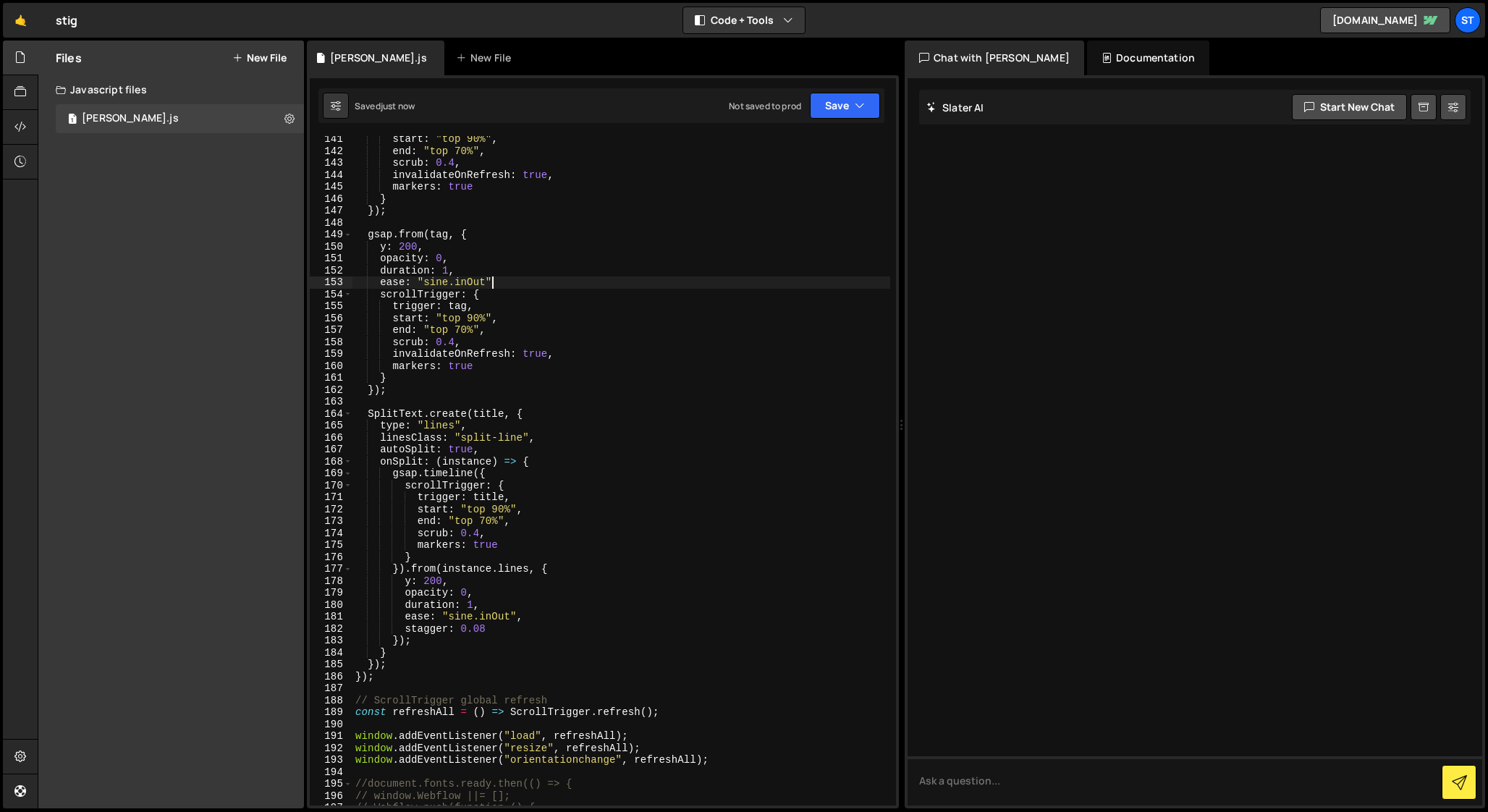
click at [505, 278] on div "start : "top 90%" , end : "top 70%" , scrub : 0.4 , invalidateOnRefresh : true …" at bounding box center [622, 485] width 538 height 705
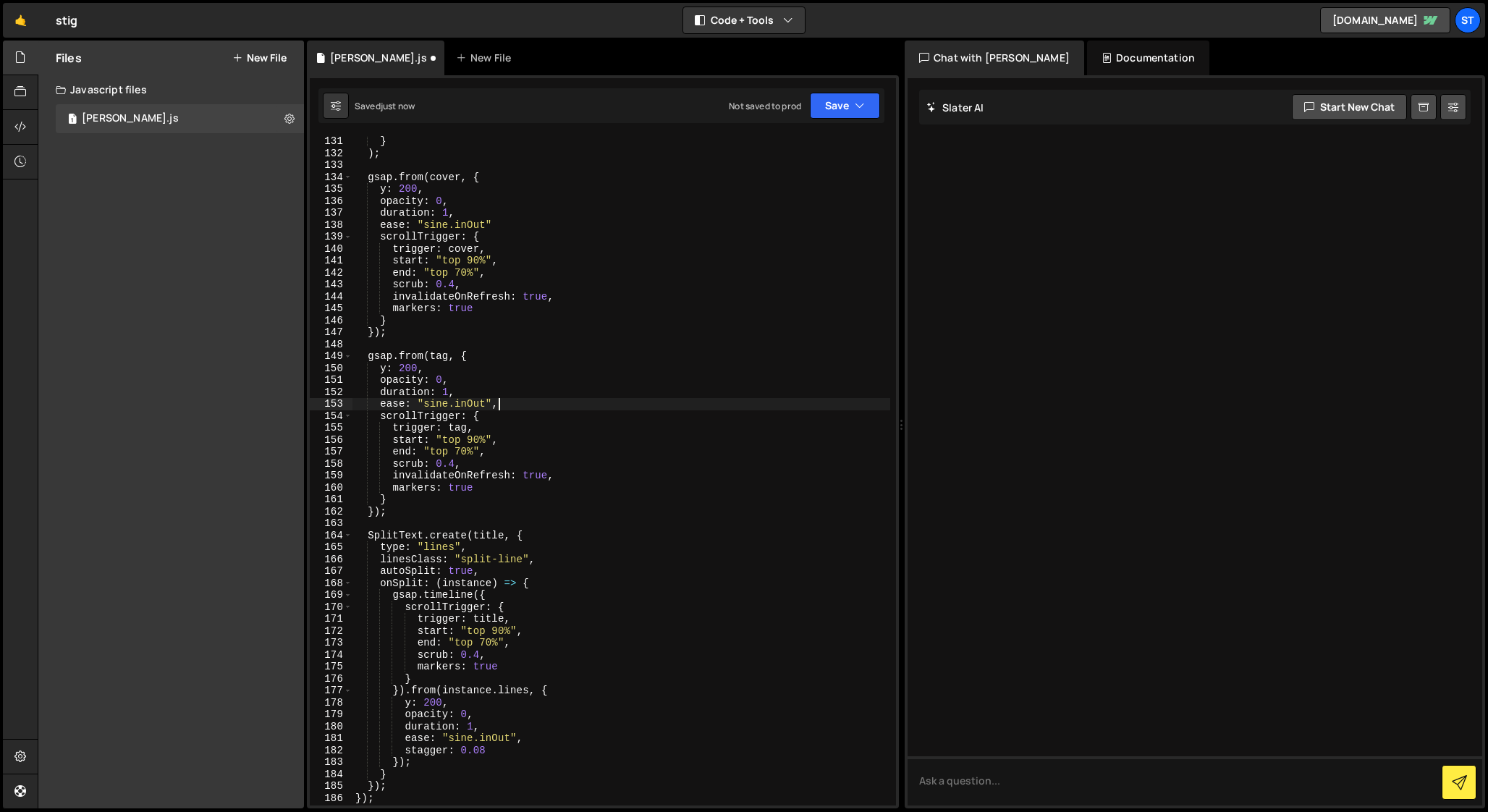
scroll to position [1531, 0]
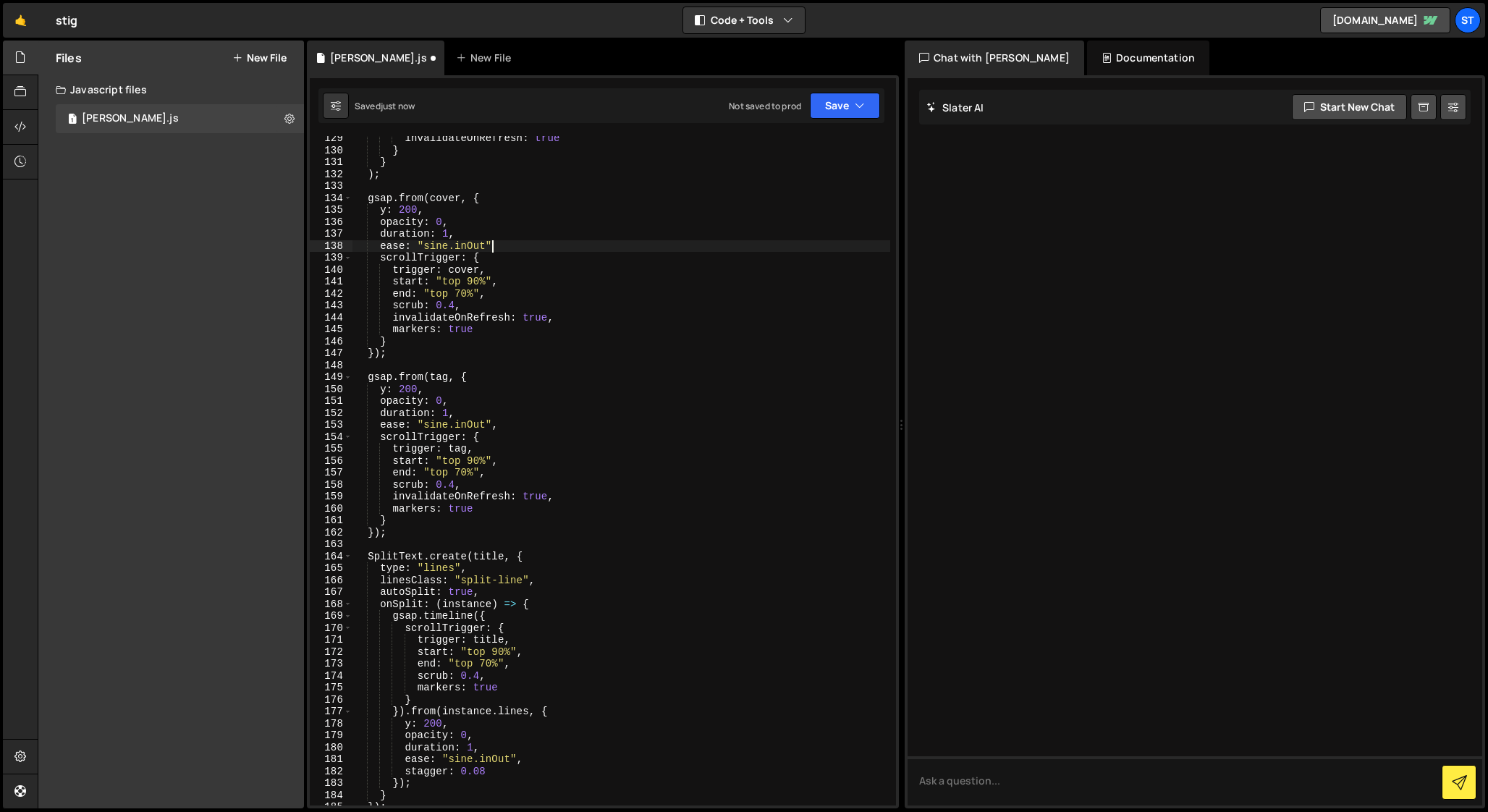
click at [500, 241] on div "invalidateOnRefresh : true } } ) ; gsap . from ( cover , { y : 200 , opacity : …" at bounding box center [622, 478] width 538 height 693
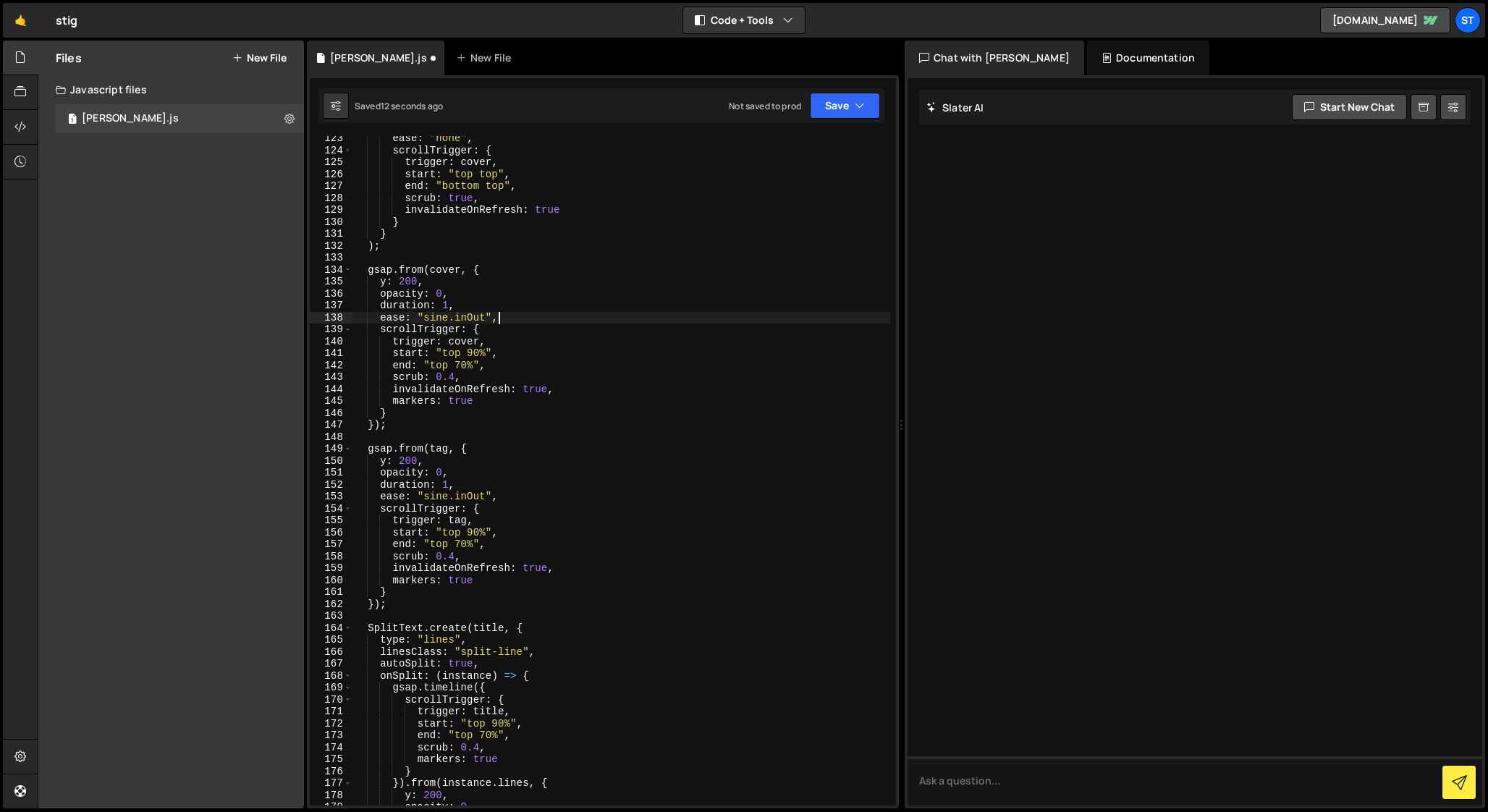
scroll to position [1383, 0]
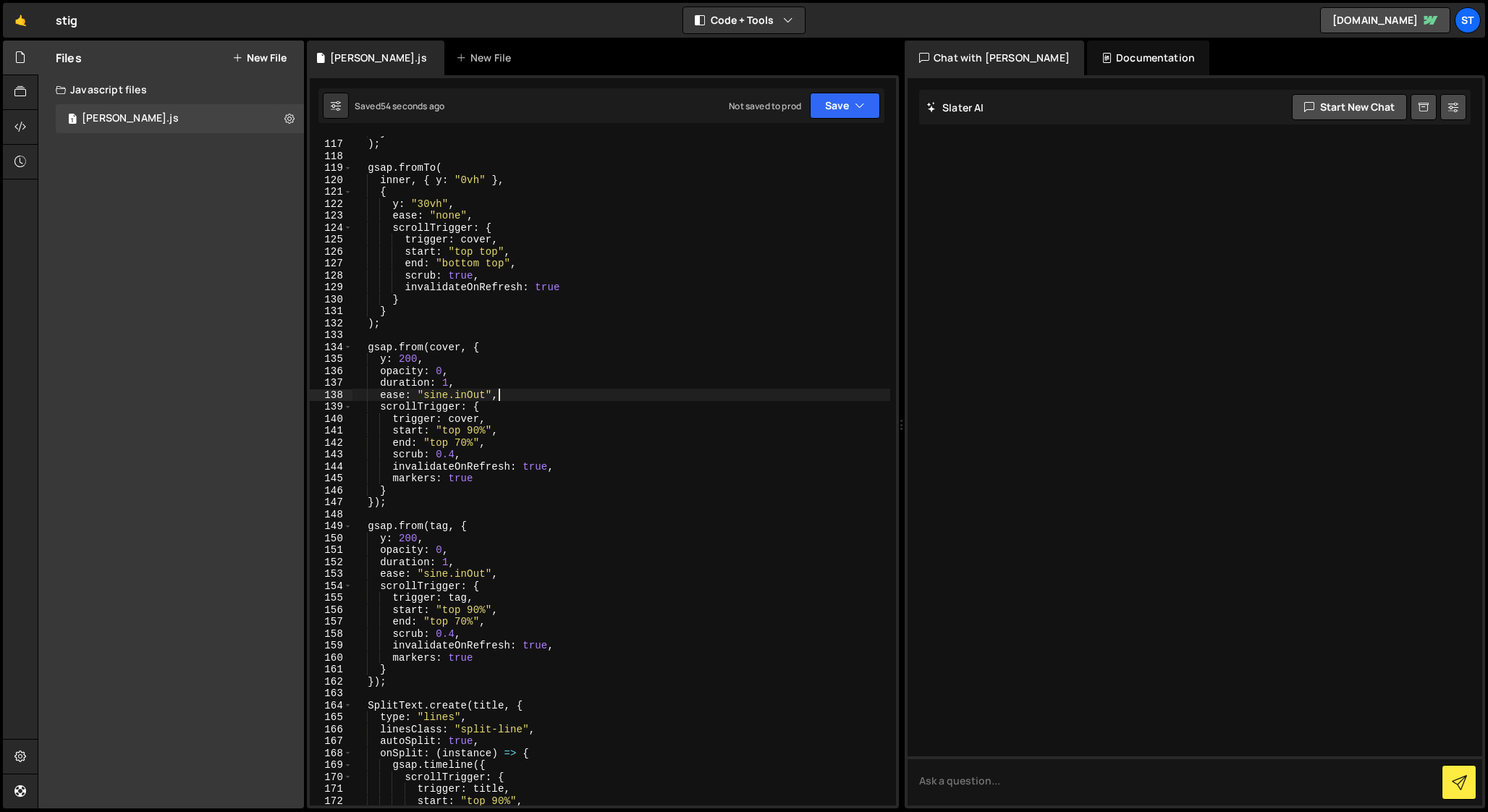
click at [448, 562] on div "} ) ; gsap . fromTo ( inner , { y : "0vh" } , { y : "30vh" , ease : "none" , sc…" at bounding box center [622, 472] width 538 height 693
click at [403, 554] on div "} ) ; gsap . fromTo ( inner , { y : "0vh" } , { y : "30vh" , ease : "none" , sc…" at bounding box center [622, 472] width 538 height 693
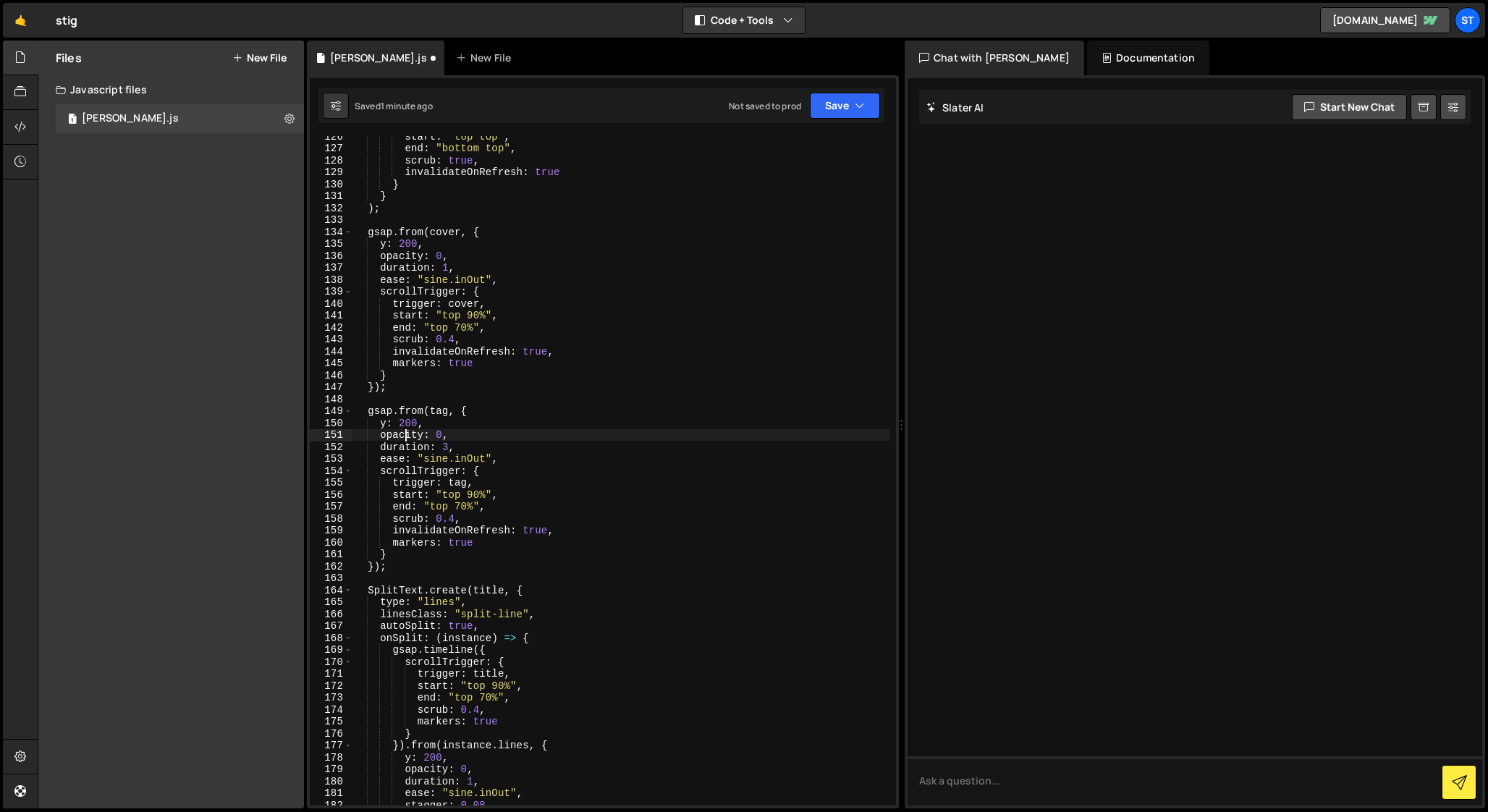
scroll to position [1543, 0]
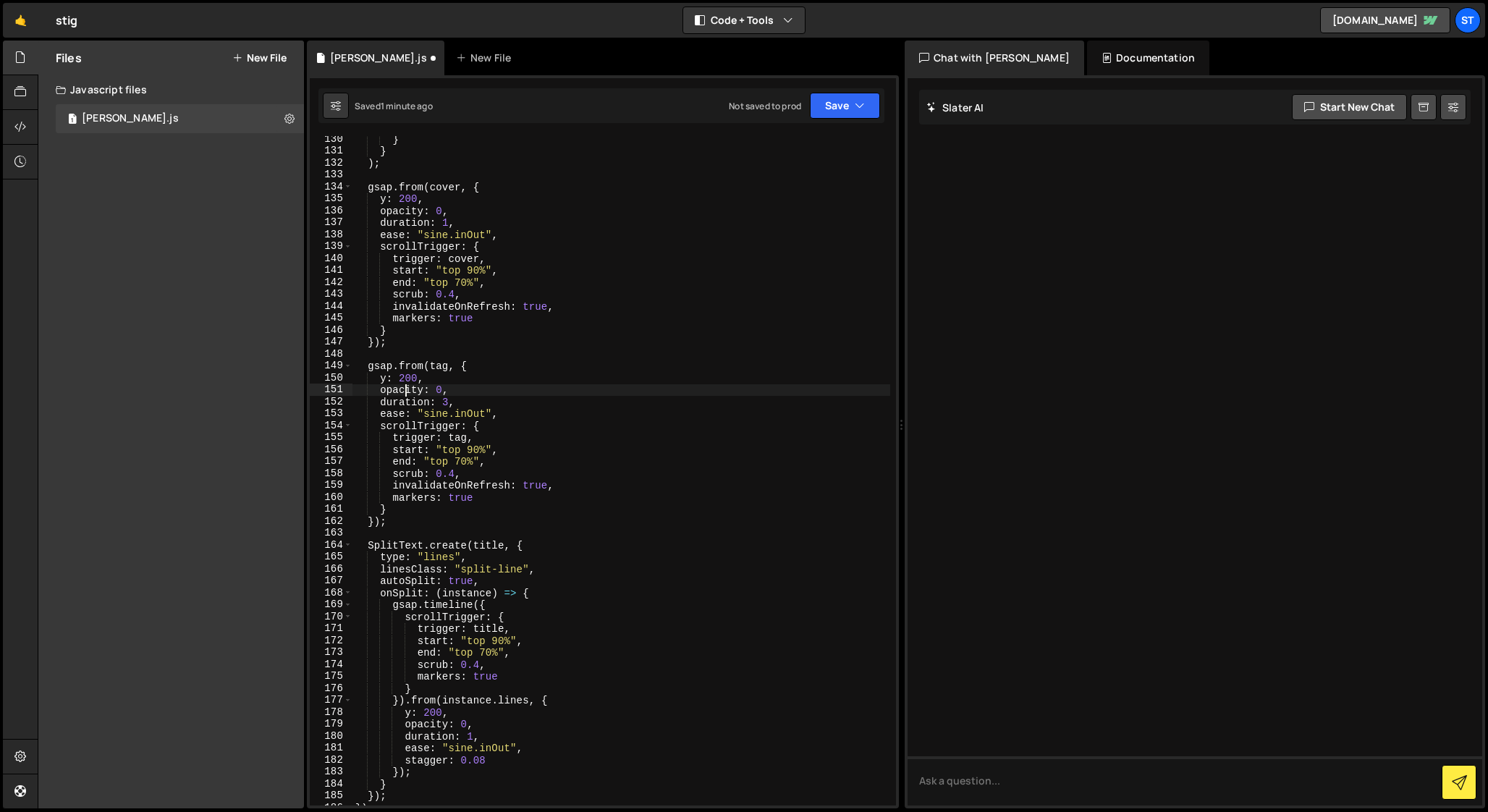
click at [473, 734] on div "} } ) ; gsap . from ( cover , { y : 200 , opacity : 0 , duration : 1 , ease : "…" at bounding box center [622, 479] width 538 height 693
click at [431, 715] on div "} } ) ; gsap . from ( cover , { y : 200 , opacity : 0 , duration : 1 , ease : "…" at bounding box center [622, 479] width 538 height 693
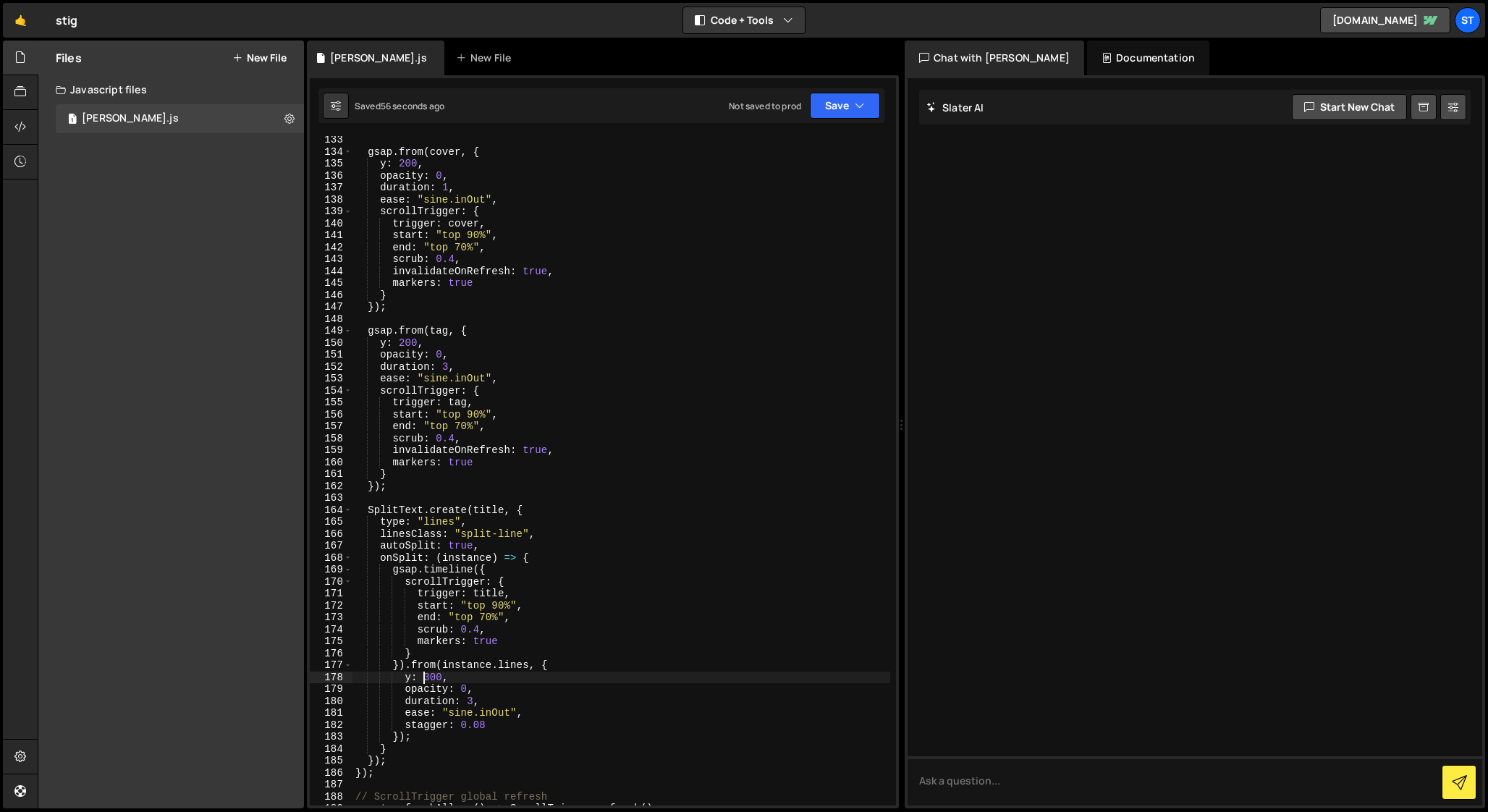
scroll to position [1586, 0]
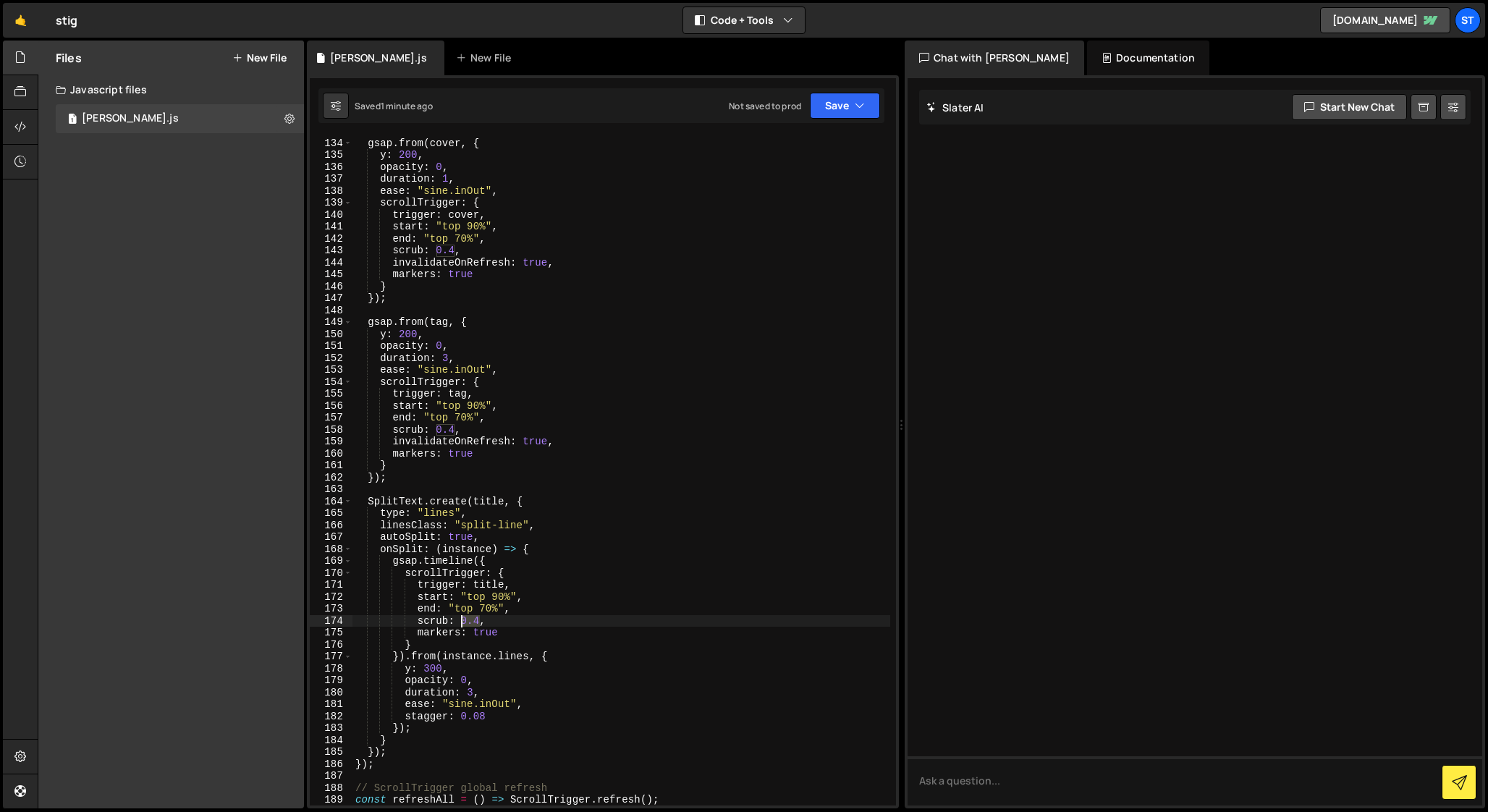
drag, startPoint x: 479, startPoint y: 621, endPoint x: 461, endPoint y: 621, distance: 18.0
click at [461, 621] on div "gsap . from ( cover , { y : 200 , opacity : 0 , duration : 1 , ease : "sine.inO…" at bounding box center [622, 472] width 538 height 693
drag, startPoint x: 455, startPoint y: 431, endPoint x: 437, endPoint y: 431, distance: 18.0
click at [437, 431] on div "gsap . from ( cover , { y : 200 , opacity : 0 , duration : 1 , ease : "sine.inO…" at bounding box center [622, 472] width 538 height 693
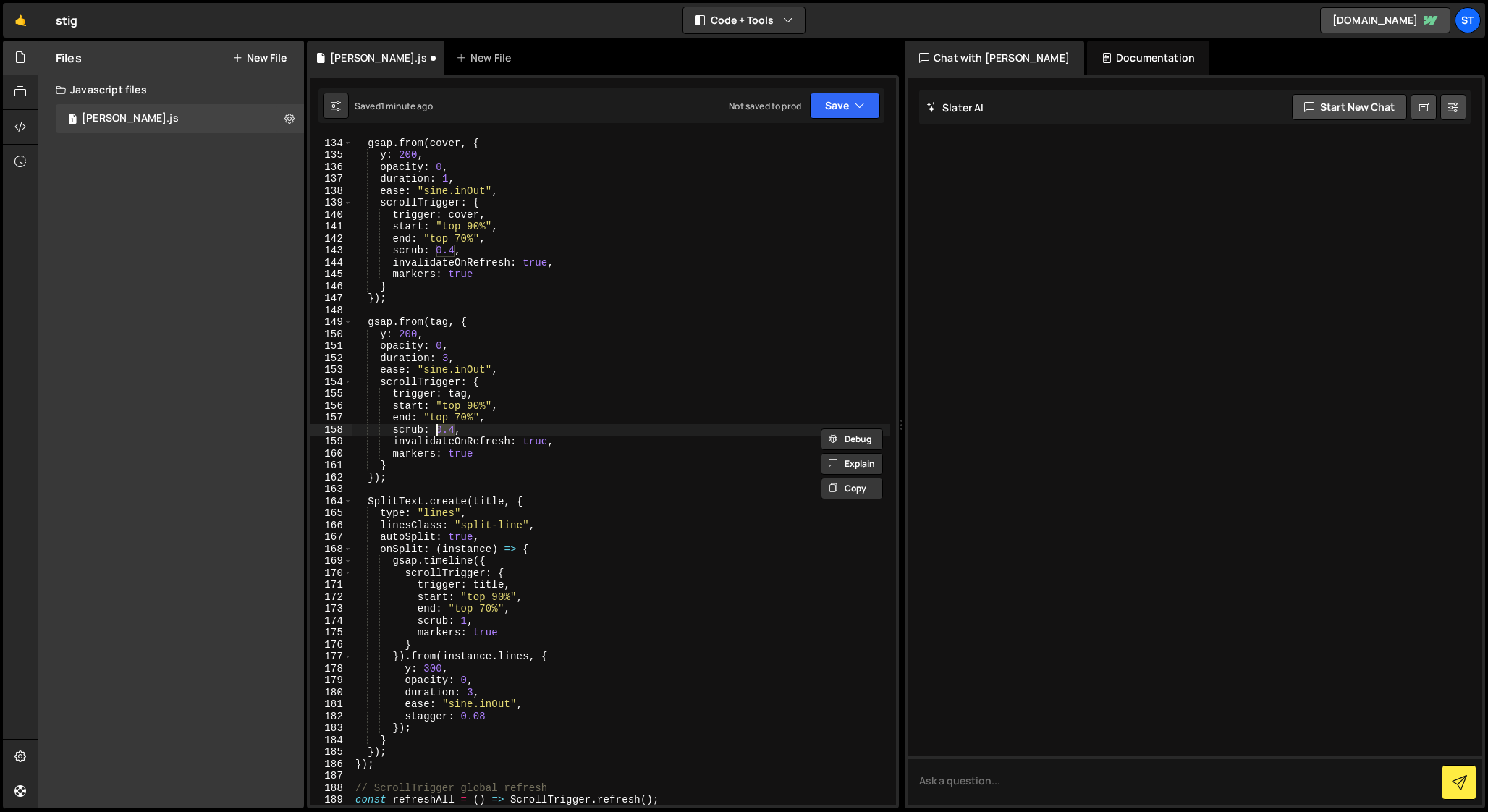
scroll to position [0, 6]
click at [393, 453] on div "gsap . from ( cover , { y : 200 , opacity : 0 , duration : 1 , ease : "sine.inO…" at bounding box center [622, 472] width 538 height 693
click at [417, 633] on div "gsap . from ( cover , { y : 200 , opacity : 0 , duration : 1 , ease : "sine.inO…" at bounding box center [622, 472] width 538 height 693
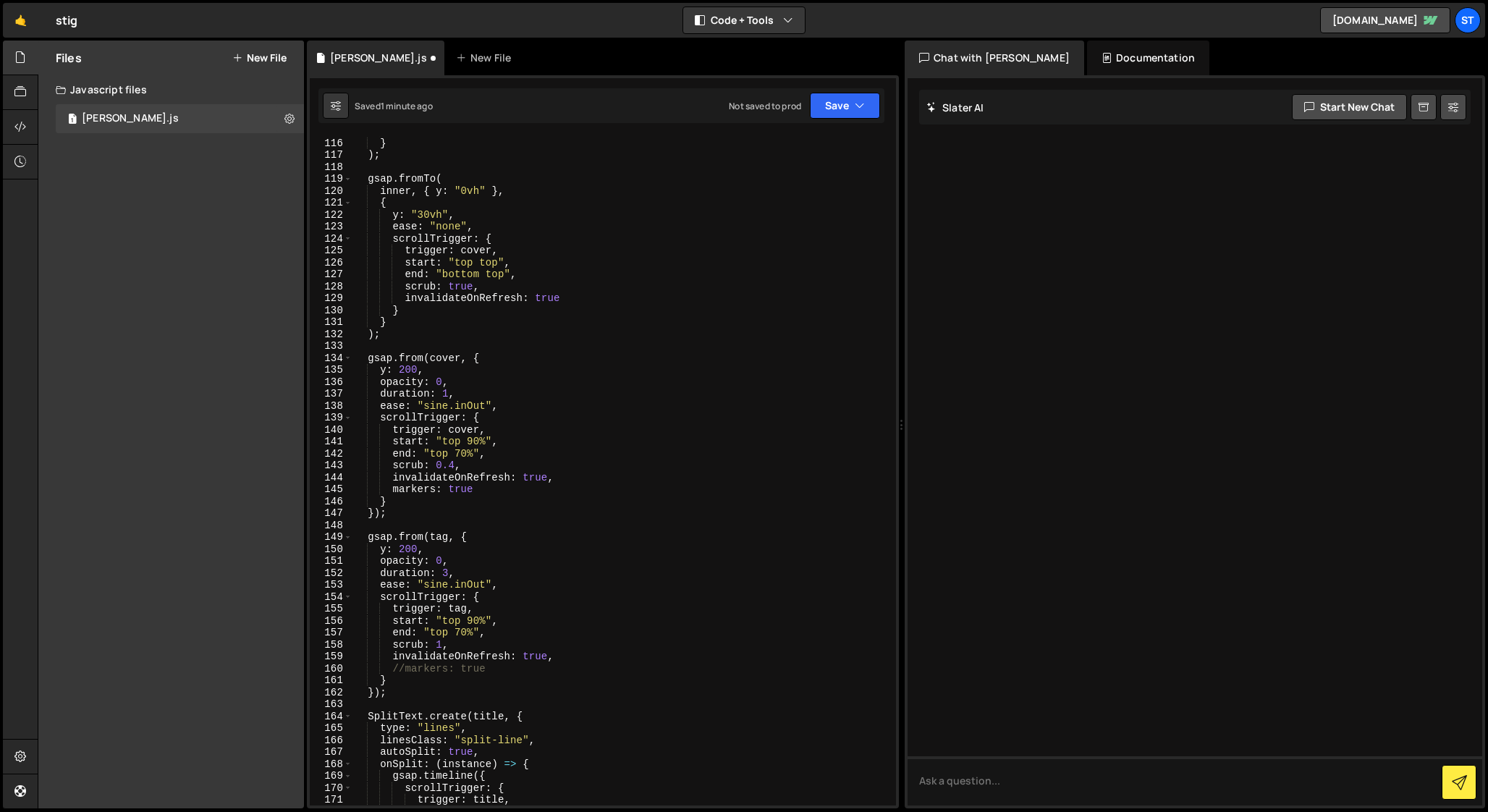
scroll to position [1371, 0]
click at [392, 490] on div "} } ) ; gsap . fromTo ( inner , { y : "0vh" } , { y : "30vh" , ease : "none" , …" at bounding box center [622, 472] width 538 height 693
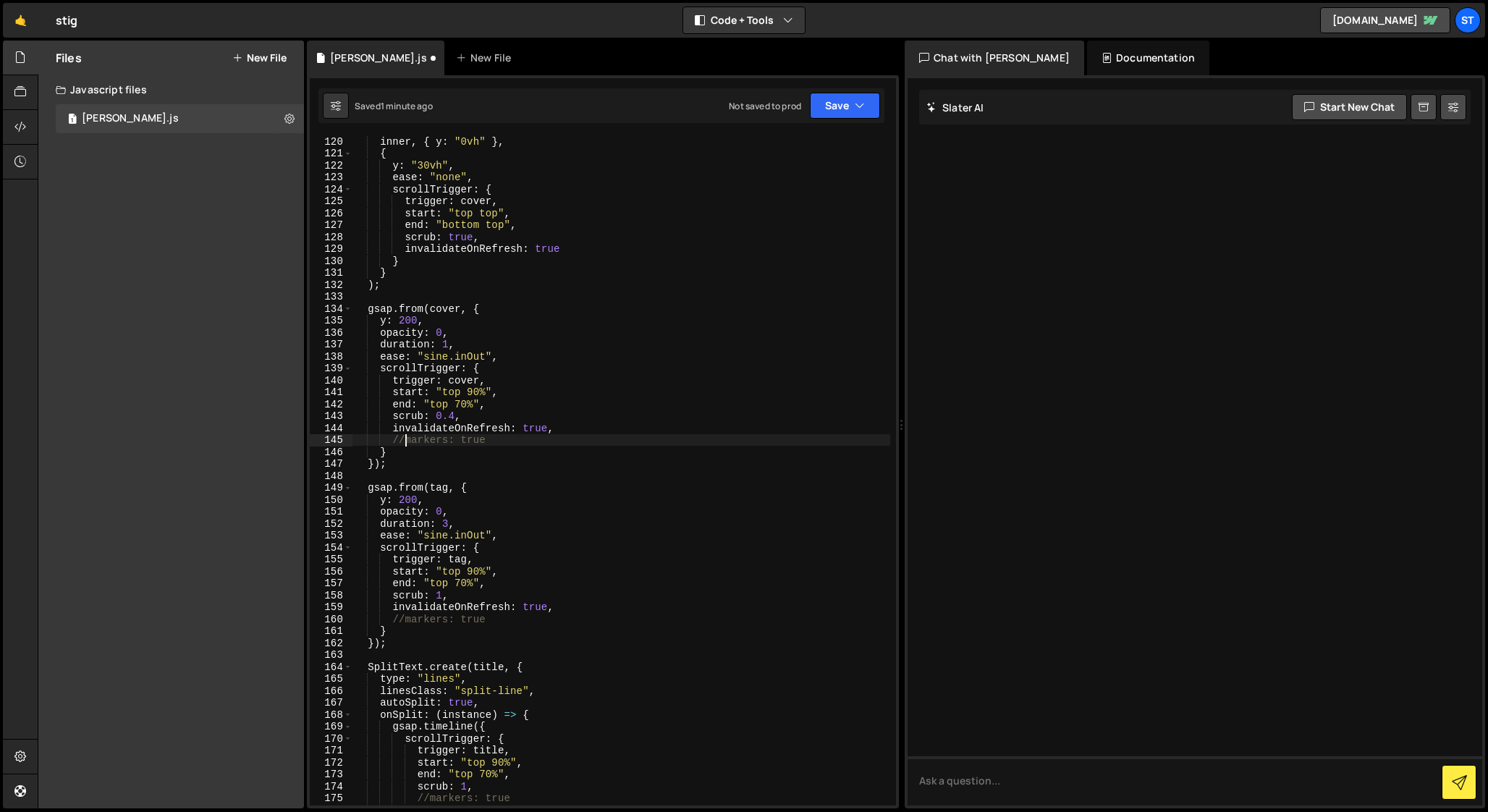
scroll to position [1428, 0]
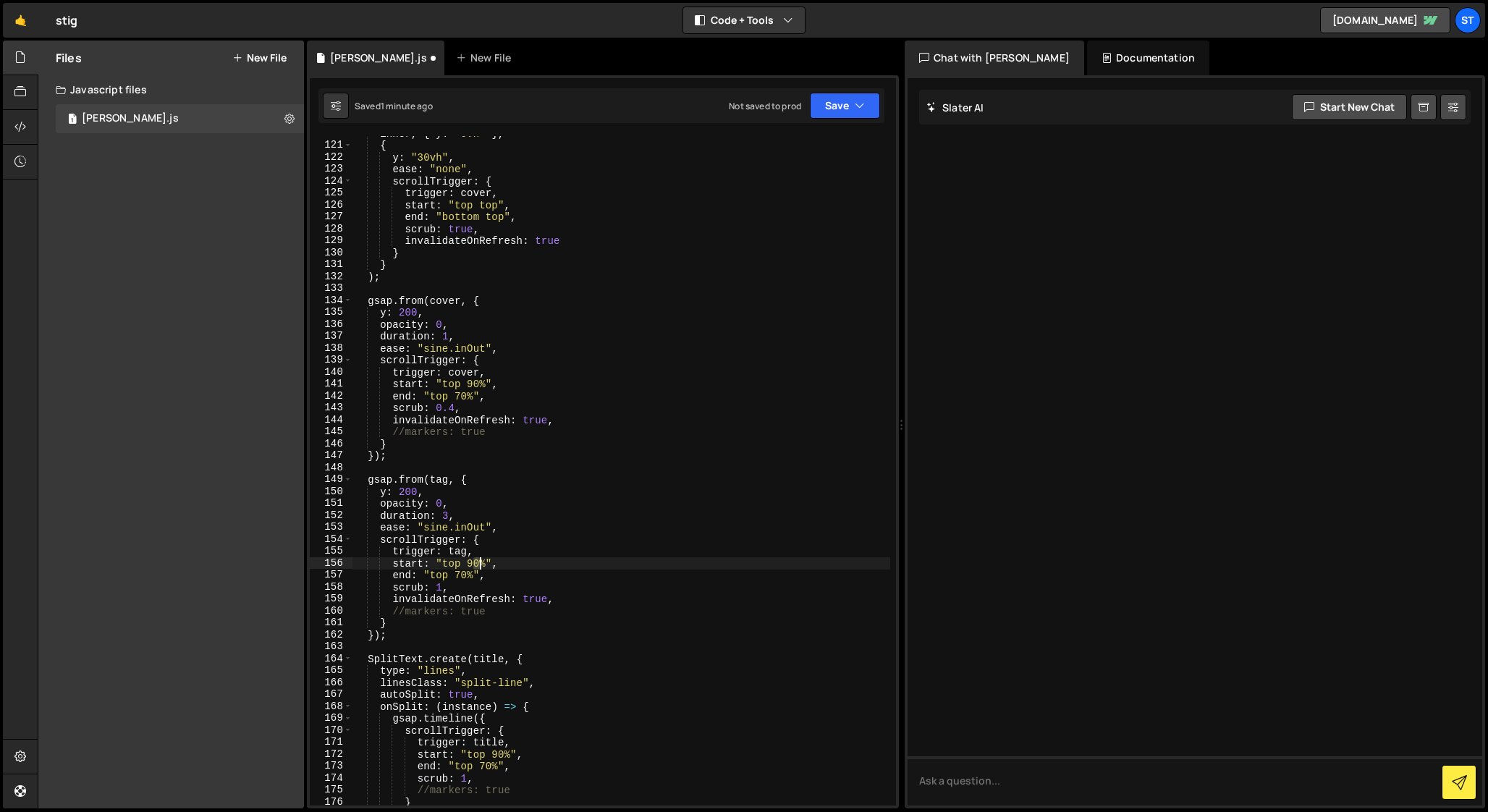
click at [477, 564] on div "inner , { y : "0vh" } , { y : "30vh" , ease : "none" , scrollTrigger : { trigge…" at bounding box center [622, 473] width 538 height 693
click at [461, 575] on div "inner , { y : "0vh" } , { y : "30vh" , ease : "none" , scrollTrigger : { trigge…" at bounding box center [622, 473] width 538 height 693
click at [435, 573] on div "inner , { y : "0vh" } , { y : "30vh" , ease : "none" , scrollTrigger : { trigge…" at bounding box center [622, 473] width 538 height 693
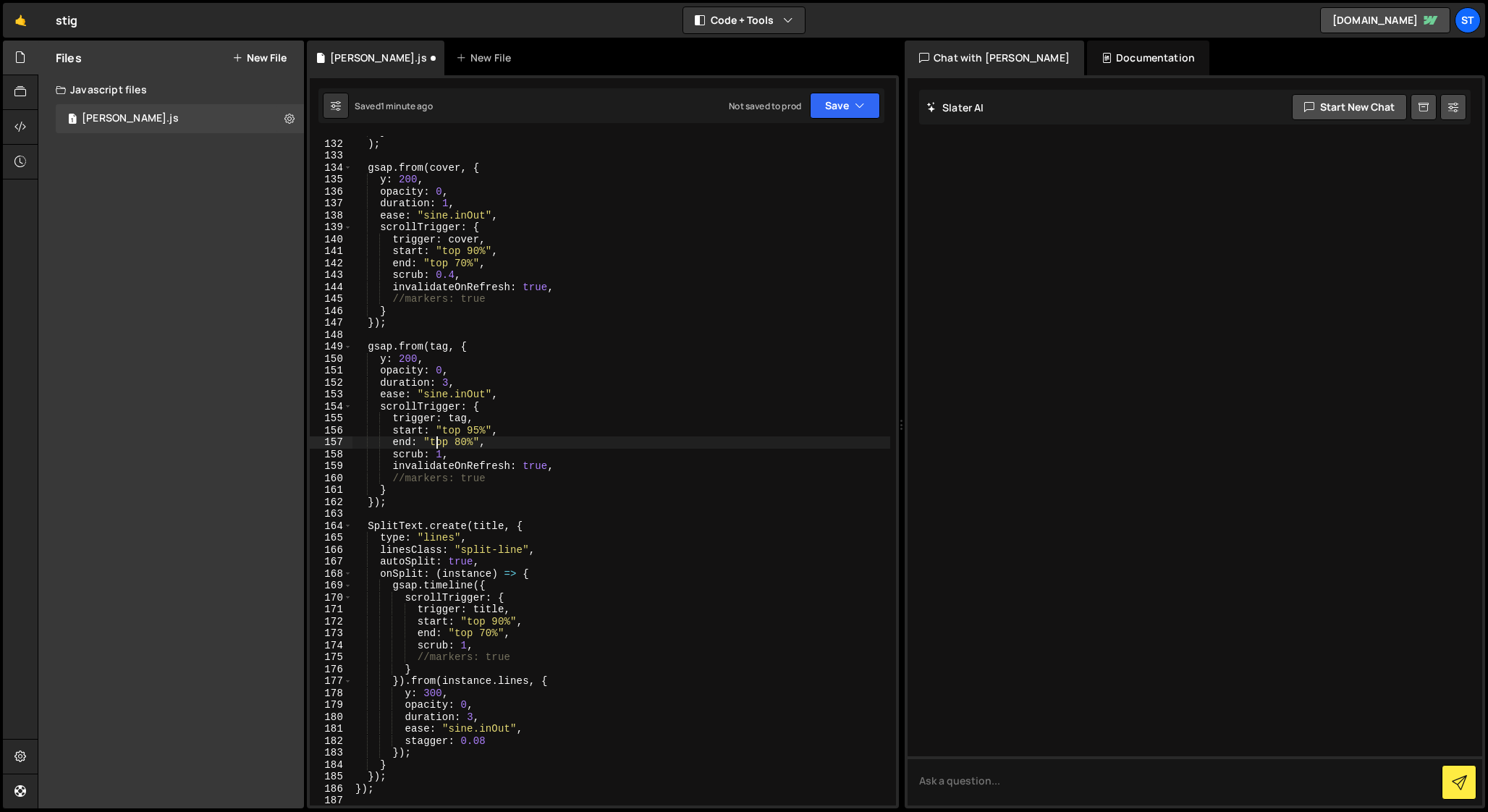
scroll to position [1563, 0]
click at [501, 619] on div "} ) ; gsap . from ( cover , { y : 200 , opacity : 0 , duration : 1 , ease : "si…" at bounding box center [622, 472] width 538 height 693
click at [444, 452] on div "} ) ; gsap . from ( cover , { y : 200 , opacity : 0 , duration : 1 , ease : "si…" at bounding box center [622, 472] width 538 height 693
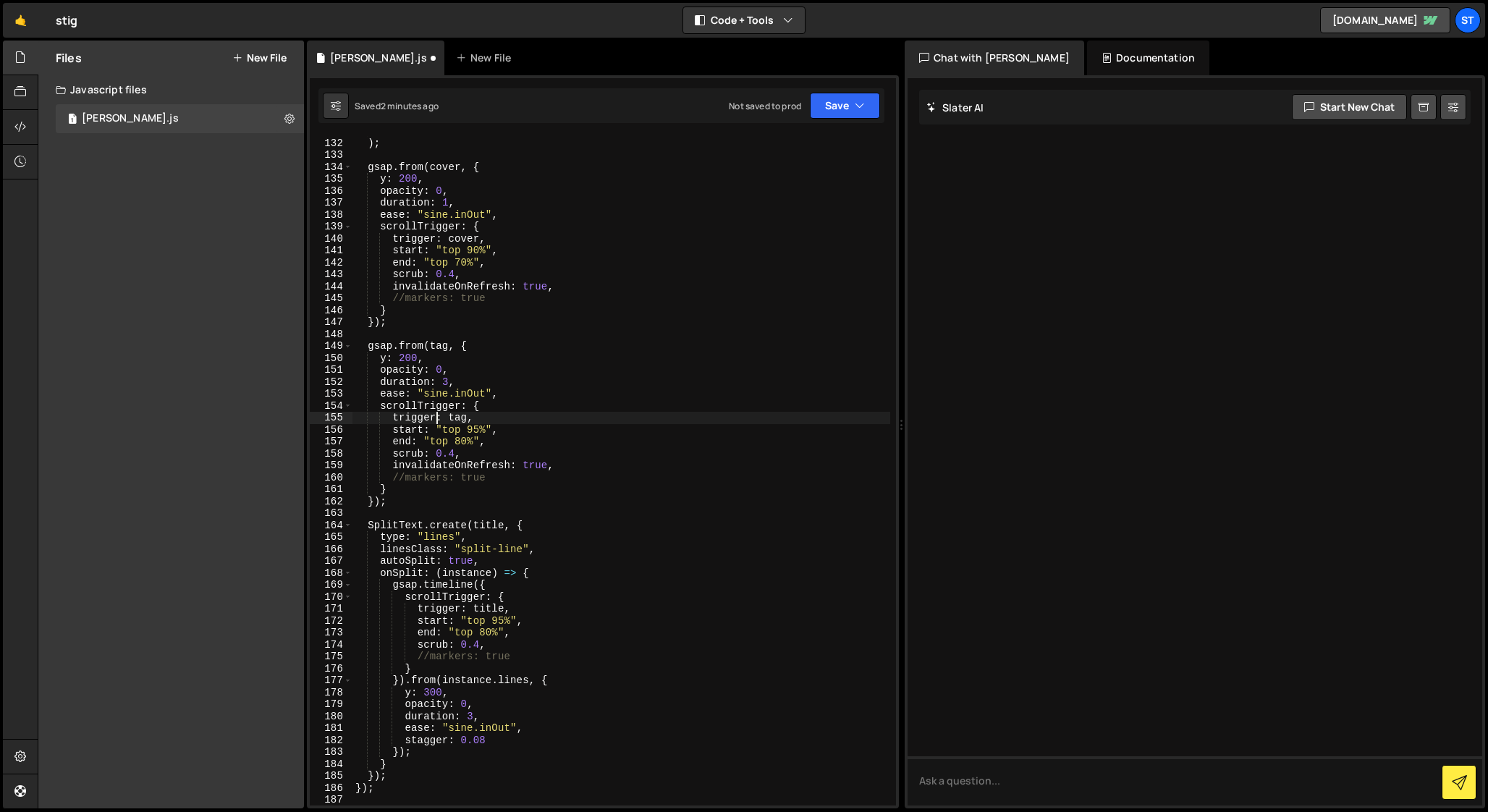
click at [436, 421] on div "} ) ; gsap . from ( cover , { y : 200 , opacity : 0 , duration : 1 , ease : "si…" at bounding box center [622, 472] width 538 height 693
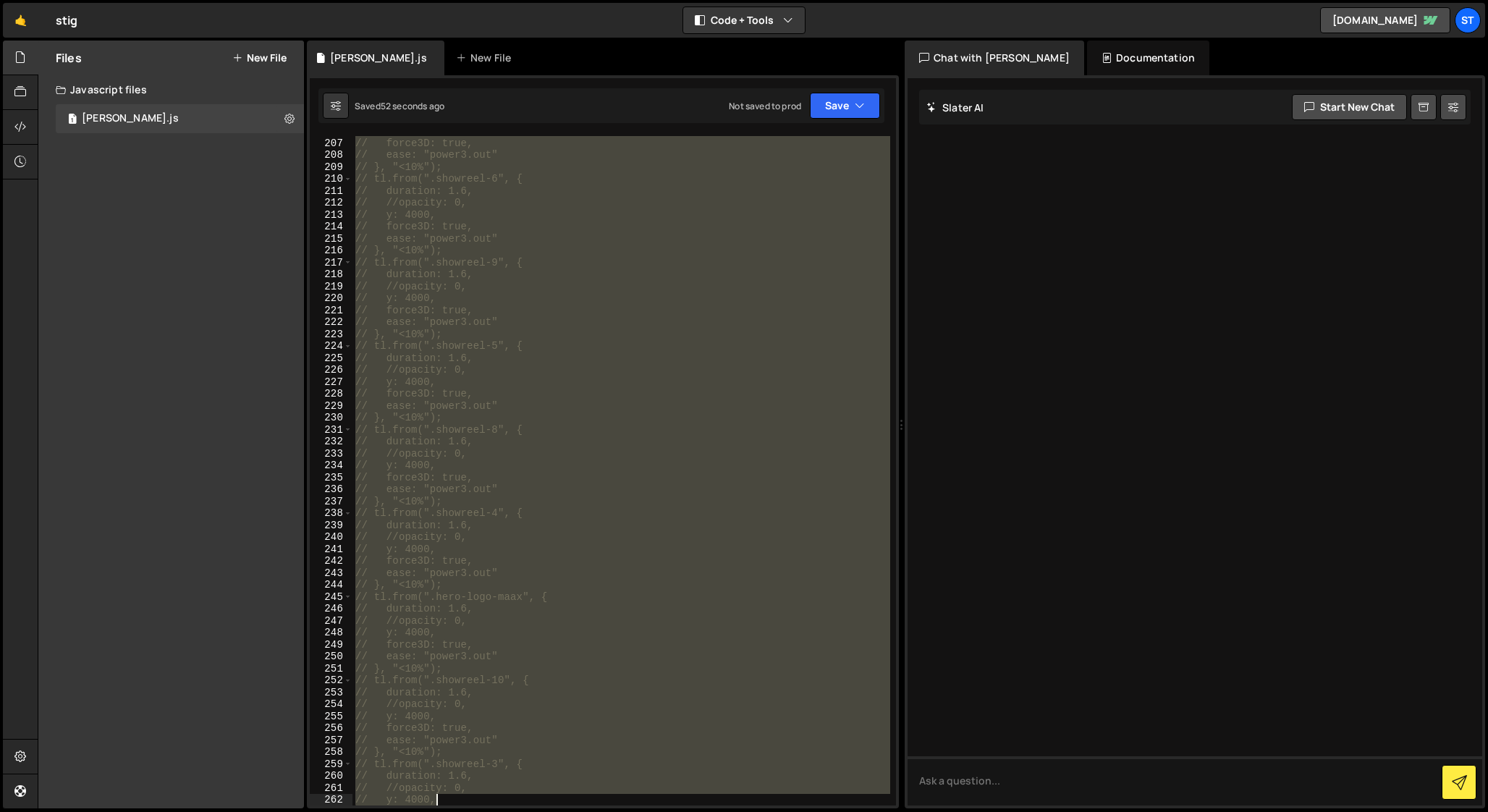
scroll to position [2708, 0]
drag, startPoint x: 357, startPoint y: 225, endPoint x: 500, endPoint y: 789, distance: 581.8
click at [500, 789] on div "// //opacity: 0, // y: 4000, // force3D: true, // ease: "power3.out" // }, "<10…" at bounding box center [622, 472] width 538 height 693
type textarea "// });"
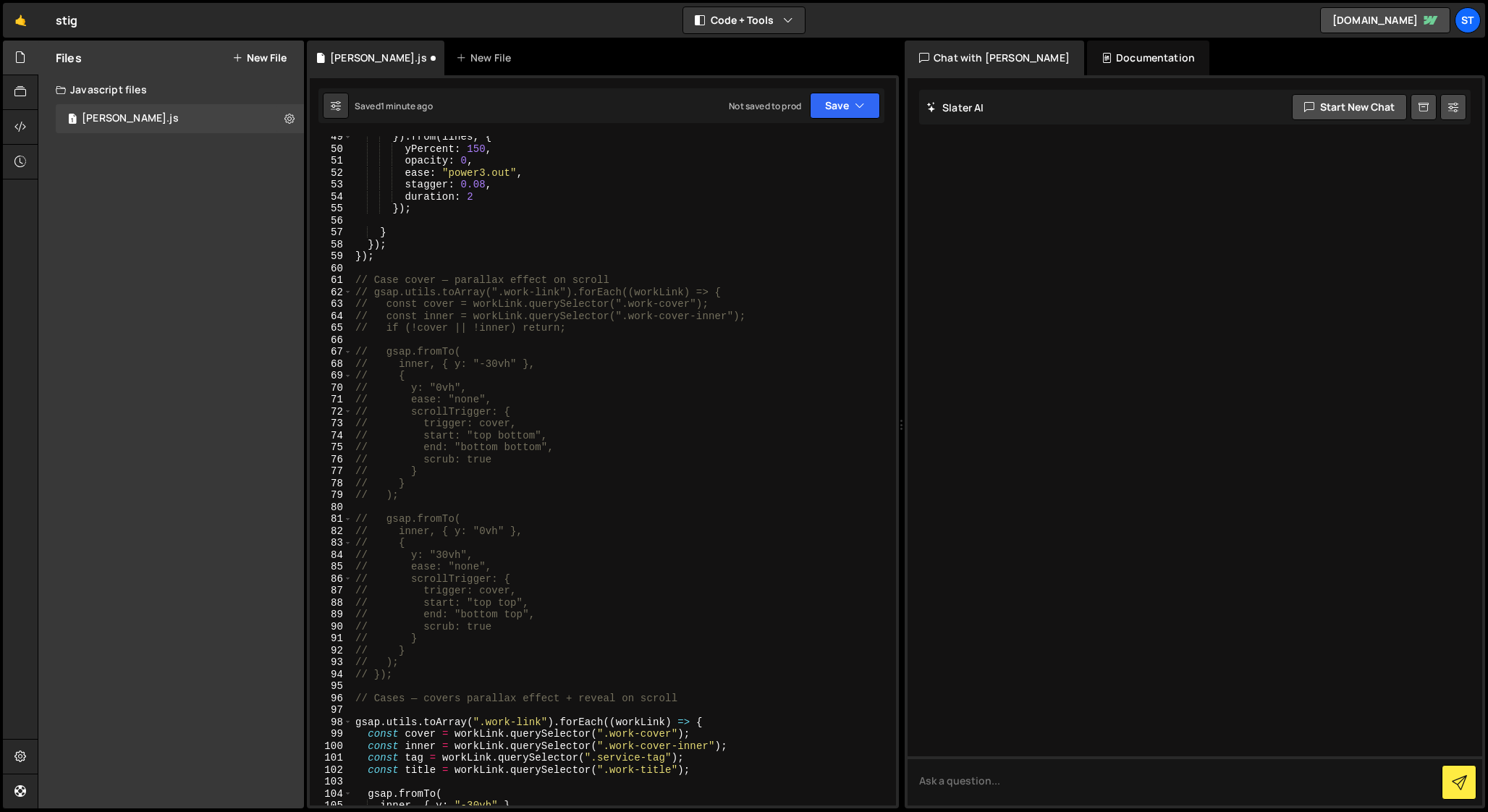
scroll to position [578, 0]
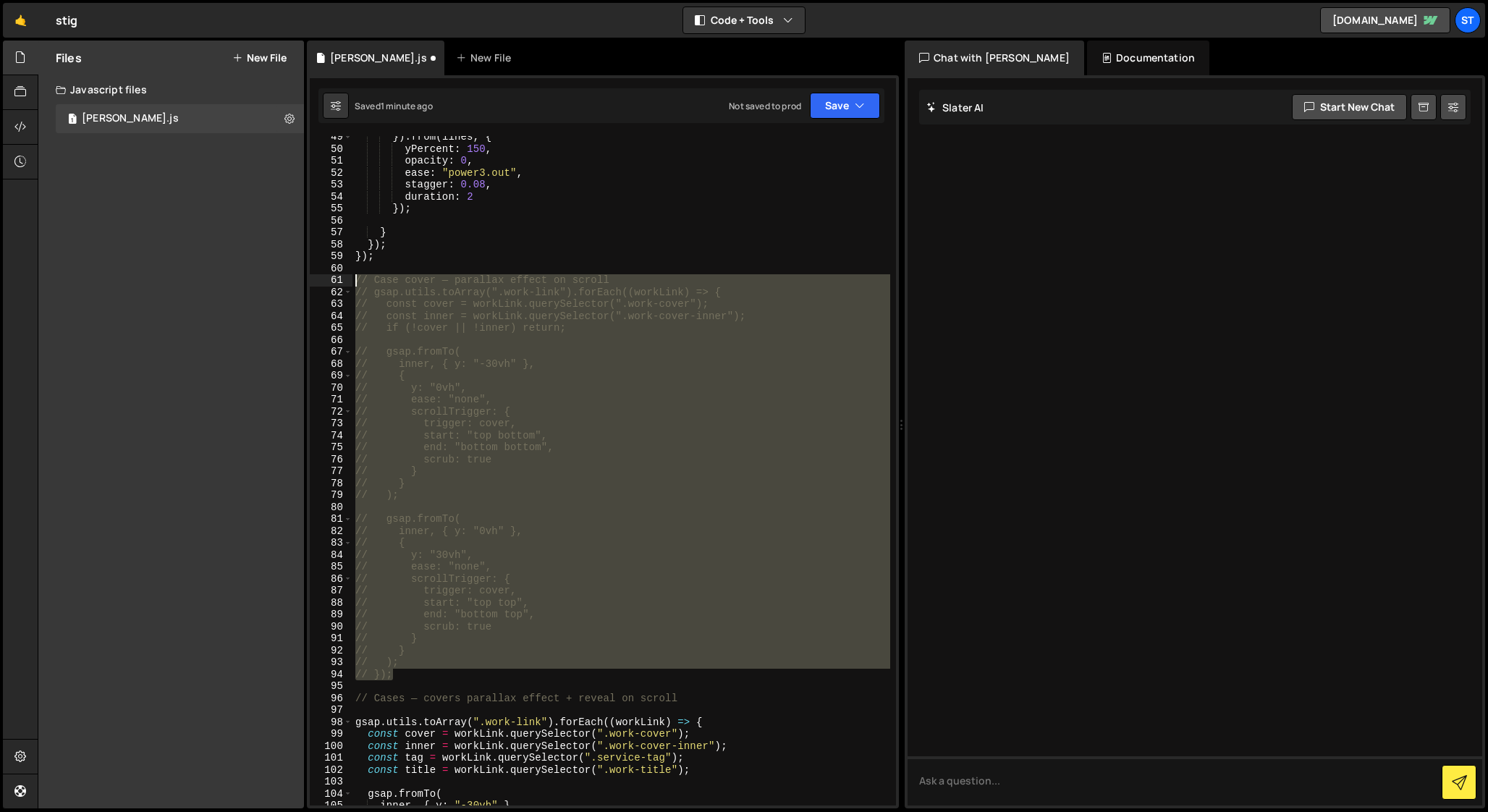
drag, startPoint x: 399, startPoint y: 674, endPoint x: 316, endPoint y: 275, distance: 407.5
click at [316, 275] on div "window.addEventListener("orientationchange", refreshAll); 49 50 51 52 53 54 55 …" at bounding box center [603, 470] width 586 height 669
type textarea "// Case cover — parallax effect on scroll // gsap.utils.toArray(".work-link").f…"
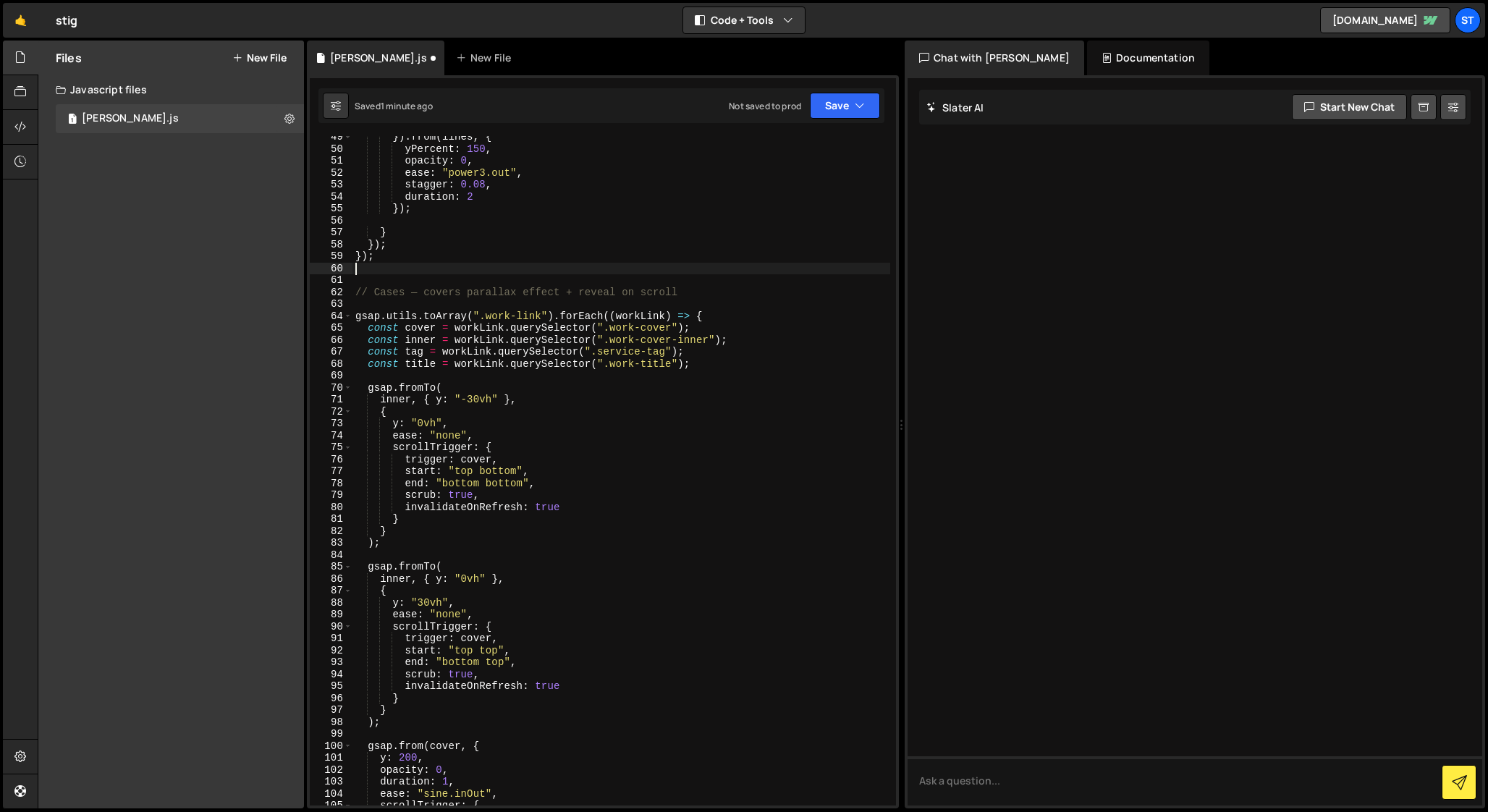
type textarea "});"
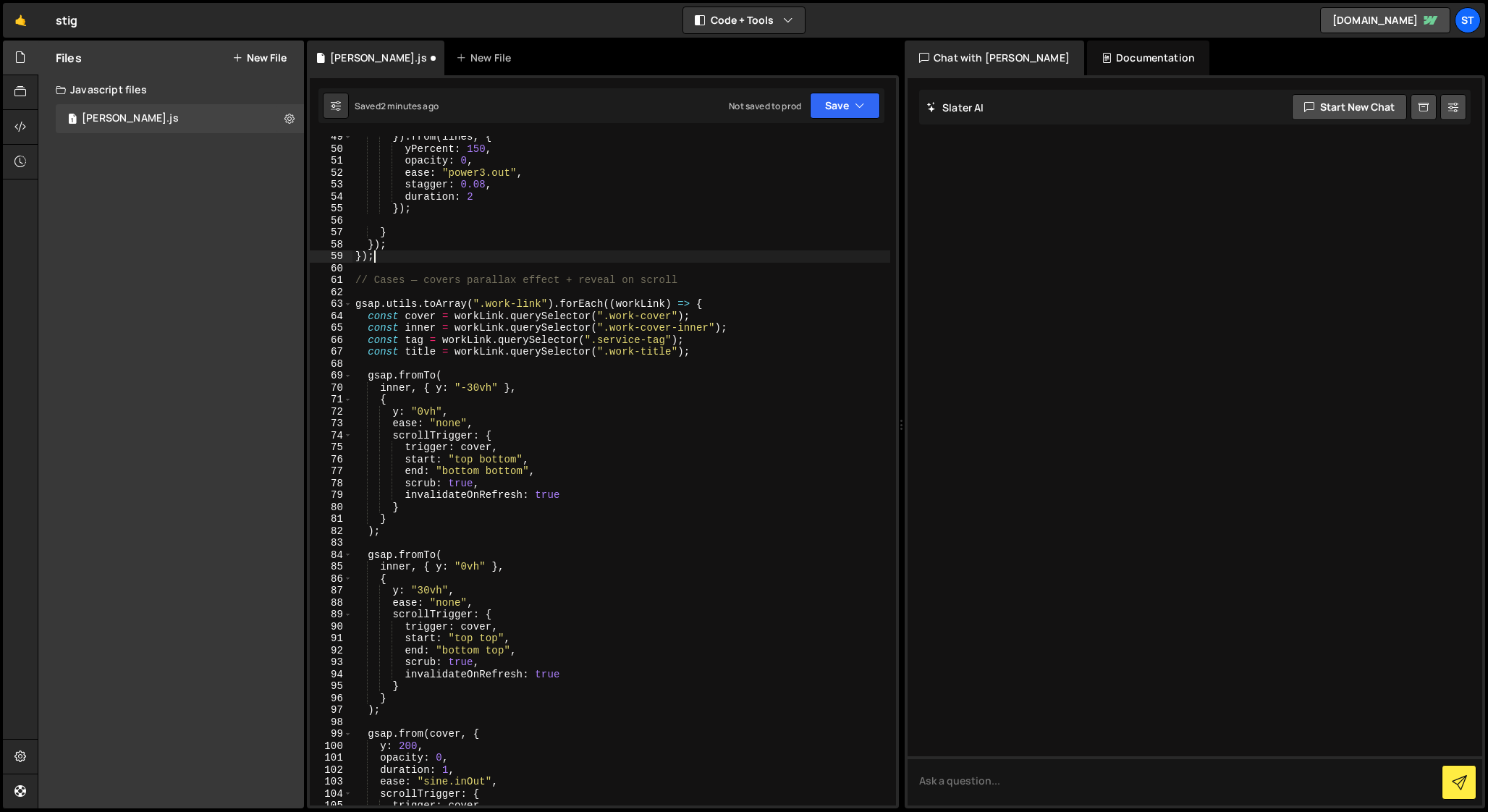
click at [373, 291] on div "}) . from ( lines , { yPercent : 150 , opacity : 0 , ease : "power3.out" , stag…" at bounding box center [622, 477] width 538 height 693
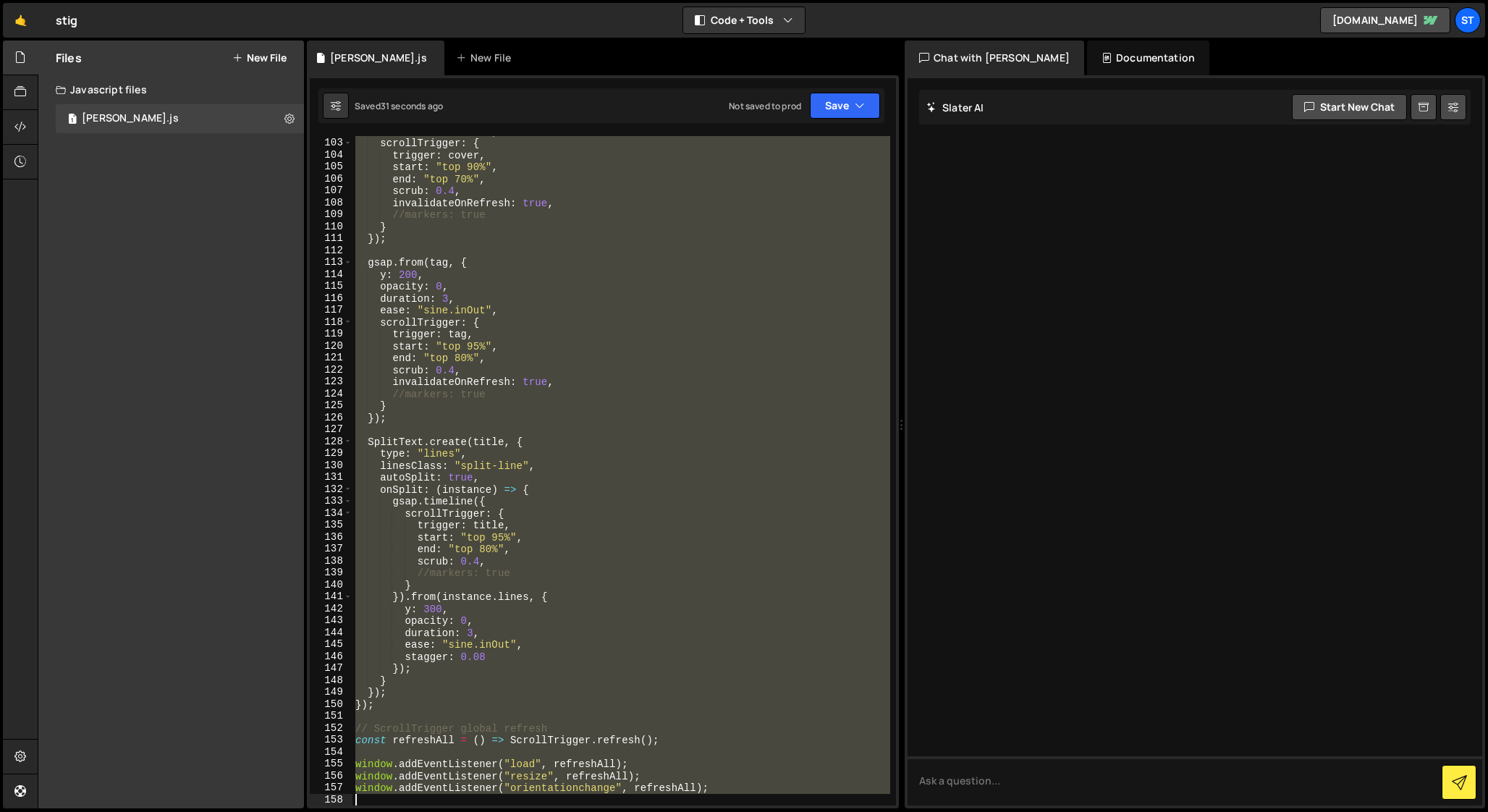
scroll to position [1217, 0]
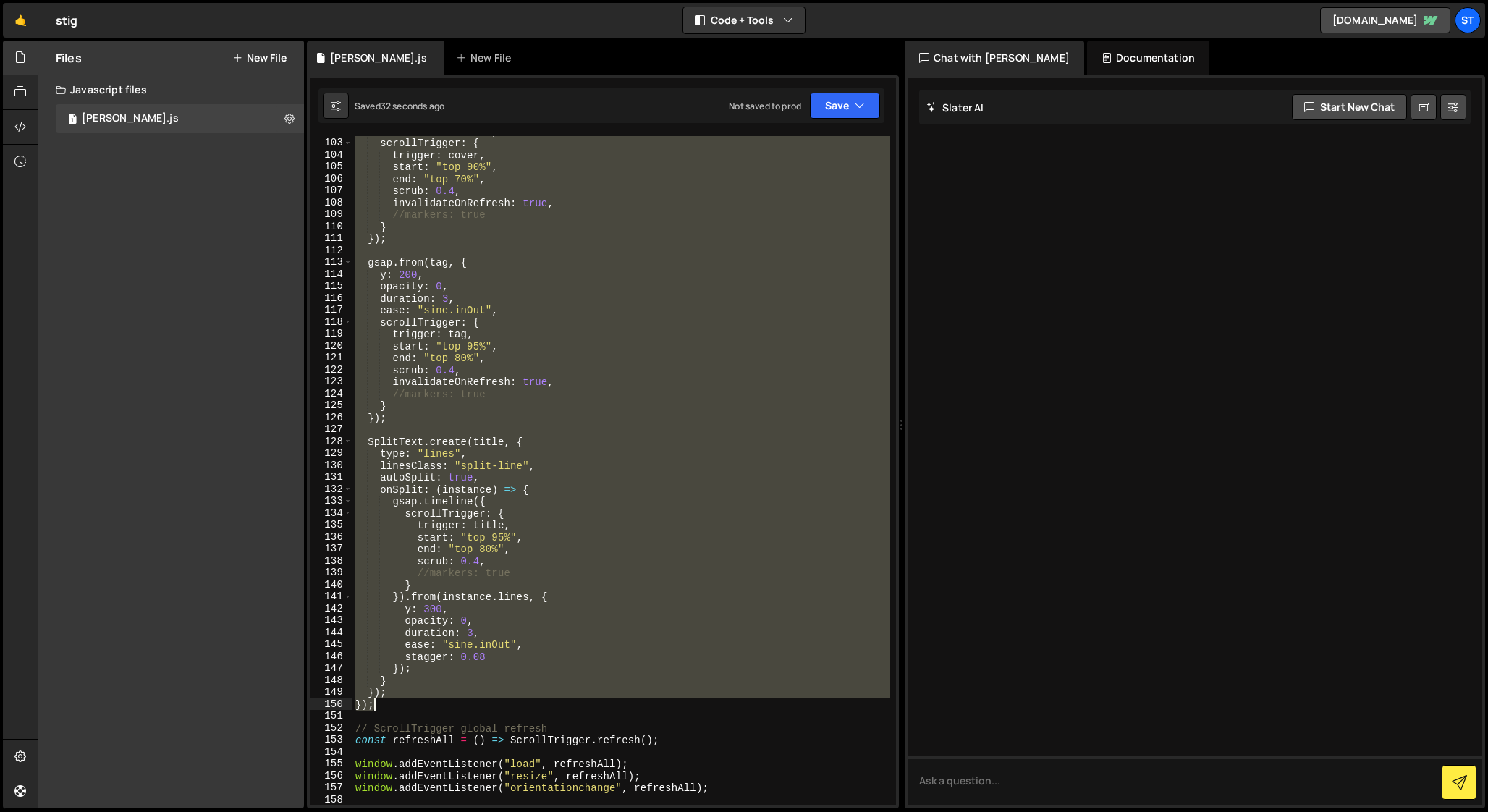
drag, startPoint x: 355, startPoint y: 306, endPoint x: 483, endPoint y: 699, distance: 413.3
click at [483, 699] on div "ease : "sine.inOut" , scrollTrigger : { trigger : cover , start : "top 90%" , e…" at bounding box center [622, 472] width 538 height 693
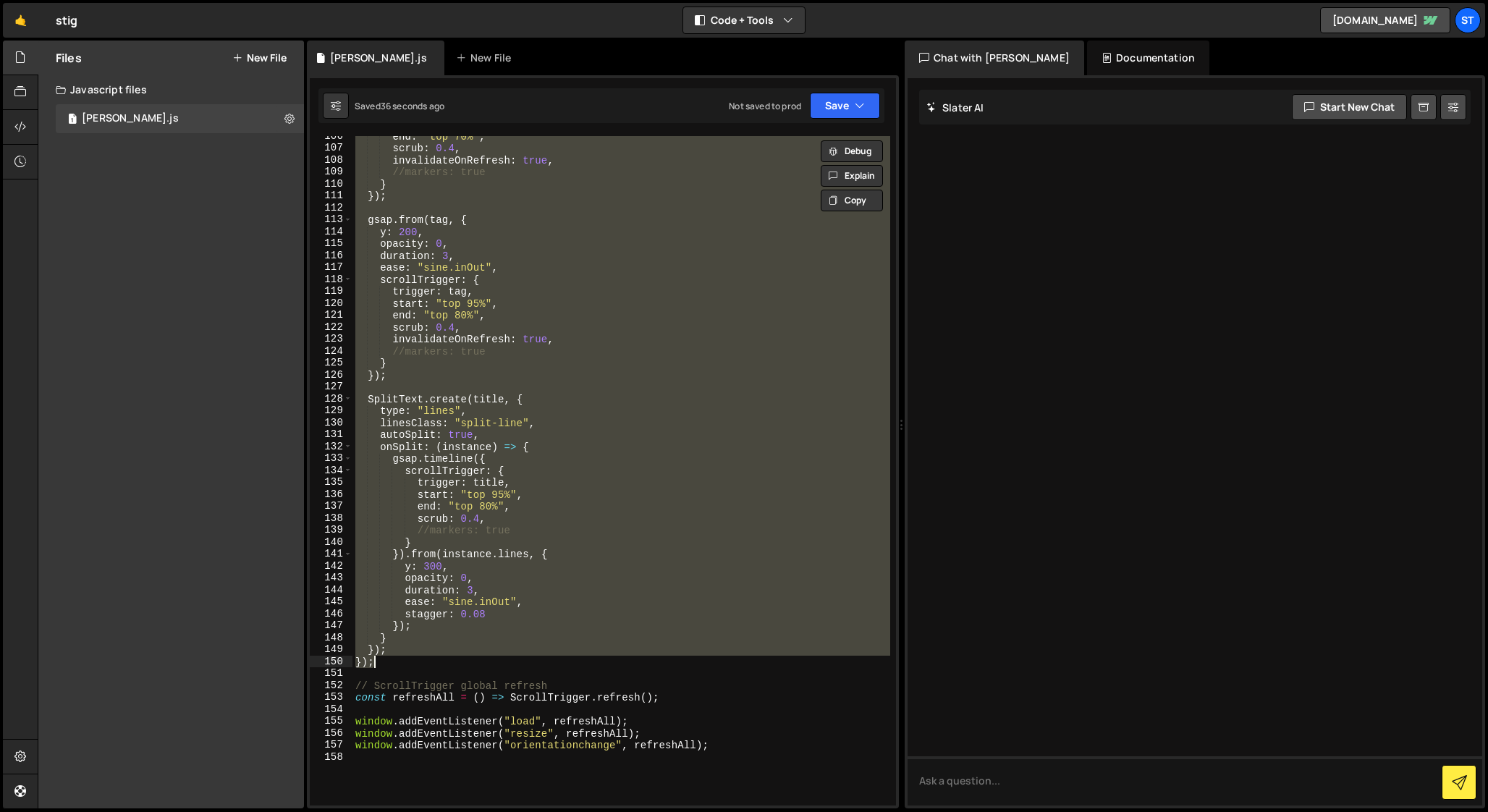
scroll to position [1460, 0]
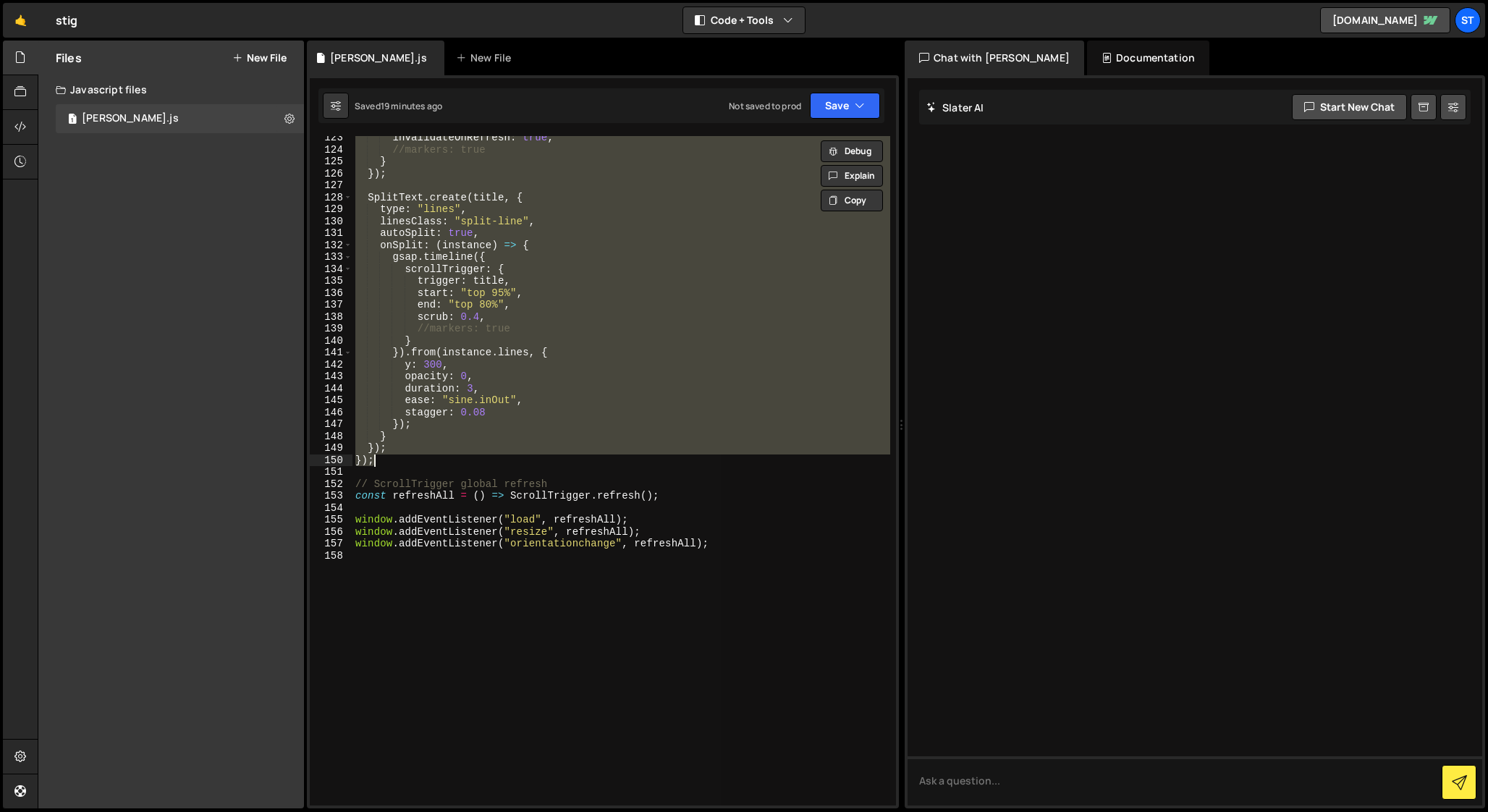
click at [483, 457] on div "invalidateOnRefresh : true , //markers: true } }) ; SplitText . create ( title …" at bounding box center [622, 470] width 538 height 669
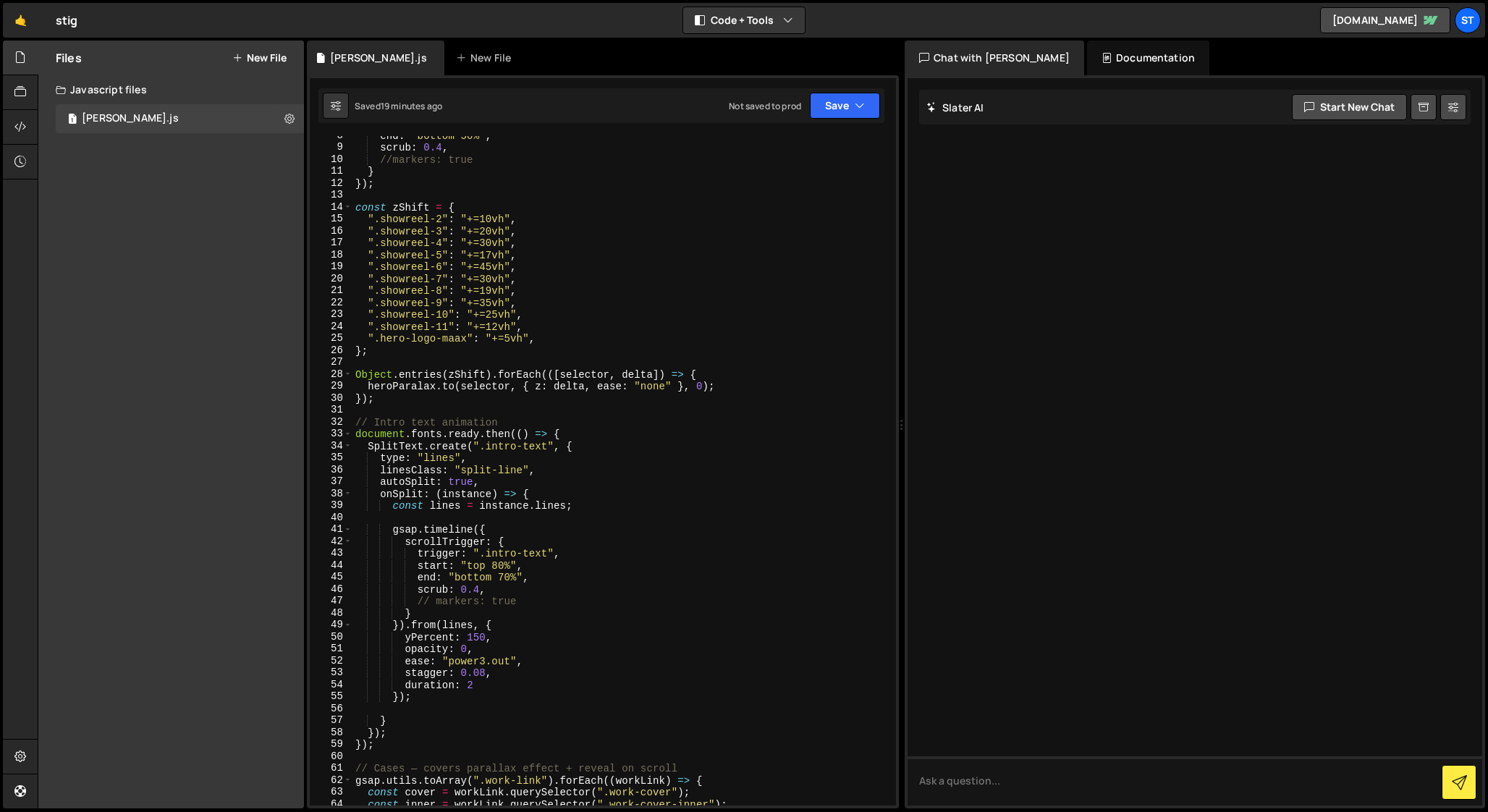
scroll to position [95, 0]
click at [406, 681] on div "end : "bottom 50%" , scrub : 0.4 , //markers: true } }) ; const zShift = { ".sh…" at bounding box center [622, 472] width 538 height 693
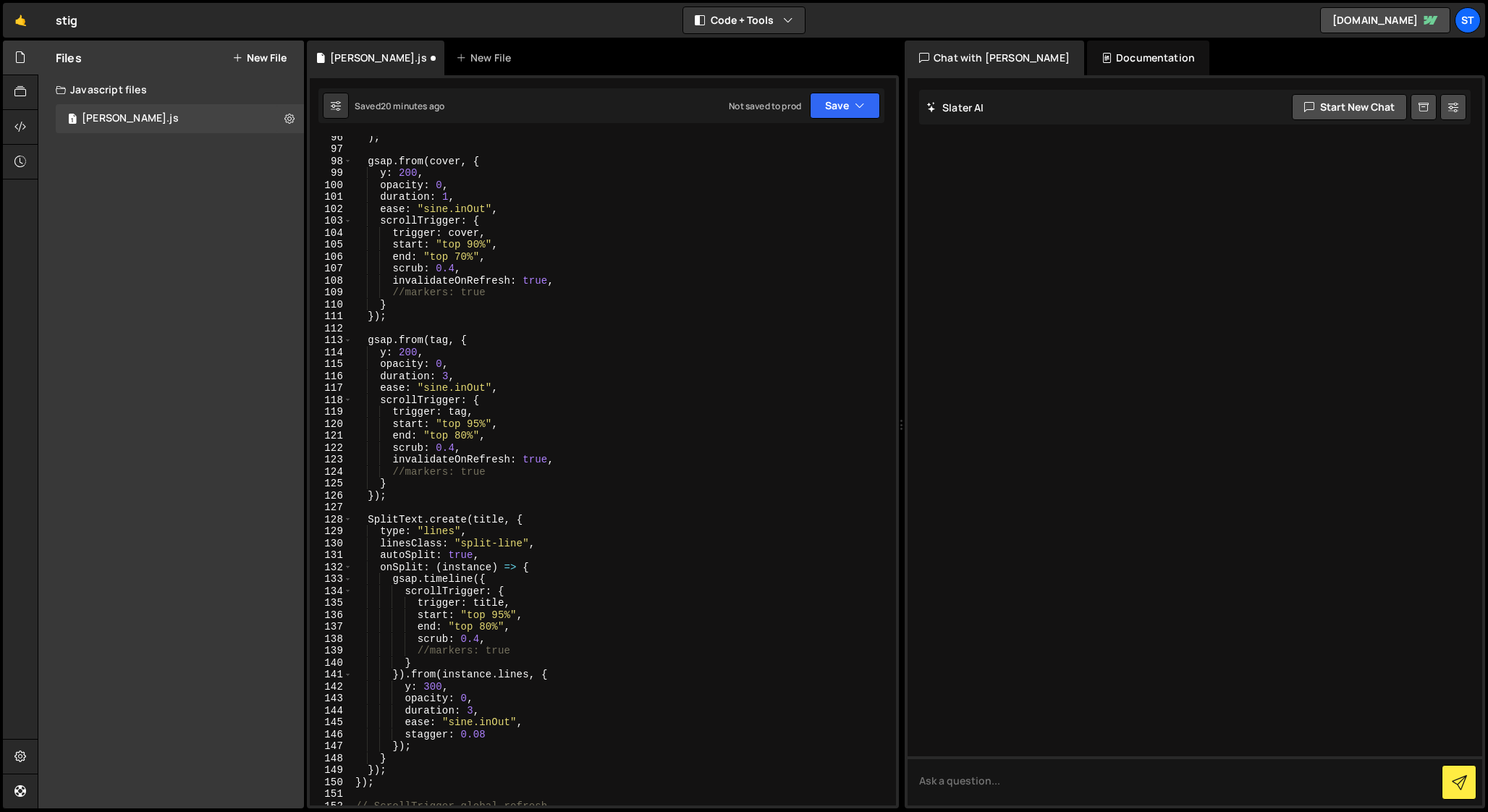
scroll to position [1143, 0]
click at [380, 192] on div ") ; gsap . from ( cover , { y : 200 , opacity : 0 , duration : 1 , ease : "sine…" at bounding box center [622, 472] width 538 height 693
click at [476, 238] on div ") ; gsap . from ( cover , { y : 200 , opacity : 0 , //duration: 1, ease : "sine…" at bounding box center [622, 472] width 538 height 693
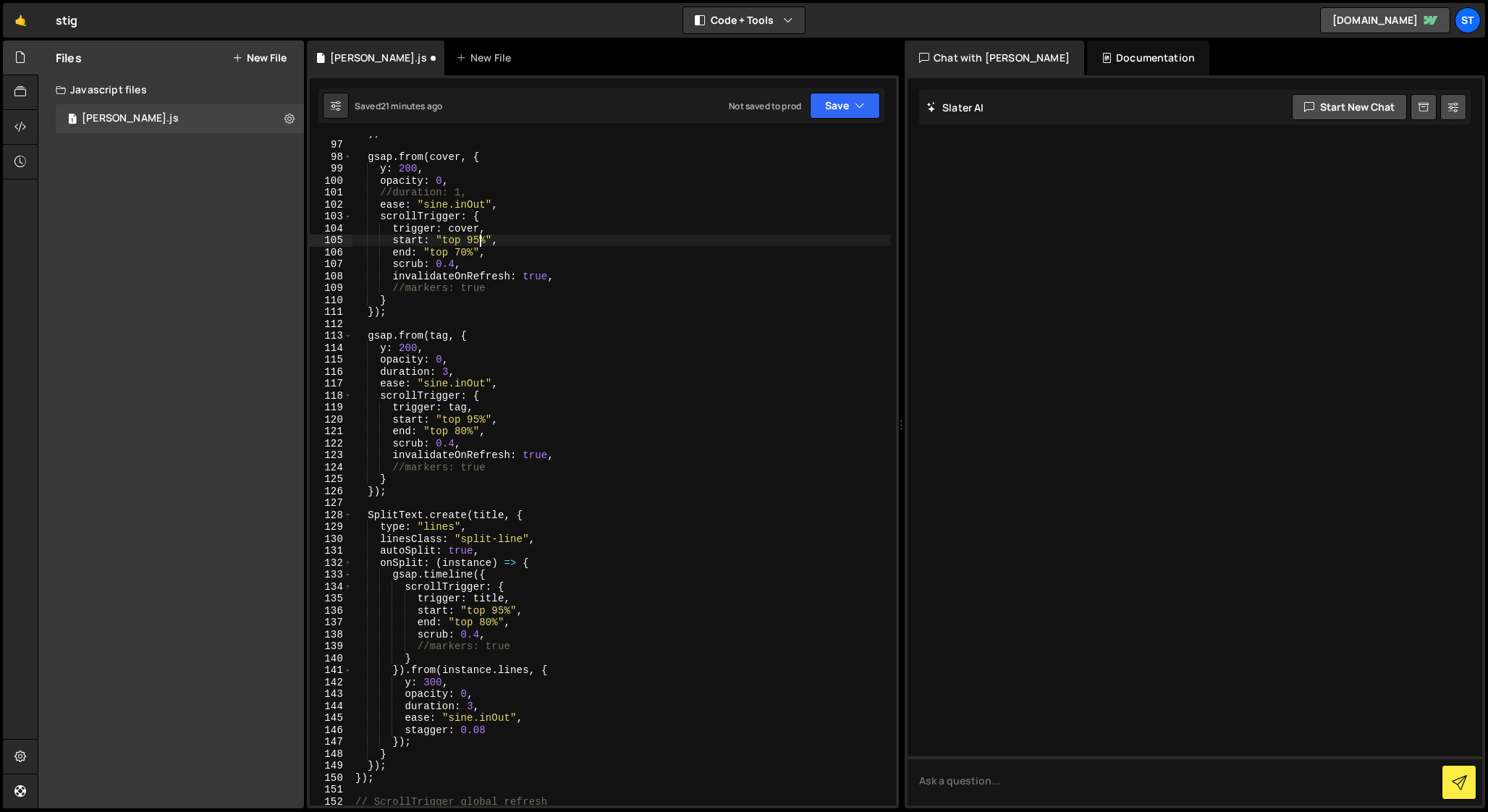
click at [461, 249] on div ") ; gsap . from ( cover , { y : 200 , opacity : 0 , //duration: 1, ease : "sine…" at bounding box center [622, 472] width 538 height 693
click at [430, 260] on div ") ; gsap . from ( cover , { y : 200 , opacity : 0 , //duration: 1, ease : "sine…" at bounding box center [622, 472] width 538 height 693
drag, startPoint x: 453, startPoint y: 259, endPoint x: 454, endPoint y: 291, distance: 32.0
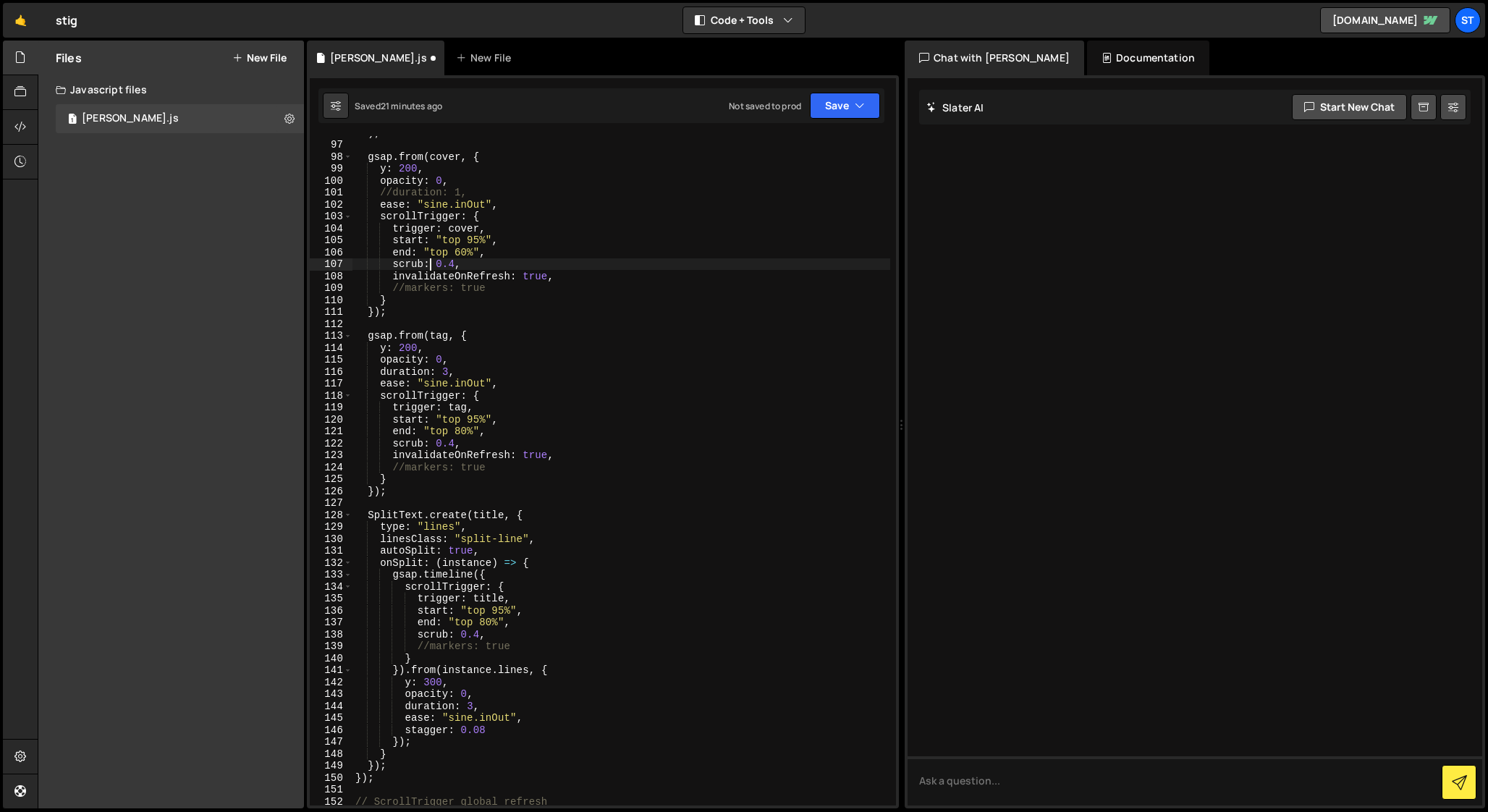
click at [453, 259] on div ") ; gsap . from ( cover , { y : 200 , opacity : 0 , //duration: 1, ease : "sine…" at bounding box center [622, 472] width 538 height 693
click at [412, 275] on div ") ; gsap . from ( cover , { y : 200 , opacity : 0 , //duration: 1, ease : "sine…" at bounding box center [622, 472] width 538 height 693
click at [382, 373] on div ") ; gsap . from ( cover , { y : 200 , opacity : 0 , //duration: 1, ease : "sine…" at bounding box center [622, 472] width 538 height 693
click at [405, 709] on div ") ; gsap . from ( cover , { y : 200 , opacity : 0 , //duration: 1, ease : "sine…" at bounding box center [622, 472] width 538 height 693
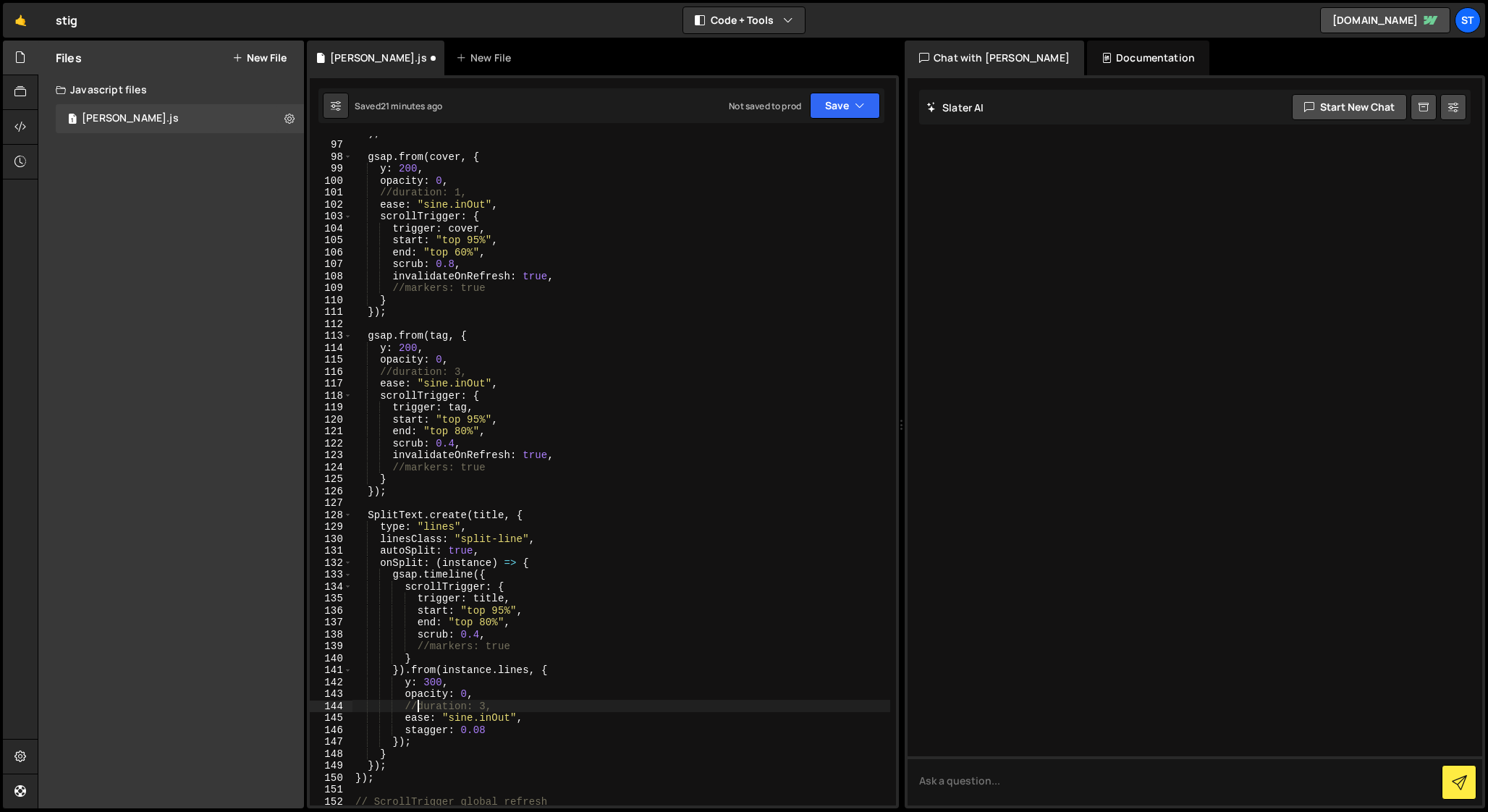
scroll to position [0, 3]
click at [480, 633] on div ") ; gsap . from ( cover , { y : 200 , opacity : 0 , //duration: 1, ease : "sine…" at bounding box center [622, 472] width 538 height 693
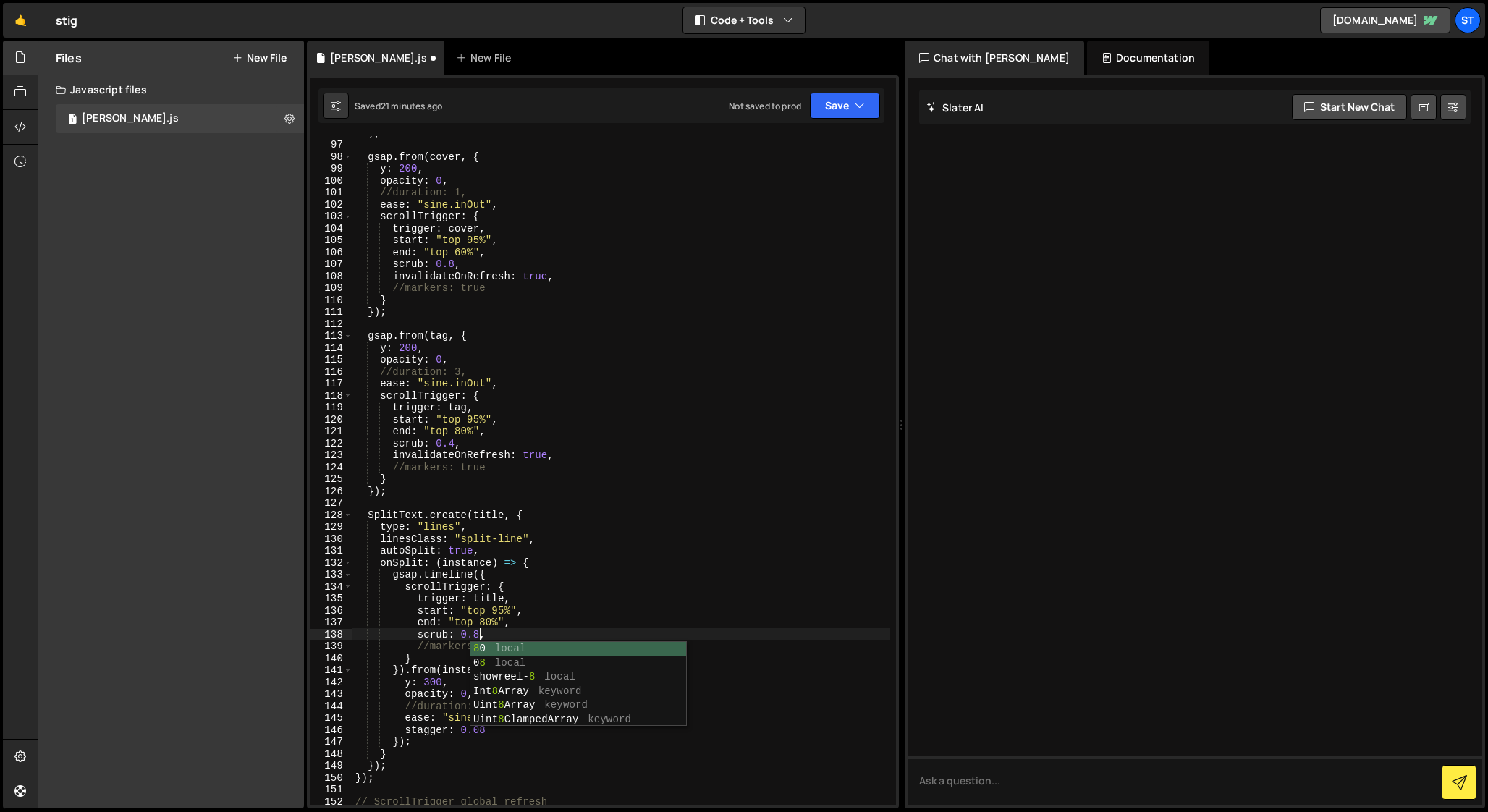
scroll to position [0, 8]
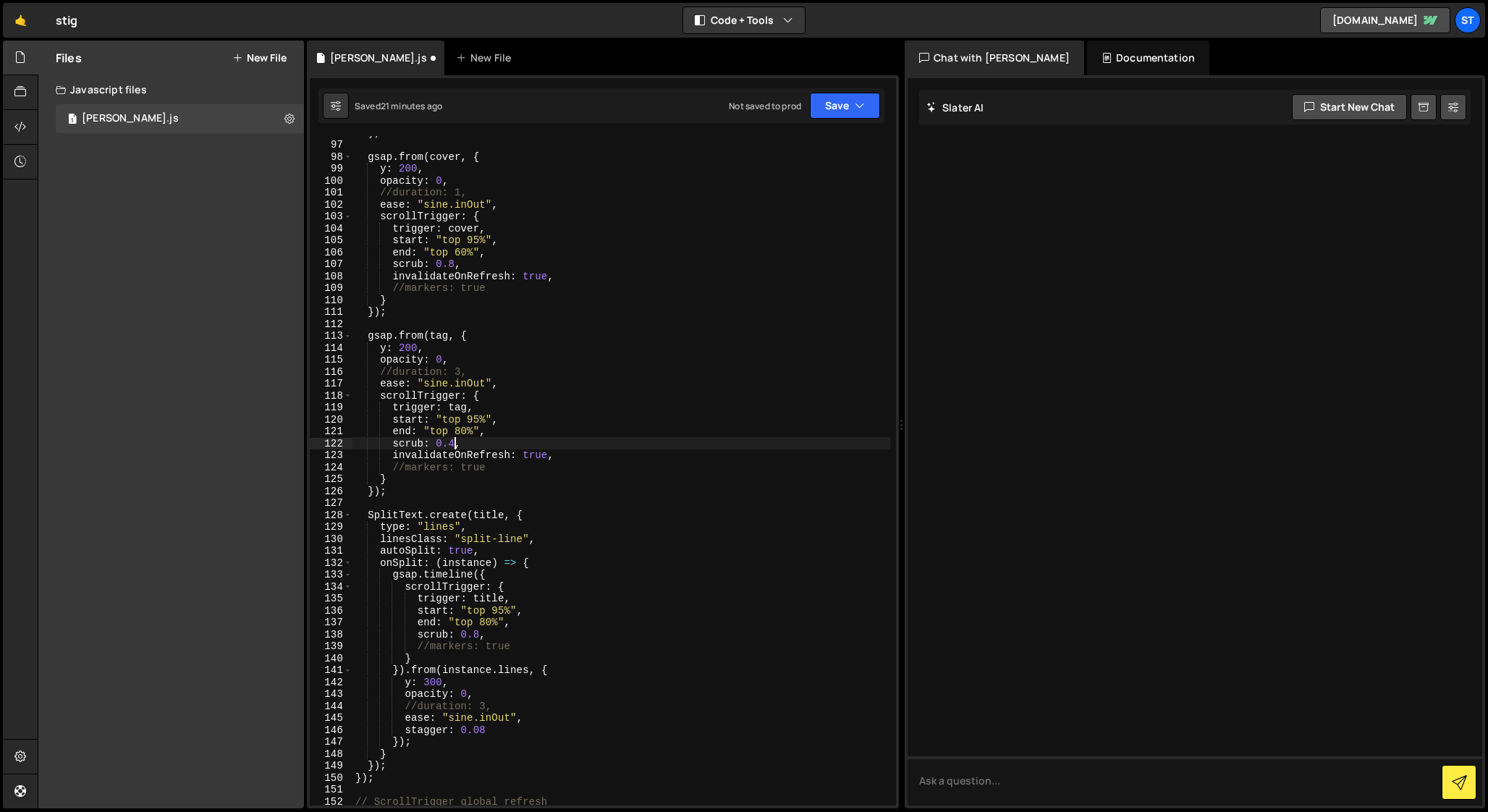
click at [454, 442] on div ") ; gsap . from ( cover , { y : 200 , opacity : 0 , //duration: 1, ease : "sine…" at bounding box center [622, 472] width 538 height 693
click at [460, 431] on div ") ; gsap . from ( cover , { y : 200 , opacity : 0 , //duration: 1, ease : "sine…" at bounding box center [622, 472] width 538 height 693
click at [483, 620] on div ") ; gsap . from ( cover , { y : 200 , opacity : 0 , //duration: 1, ease : "sine…" at bounding box center [622, 472] width 538 height 693
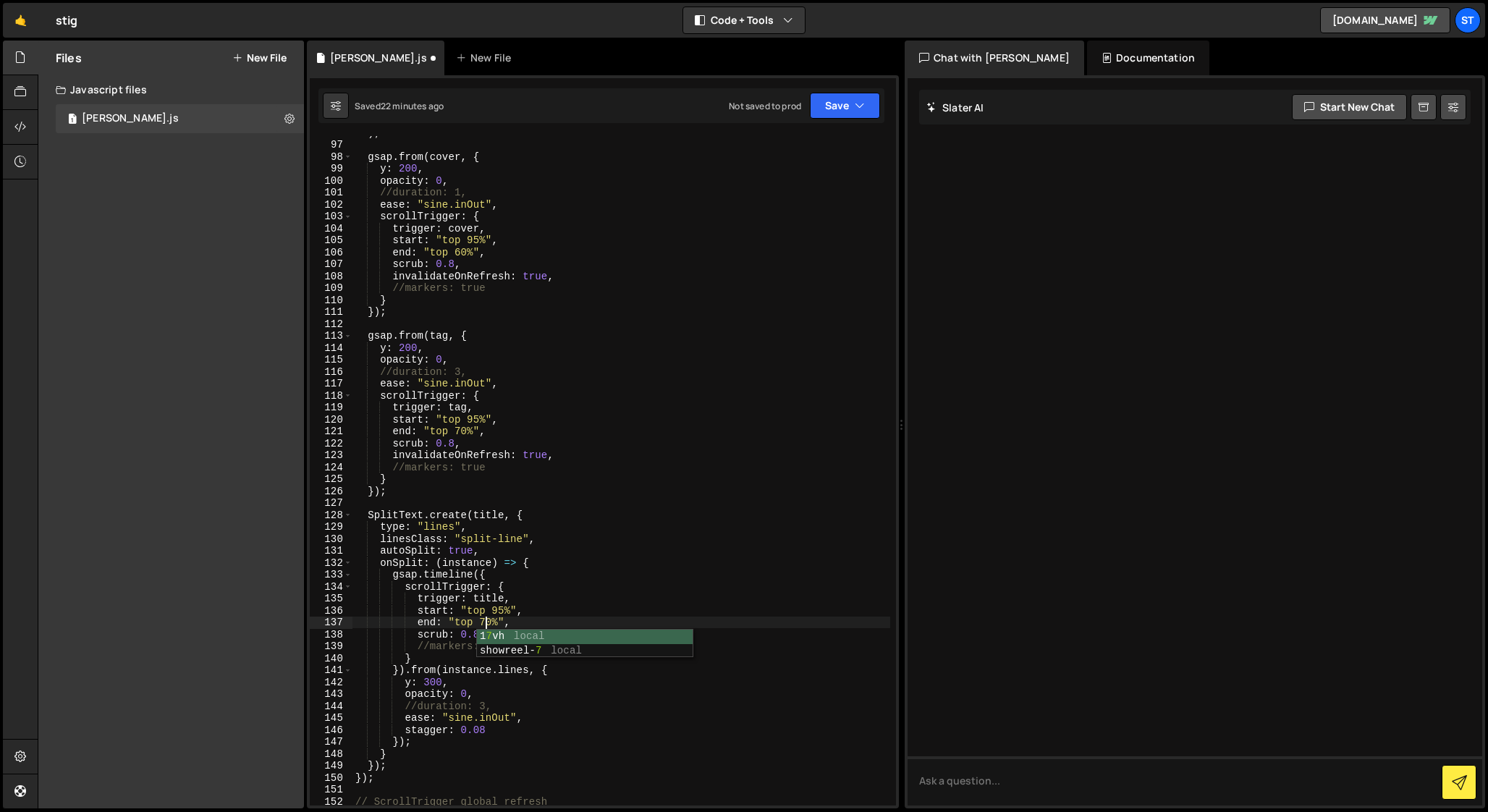
click at [480, 419] on div ") ; gsap . from ( cover , { y : 200 , opacity : 0 , //duration: 1, ease : "sine…" at bounding box center [622, 472] width 538 height 693
click at [503, 612] on div ") ; gsap . from ( cover , { y : 200 , opacity : 0 , //duration: 1, ease : "sine…" at bounding box center [622, 472] width 538 height 693
click at [430, 681] on div ") ; gsap . from ( cover , { y : 200 , opacity : 0 , //duration: 1, ease : "sine…" at bounding box center [622, 472] width 538 height 693
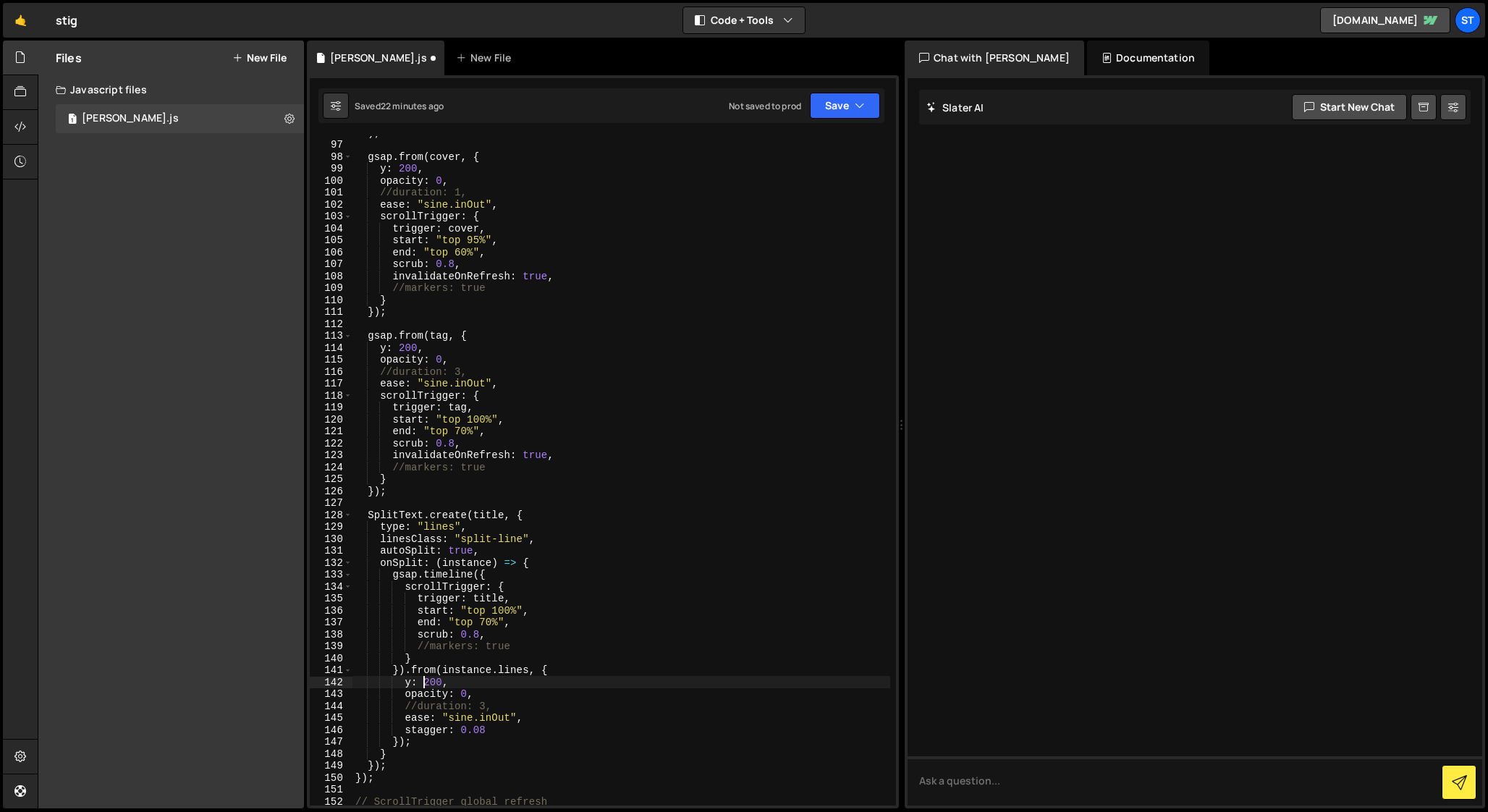
click at [411, 349] on div ") ; gsap . from ( cover , { y : 200 , opacity : 0 , //duration: 1, ease : "sine…" at bounding box center [622, 472] width 538 height 693
drag, startPoint x: 436, startPoint y: 683, endPoint x: 423, endPoint y: 682, distance: 13.0
click at [423, 682] on div ") ; gsap . from ( cover , { y : 200 , opacity : 0 , //duration: 1, ease : "sine…" at bounding box center [622, 472] width 538 height 693
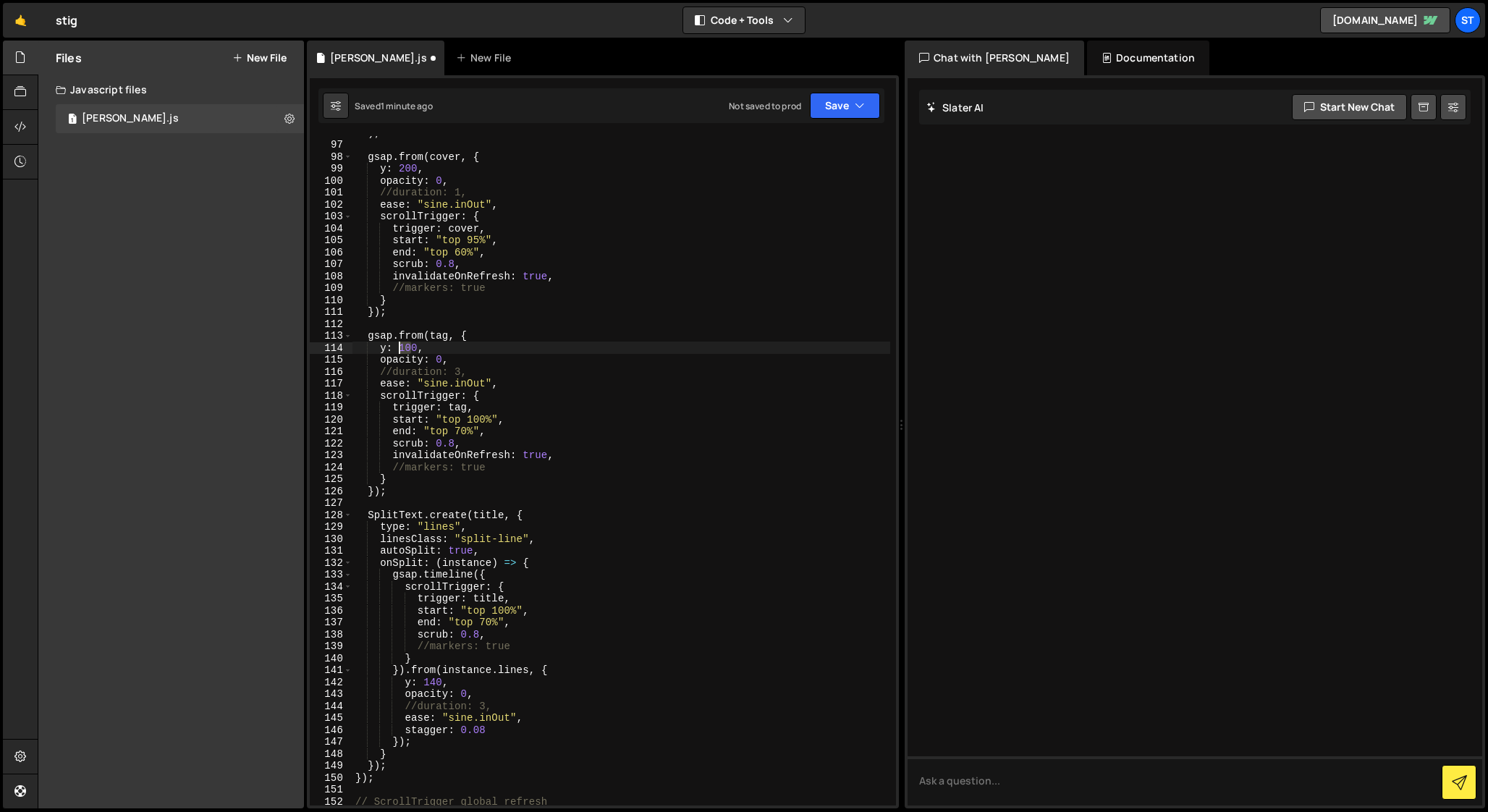
drag, startPoint x: 411, startPoint y: 348, endPoint x: 398, endPoint y: 347, distance: 13.0
click at [398, 347] on div ") ; gsap . from ( cover , { y : 200 , opacity : 0 , //duration: 1, ease : "sine…" at bounding box center [622, 472] width 538 height 693
drag, startPoint x: 411, startPoint y: 168, endPoint x: 399, endPoint y: 168, distance: 12.0
click at [399, 168] on div ") ; gsap . from ( cover , { y : 200 , opacity : 0 , //duration: 1, ease : "sine…" at bounding box center [622, 472] width 538 height 693
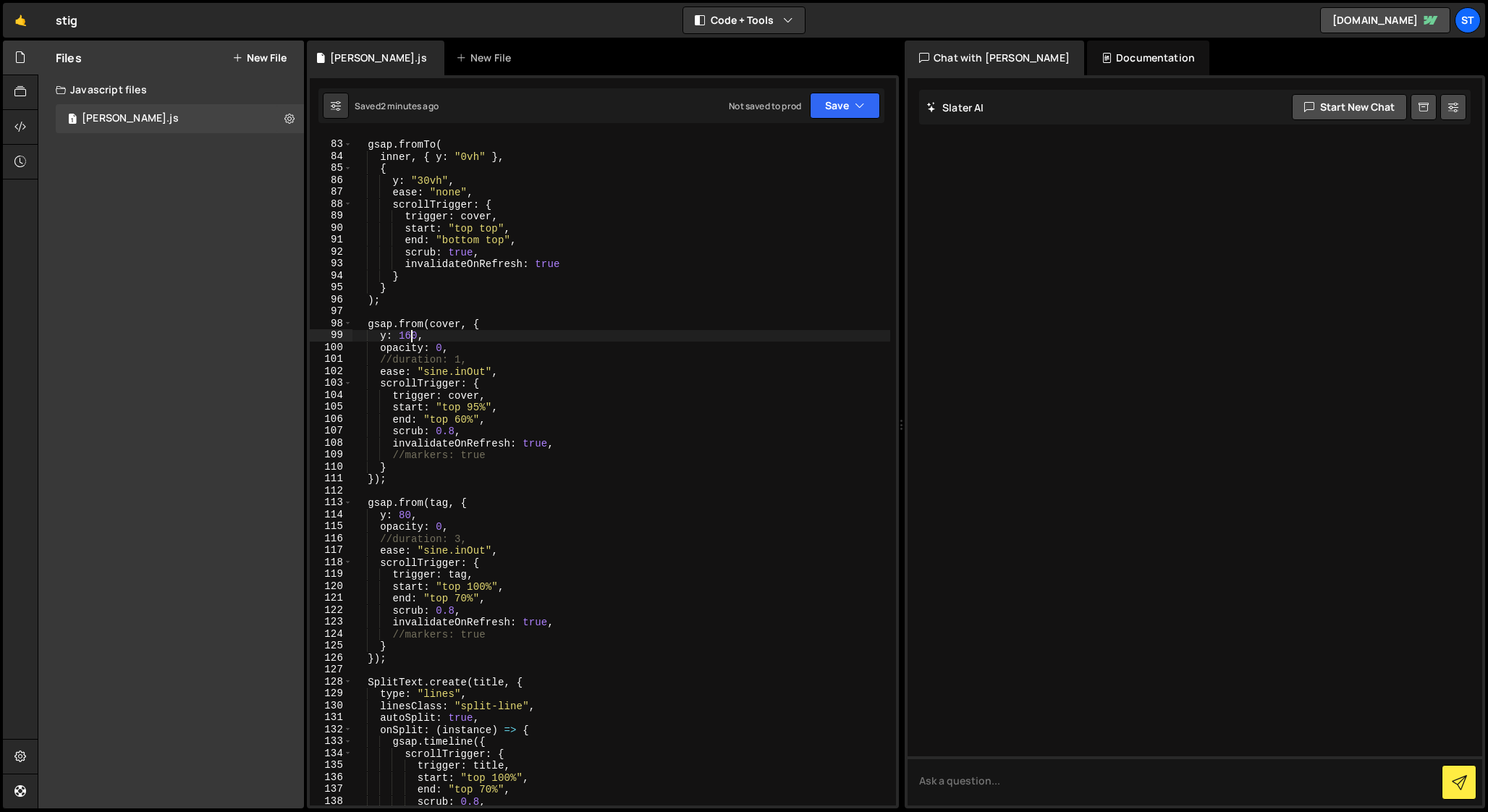
scroll to position [974, 0]
click at [437, 352] on div "gsap . fromTo ( inner , { y : "0vh" } , { y : "30vh" , ease : "none" , scrollTr…" at bounding box center [622, 475] width 538 height 693
click at [410, 334] on div "gsap . fromTo ( inner , { y : "0vh" } , { y : "30vh" , ease : "none" , scrollTr…" at bounding box center [622, 475] width 538 height 693
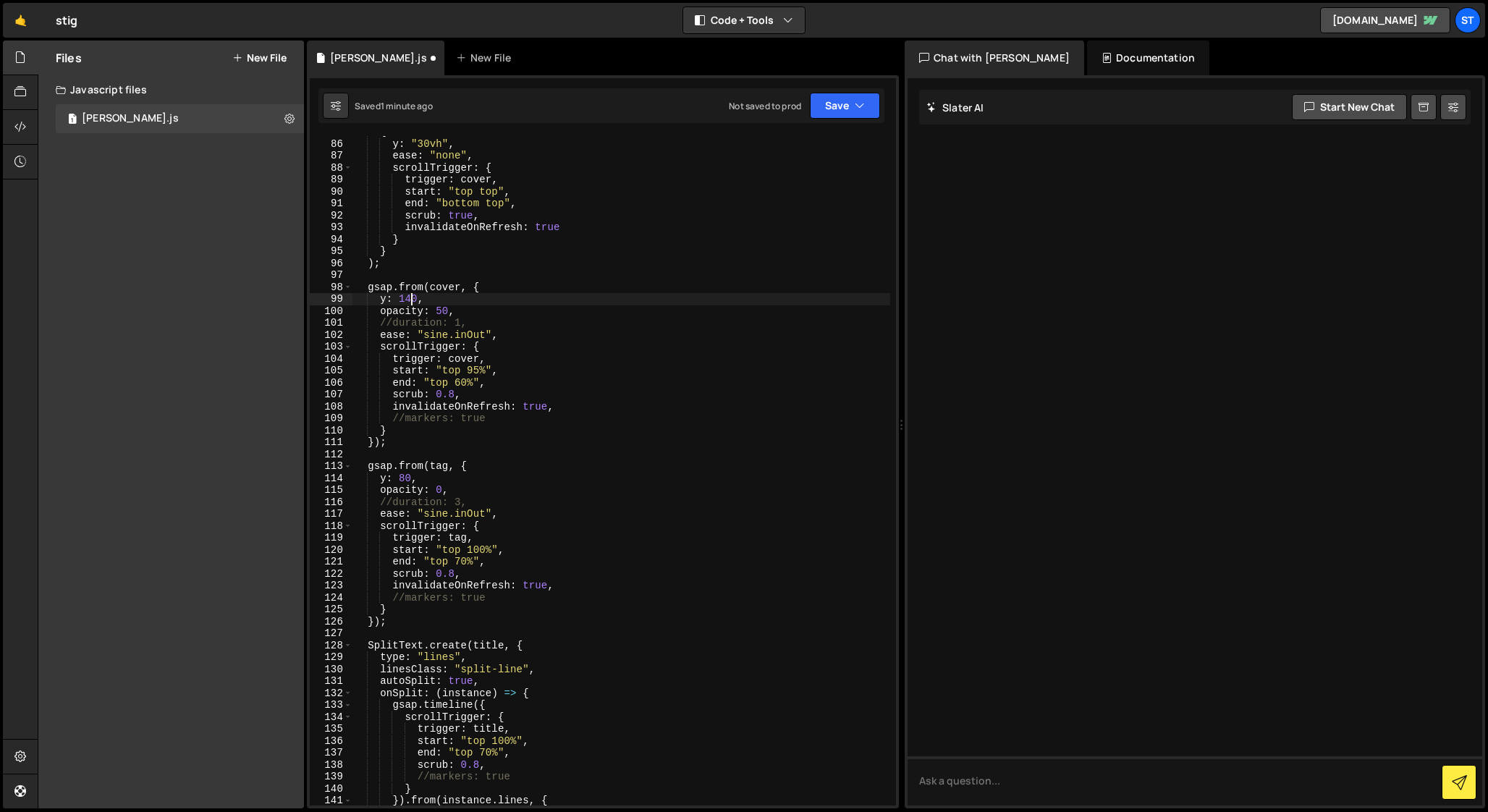
scroll to position [1046, 0]
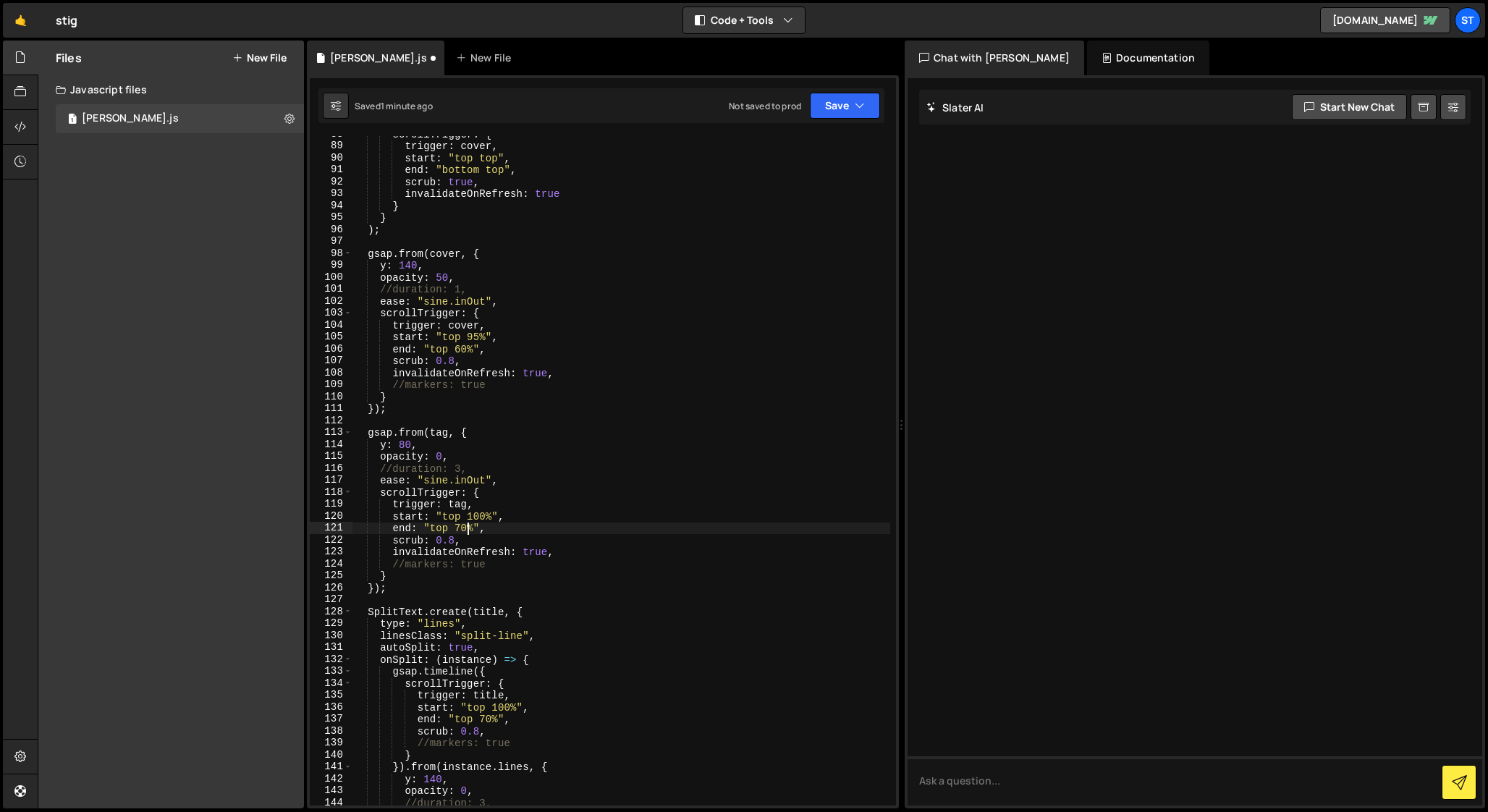
click at [468, 528] on div "scrollTrigger : { trigger : cover , start : "top top" , end : "bottom top" , sc…" at bounding box center [622, 474] width 538 height 693
click at [490, 720] on div "scrollTrigger : { trigger : cover , start : "top top" , end : "bottom top" , sc…" at bounding box center [622, 474] width 538 height 693
click at [462, 347] on div "scrollTrigger : { trigger : cover , start : "top top" , end : "bottom top" , sc…" at bounding box center [622, 474] width 538 height 693
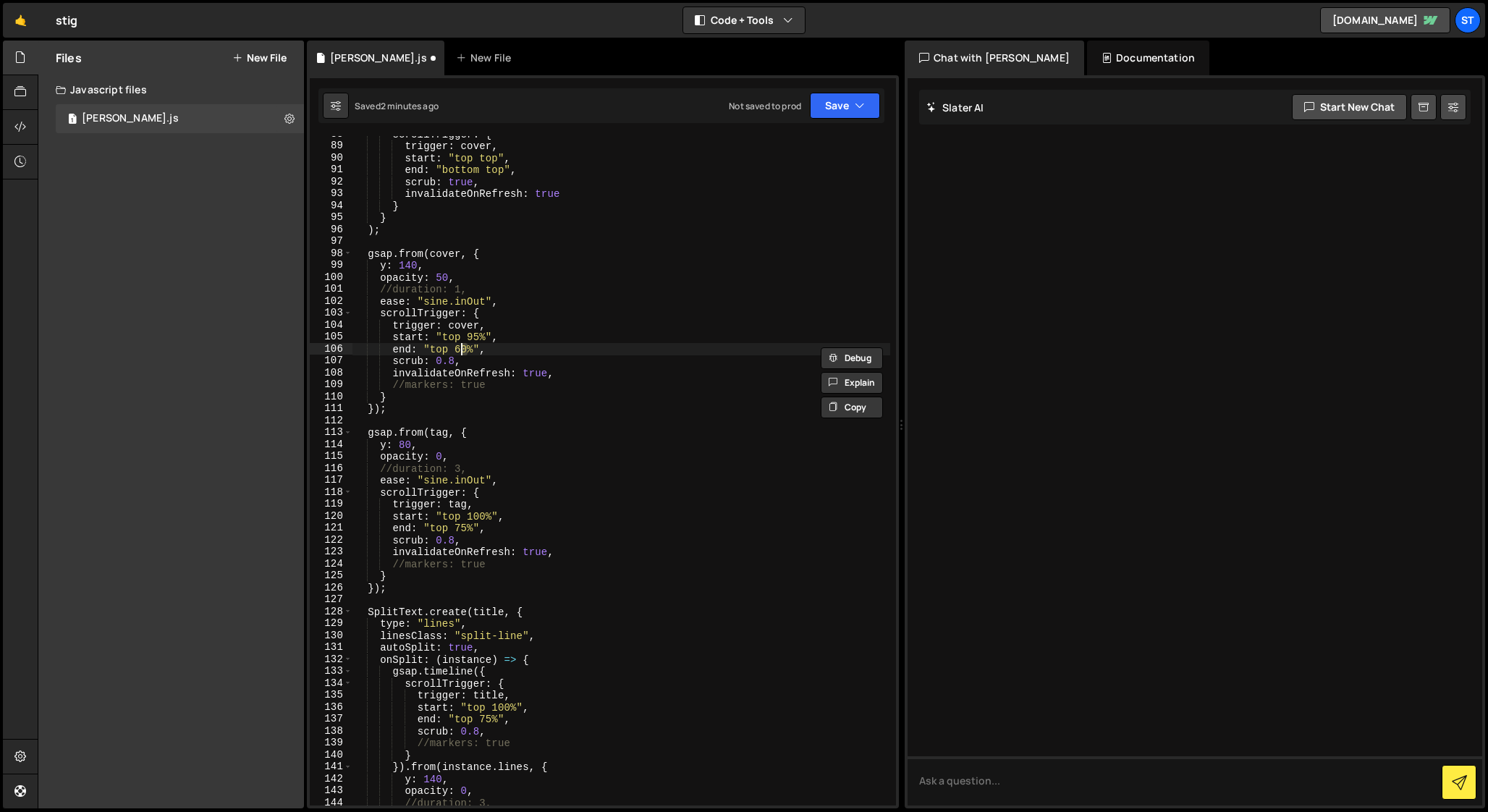
scroll to position [0, 8]
click at [406, 445] on div "scrollTrigger : { trigger : cover , start : "top top" , end : "bottom top" , sc…" at bounding box center [622, 474] width 538 height 693
click at [406, 563] on div "scrollTrigger : { trigger : cover , start : "top top" , end : "bottom top" , sc…" at bounding box center [622, 474] width 538 height 693
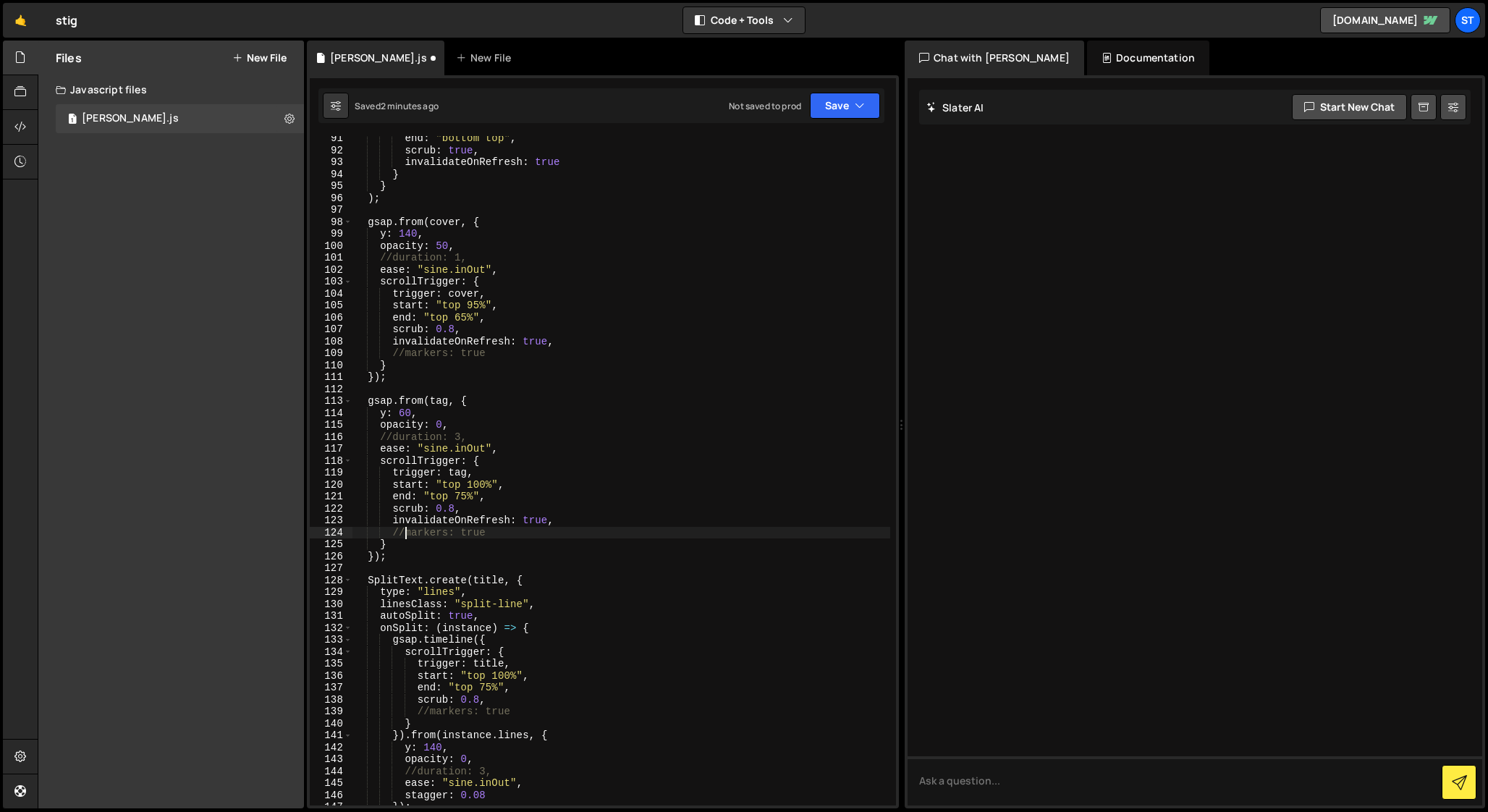
scroll to position [1084, 0]
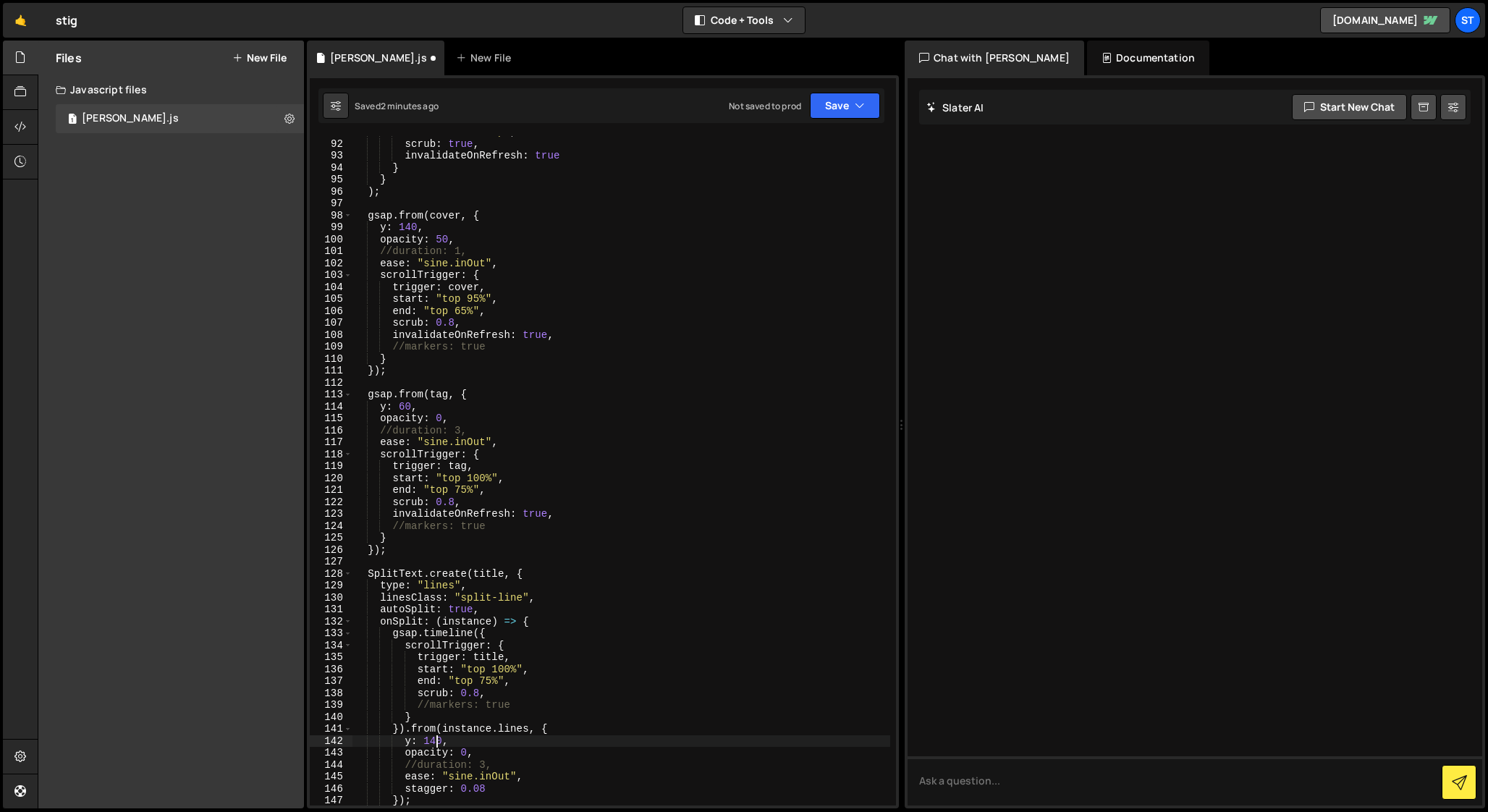
click at [436, 740] on div "end : "bottom top" , scrub : true , invalidateOnRefresh : true } } ) ; gsap . f…" at bounding box center [622, 472] width 538 height 693
click at [420, 413] on div "end : "bottom top" , scrub : true , invalidateOnRefresh : true } } ) ; gsap . f…" at bounding box center [622, 472] width 538 height 693
click at [443, 240] on div "end : "bottom top" , scrub : true , invalidateOnRefresh : true } } ) ; gsap . f…" at bounding box center [622, 472] width 538 height 693
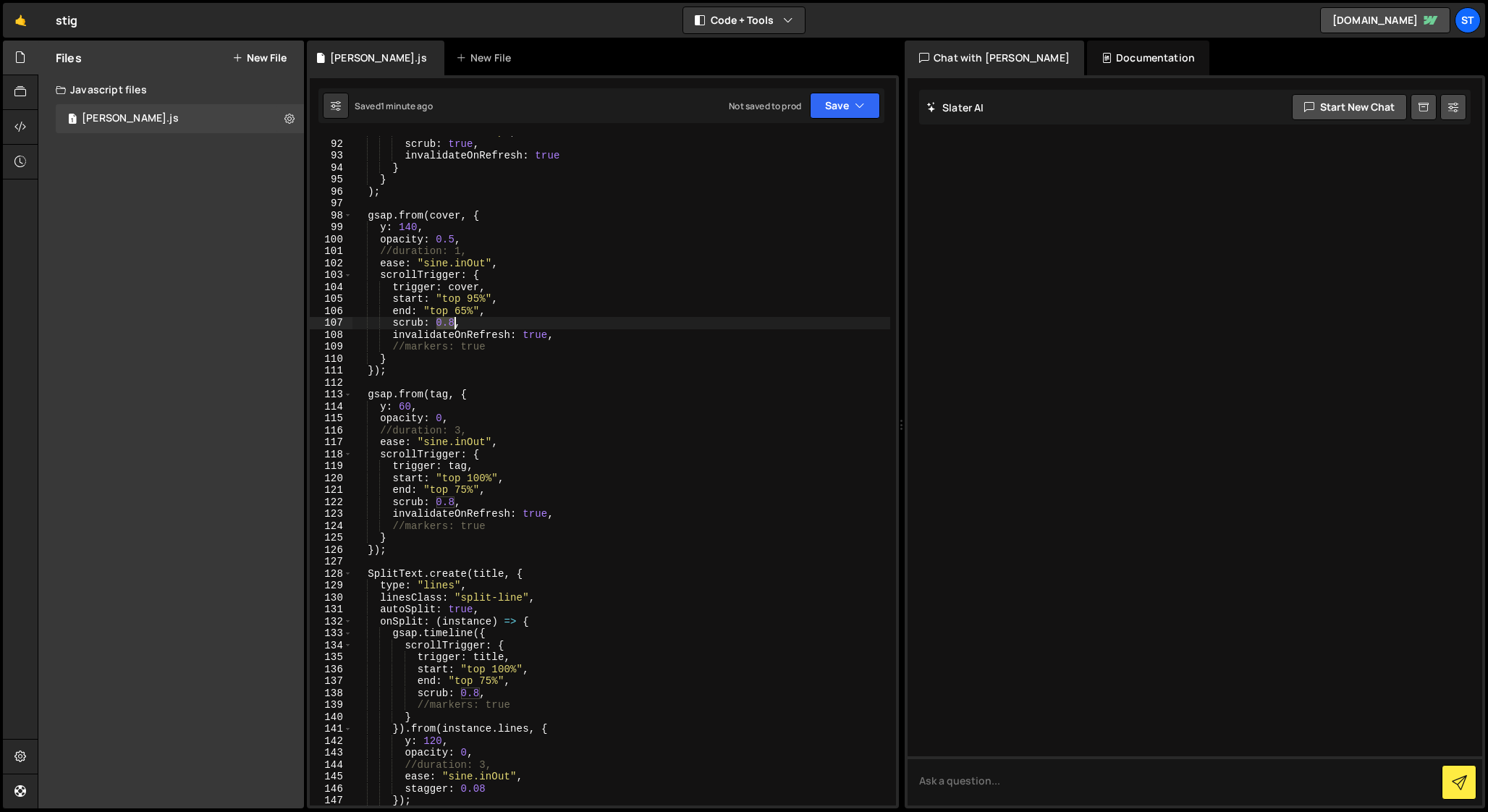
drag, startPoint x: 436, startPoint y: 325, endPoint x: 457, endPoint y: 325, distance: 21.0
click at [457, 325] on div "end : "bottom top" , scrub : true , invalidateOnRefresh : true } } ) ; gsap . f…" at bounding box center [622, 472] width 538 height 693
drag, startPoint x: 436, startPoint y: 504, endPoint x: 453, endPoint y: 504, distance: 17.0
click at [453, 504] on div "end : "bottom top" , scrub : true , invalidateOnRefresh : true } } ) ; gsap . f…" at bounding box center [622, 472] width 538 height 693
drag, startPoint x: 461, startPoint y: 693, endPoint x: 479, endPoint y: 694, distance: 18.0
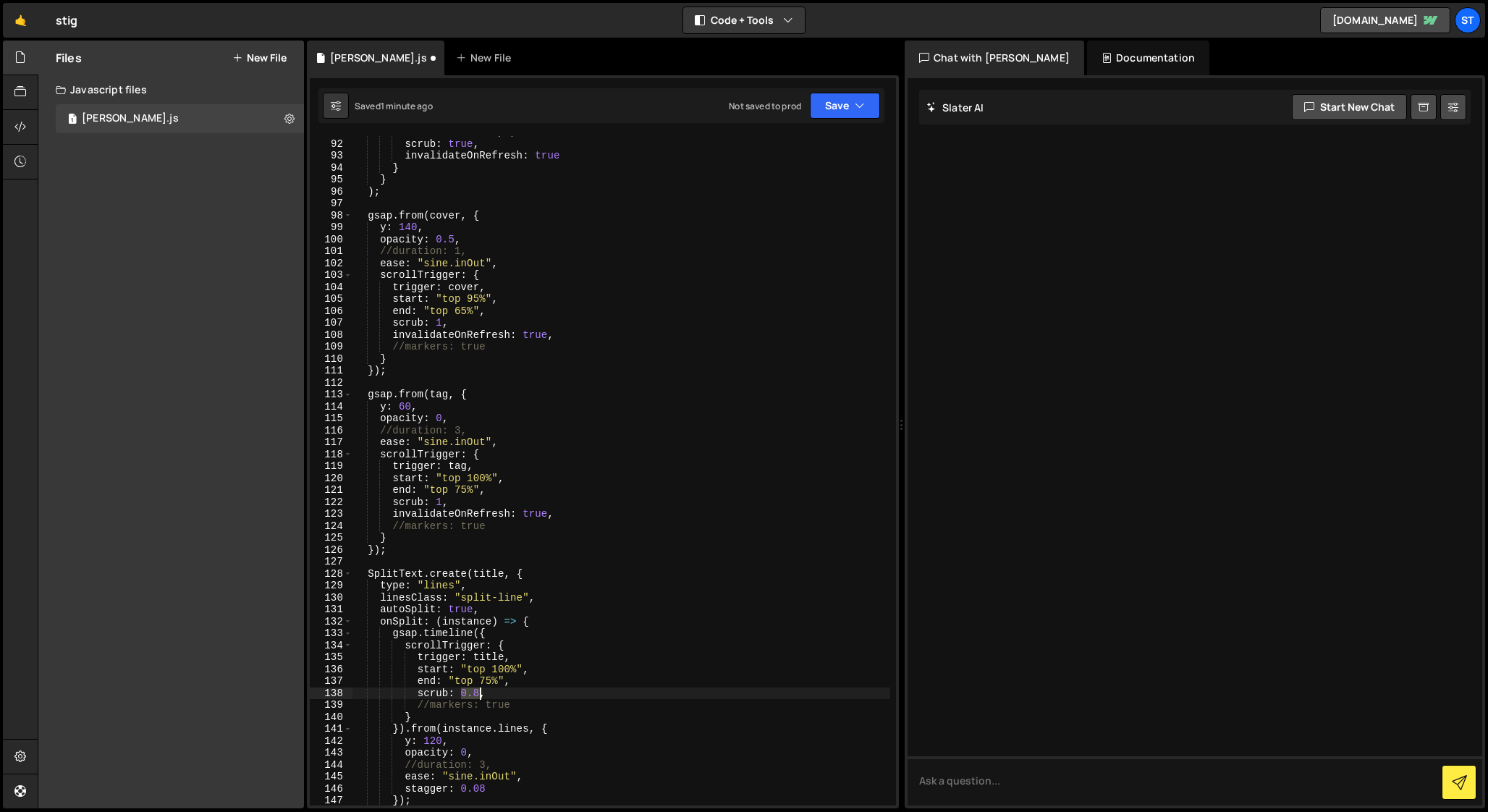
click at [479, 694] on div "end : "bottom top" , scrub : true , invalidateOnRefresh : true } } ) ; gsap . f…" at bounding box center [622, 472] width 538 height 693
click at [502, 712] on div "end : "bottom top" , scrub : true , invalidateOnRefresh : true } } ) ; gsap . f…" at bounding box center [622, 472] width 538 height 693
click at [467, 311] on div "end : "bottom top" , scrub : true , invalidateOnRefresh : true } } ) ; gsap . f…" at bounding box center [622, 472] width 538 height 693
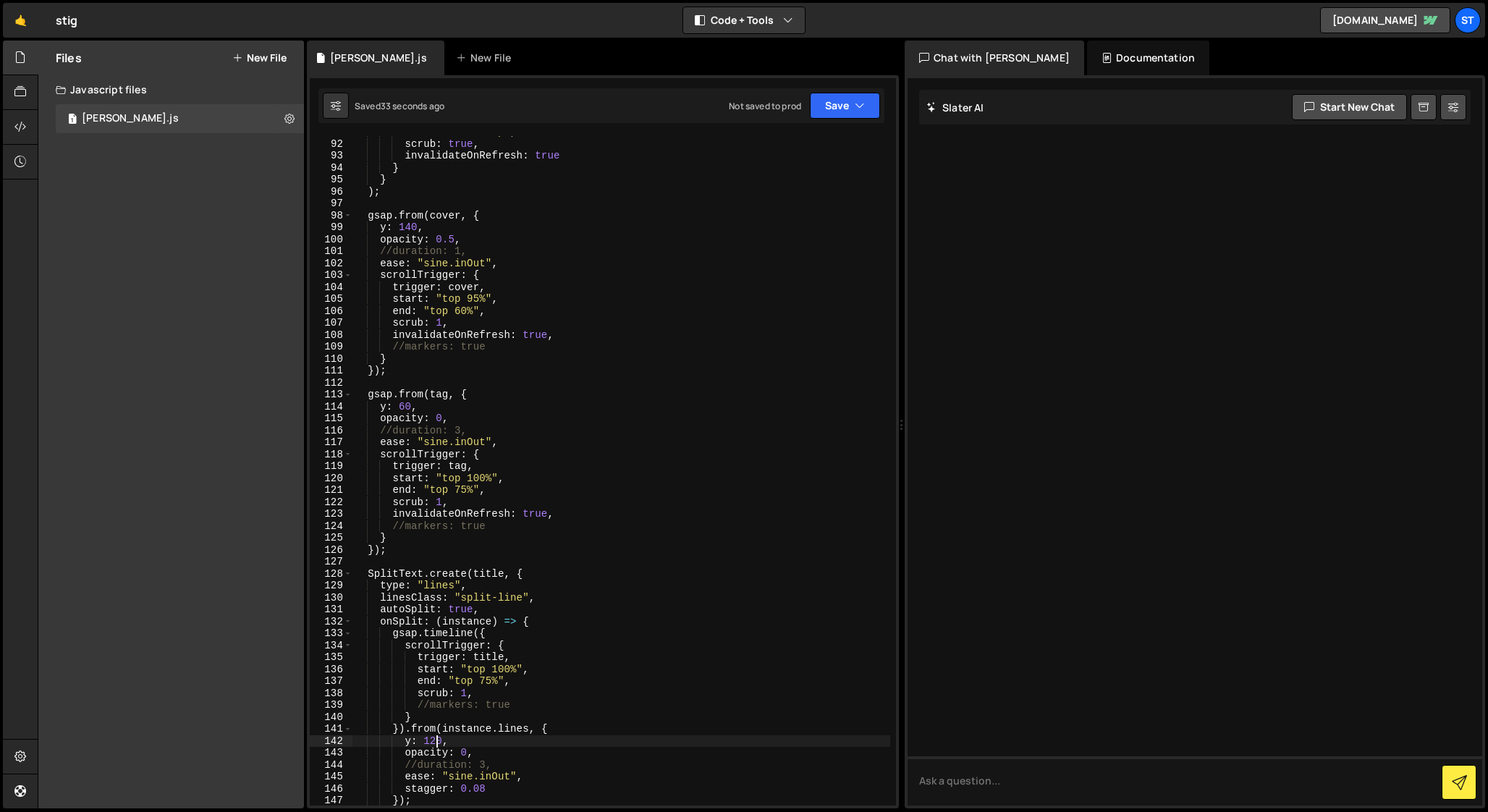
click at [435, 745] on div "end : "bottom top" , scrub : true , invalidateOnRefresh : true } } ) ; gsap . f…" at bounding box center [622, 472] width 538 height 693
click at [411, 229] on div "end : "bottom top" , scrub : true , invalidateOnRefresh : true } } ) ; gsap . f…" at bounding box center [622, 472] width 538 height 693
click at [473, 244] on div "end : "bottom top" , scrub : true , invalidateOnRefresh : true } } ) ; gsap . f…" at bounding box center [622, 472] width 538 height 693
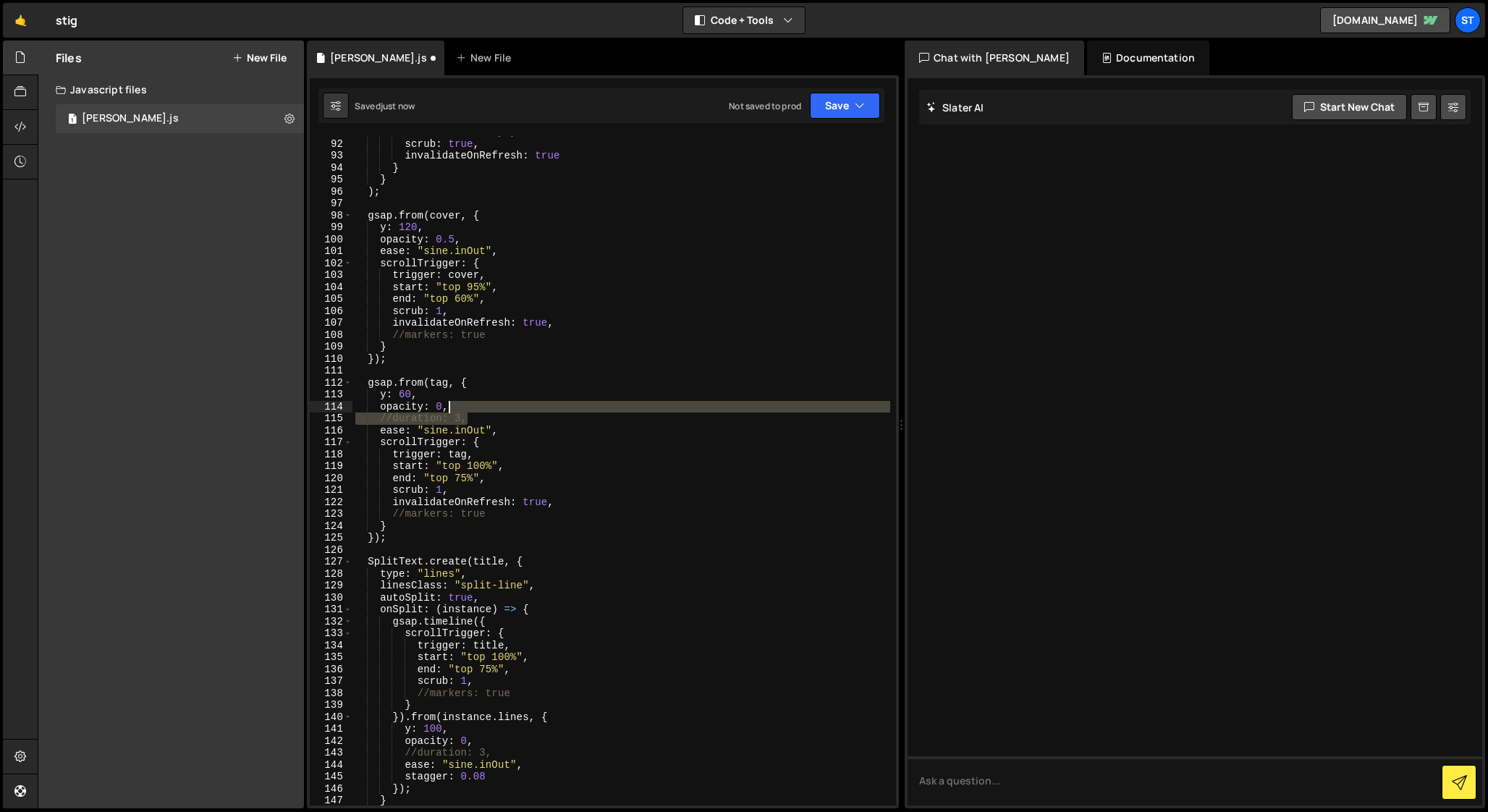
click at [472, 411] on div "end : "bottom top" , scrub : true , invalidateOnRefresh : true } } ) ; gsap . f…" at bounding box center [622, 472] width 538 height 693
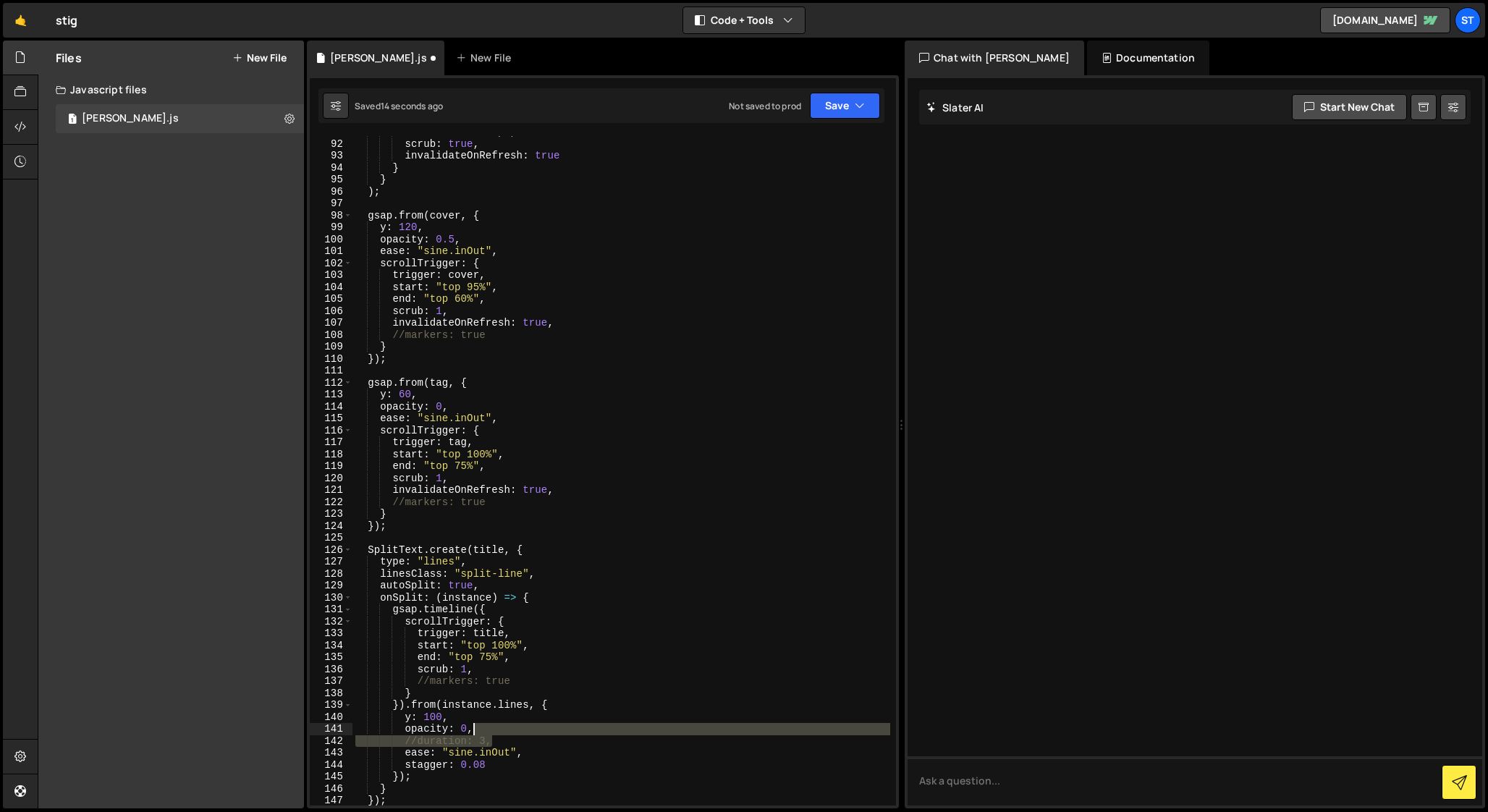
drag, startPoint x: 496, startPoint y: 740, endPoint x: 498, endPoint y: 732, distance: 8.2
click at [498, 732] on div "end : "bottom top" , scrub : true , invalidateOnRefresh : true } } ) ; gsap . f…" at bounding box center [622, 472] width 538 height 693
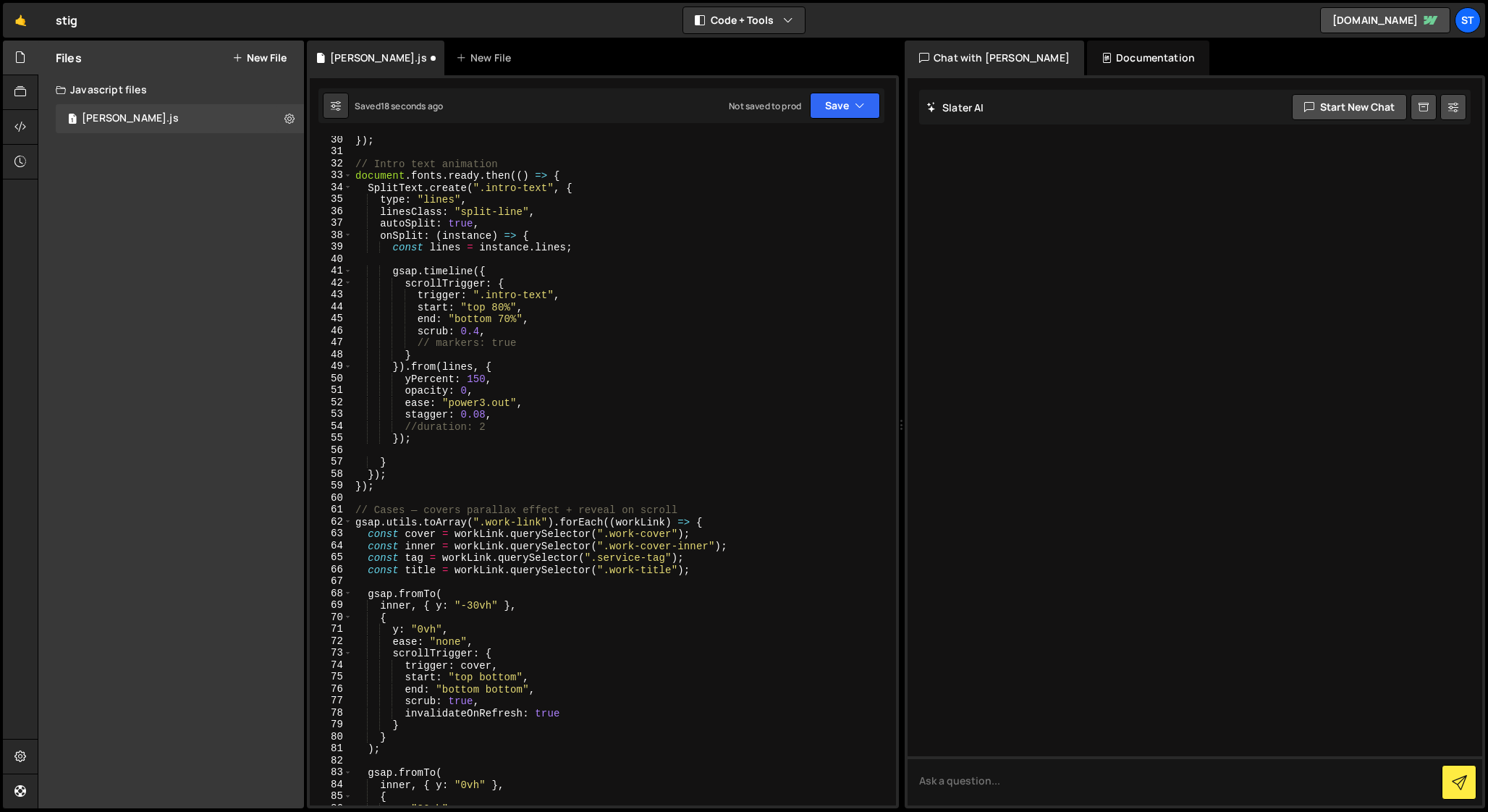
scroll to position [335, 0]
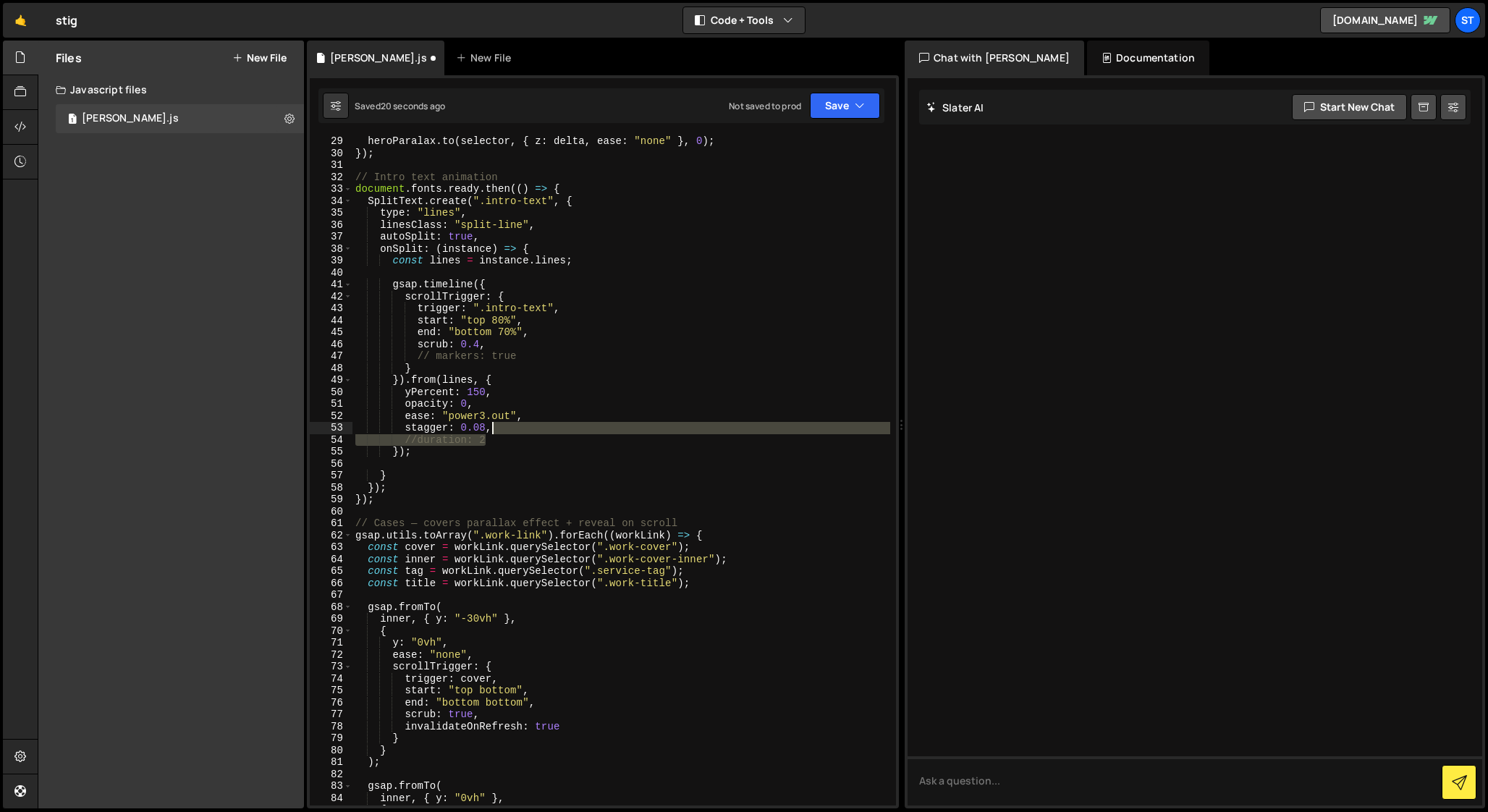
drag, startPoint x: 500, startPoint y: 440, endPoint x: 506, endPoint y: 433, distance: 9.2
click at [506, 433] on div "heroParalax . to ( selector , { z : delta , ease : "none" } , 0 ) ; }) ; // Int…" at bounding box center [622, 481] width 538 height 693
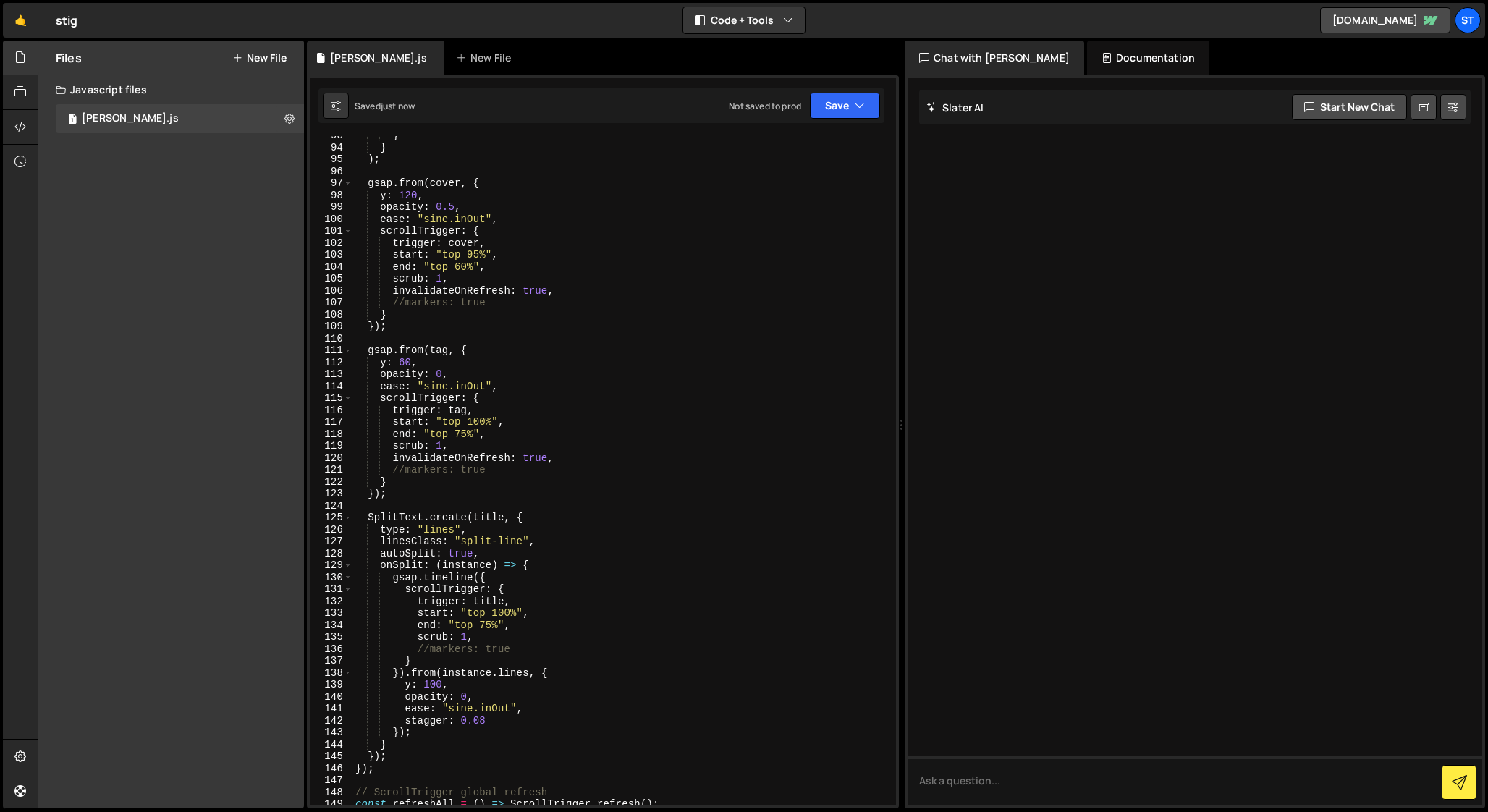
scroll to position [1137, 0]
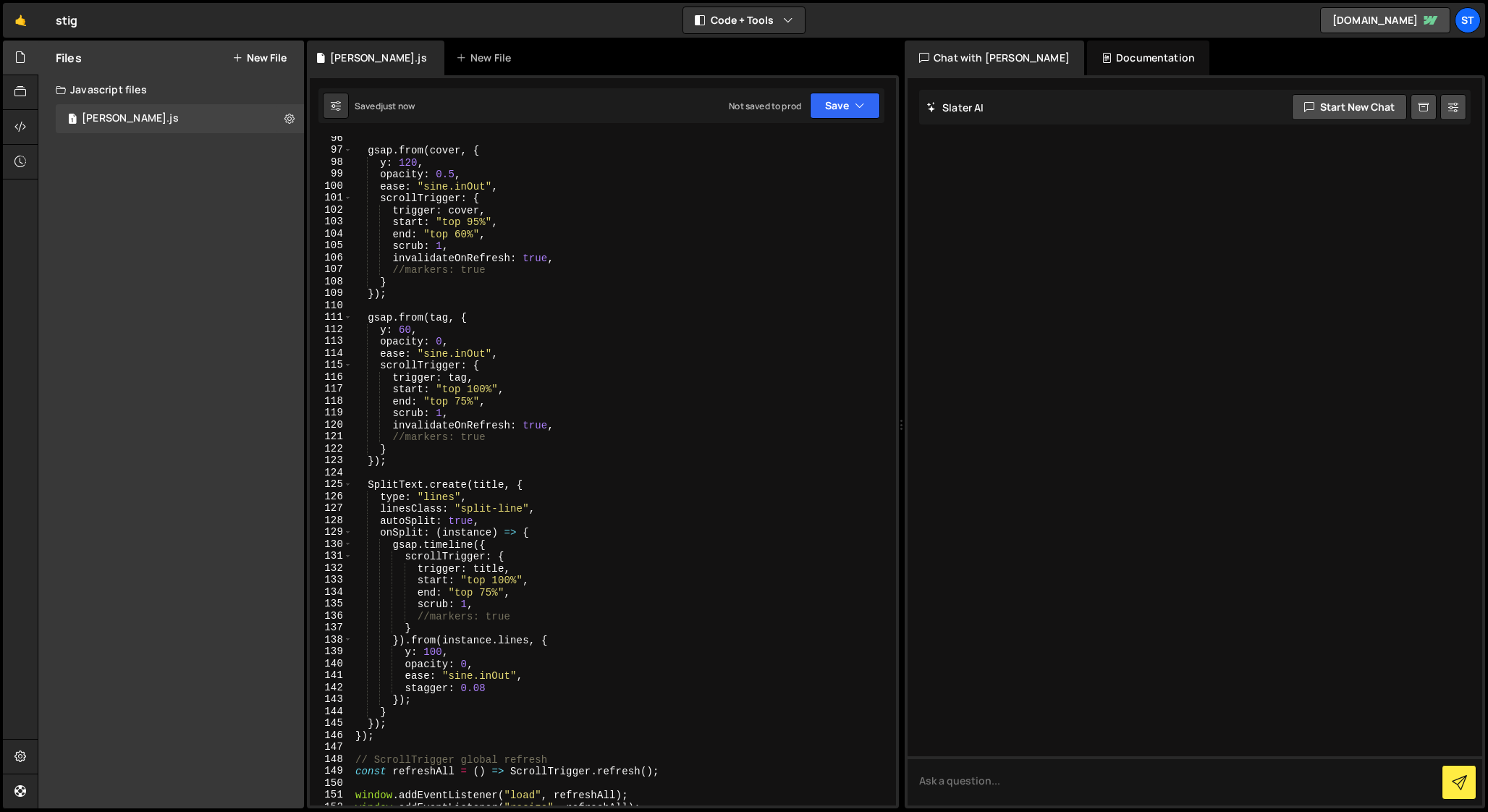
type textarea "stagger: 0.08"
